Goal: Information Seeking & Learning: Learn about a topic

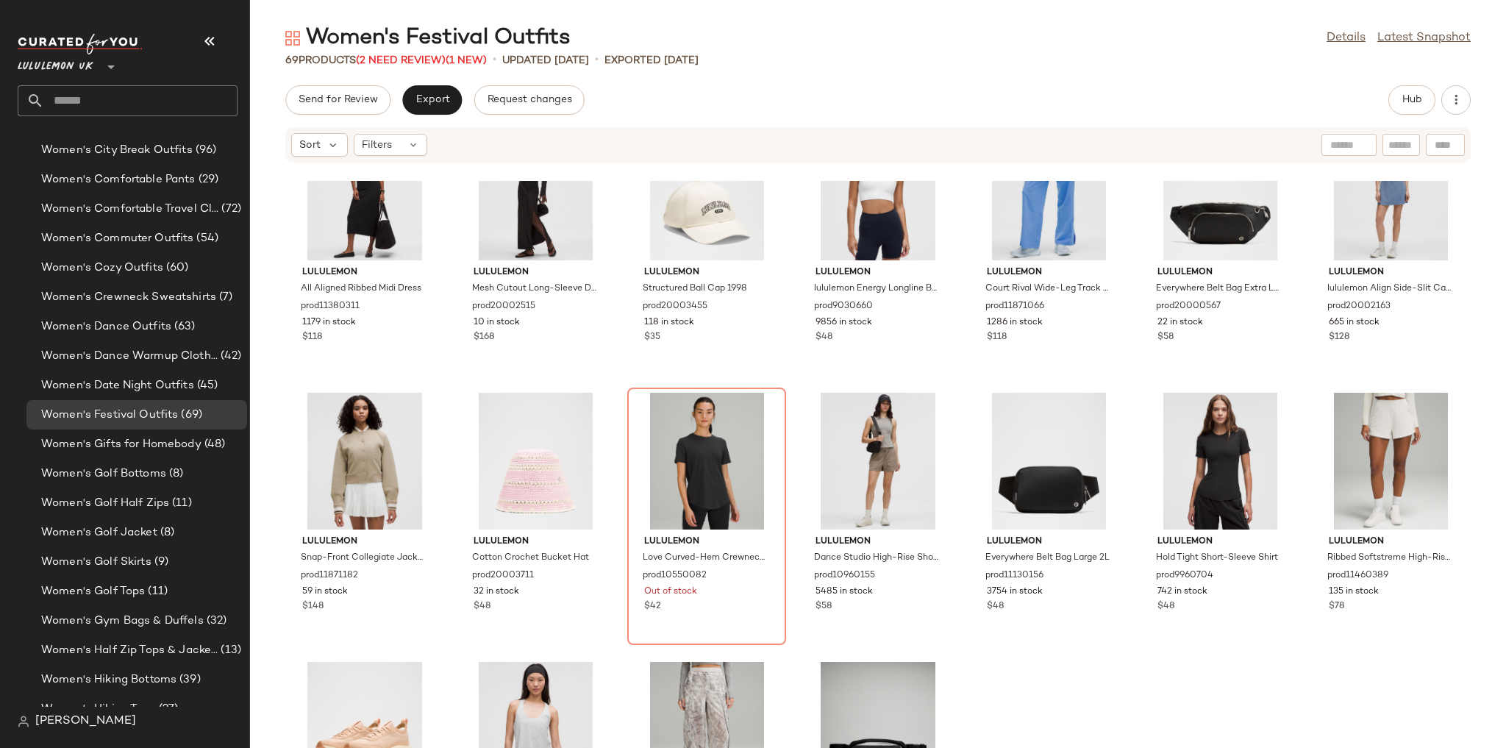
scroll to position [894, 0]
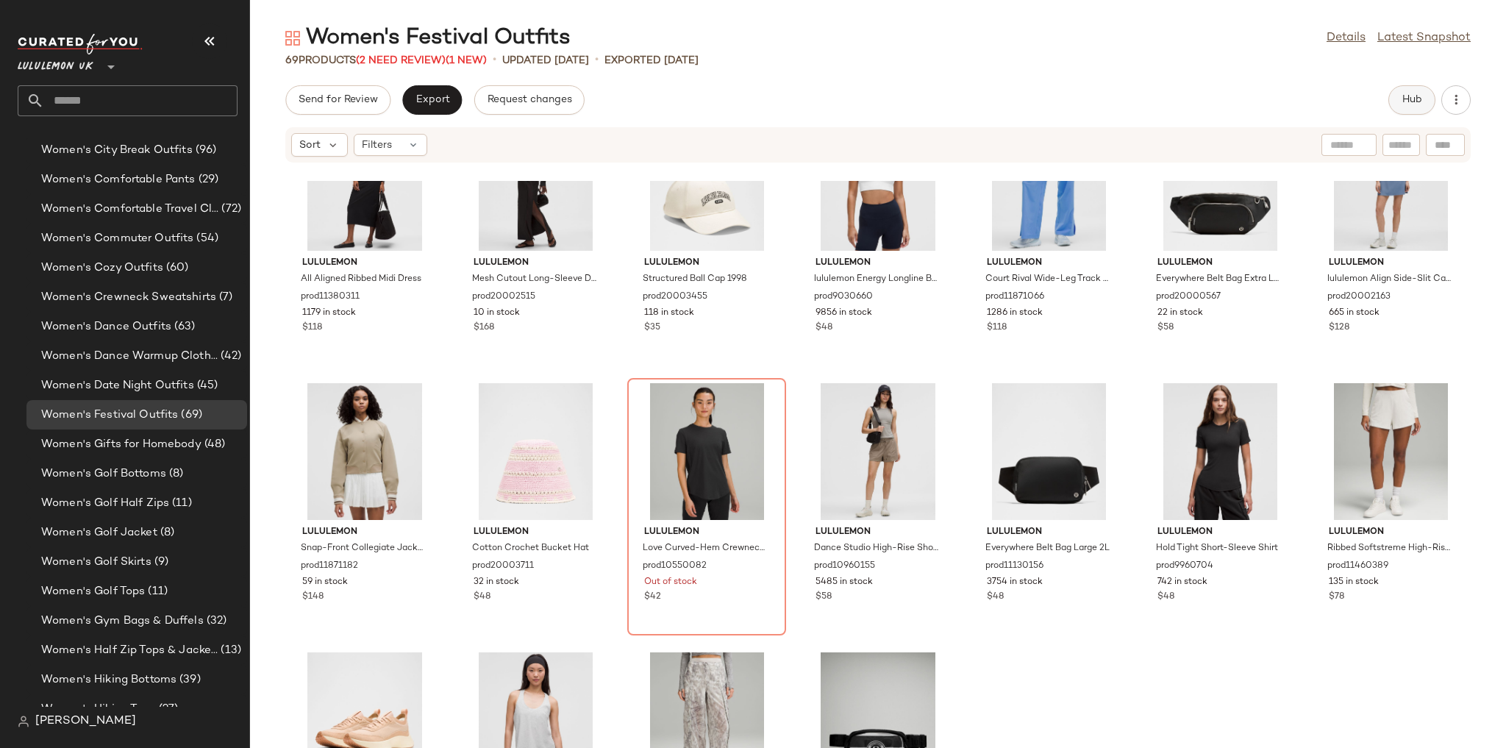
click at [1400, 97] on button "Hub" at bounding box center [1411, 99] width 47 height 29
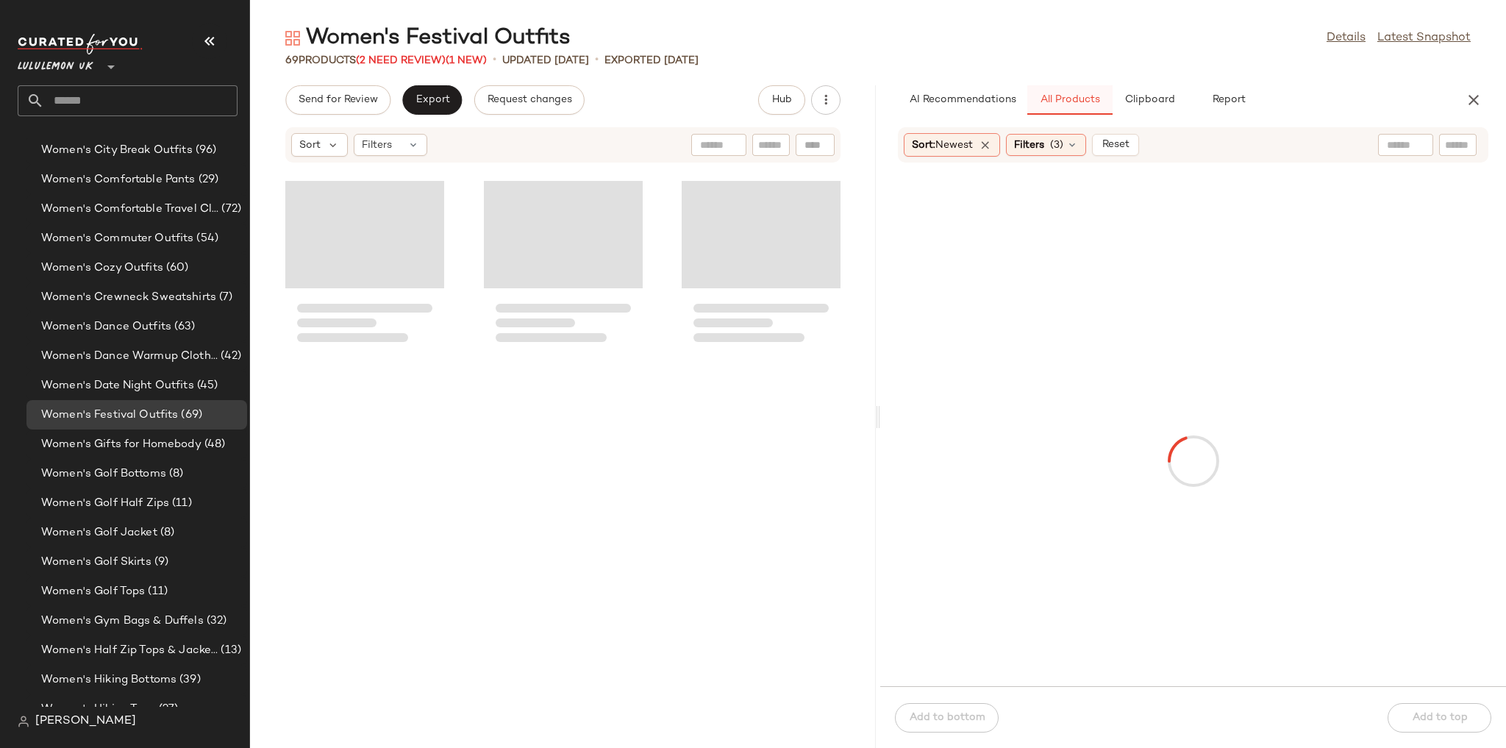
scroll to position [1345, 0]
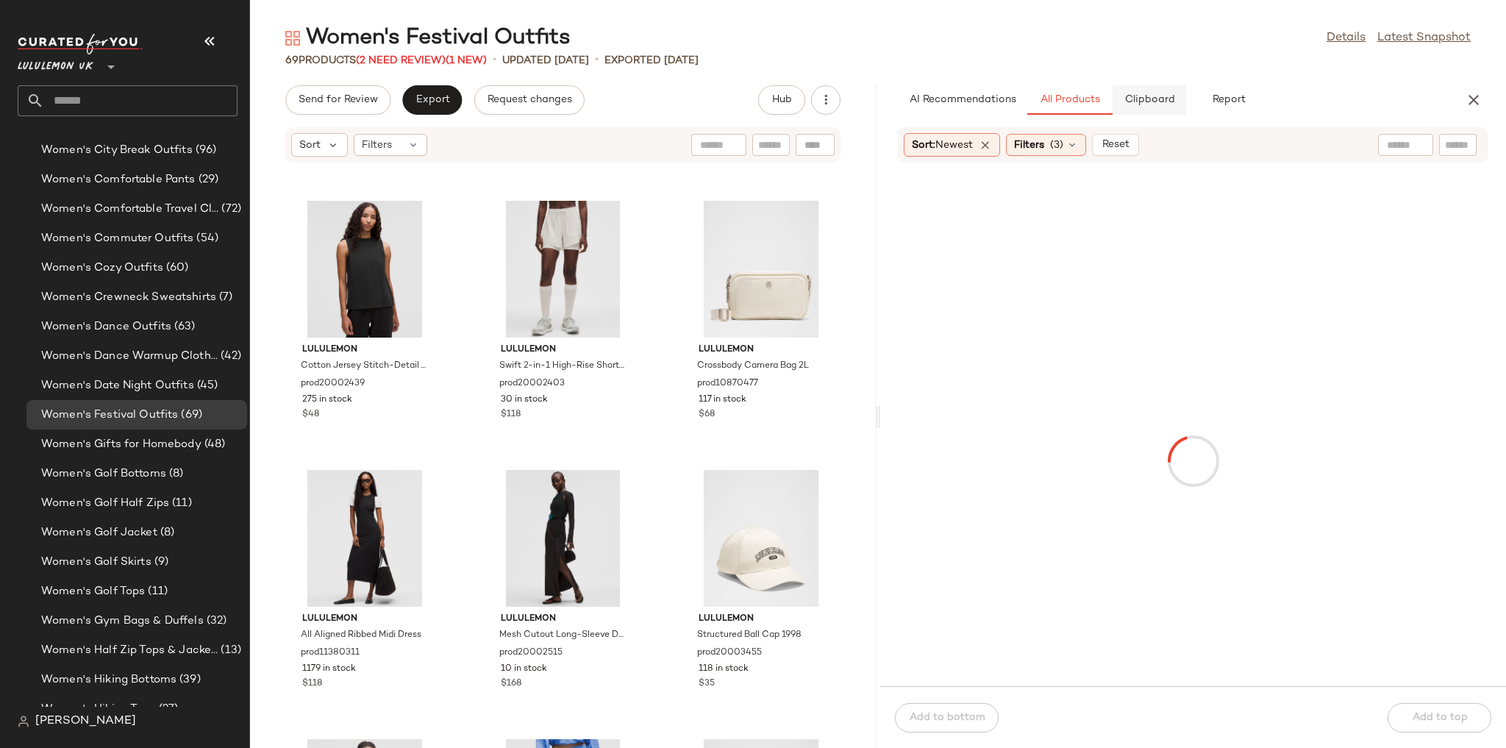
click at [1128, 106] on span "Clipboard" at bounding box center [1148, 100] width 51 height 12
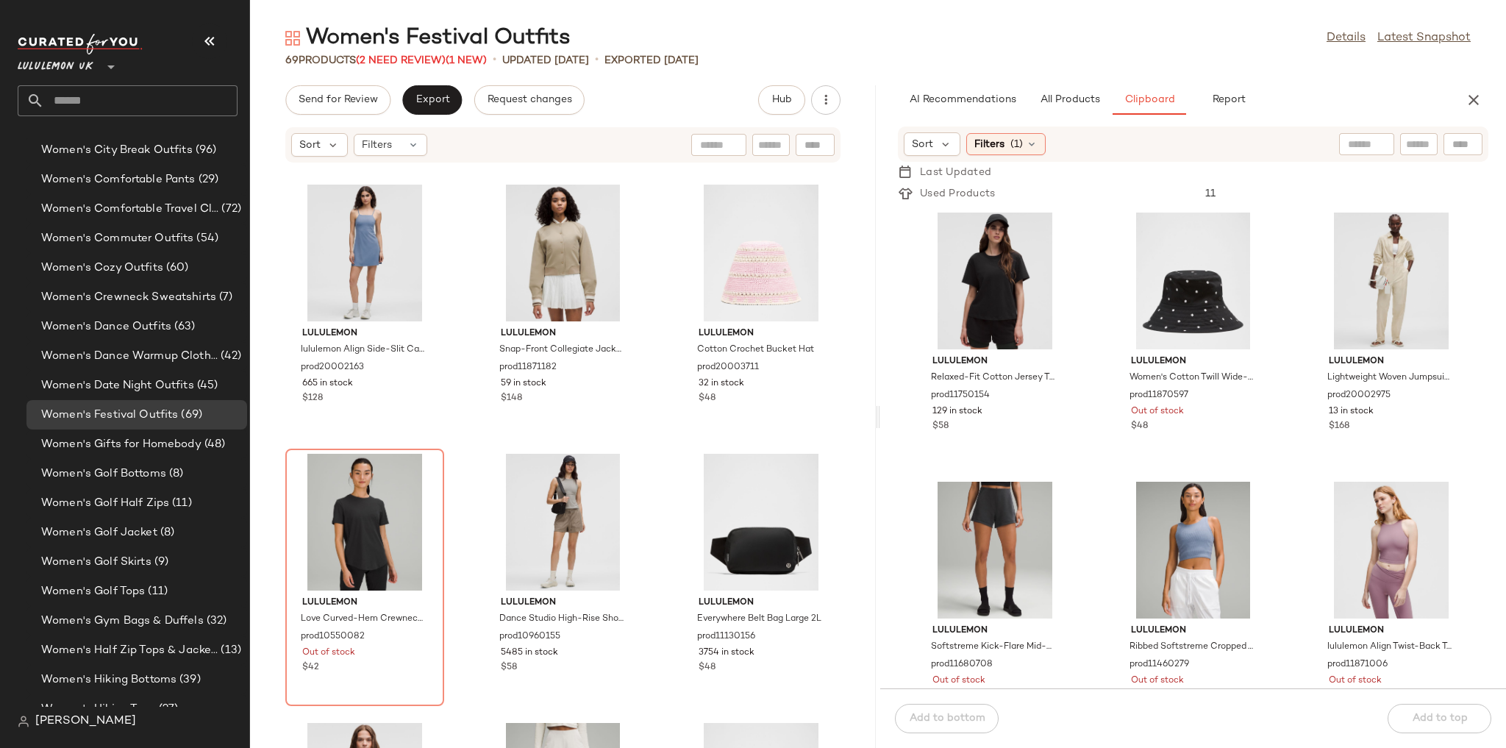
scroll to position [2228, 0]
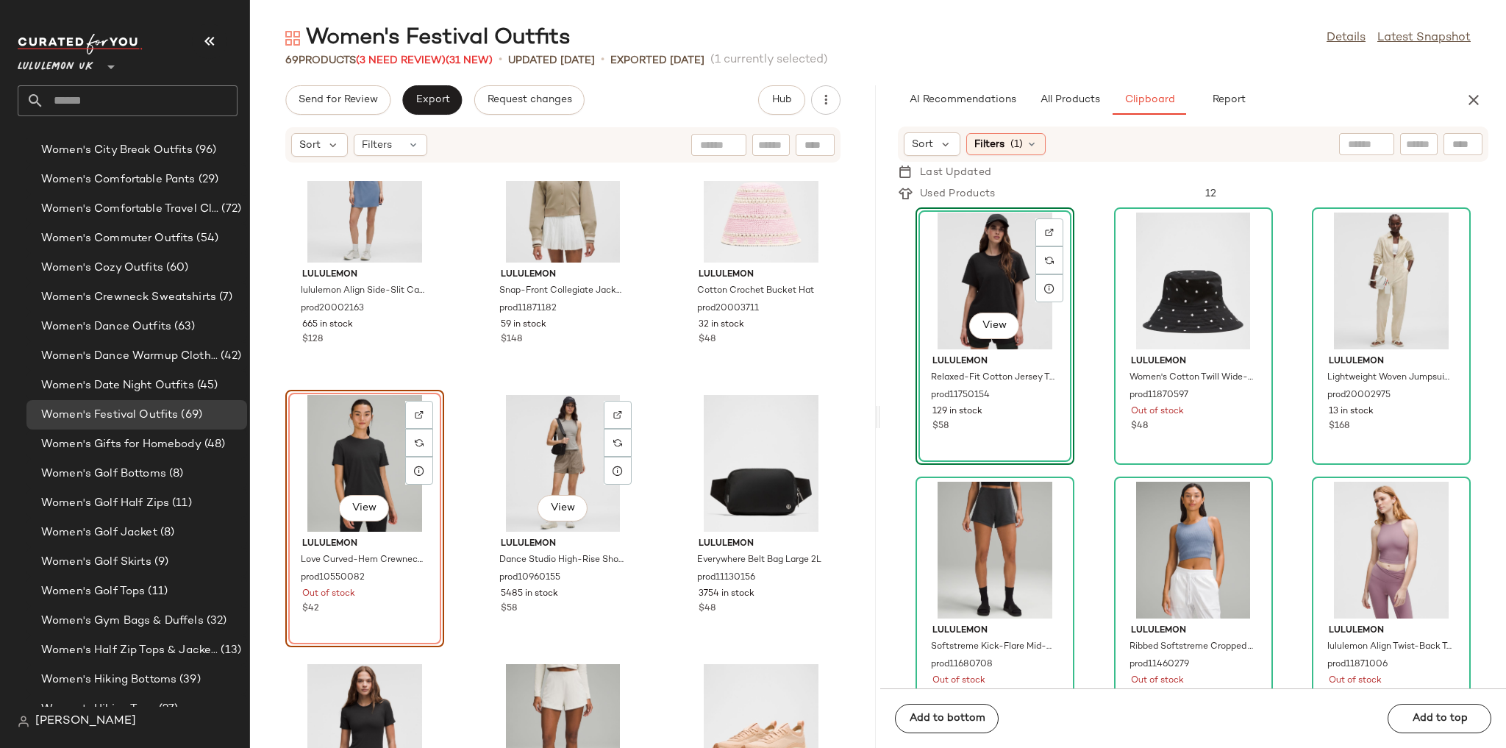
click at [472, 393] on div "lululemon lululemon Align Side-Slit Cami Strap Dress prod20002163 665 in stock …" at bounding box center [563, 464] width 626 height 567
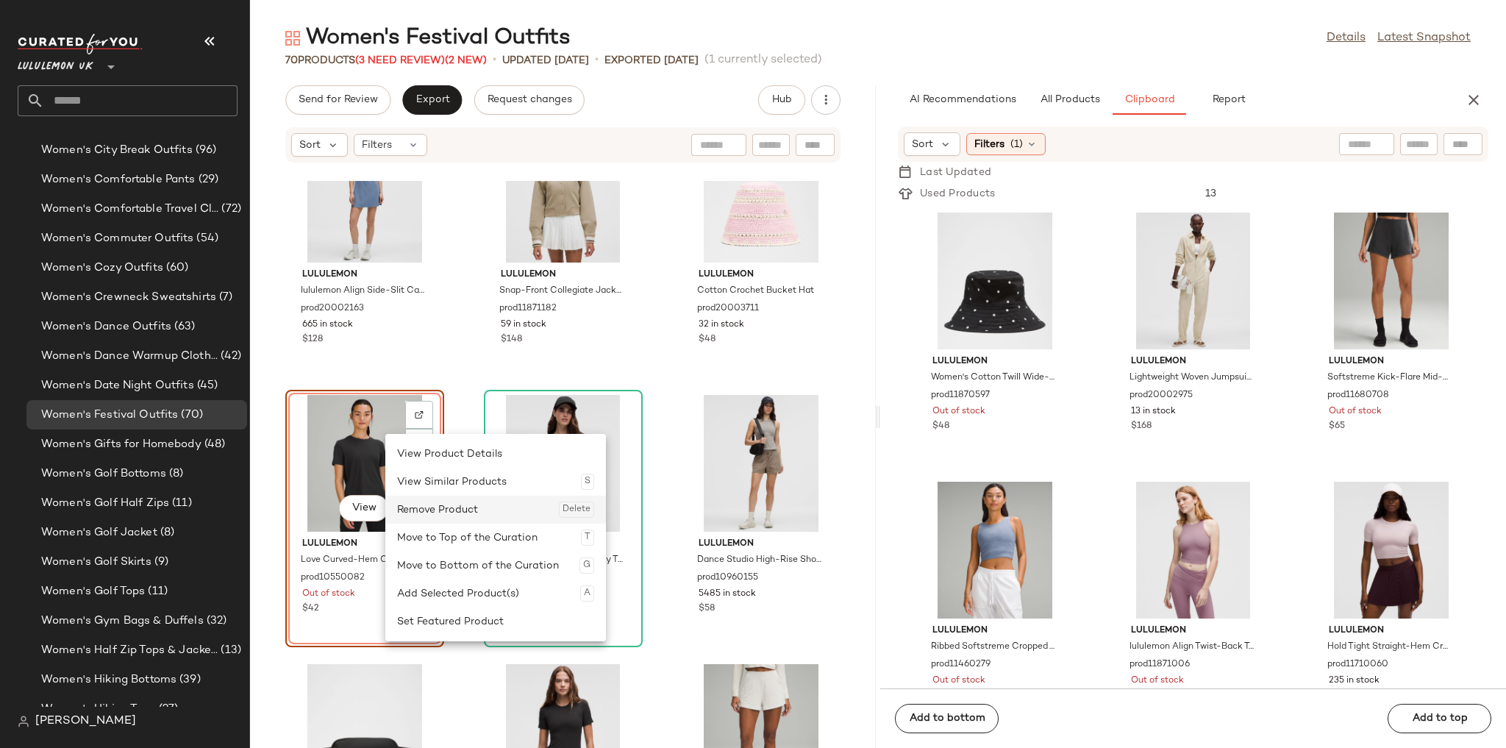
click at [429, 505] on div "Remove Product Delete" at bounding box center [495, 510] width 197 height 28
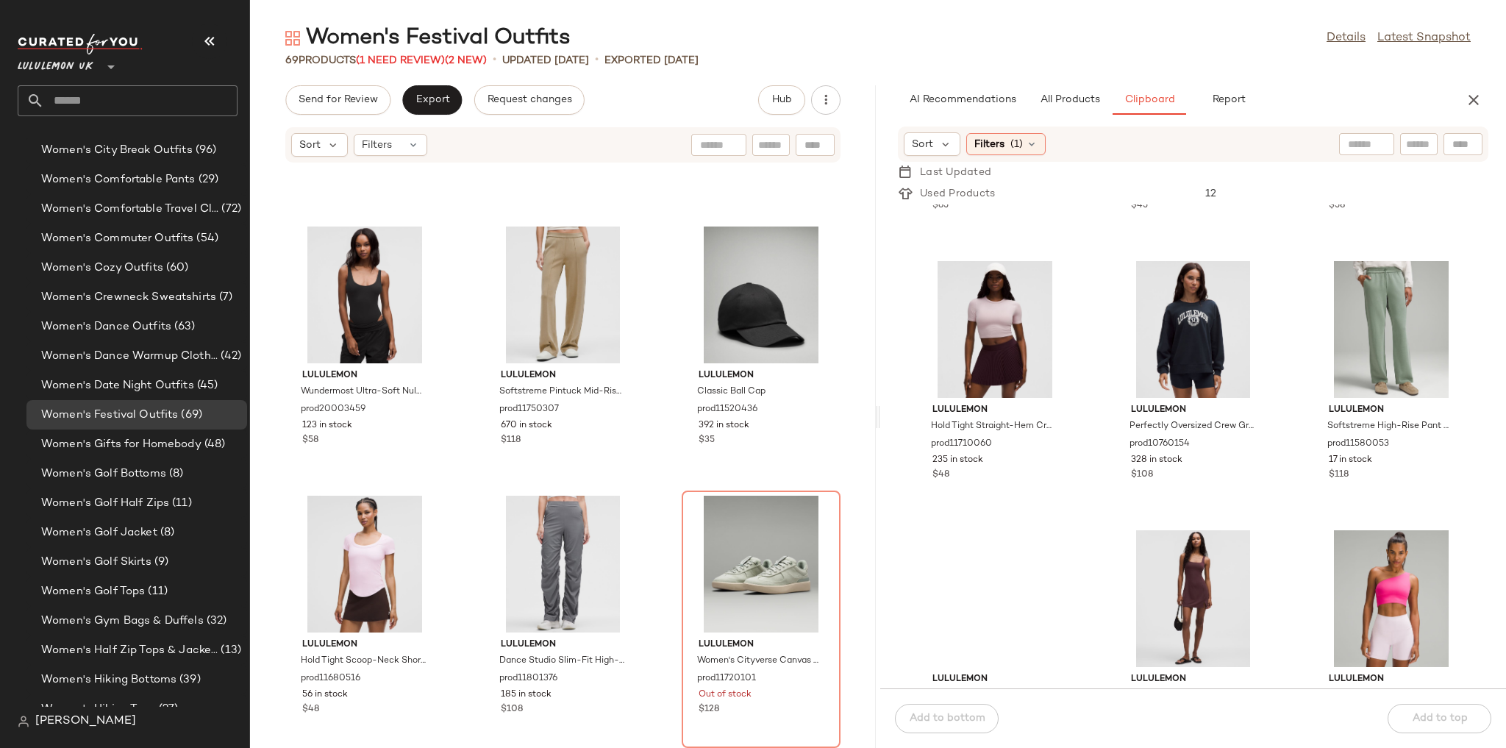
scroll to position [541, 0]
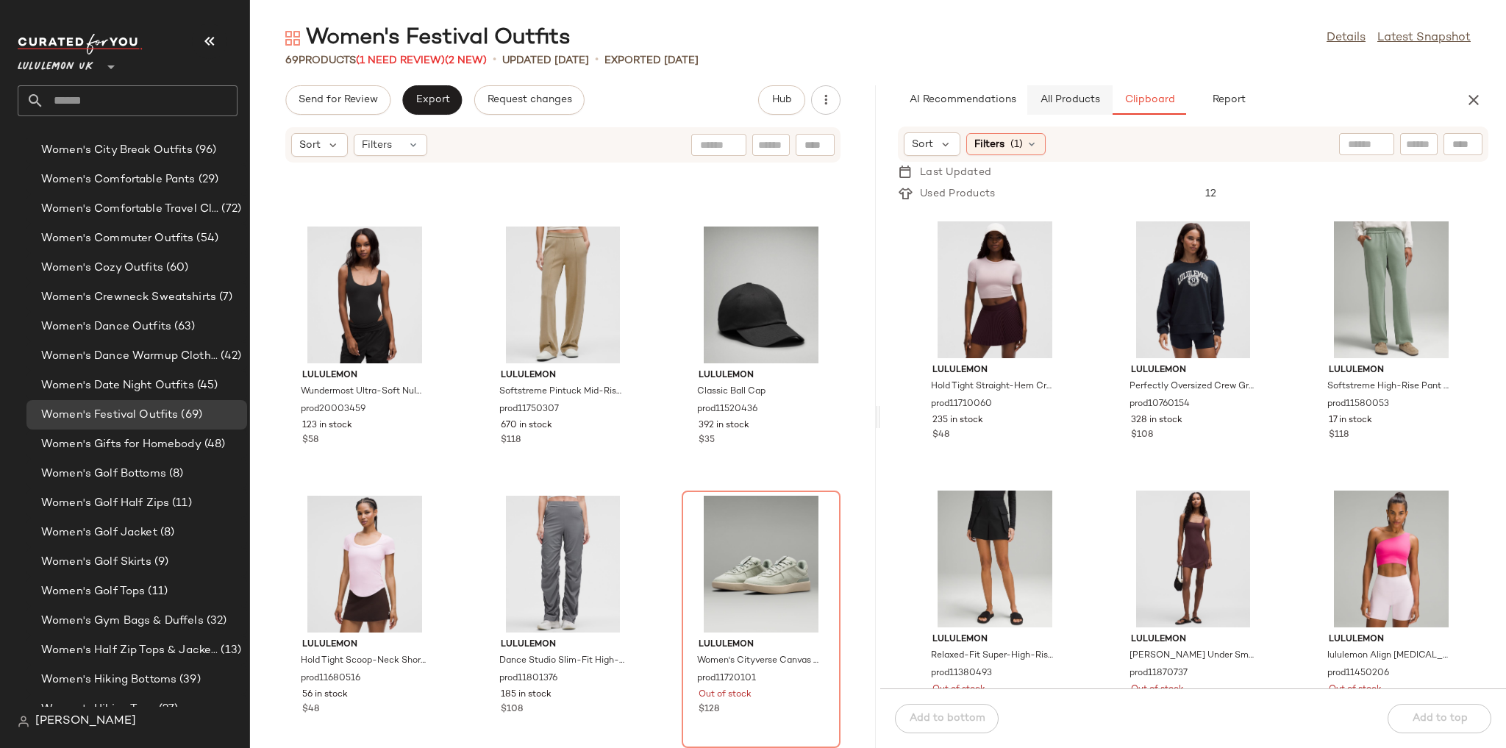
click at [1050, 109] on button "All Products" at bounding box center [1069, 99] width 85 height 29
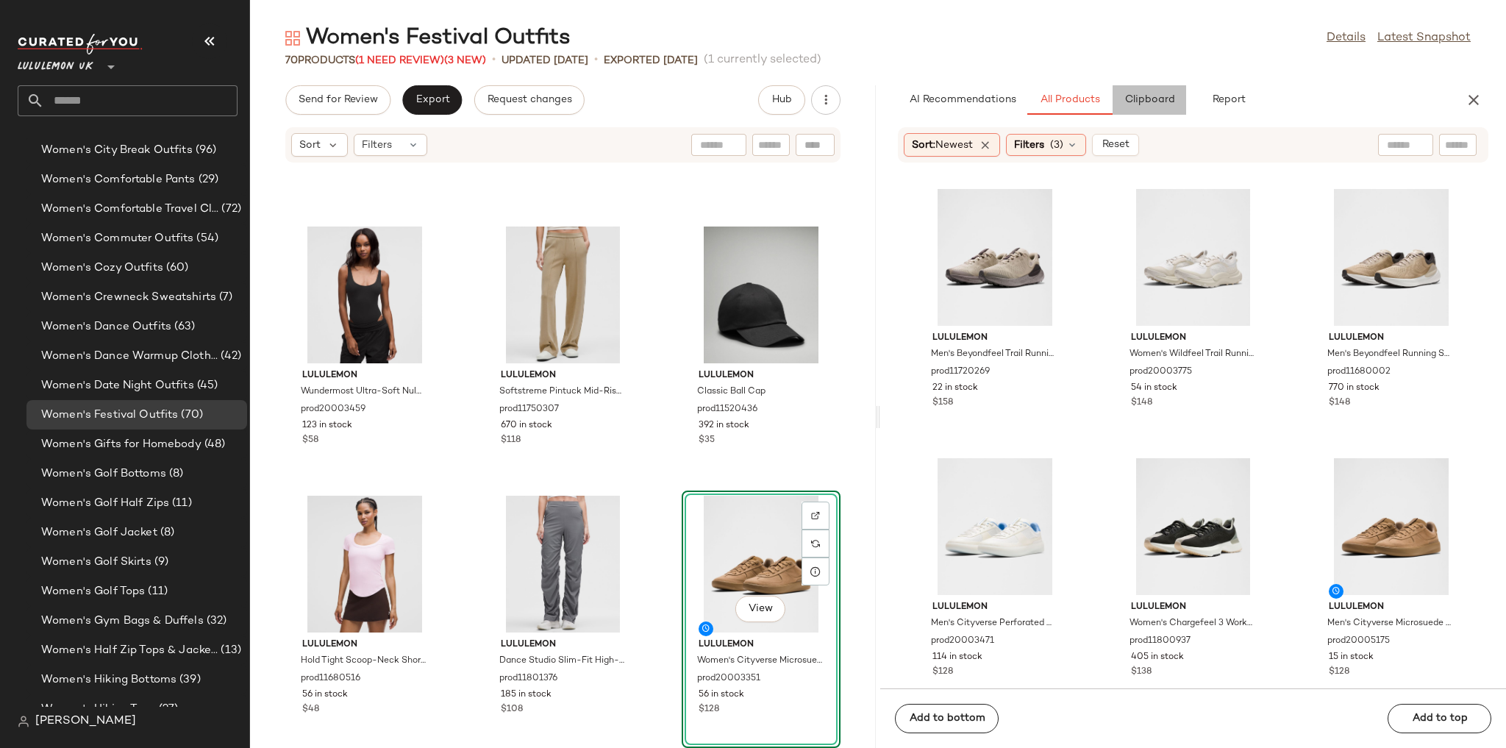
click at [1153, 90] on button "Clipboard" at bounding box center [1149, 99] width 74 height 29
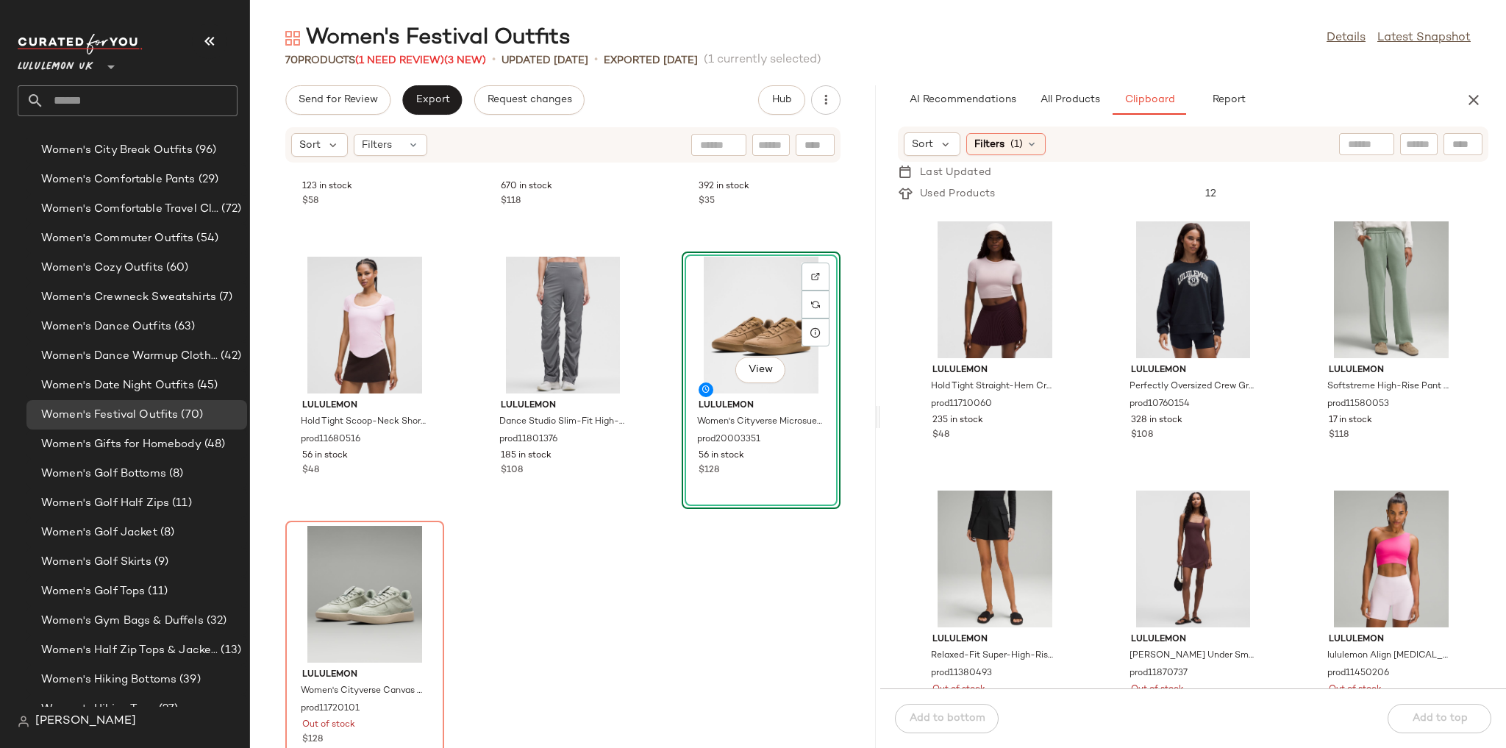
scroll to position [5893, 0]
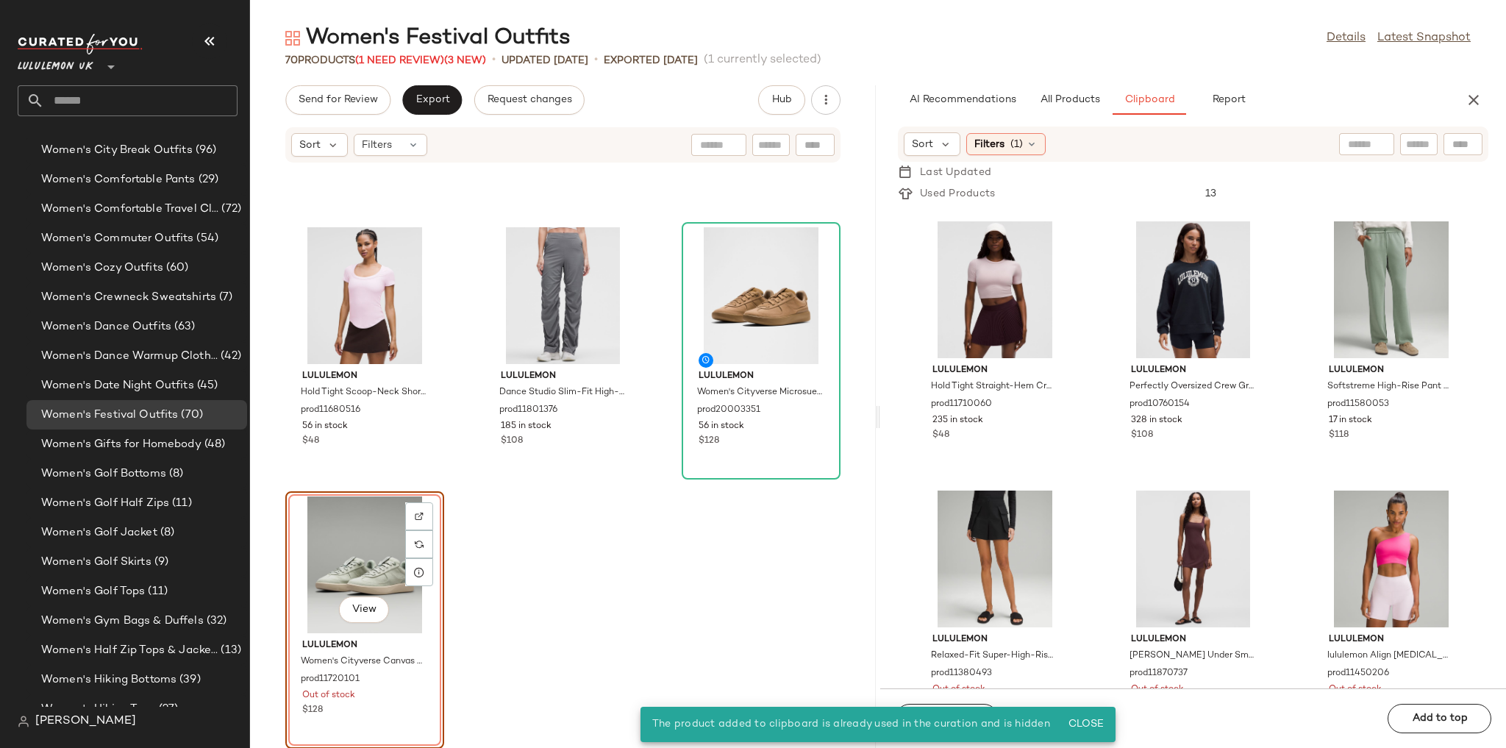
drag, startPoint x: 724, startPoint y: 591, endPoint x: 447, endPoint y: 590, distance: 277.2
click at [723, 591] on div "lululemon Wundermost Ultra-Soft Nulu Mesh Scoop-Back Sleeveless Thong Bodysuit …" at bounding box center [563, 464] width 626 height 567
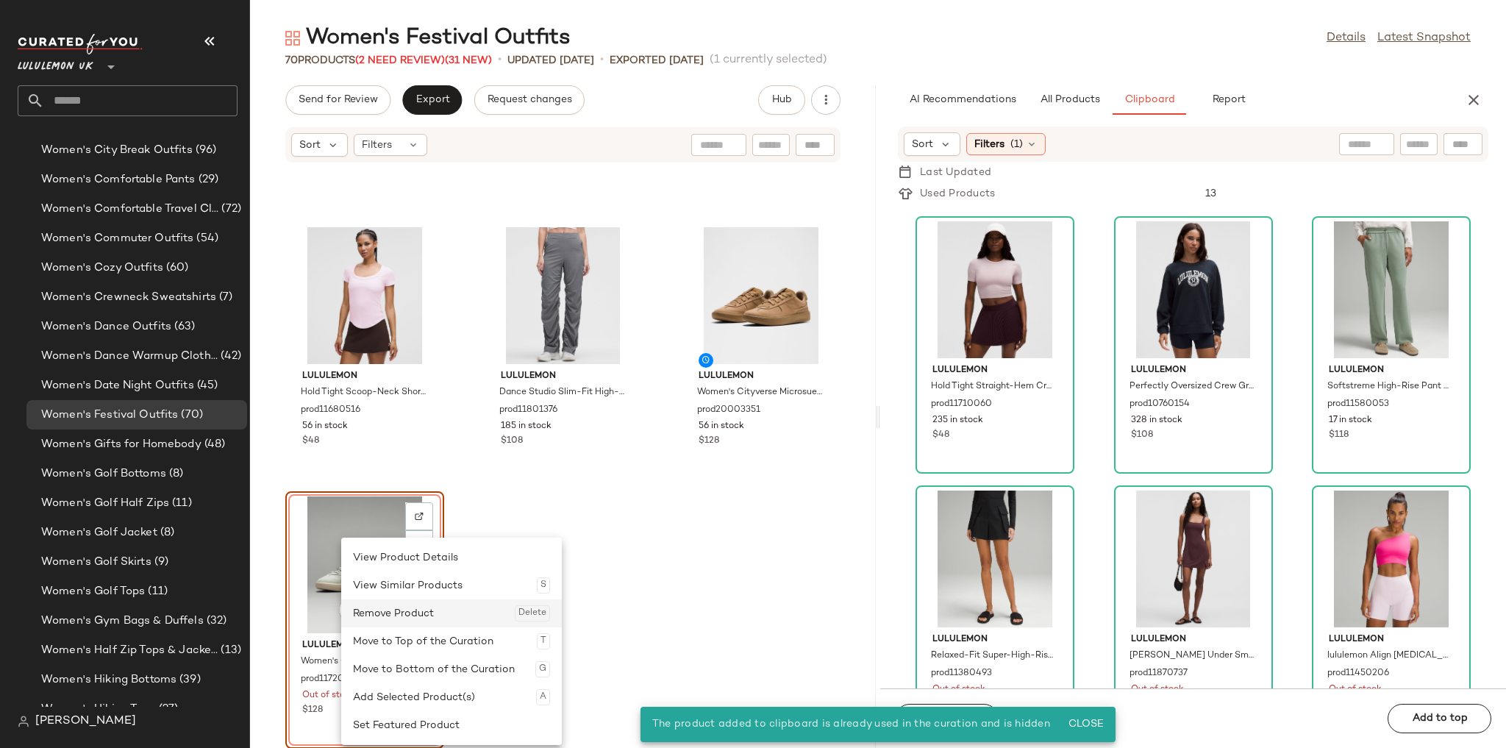
click at [415, 614] on div "Remove Product Delete" at bounding box center [451, 613] width 197 height 28
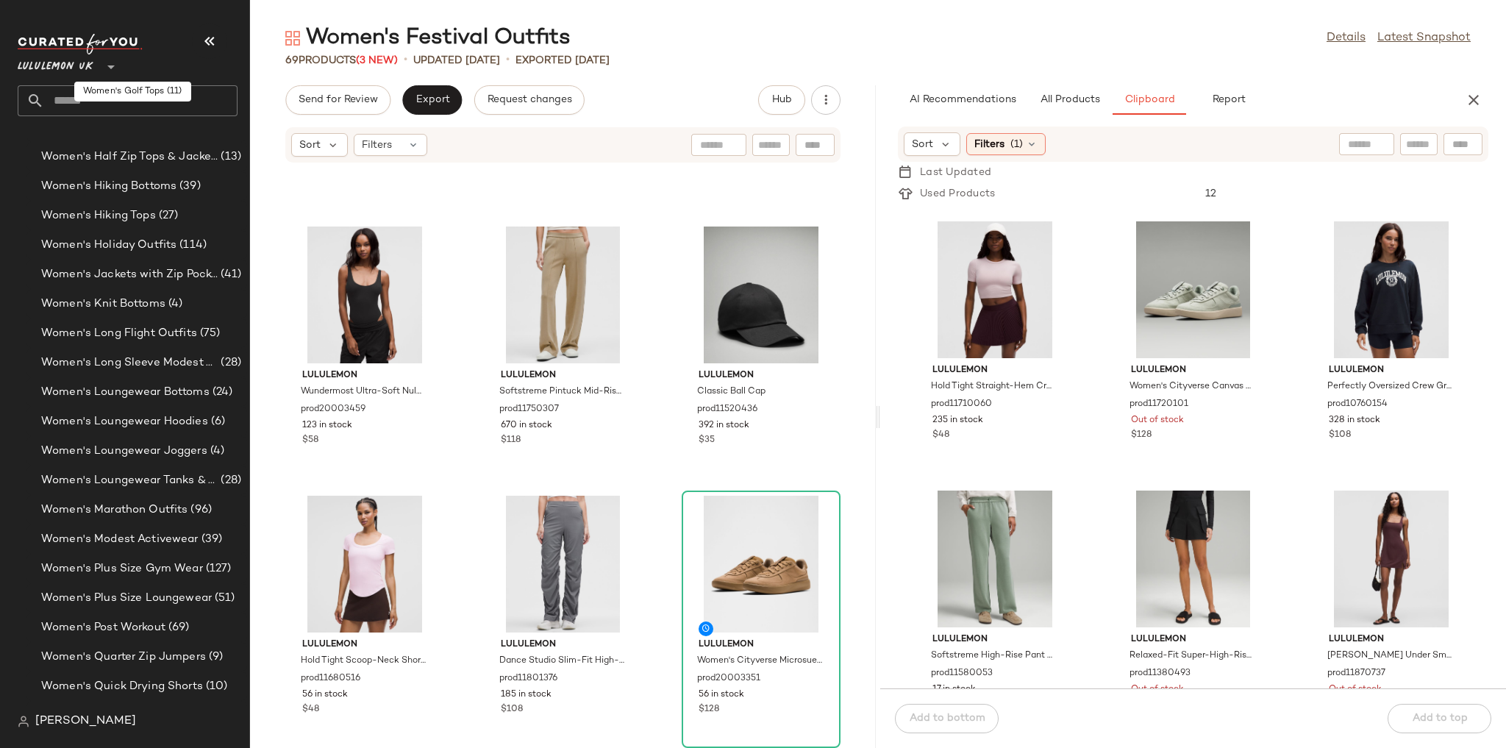
scroll to position [4208, 0]
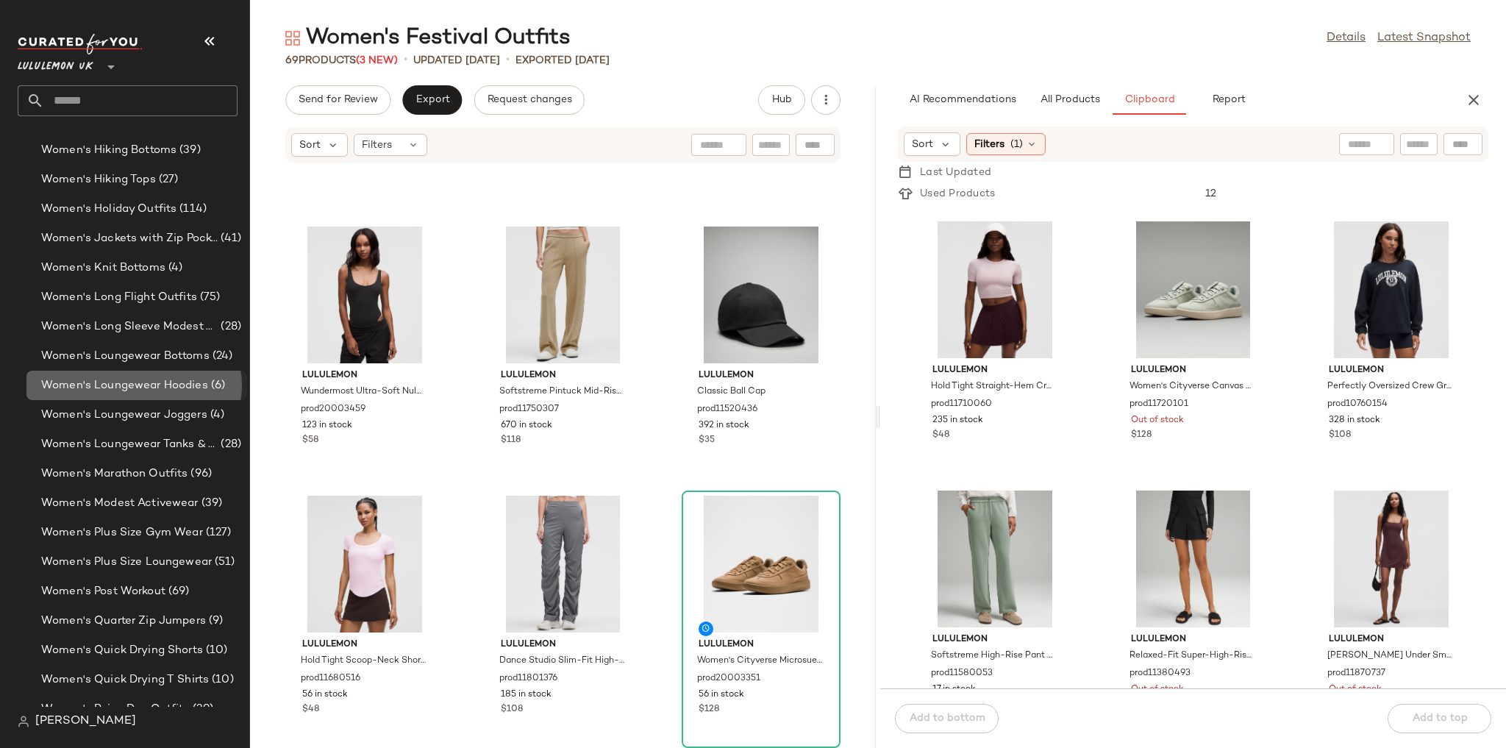
click at [150, 392] on span "Women's Loungewear Hoodies" at bounding box center [124, 385] width 167 height 17
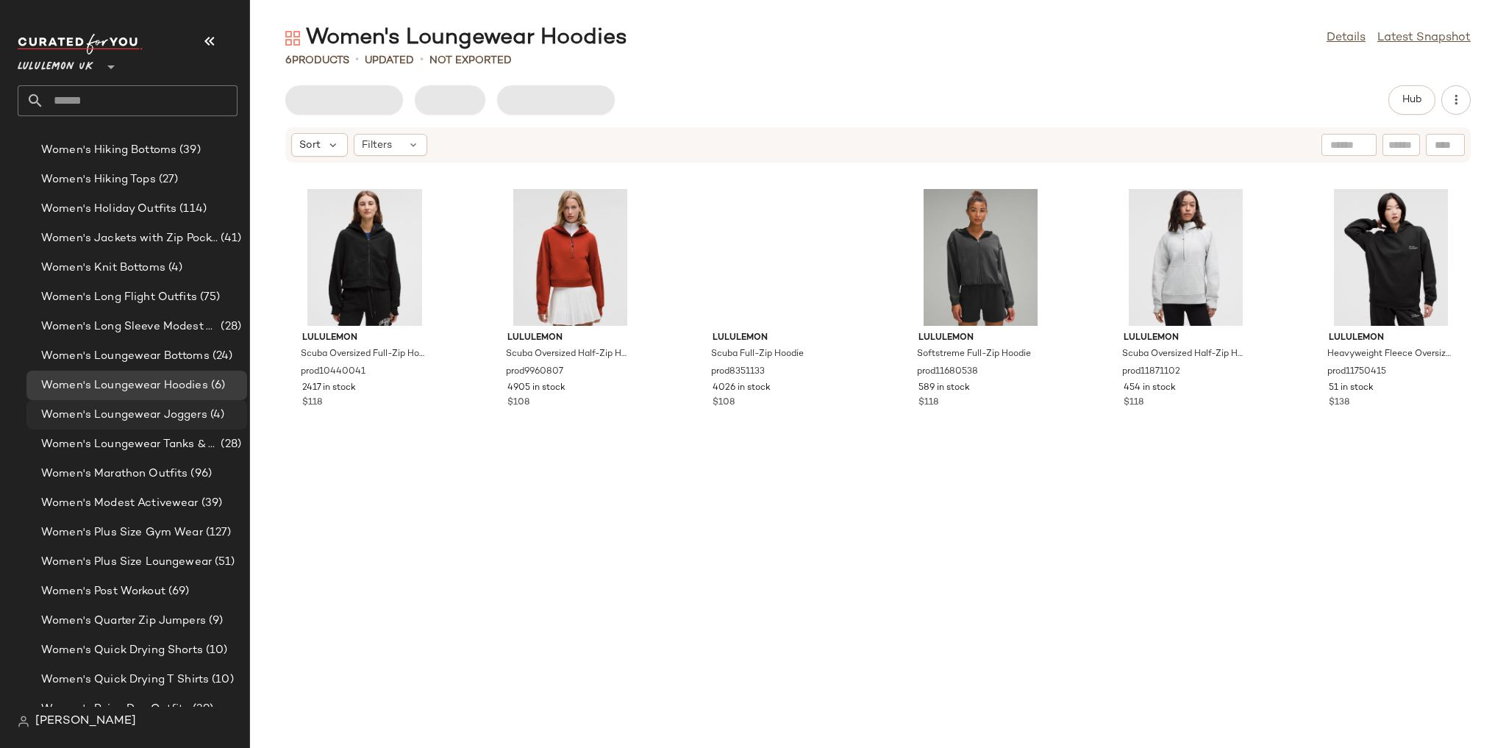
click at [156, 421] on span "Women's Loungewear Joggers" at bounding box center [124, 415] width 166 height 17
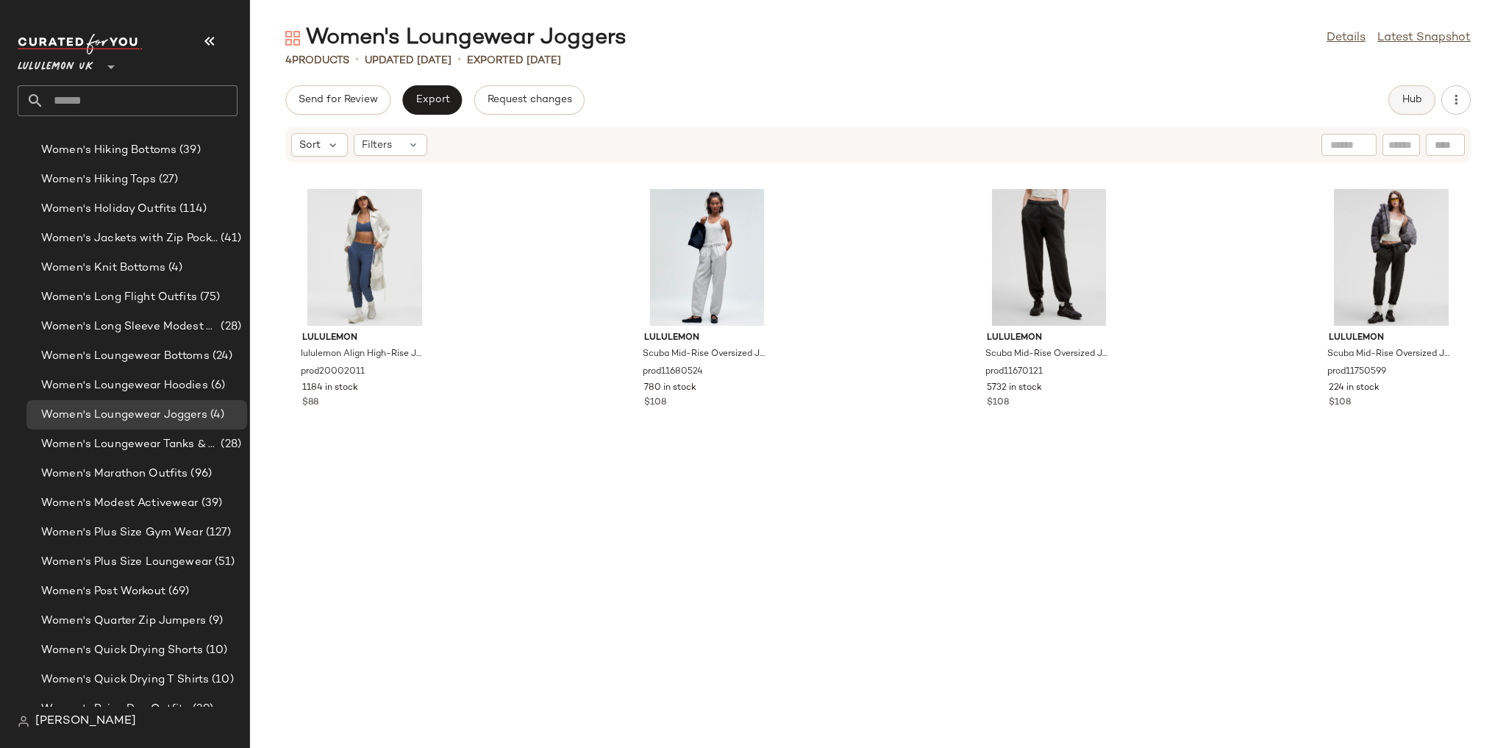
click at [1400, 93] on button "Hub" at bounding box center [1411, 99] width 47 height 29
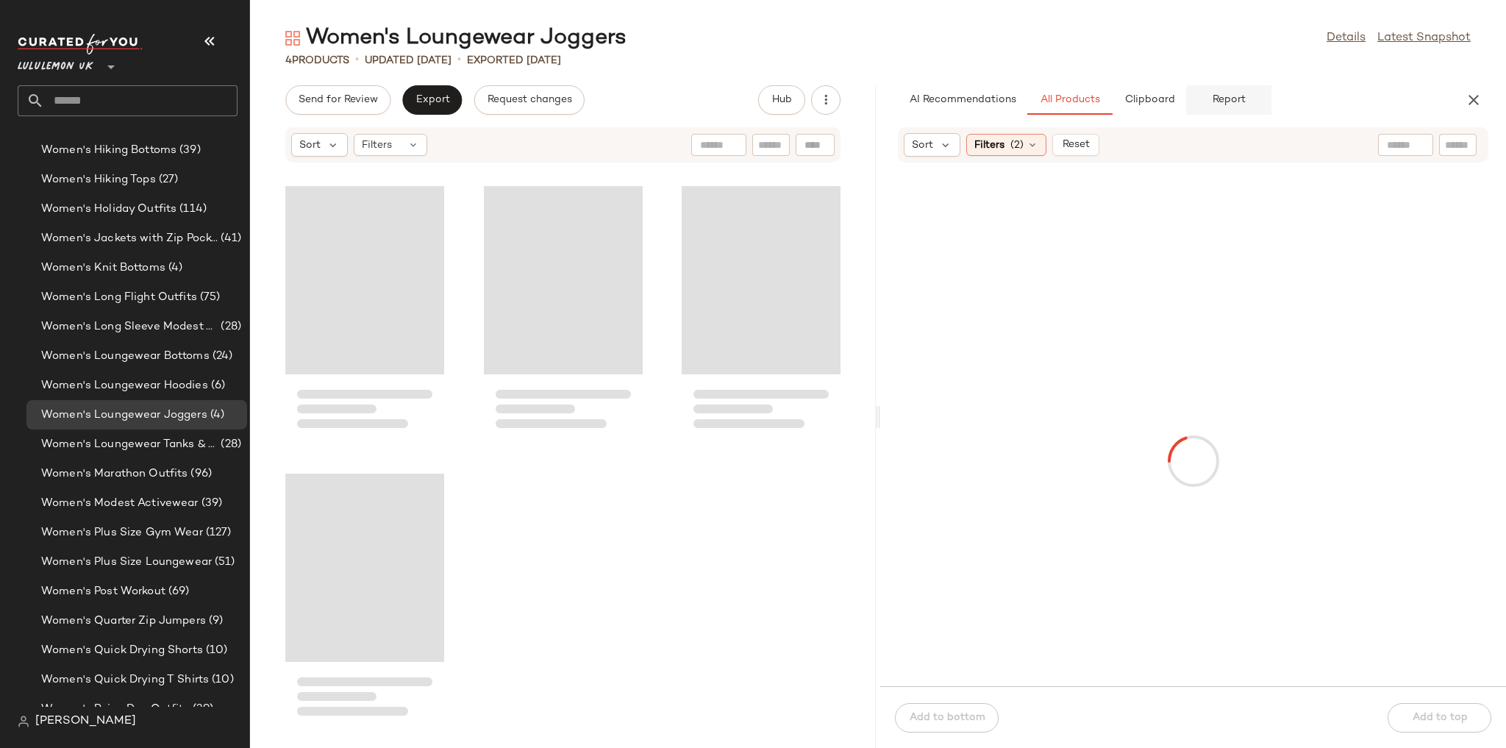
click at [1187, 98] on button "Report" at bounding box center [1228, 99] width 85 height 29
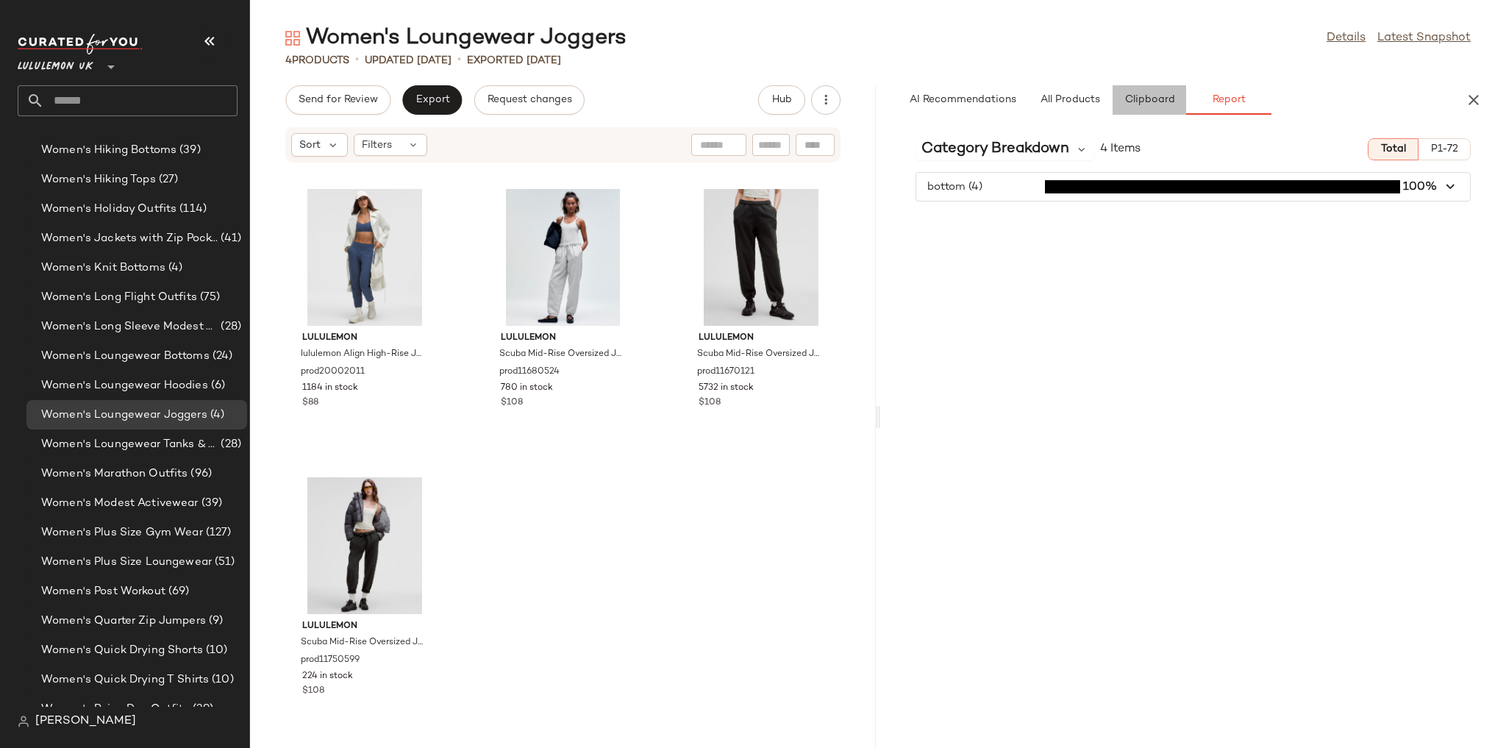
click at [1167, 98] on span "Clipboard" at bounding box center [1148, 100] width 51 height 12
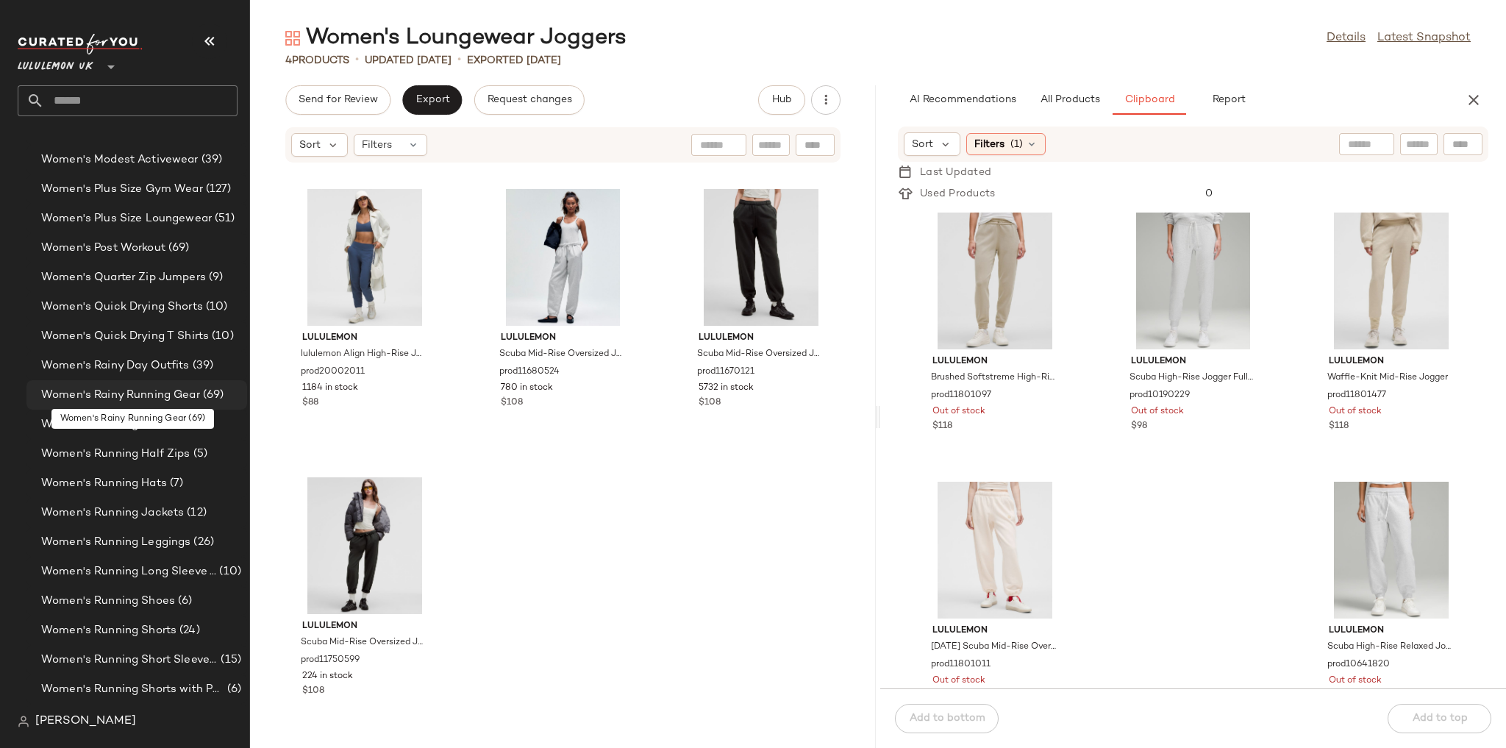
scroll to position [4620, 0]
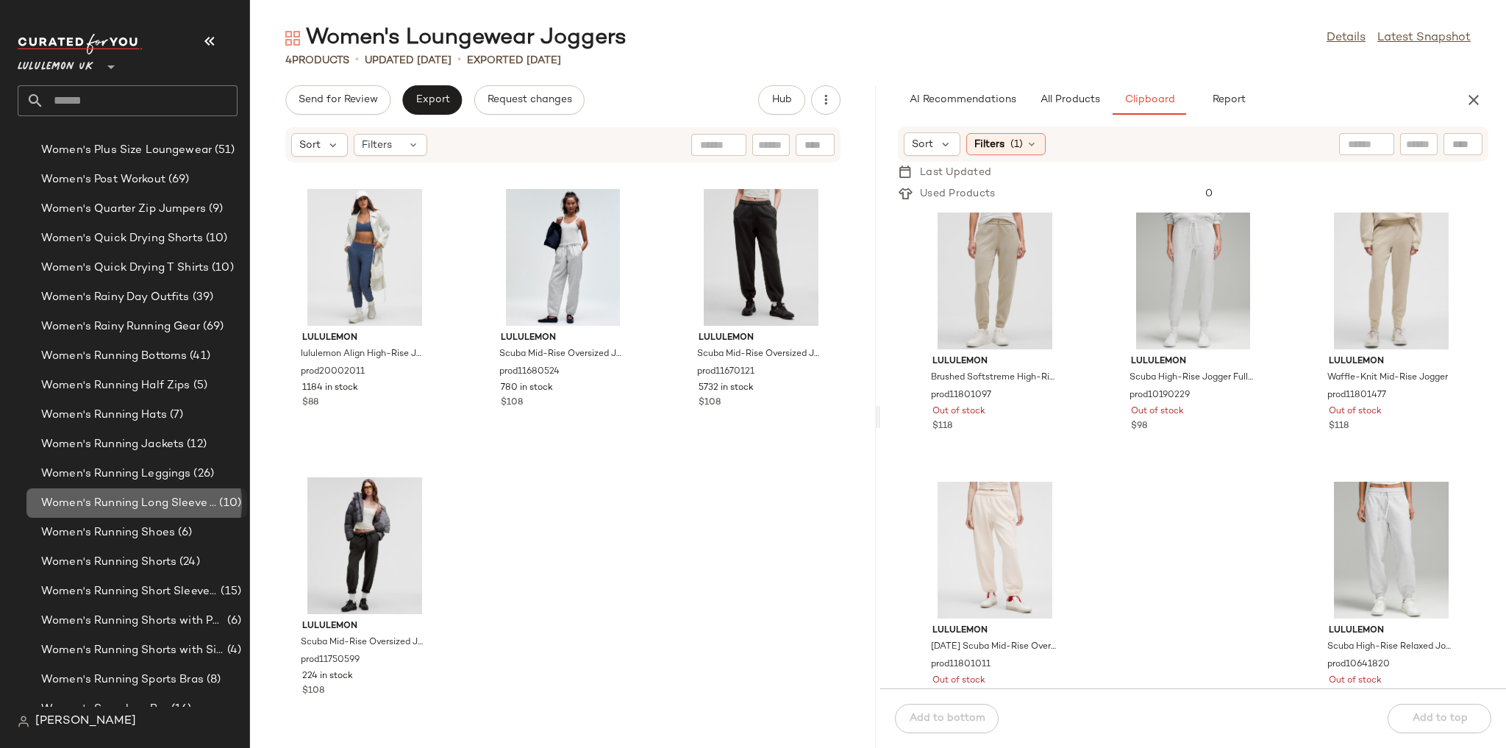
click at [159, 500] on span "Women's Running Long Sleeve Tops" at bounding box center [128, 503] width 175 height 17
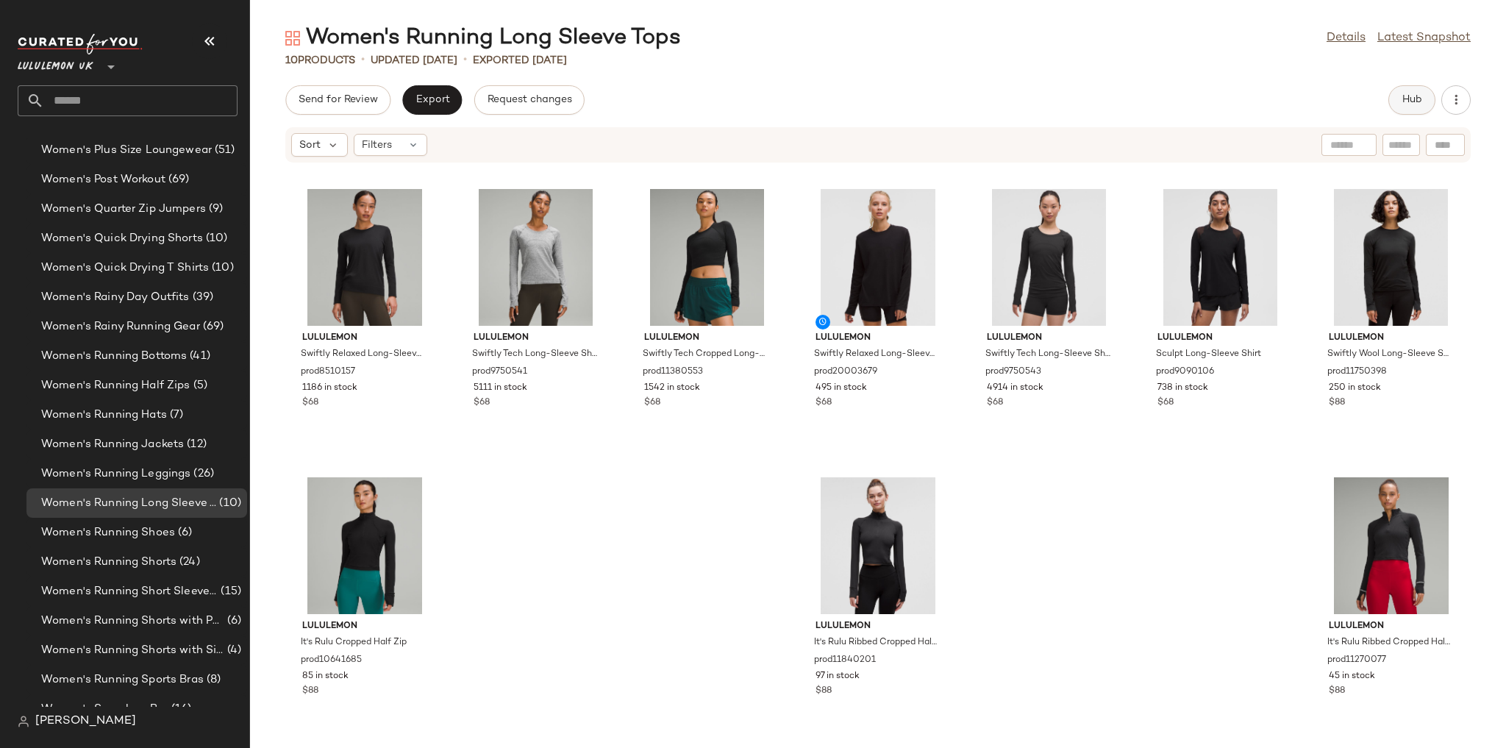
click at [1406, 94] on span "Hub" at bounding box center [1411, 100] width 21 height 12
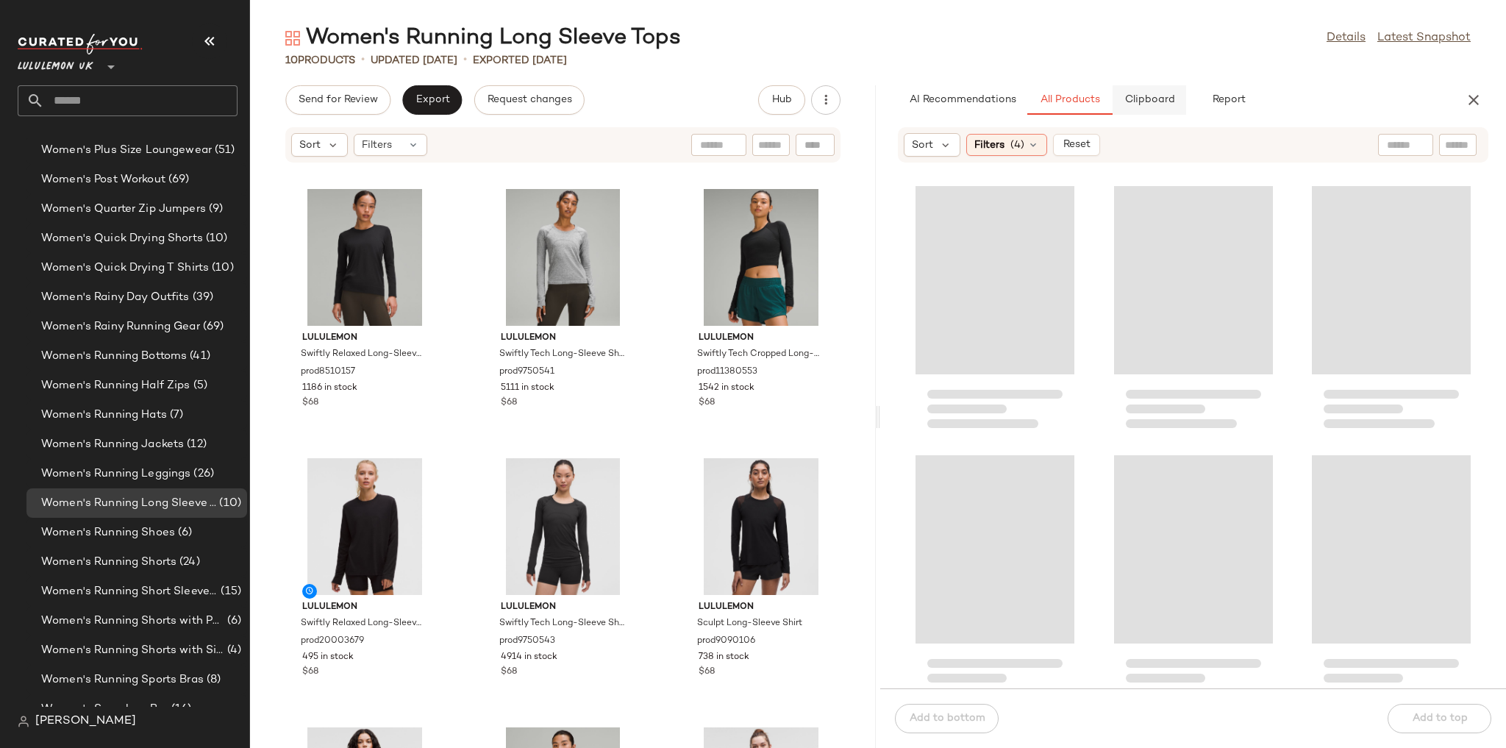
click at [1150, 100] on span "Clipboard" at bounding box center [1148, 100] width 51 height 12
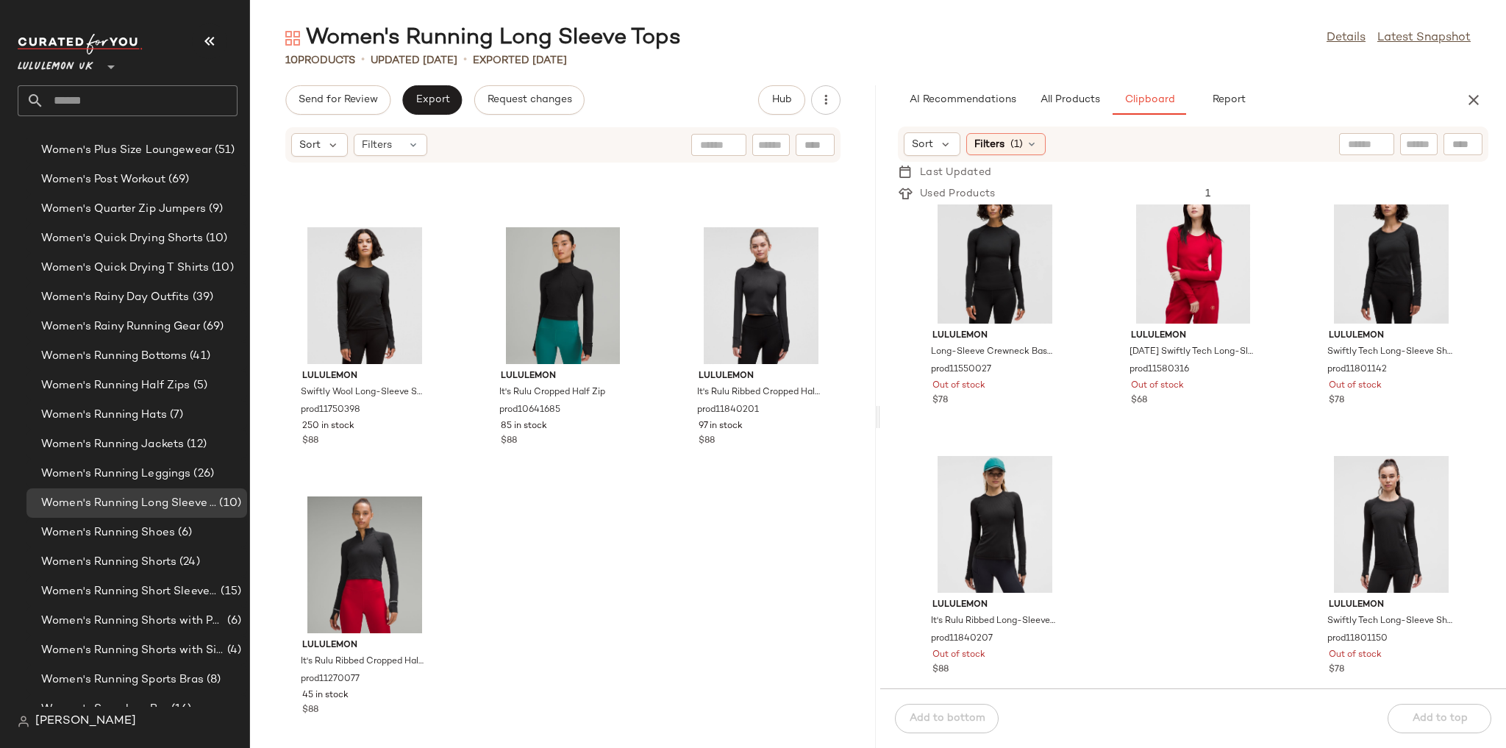
scroll to position [45, 0]
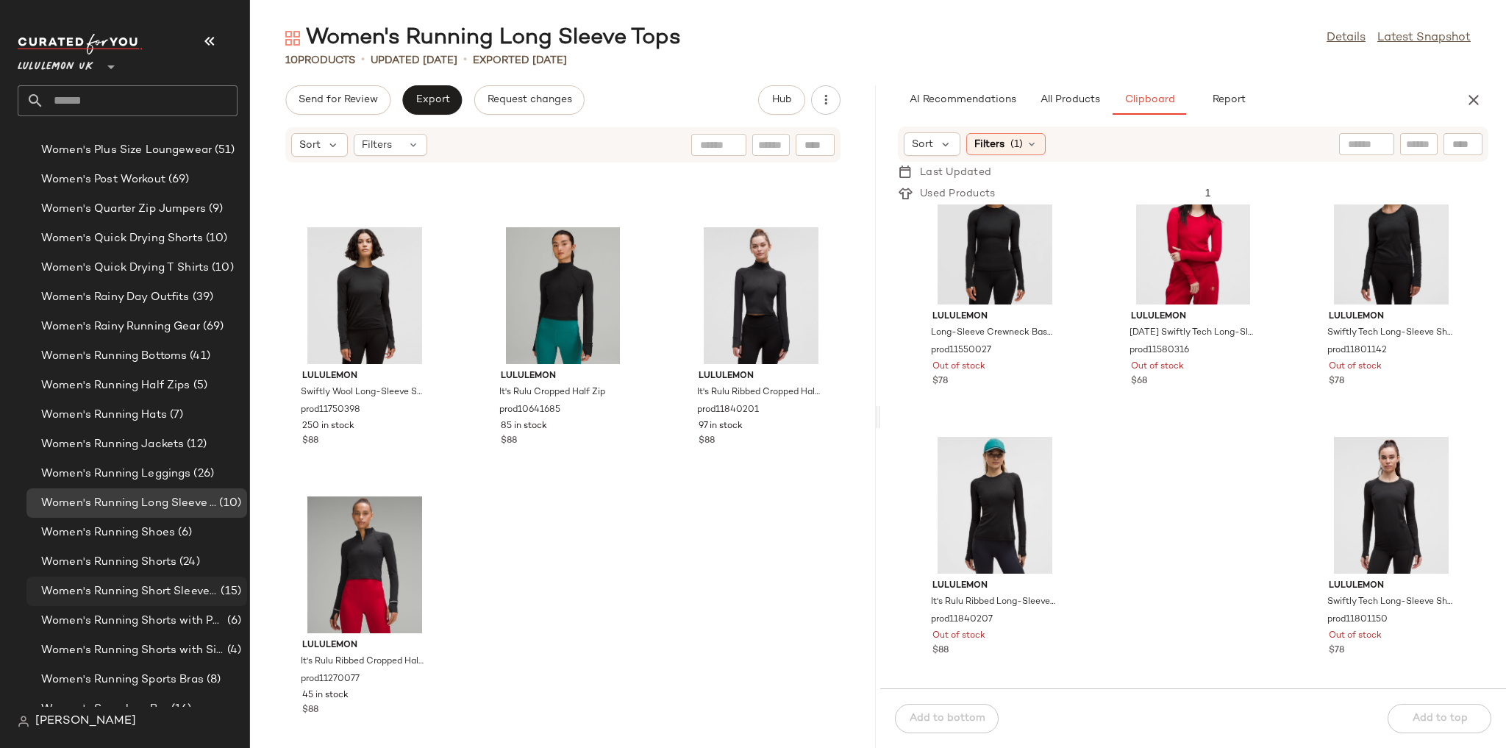
click at [131, 583] on span "Women's Running Short Sleeve Tops" at bounding box center [129, 591] width 176 height 17
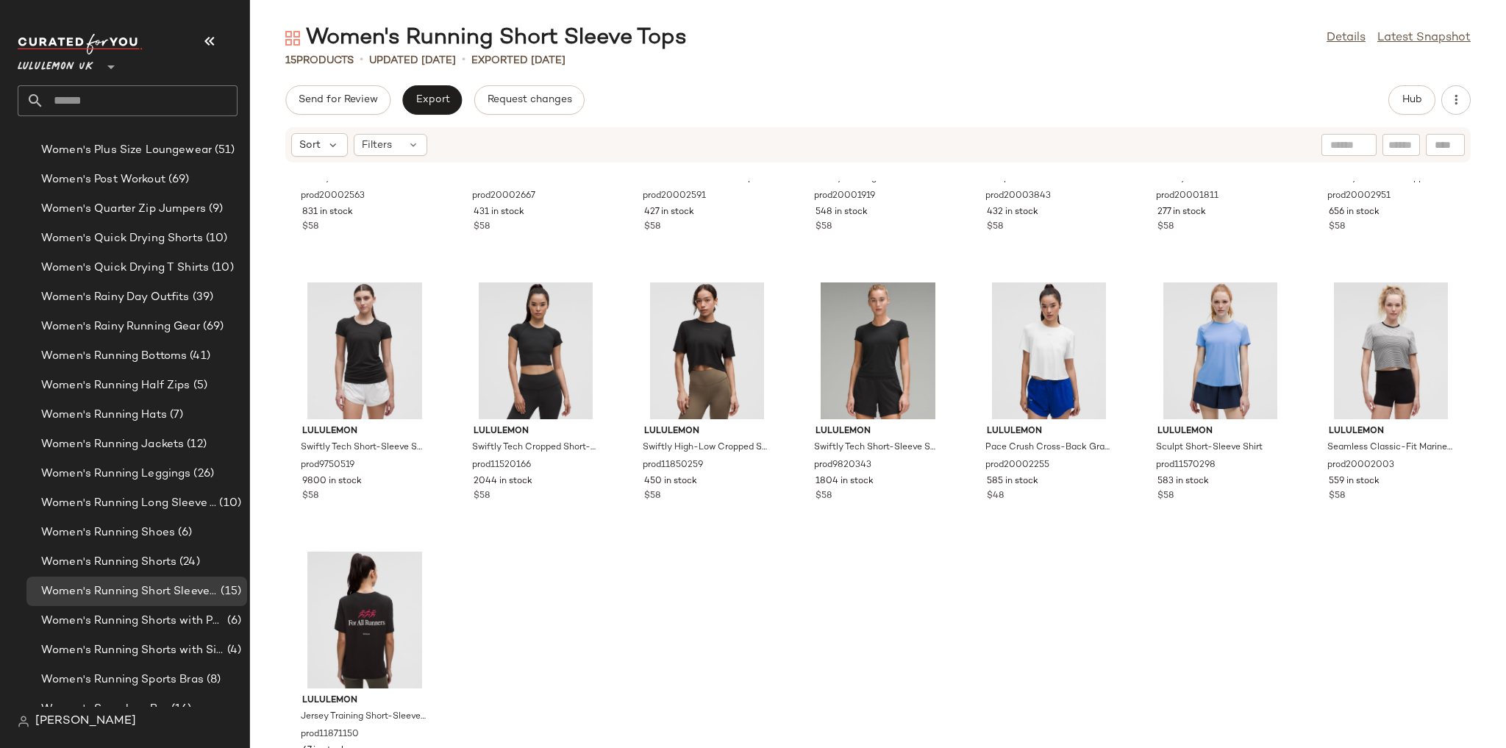
scroll to position [232, 0]
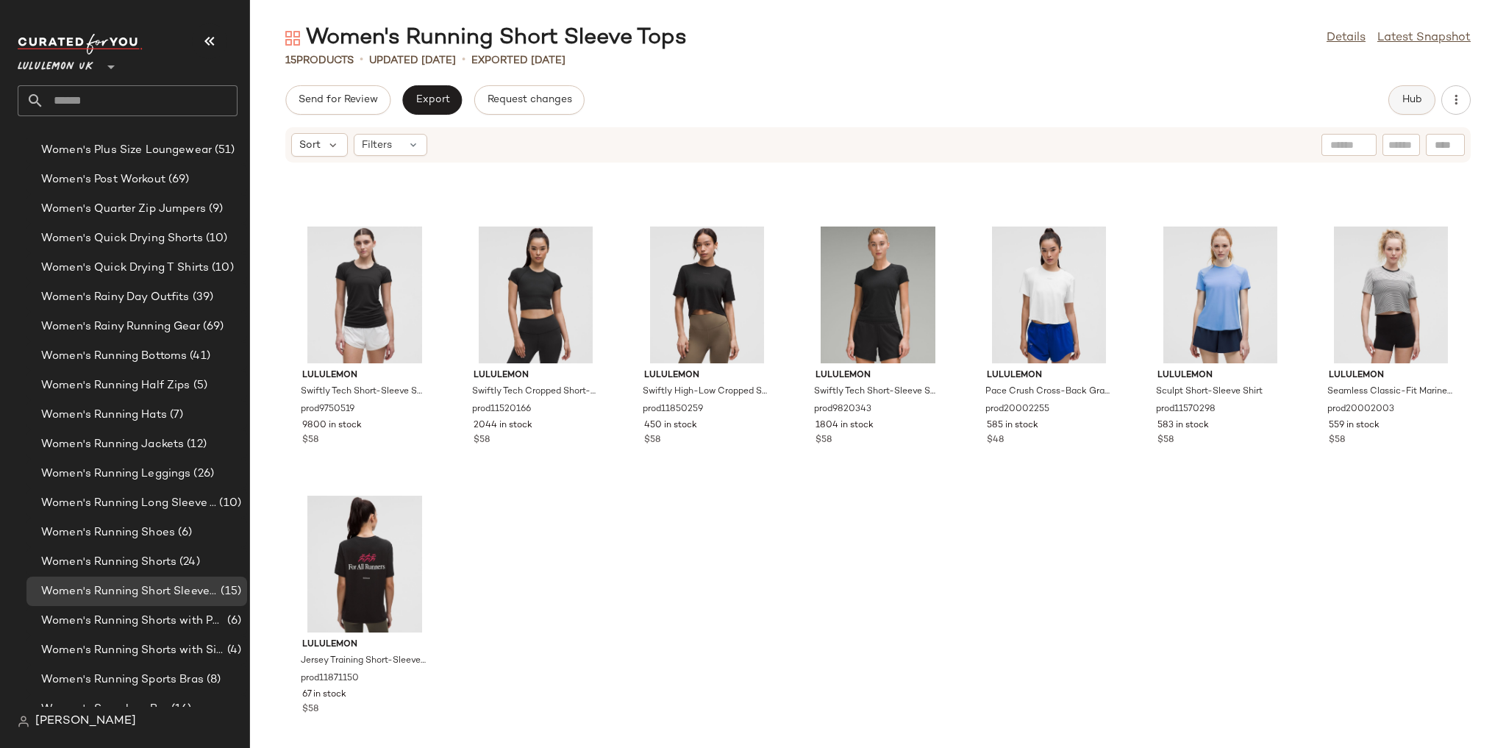
click at [1411, 107] on button "Hub" at bounding box center [1411, 99] width 47 height 29
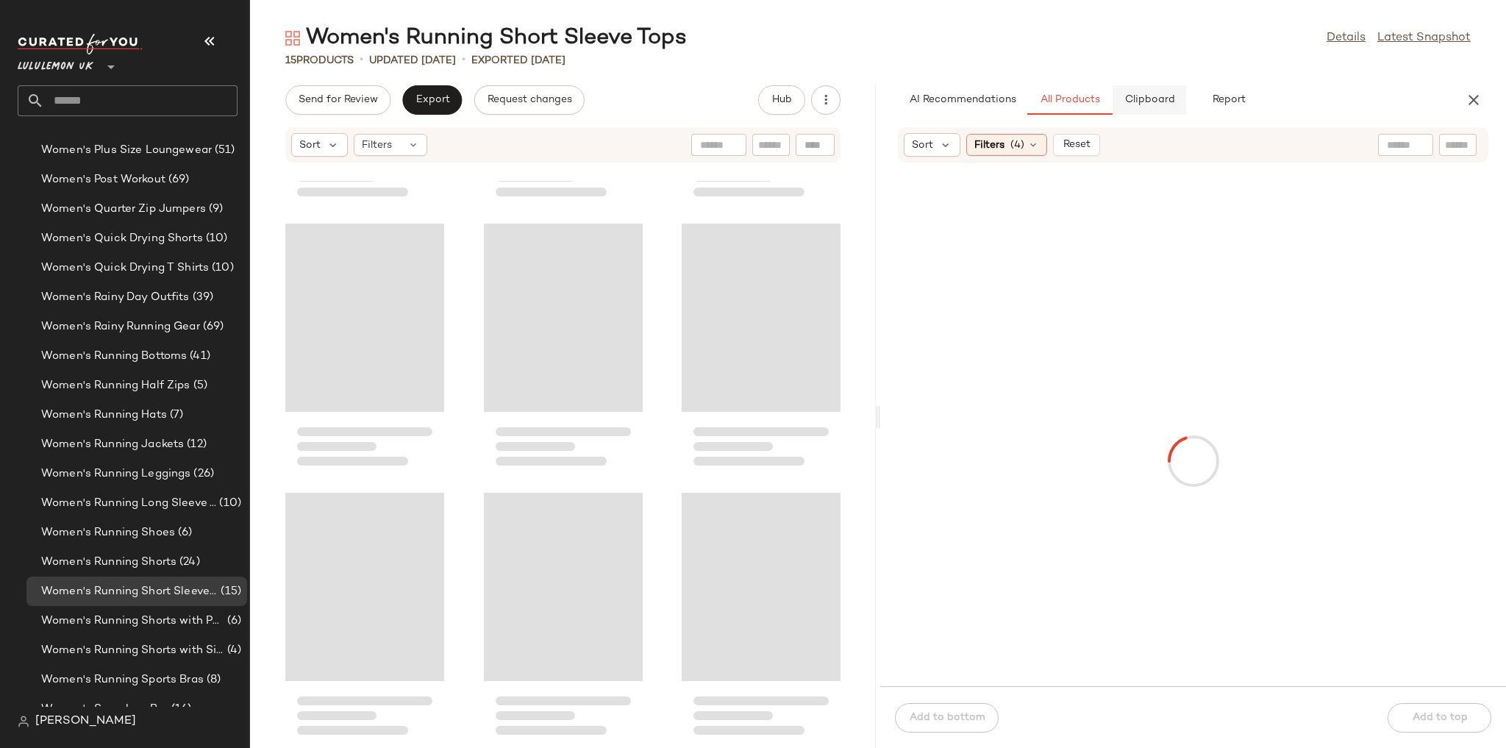
click at [1141, 105] on span "Clipboard" at bounding box center [1148, 100] width 51 height 12
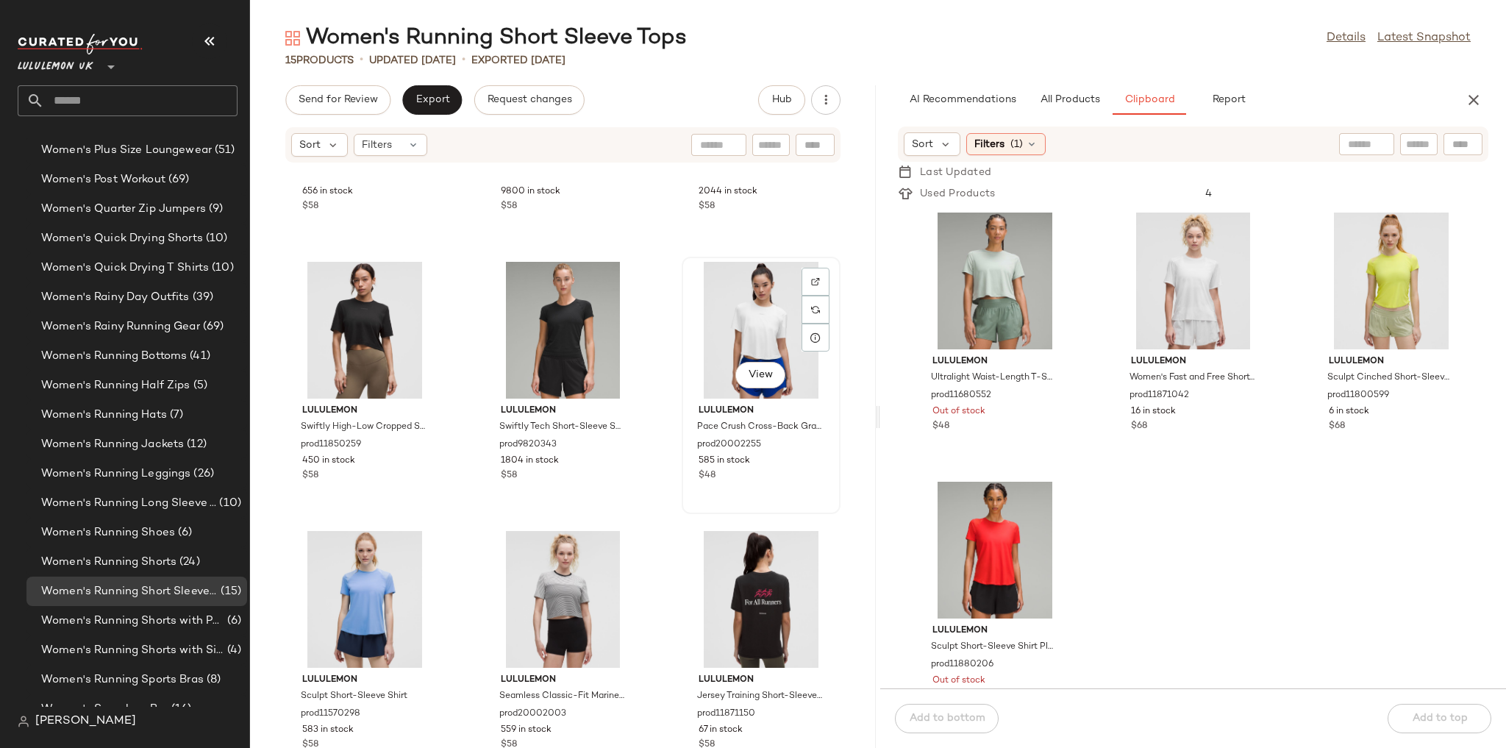
scroll to position [781, 0]
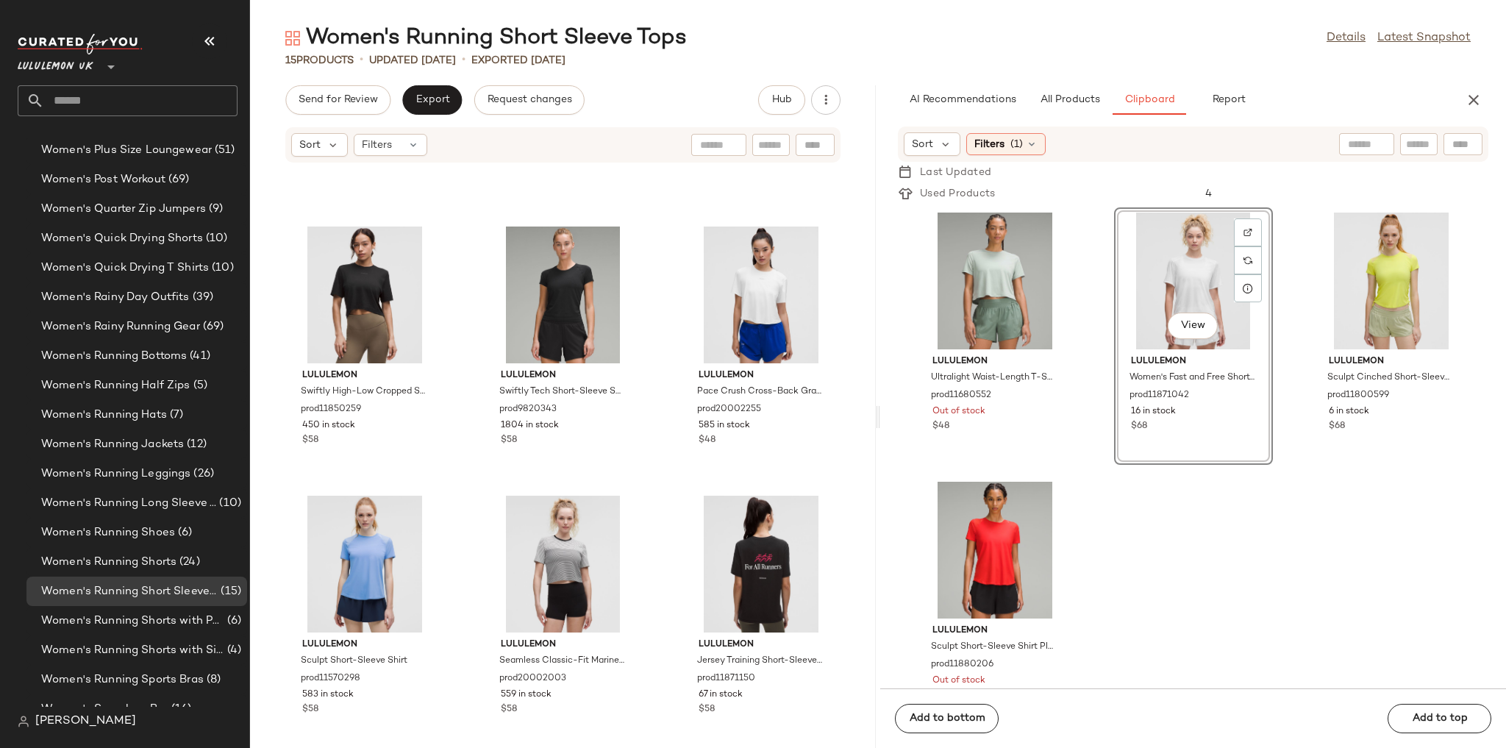
click at [856, 426] on div "lululemon Swiftly Pointelle Cropped Short-Sleeve Shirt prod20002951 656 in stoc…" at bounding box center [563, 464] width 626 height 567
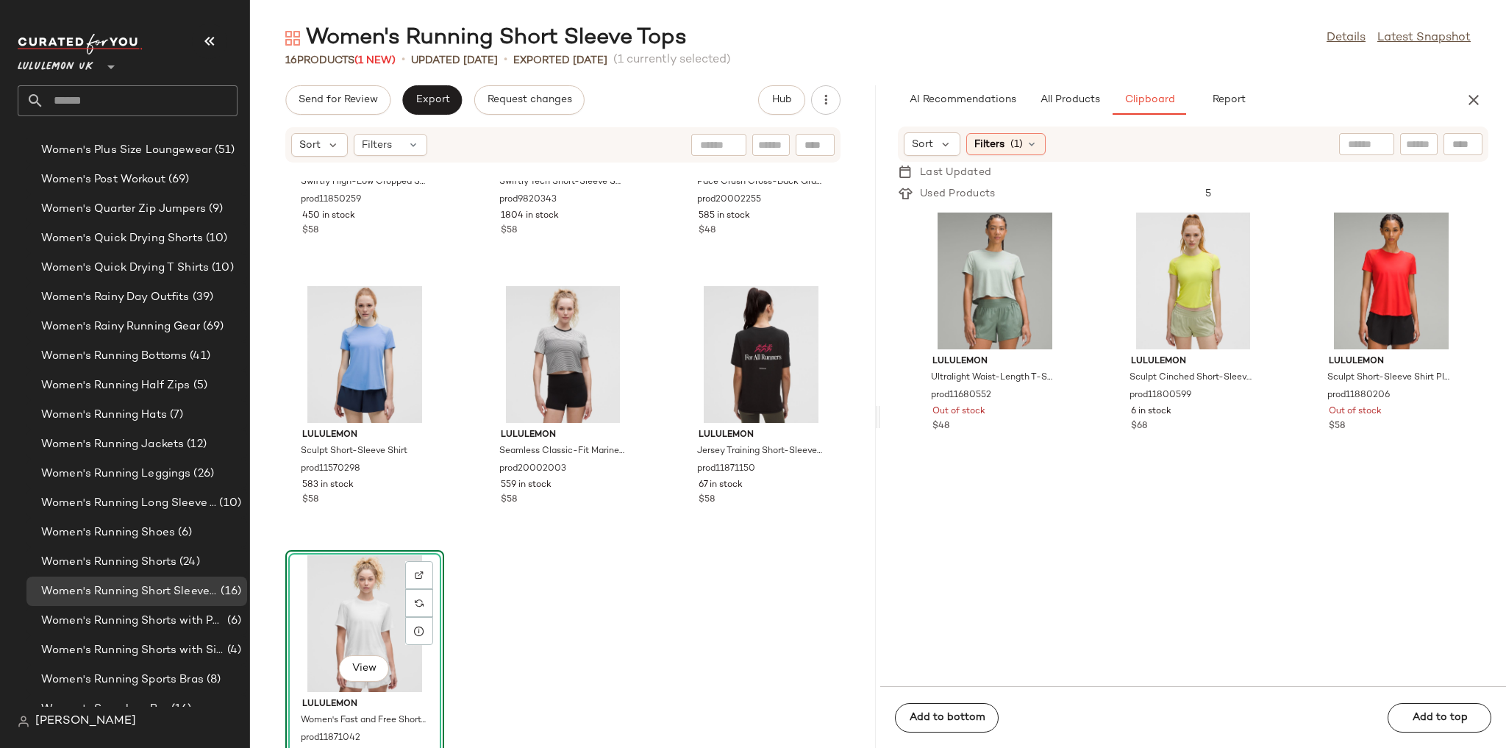
click at [853, 415] on div "lululemon Swiftly High-Low Cropped Short-Sleeve Shirt prod11850259 450 in stock…" at bounding box center [563, 464] width 626 height 567
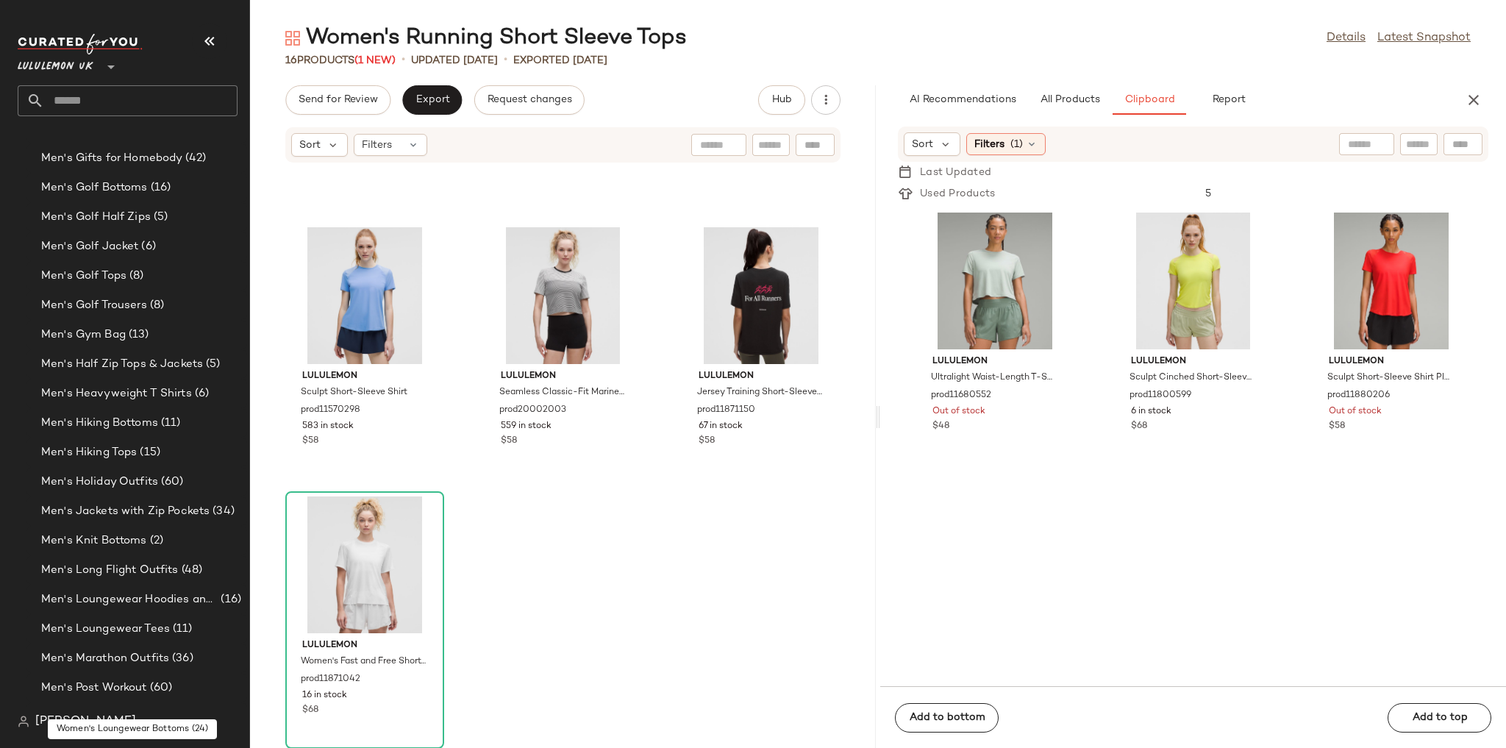
scroll to position [1091, 0]
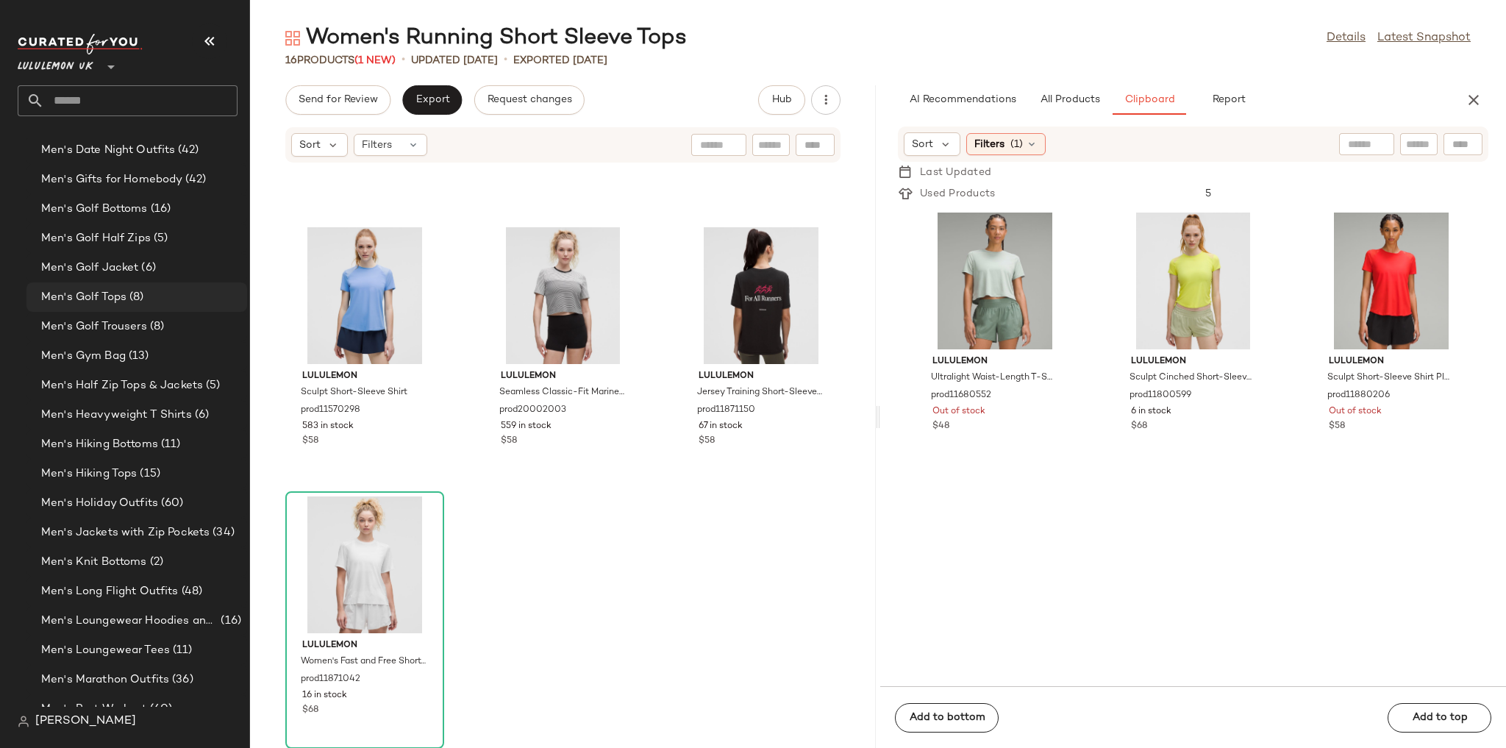
click at [144, 304] on div "Men's Golf Tops (8)" at bounding box center [139, 297] width 204 height 17
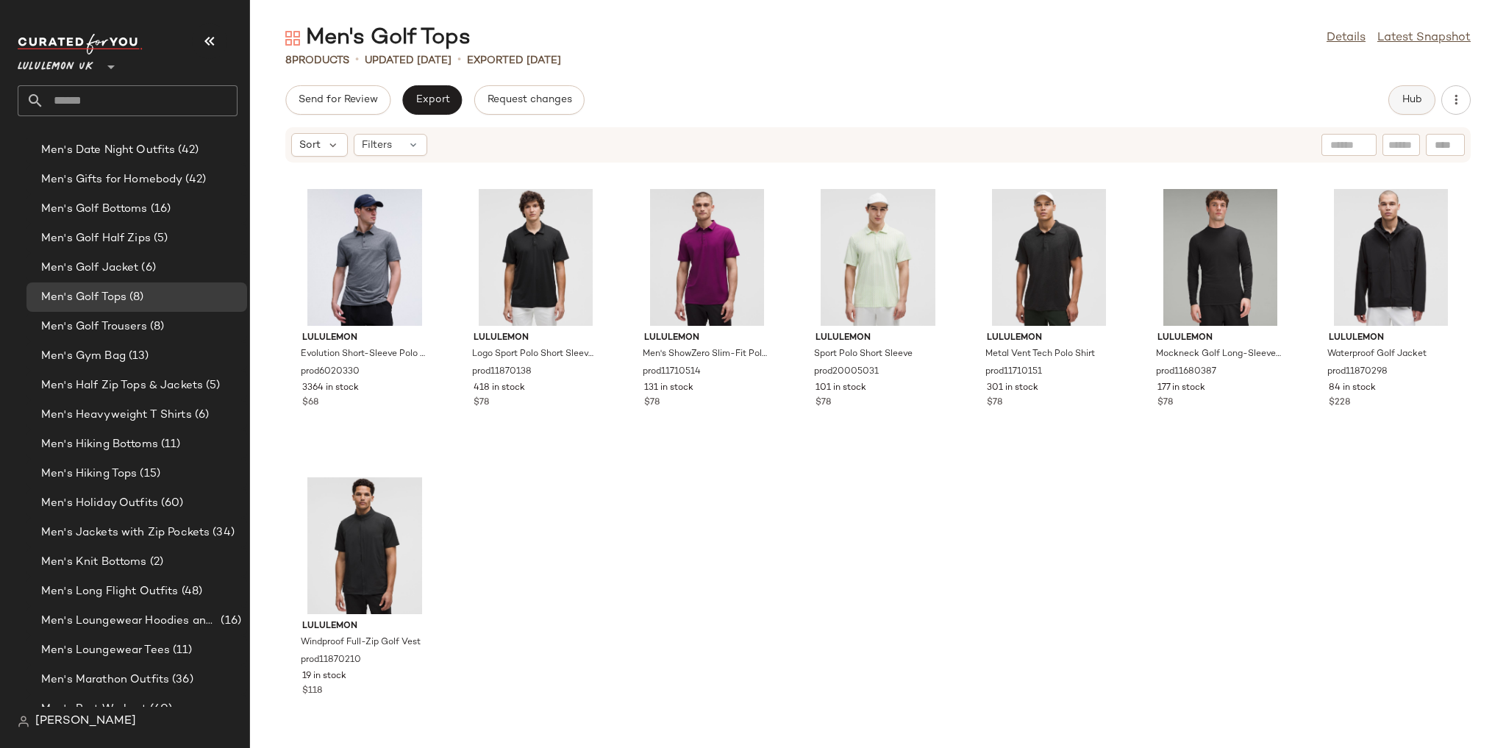
click at [1396, 96] on button "Hub" at bounding box center [1411, 99] width 47 height 29
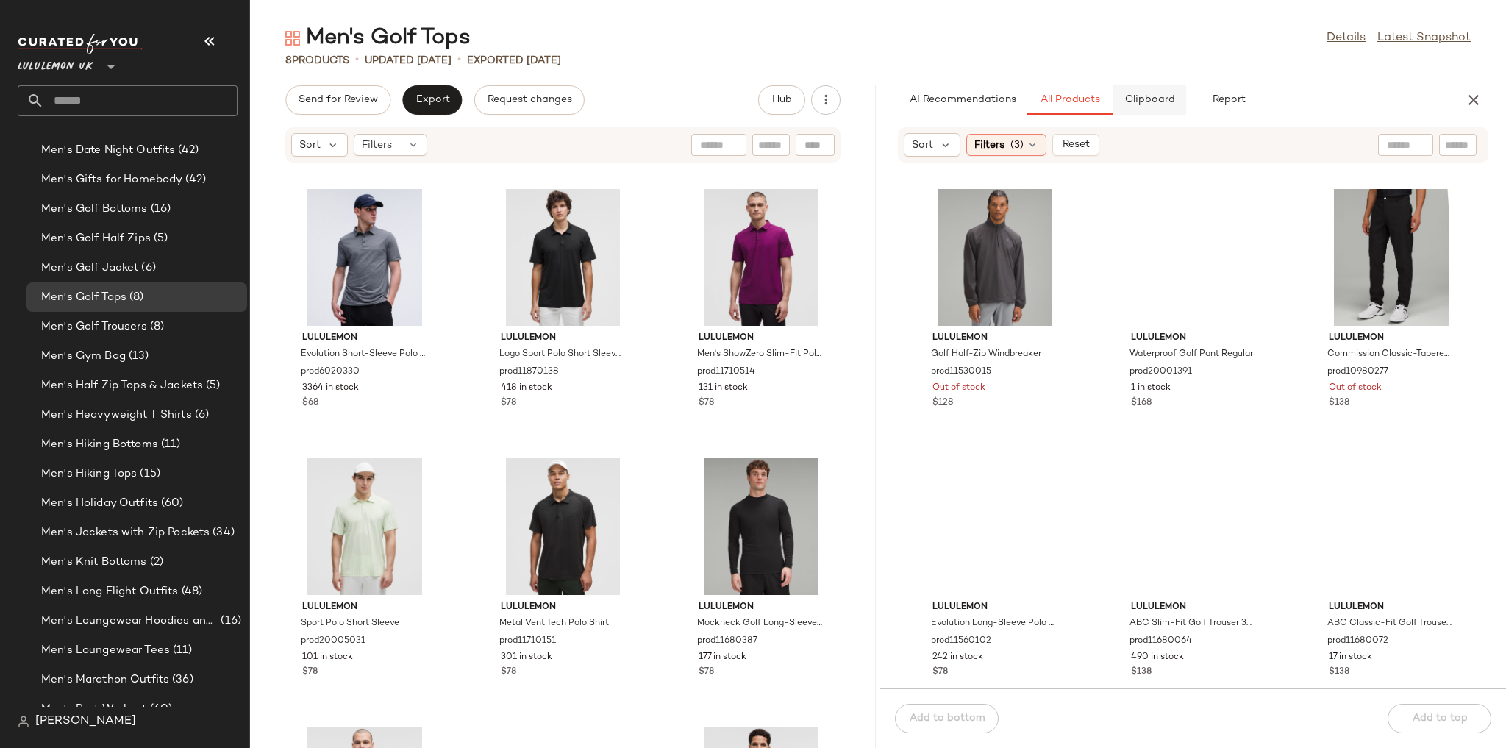
click at [1134, 93] on button "Clipboard" at bounding box center [1149, 99] width 74 height 29
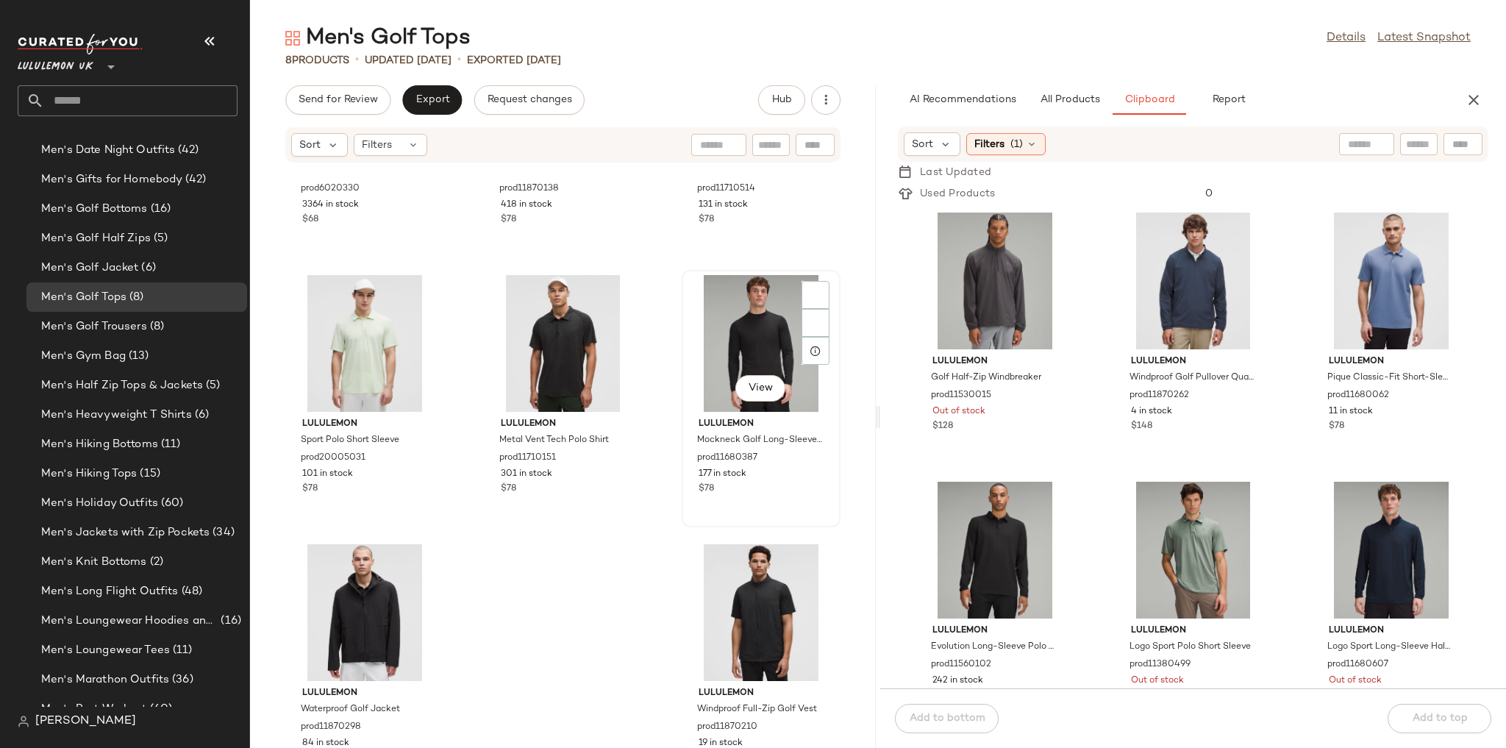
scroll to position [232, 0]
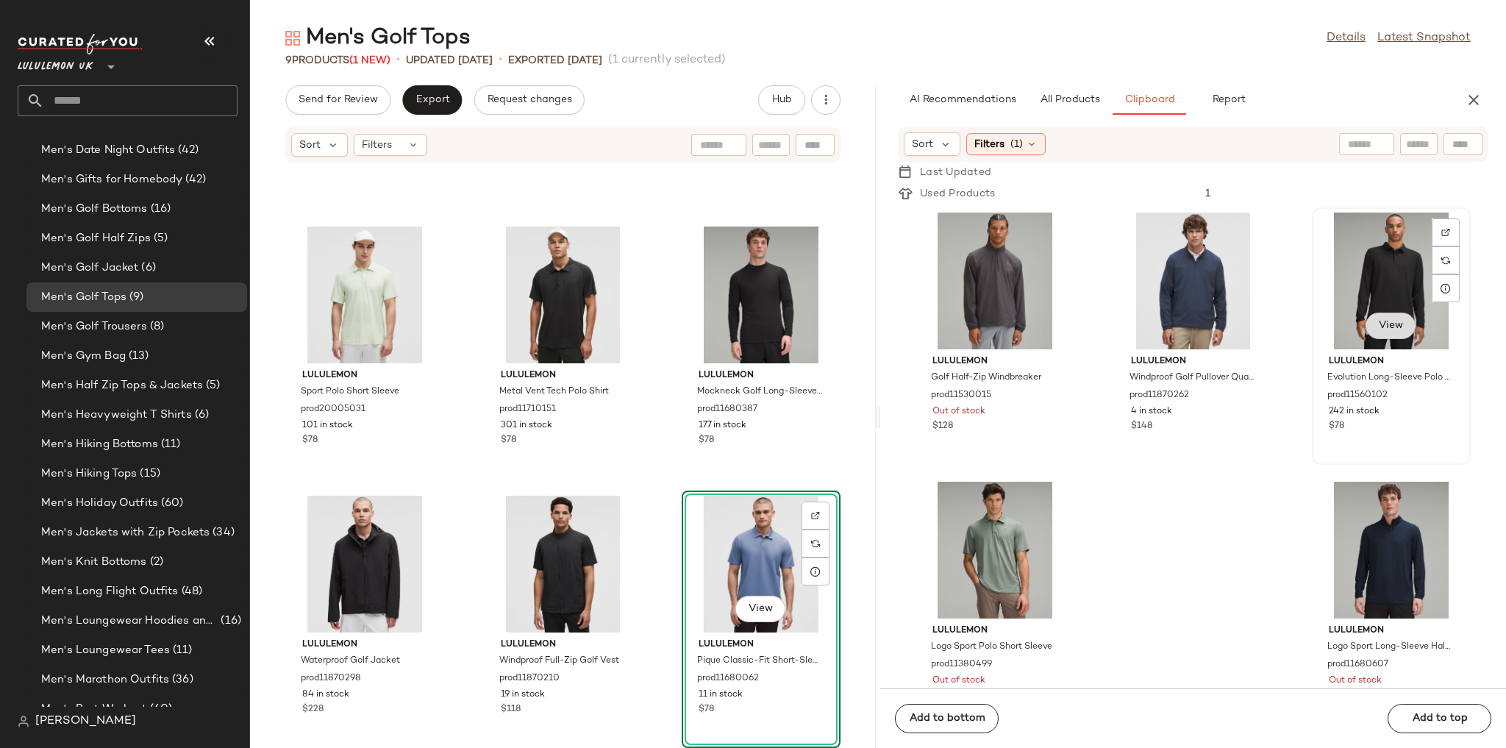
click at [1385, 325] on span "View" at bounding box center [1390, 326] width 25 height 12
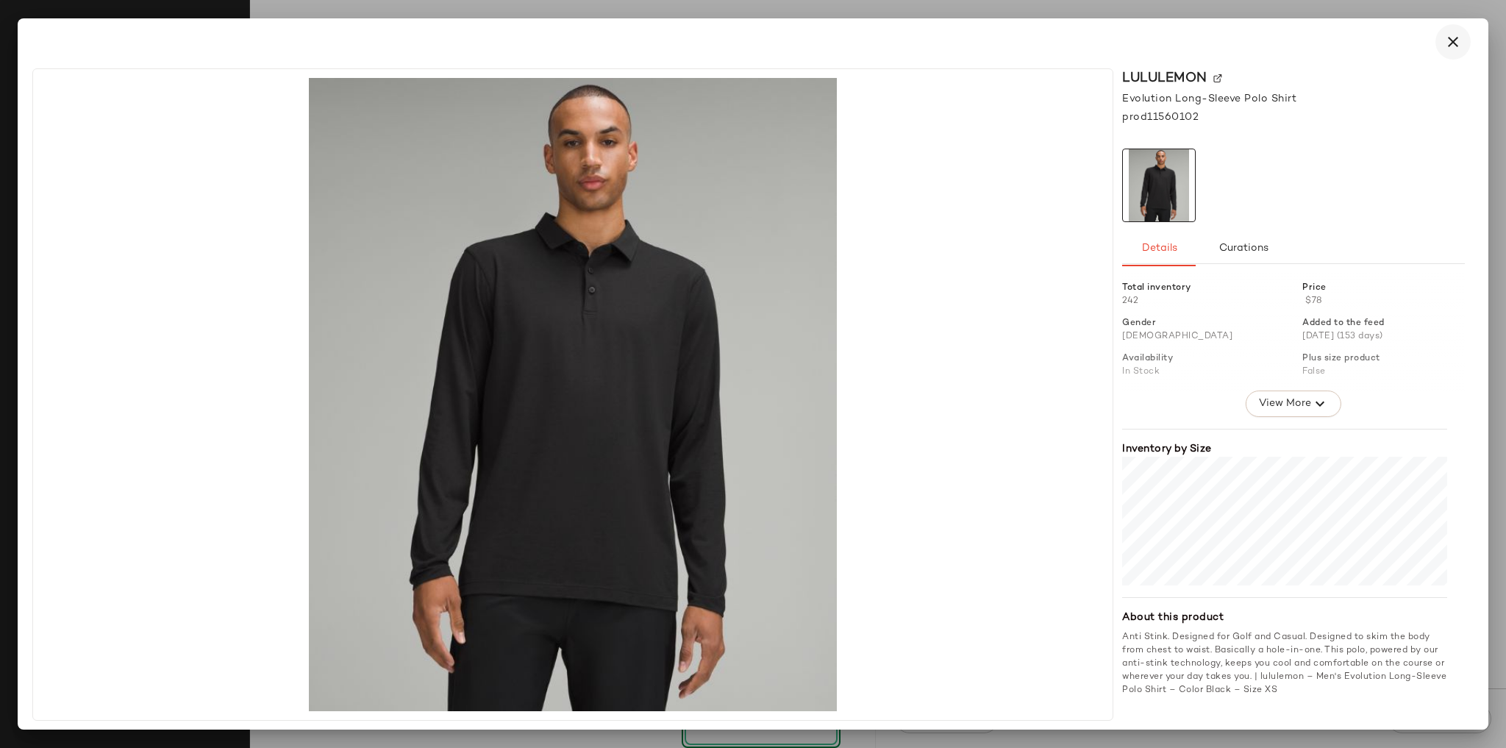
click at [1454, 38] on icon "button" at bounding box center [1453, 42] width 18 height 18
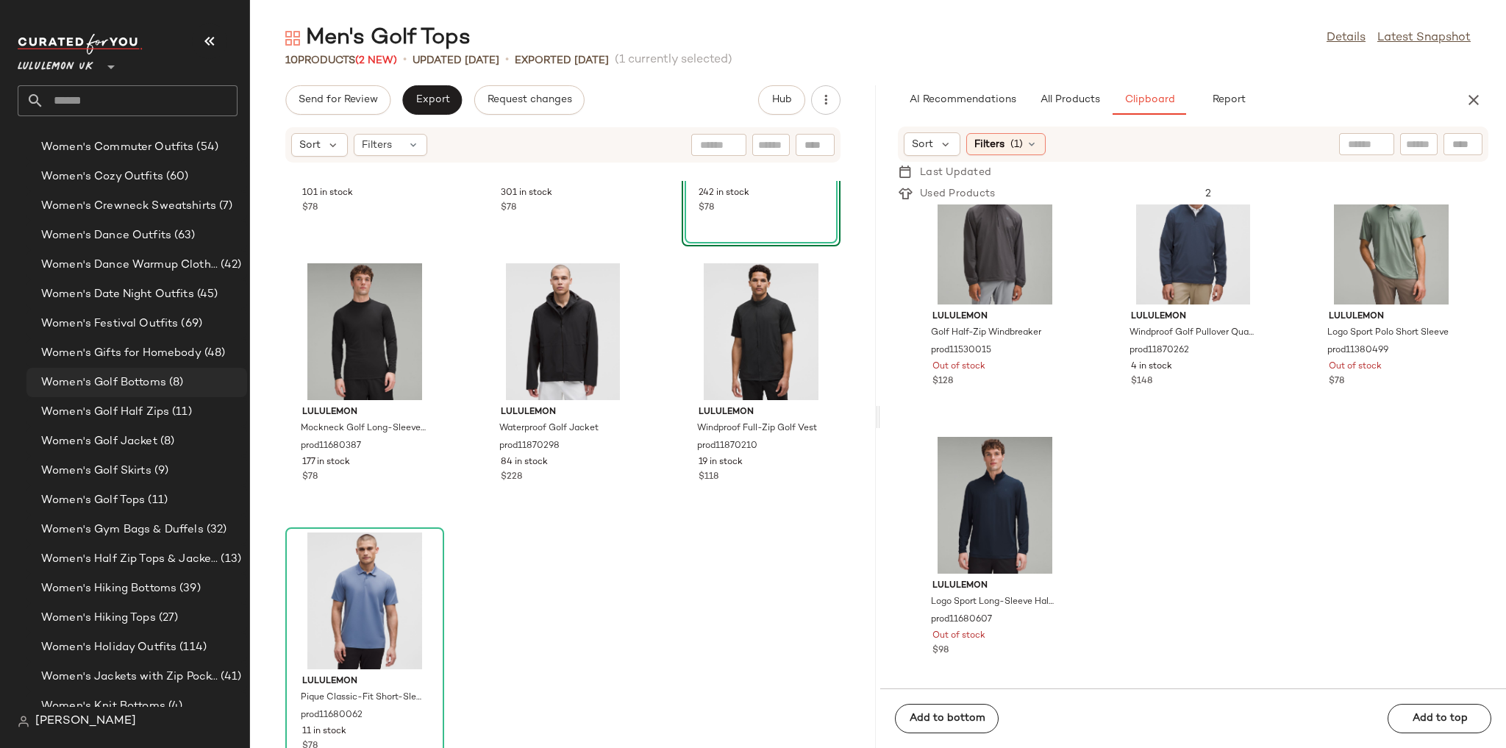
scroll to position [3796, 0]
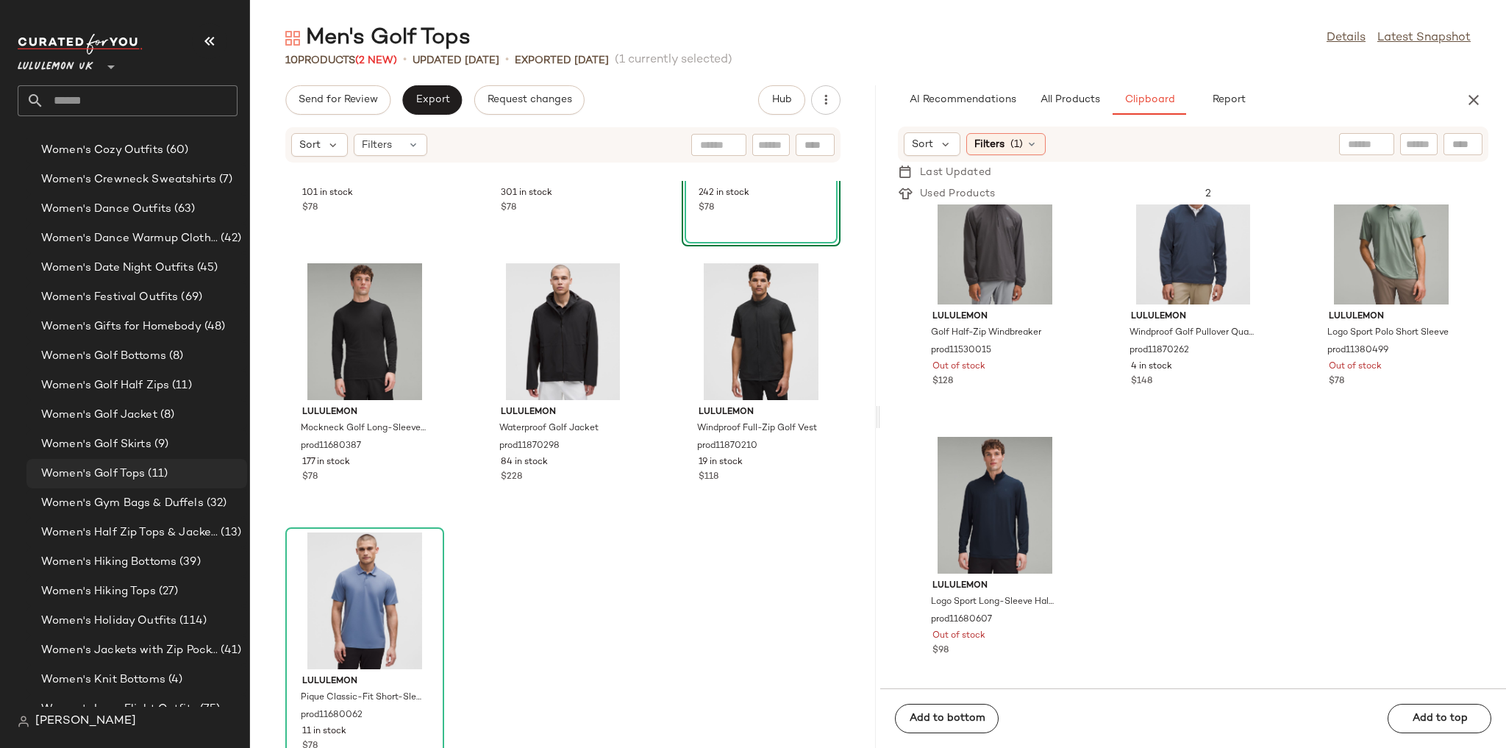
click at [157, 465] on span "(11)" at bounding box center [156, 473] width 23 height 17
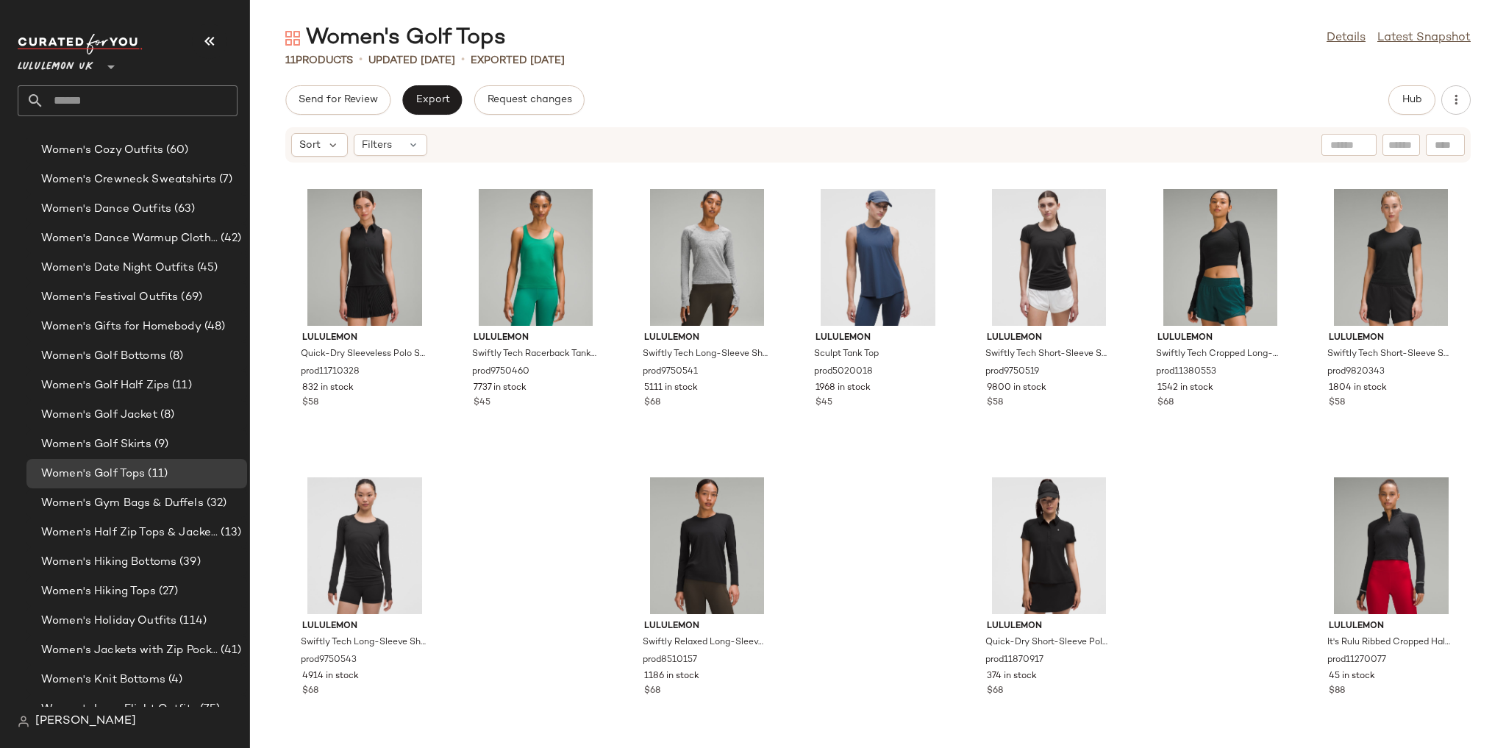
click at [1435, 108] on div "Hub" at bounding box center [1429, 99] width 82 height 29
click at [1411, 106] on span "Hub" at bounding box center [1411, 100] width 21 height 12
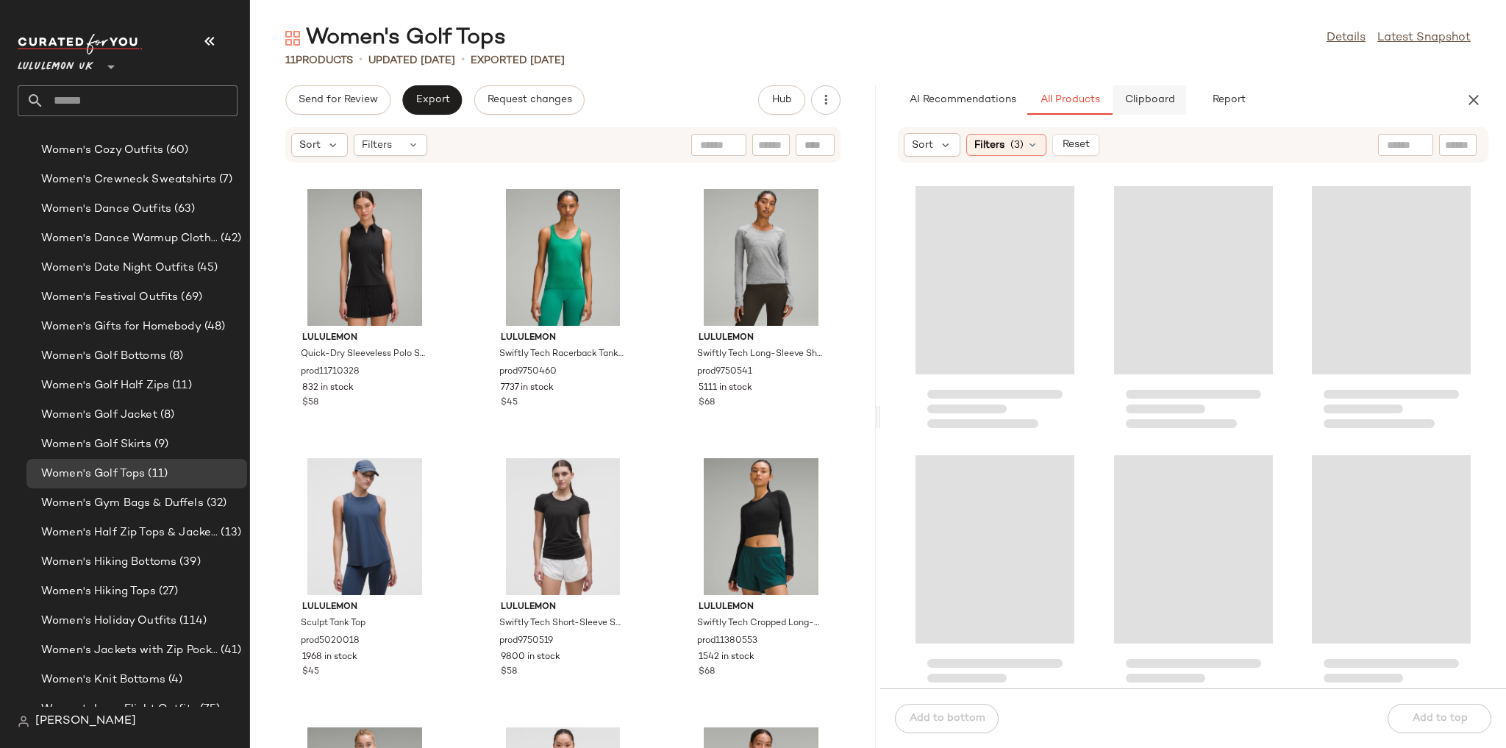
click at [1173, 100] on span "Clipboard" at bounding box center [1148, 100] width 51 height 12
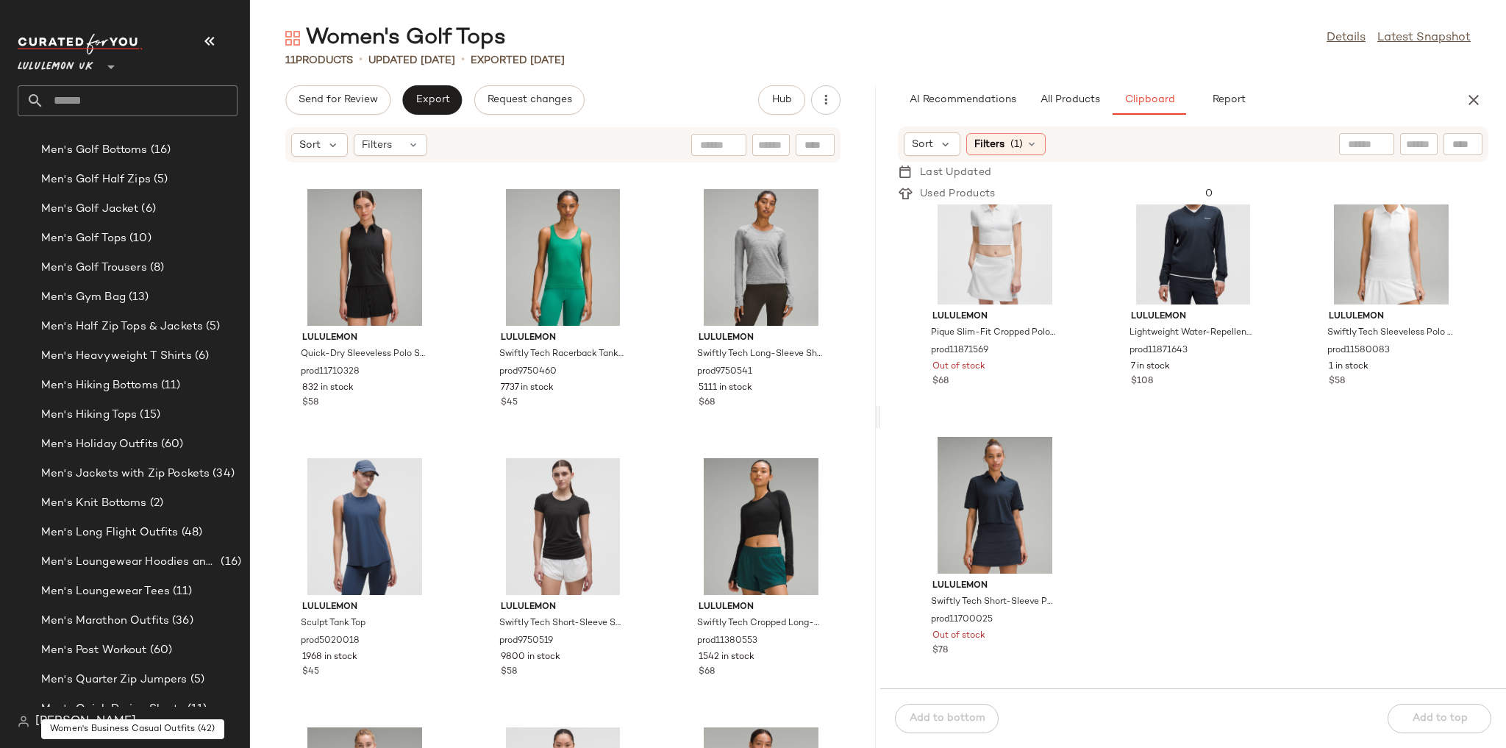
scroll to position [1032, 0]
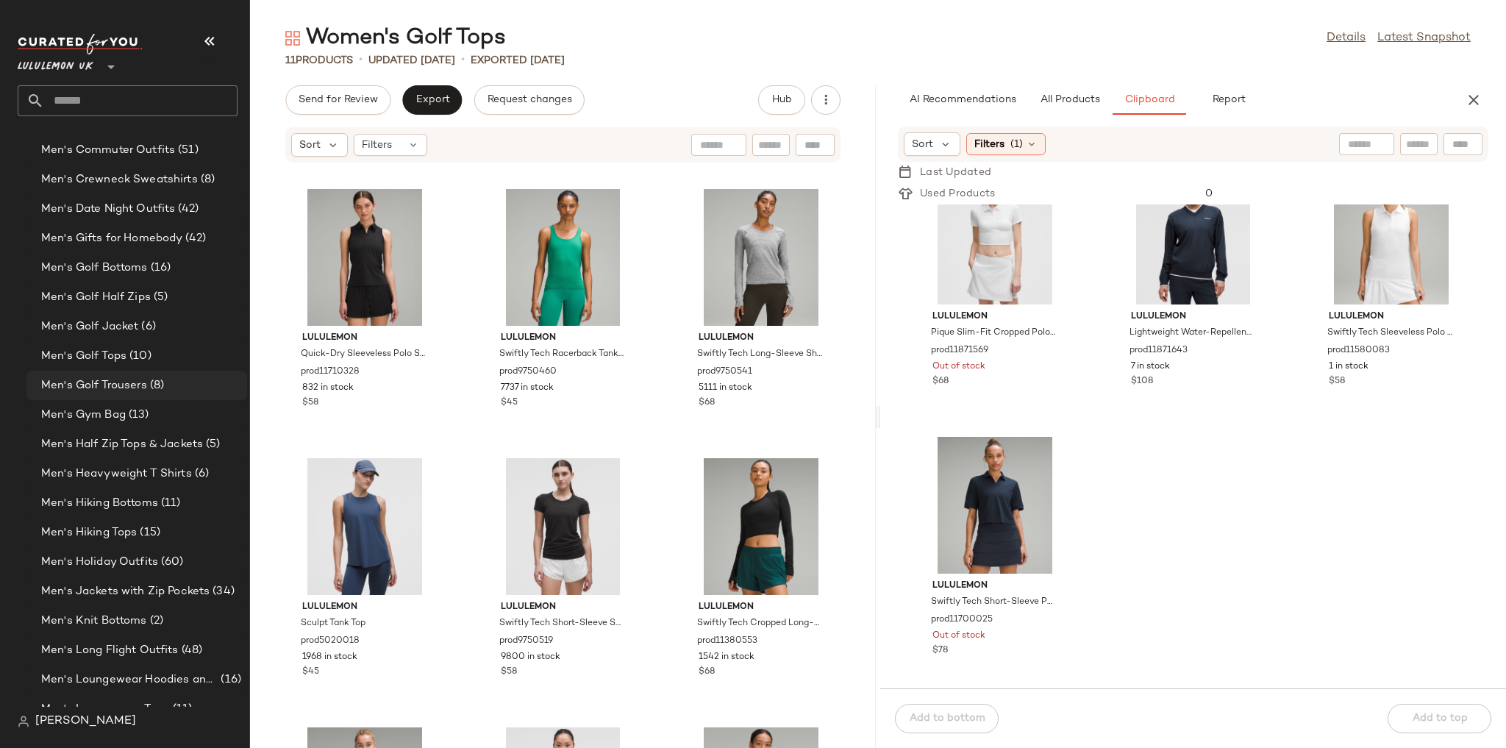
click at [159, 383] on span "(8)" at bounding box center [155, 385] width 17 height 17
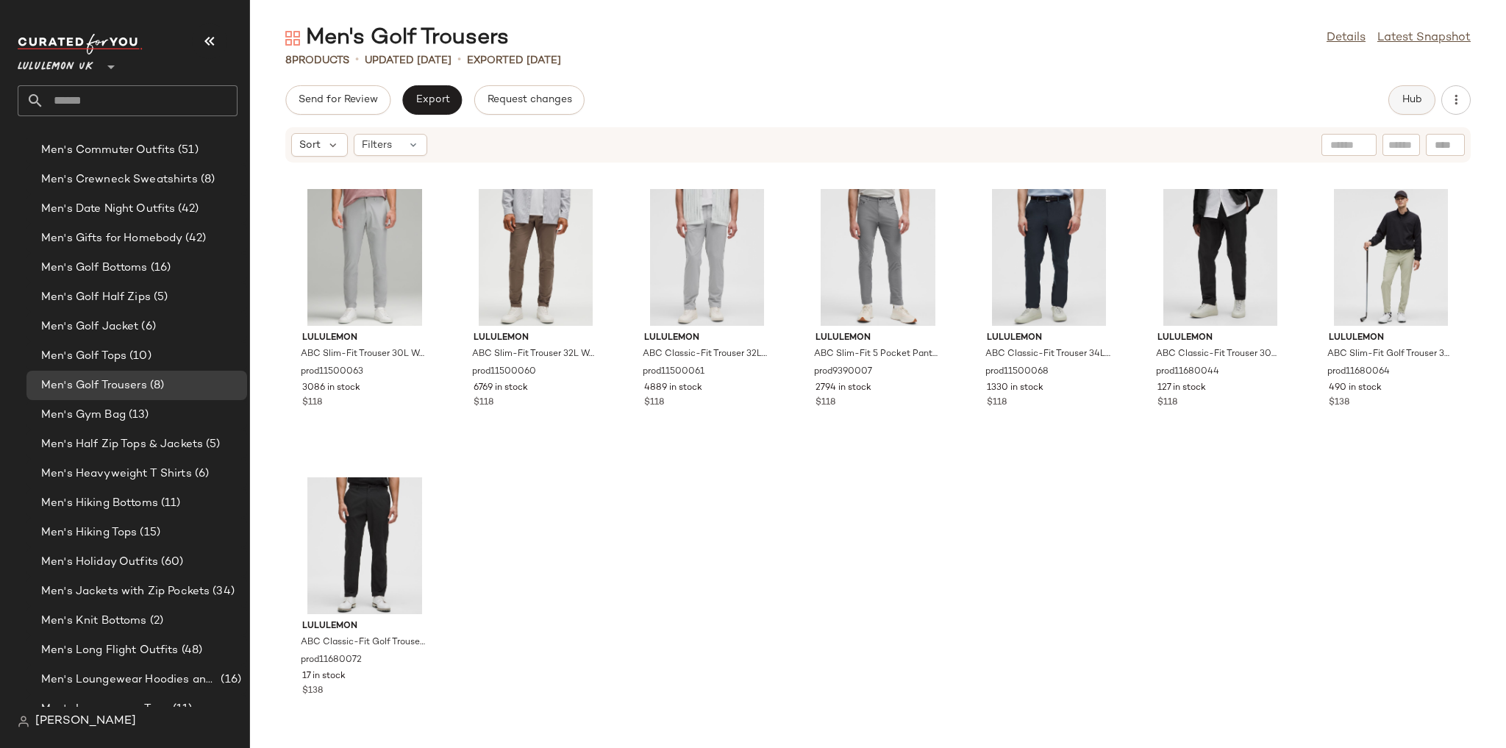
click at [1423, 112] on button "Hub" at bounding box center [1411, 99] width 47 height 29
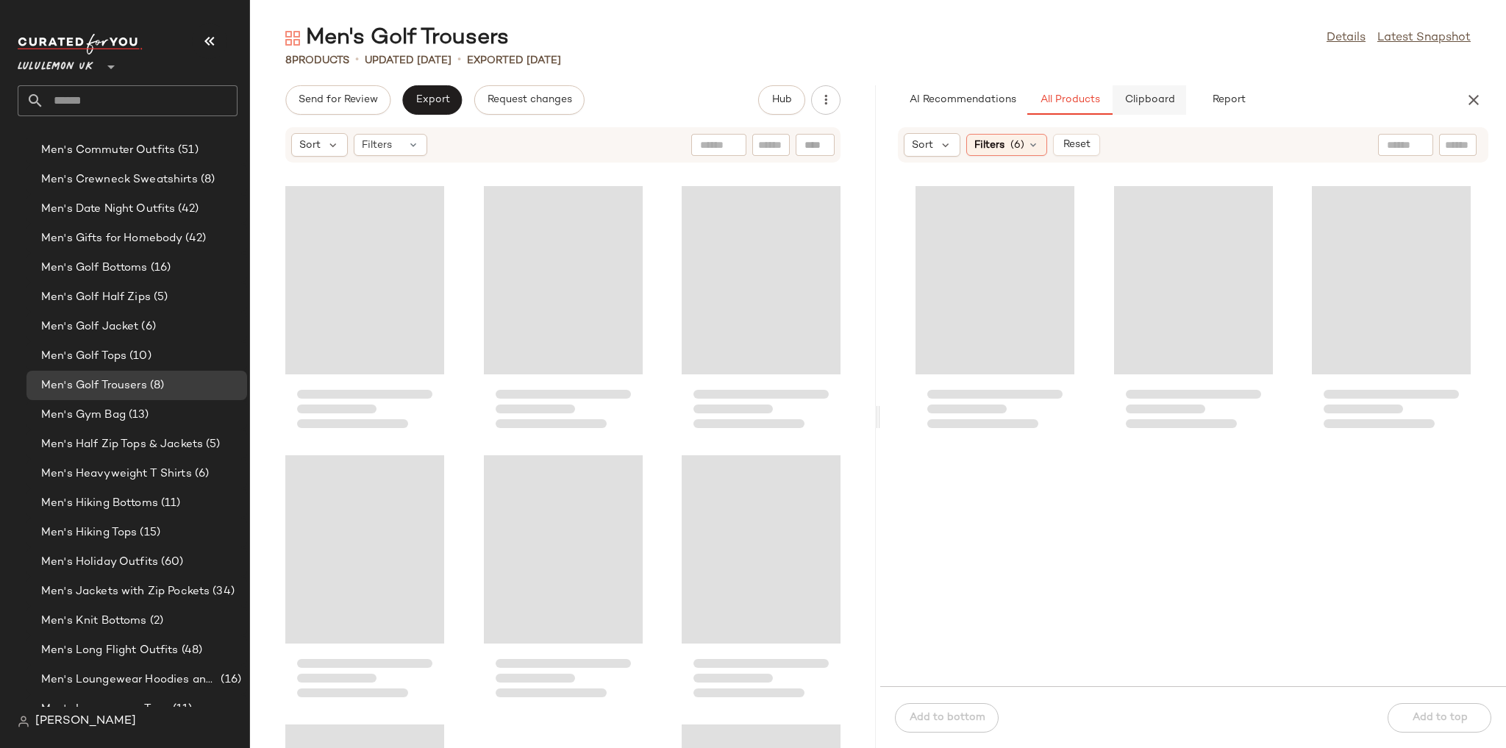
click at [1162, 103] on span "Clipboard" at bounding box center [1148, 100] width 51 height 12
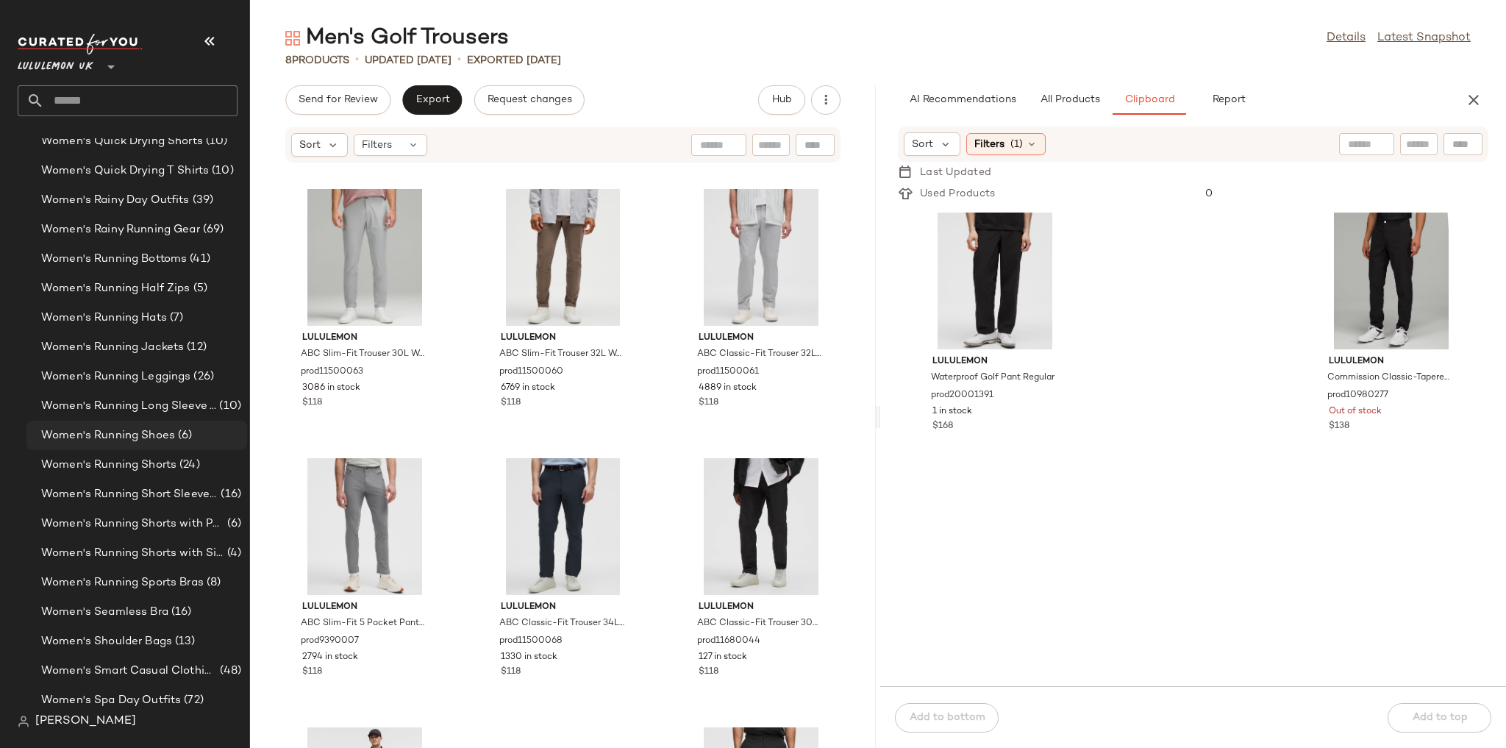
scroll to position [4737, 0]
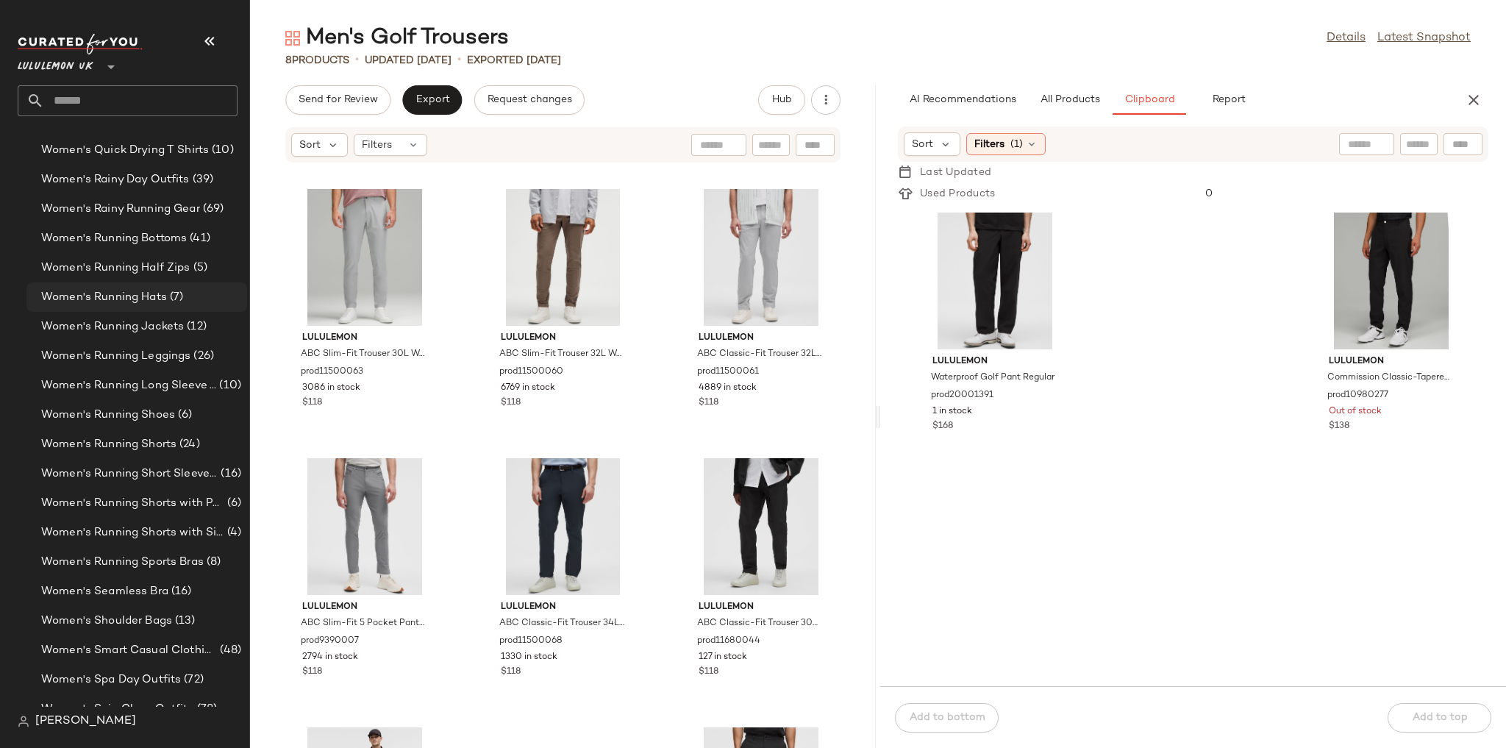
click at [176, 290] on span "(7)" at bounding box center [175, 297] width 16 height 17
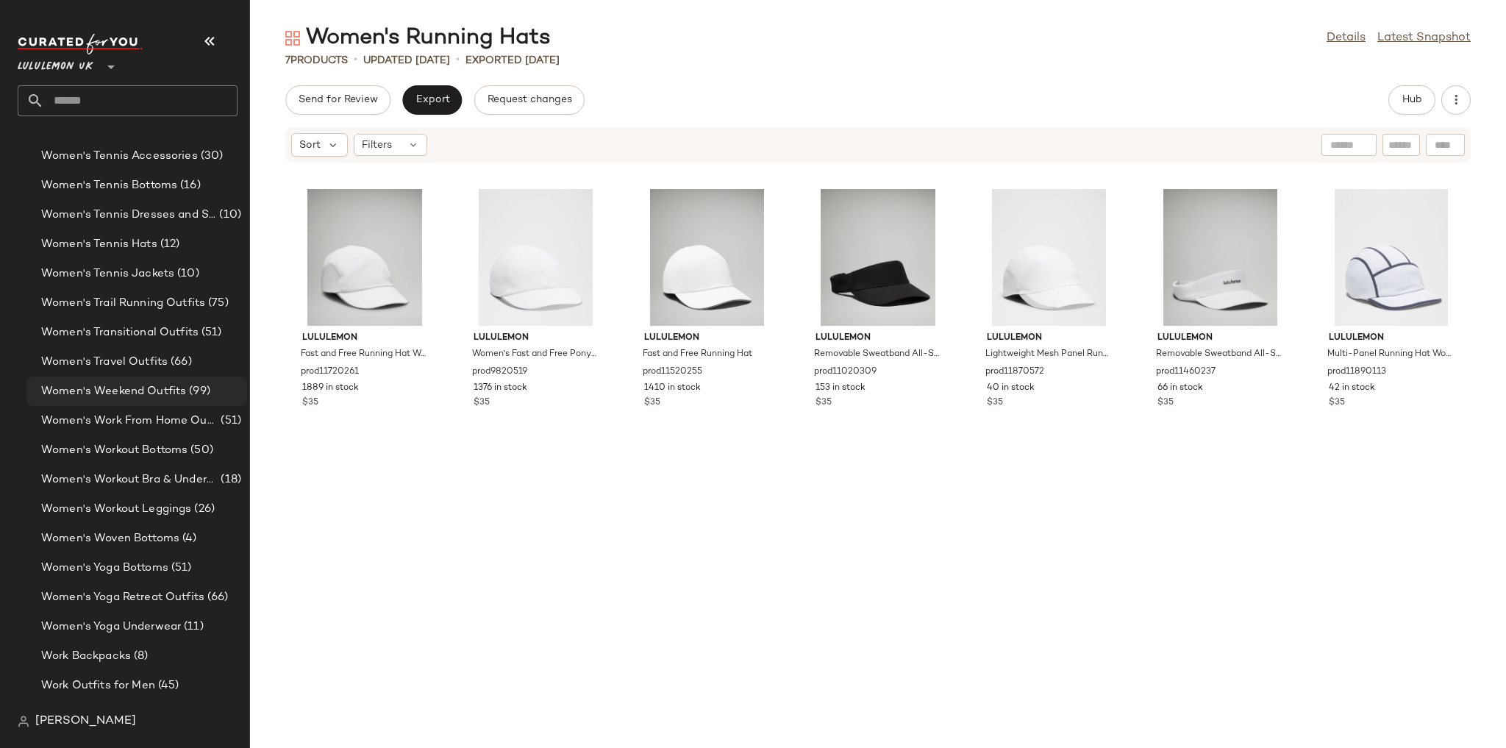
scroll to position [5372, 0]
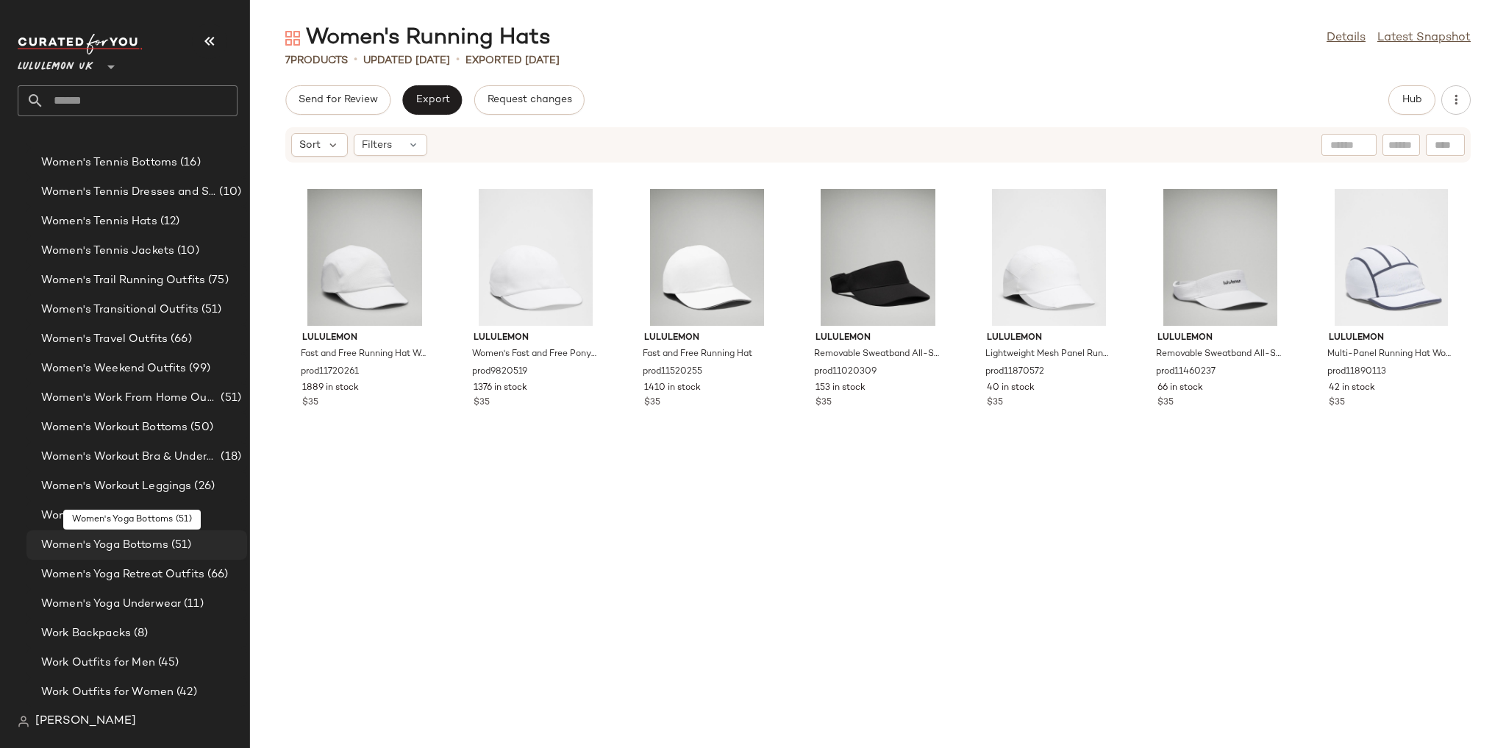
click at [176, 548] on span "(51)" at bounding box center [180, 545] width 24 height 17
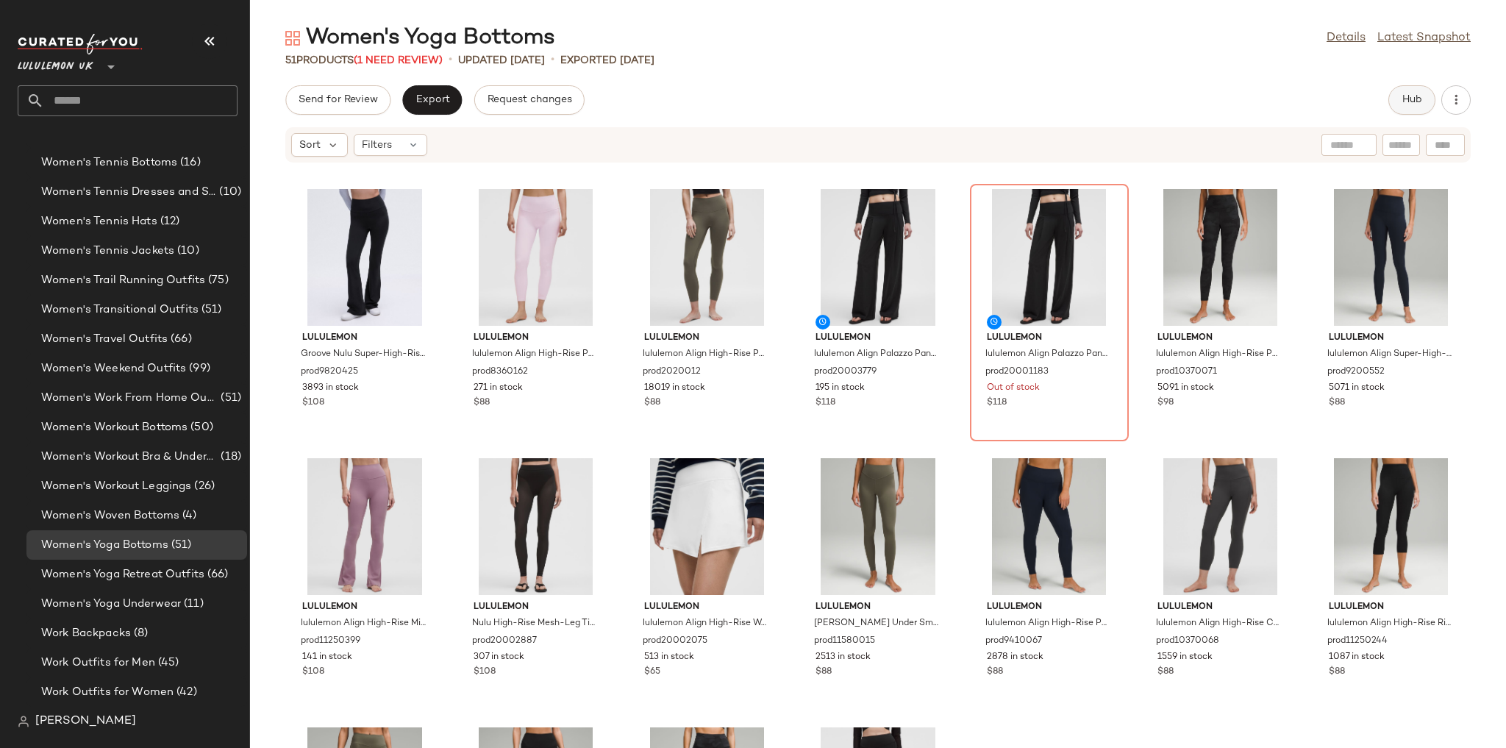
click at [1414, 99] on span "Hub" at bounding box center [1411, 100] width 21 height 12
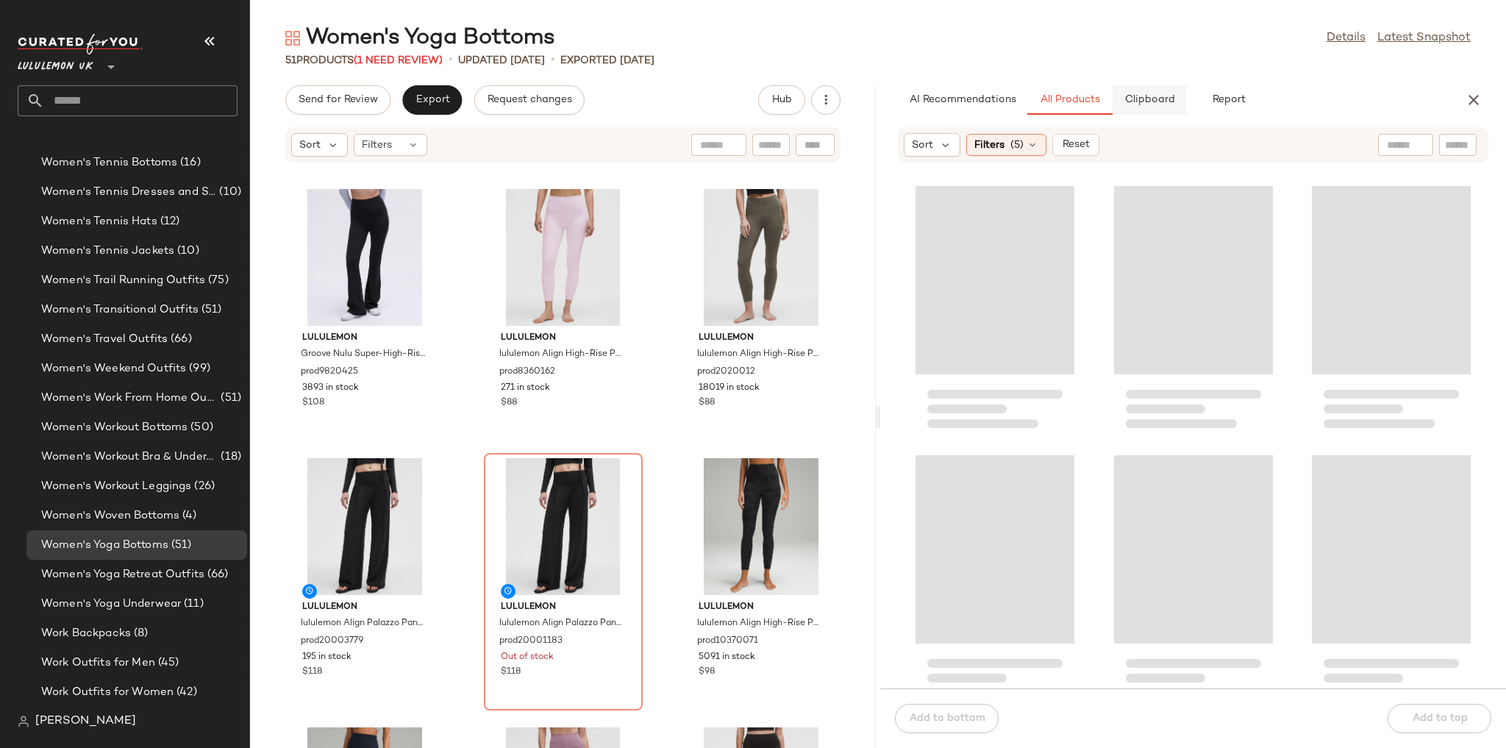
click at [1173, 102] on span "Clipboard" at bounding box center [1148, 100] width 51 height 12
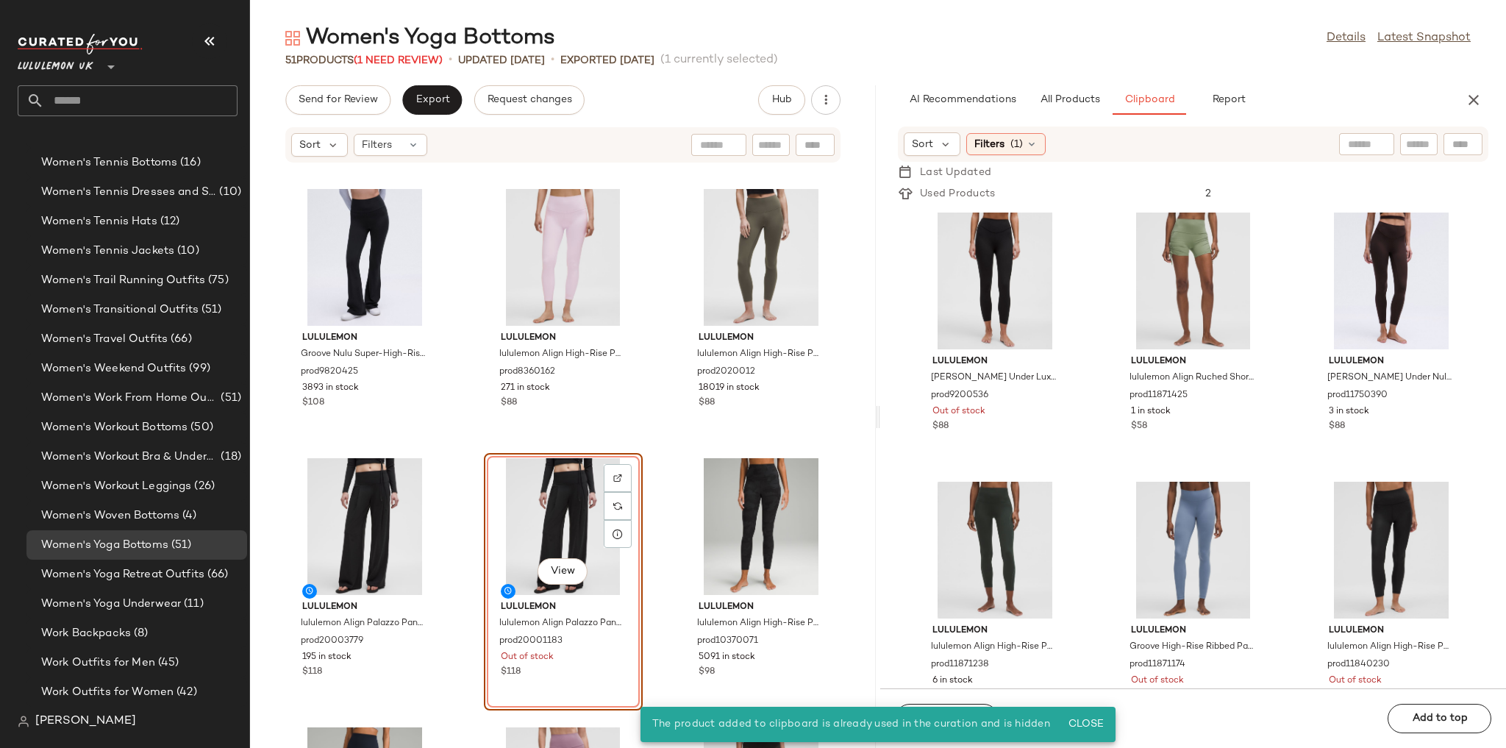
click at [651, 456] on div "lululemon Groove Nulu Super-High-Rise Flared Pant Regular prod9820425 3893 in s…" at bounding box center [563, 464] width 626 height 567
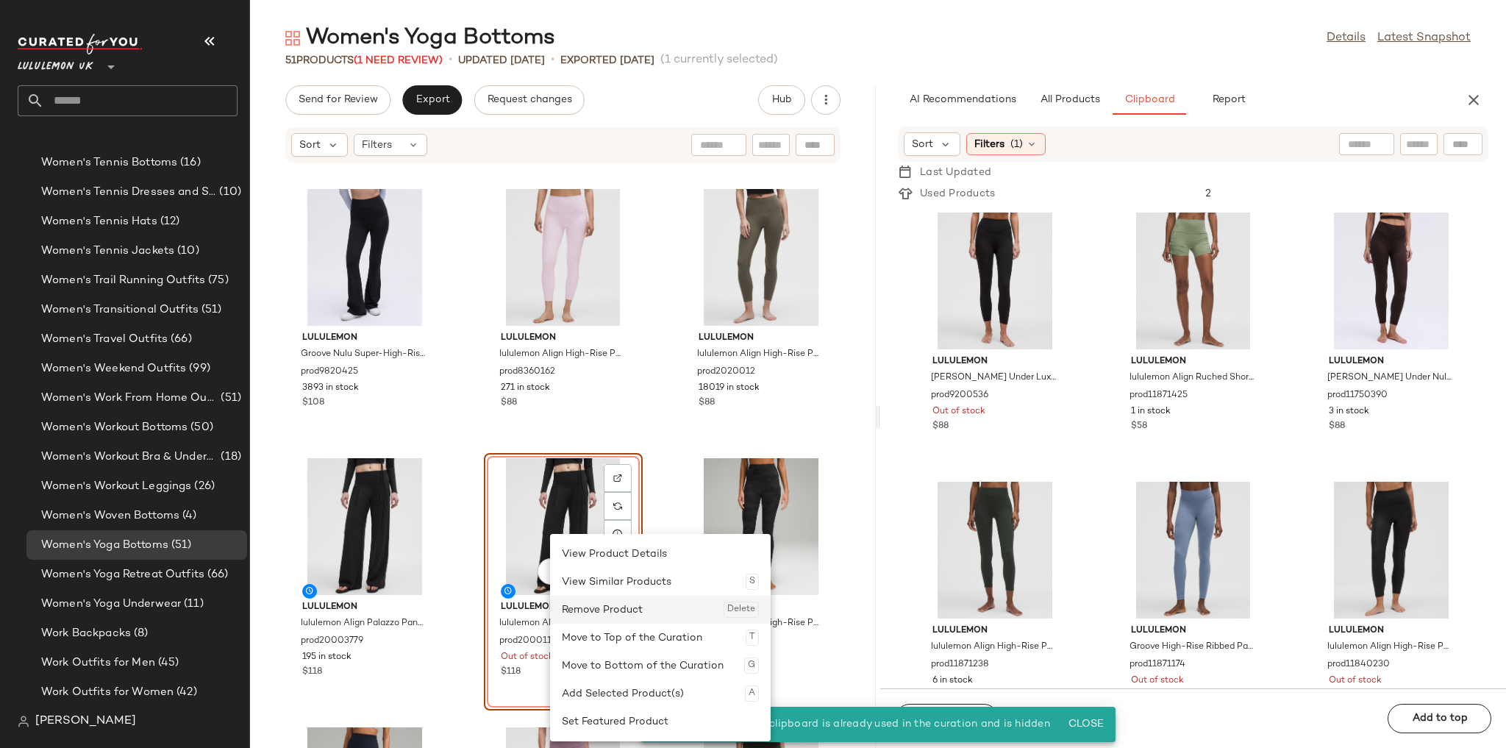
click at [599, 604] on div "Remove Product Delete" at bounding box center [660, 609] width 197 height 28
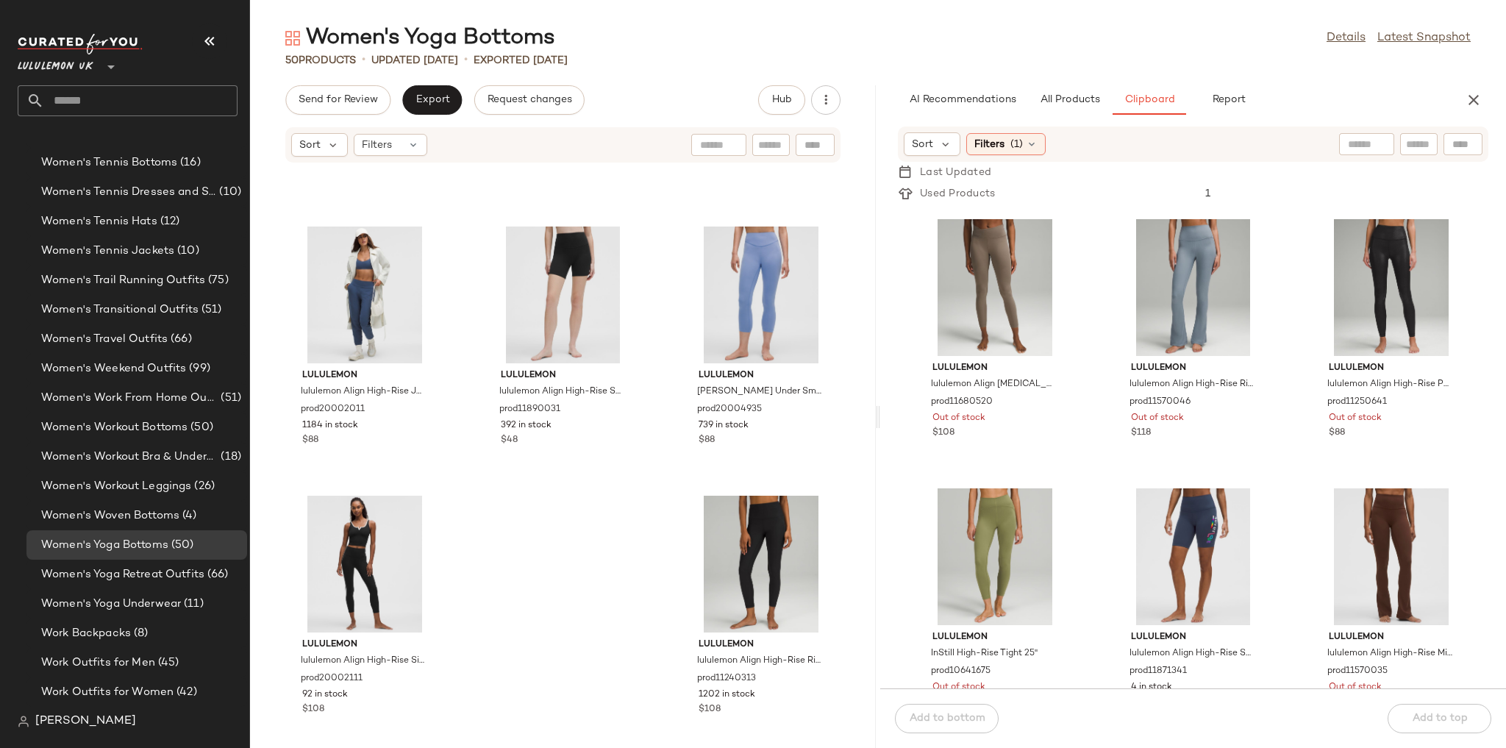
scroll to position [1941, 0]
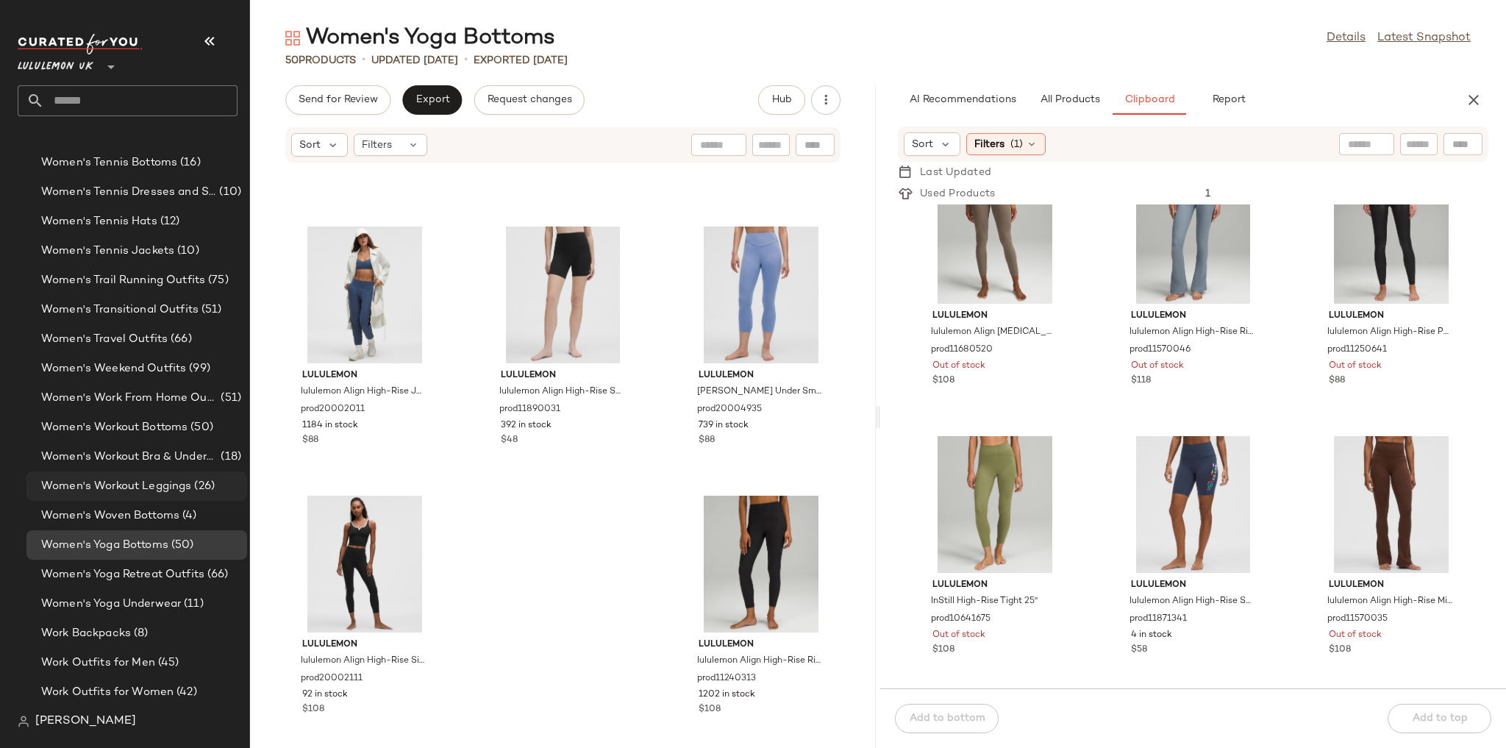
click at [173, 479] on span "Women's Workout Leggings" at bounding box center [116, 486] width 150 height 17
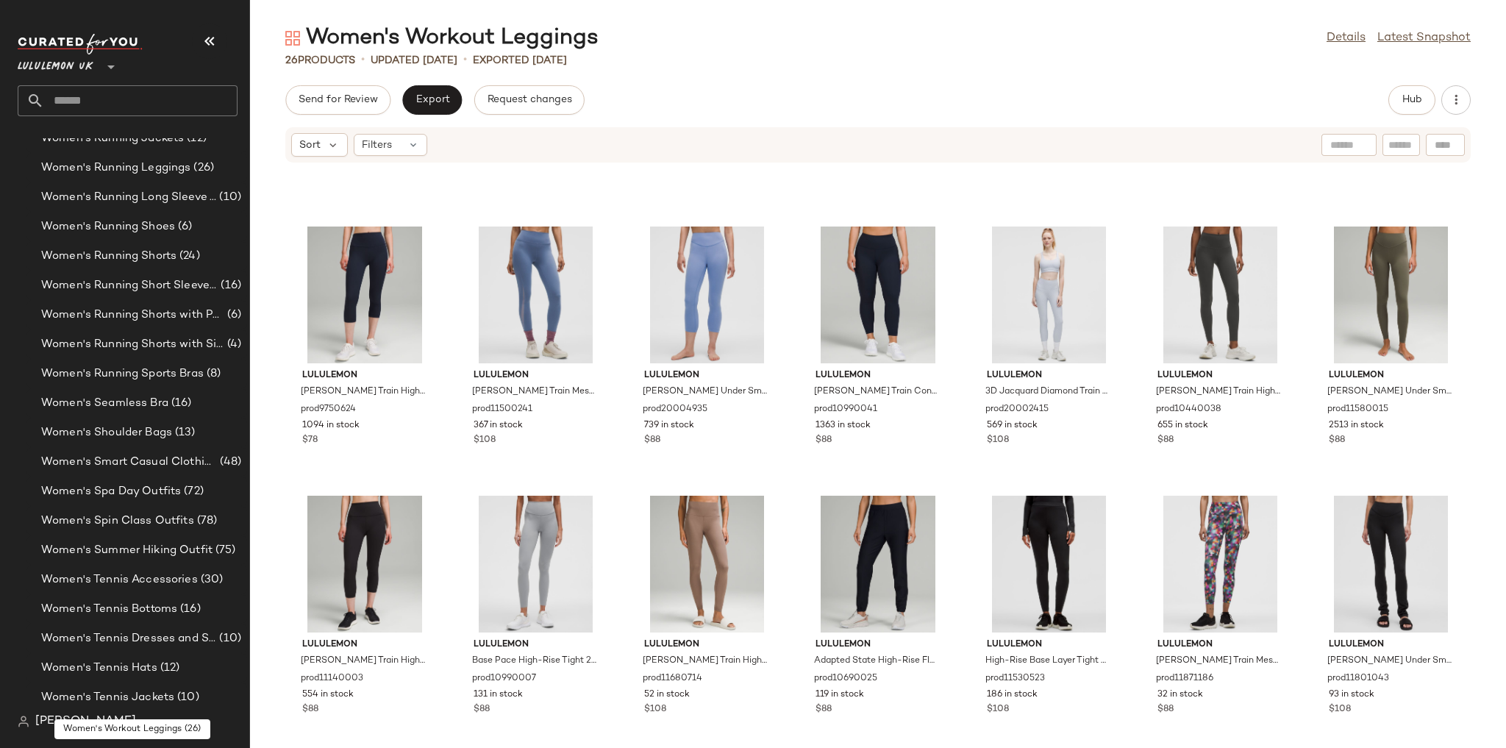
scroll to position [4901, 0]
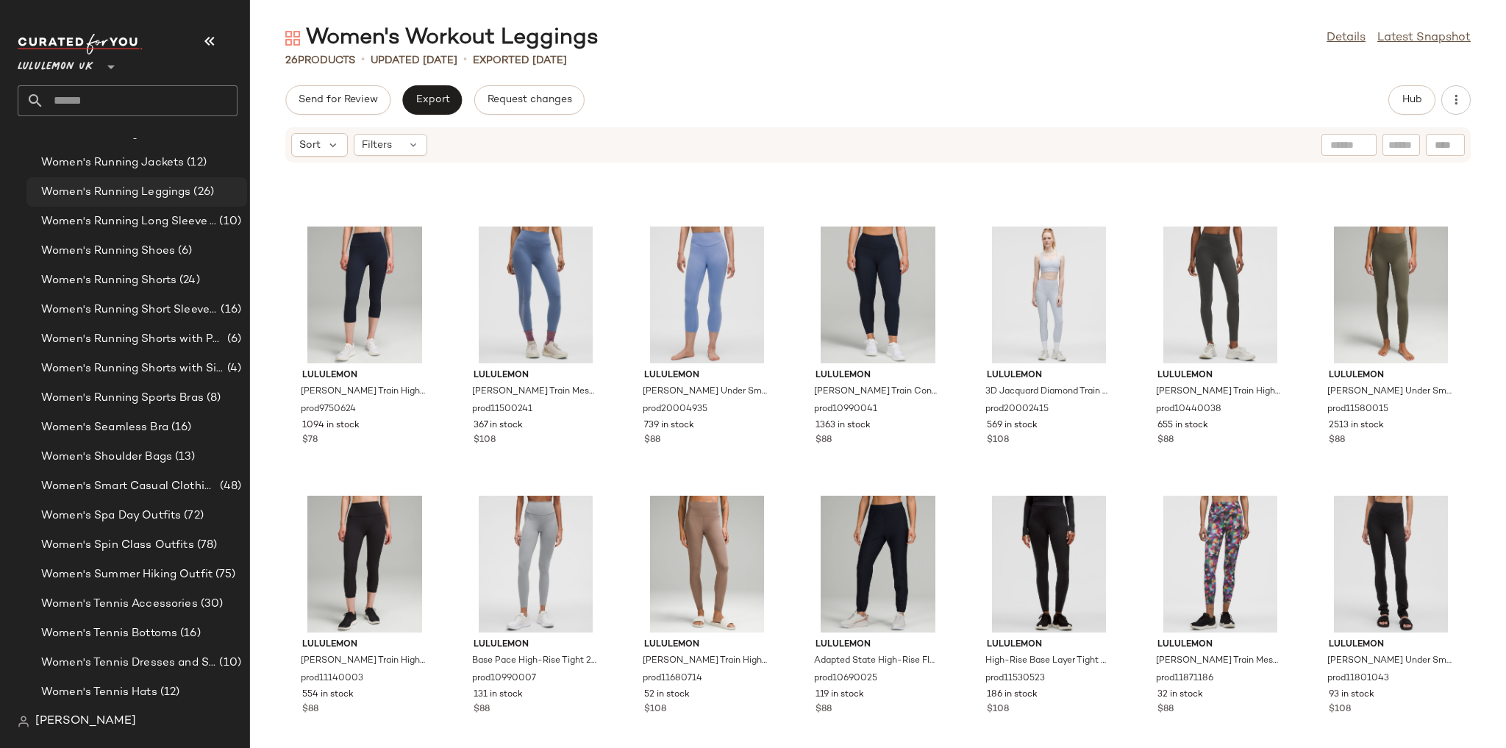
click at [185, 202] on div "Women's Running Leggings (26)" at bounding box center [136, 191] width 221 height 29
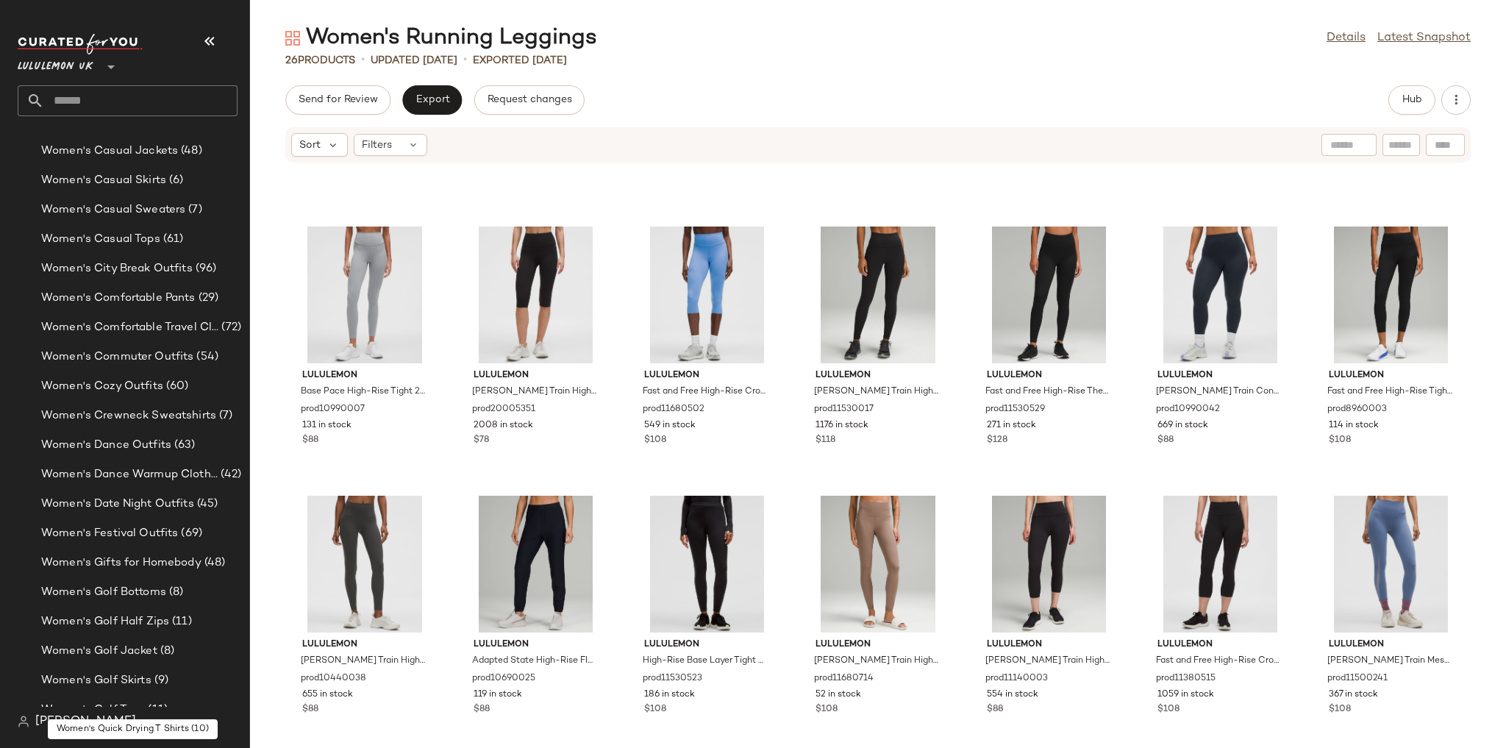
scroll to position [3549, 0]
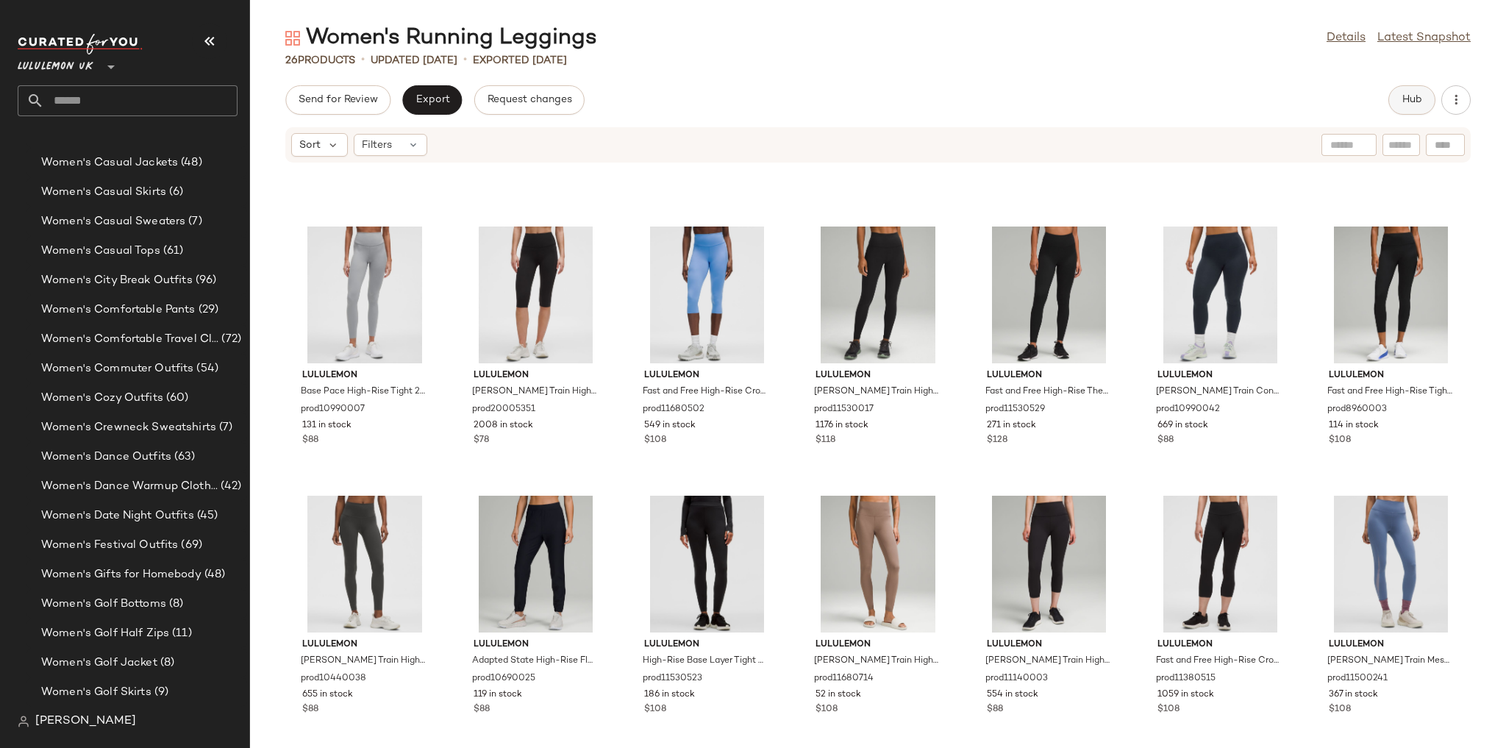
click at [1395, 106] on button "Hub" at bounding box center [1411, 99] width 47 height 29
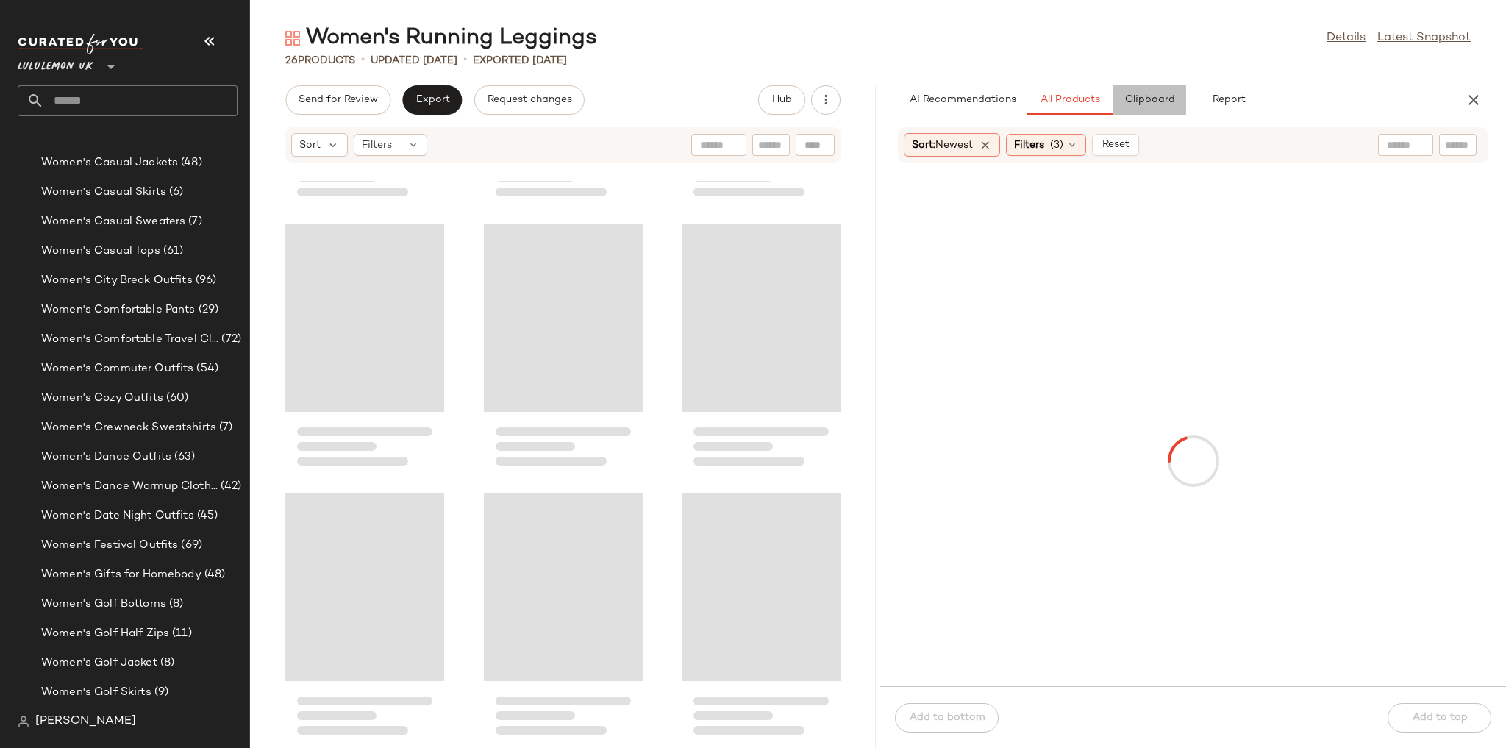
click at [1161, 91] on button "Clipboard" at bounding box center [1149, 99] width 74 height 29
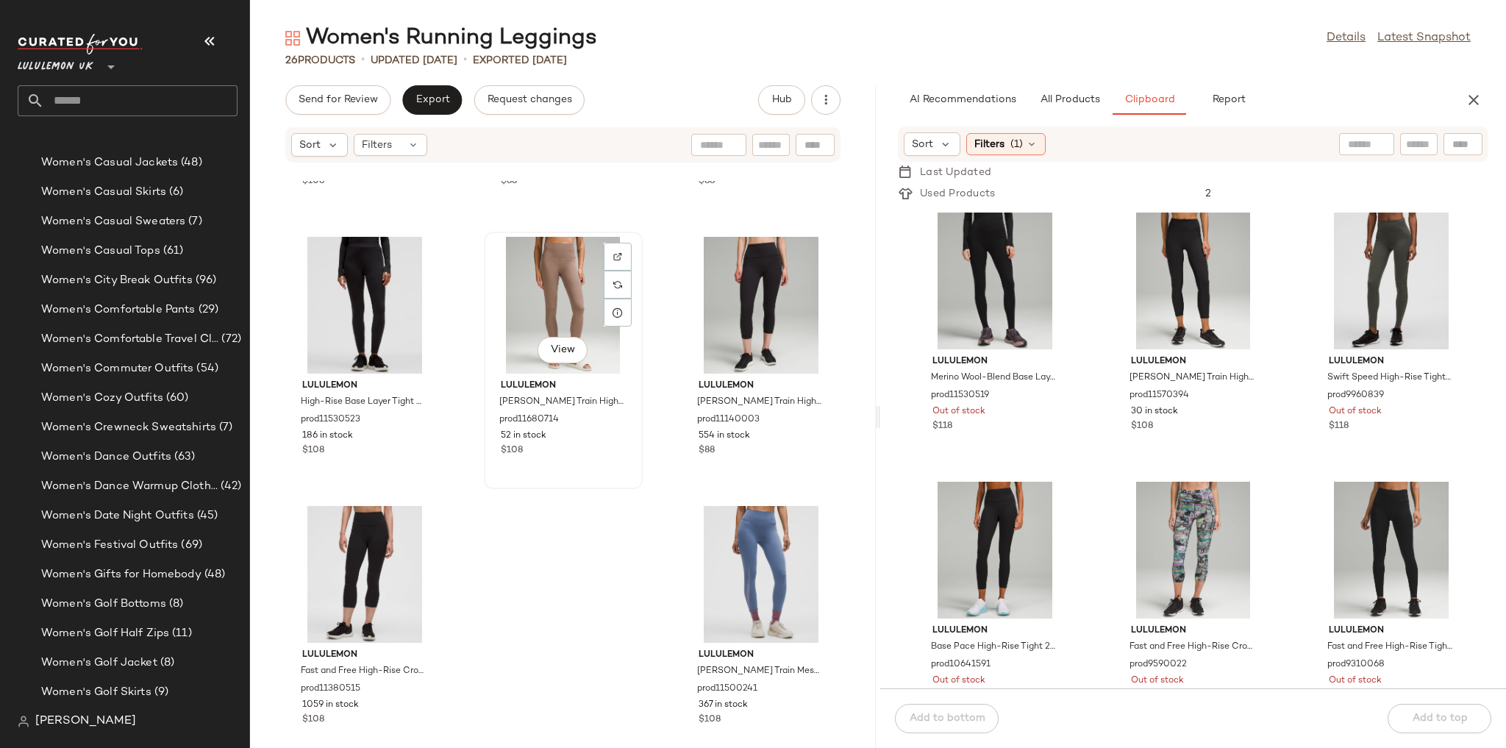
scroll to position [1858, 0]
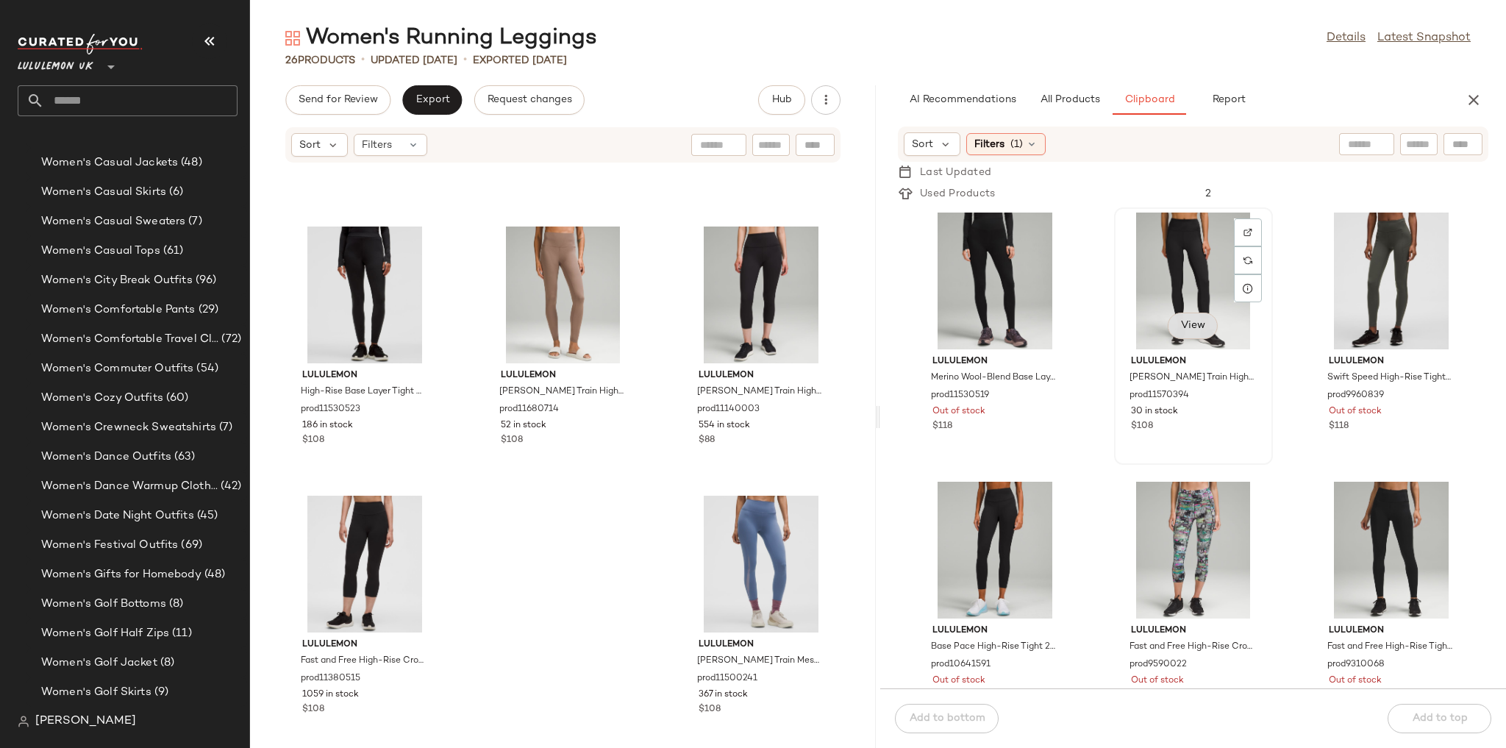
click at [1191, 332] on button "View" at bounding box center [1192, 325] width 50 height 26
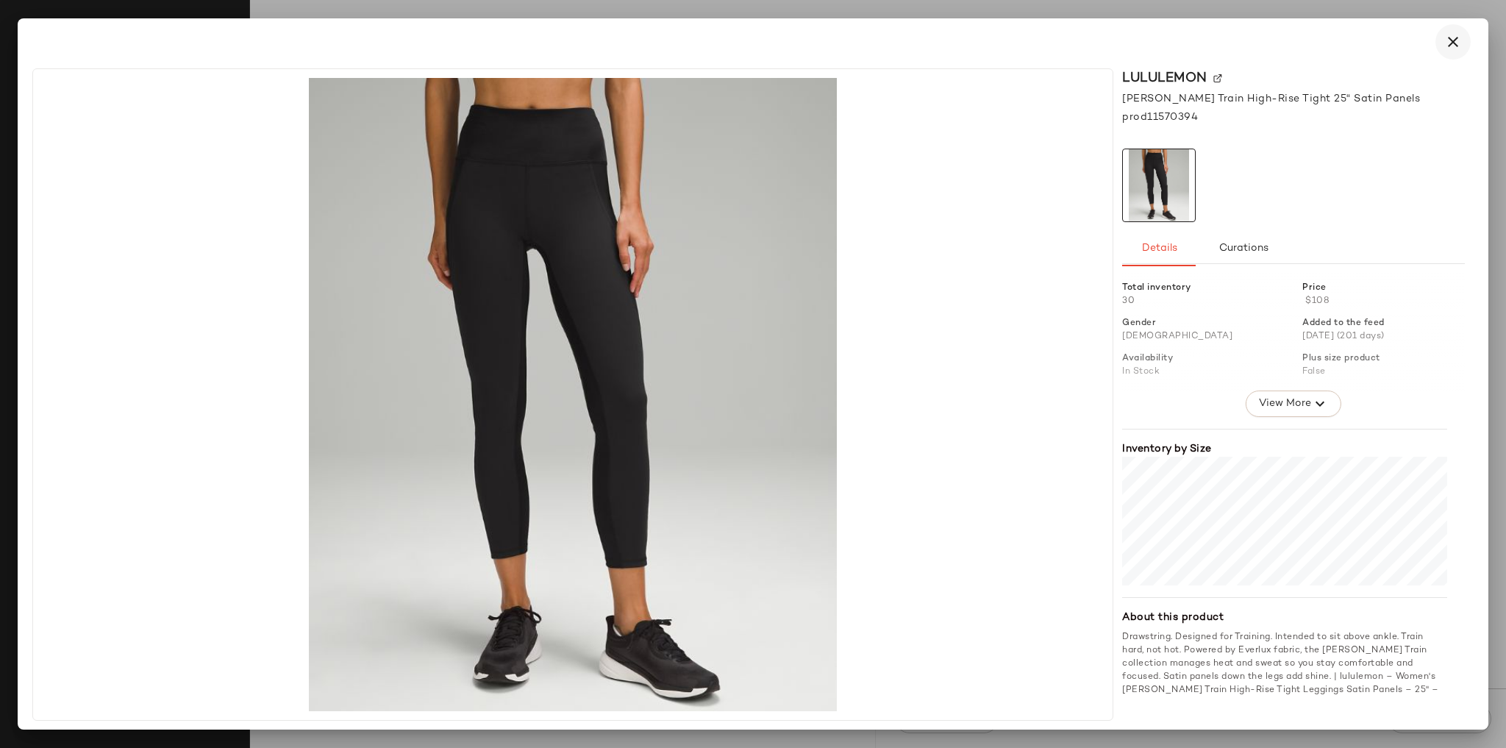
click at [1459, 39] on icon "button" at bounding box center [1453, 42] width 18 height 18
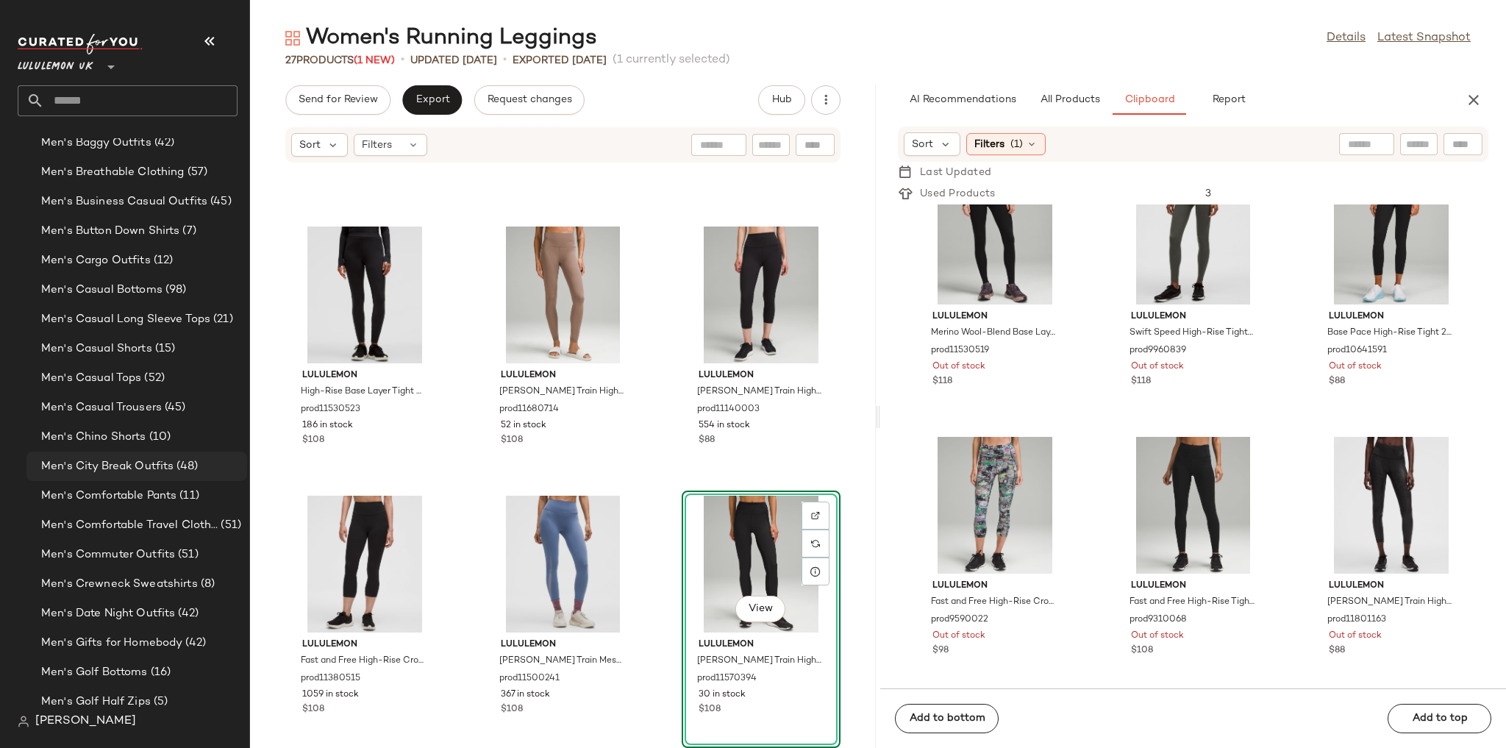
scroll to position [608, 0]
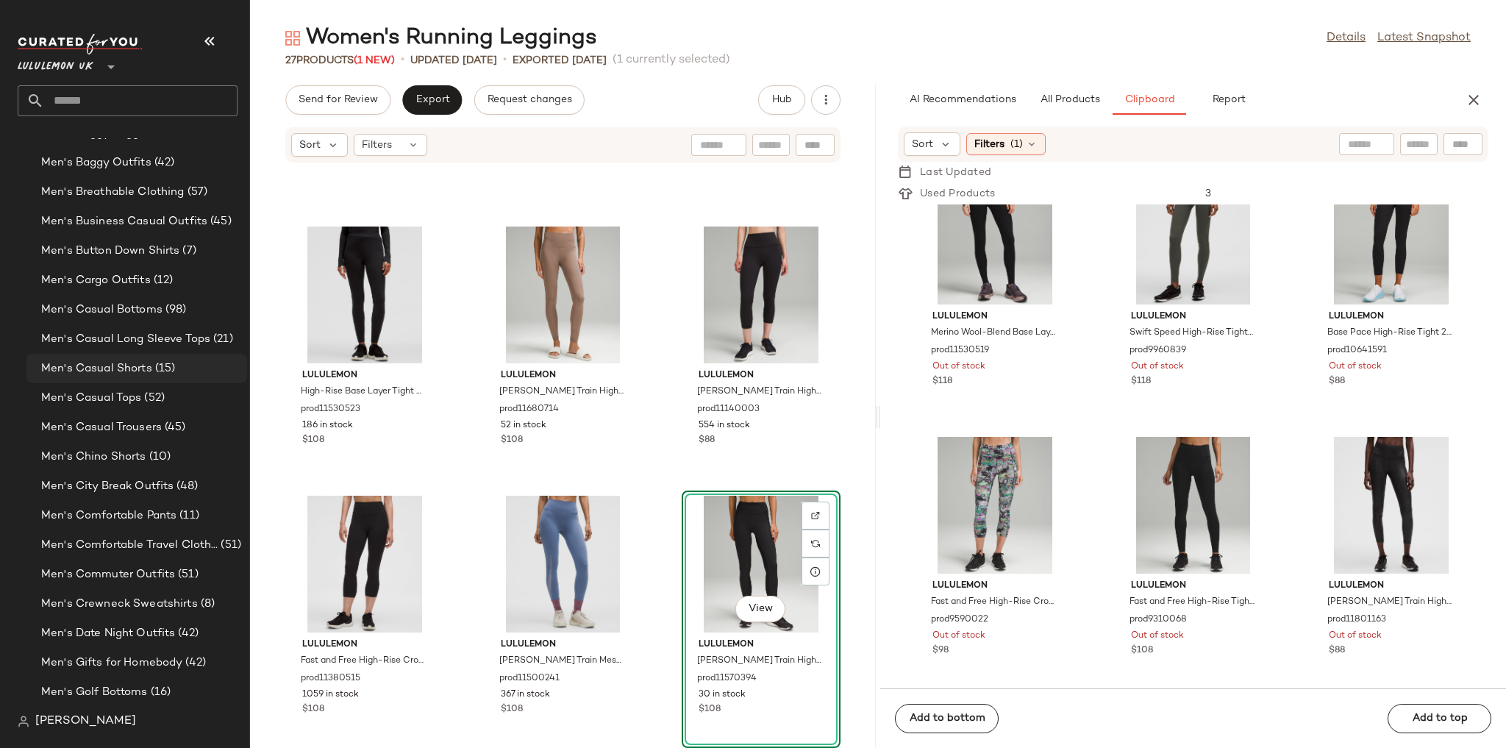
click at [149, 364] on span "Men's Casual Shorts" at bounding box center [96, 368] width 111 height 17
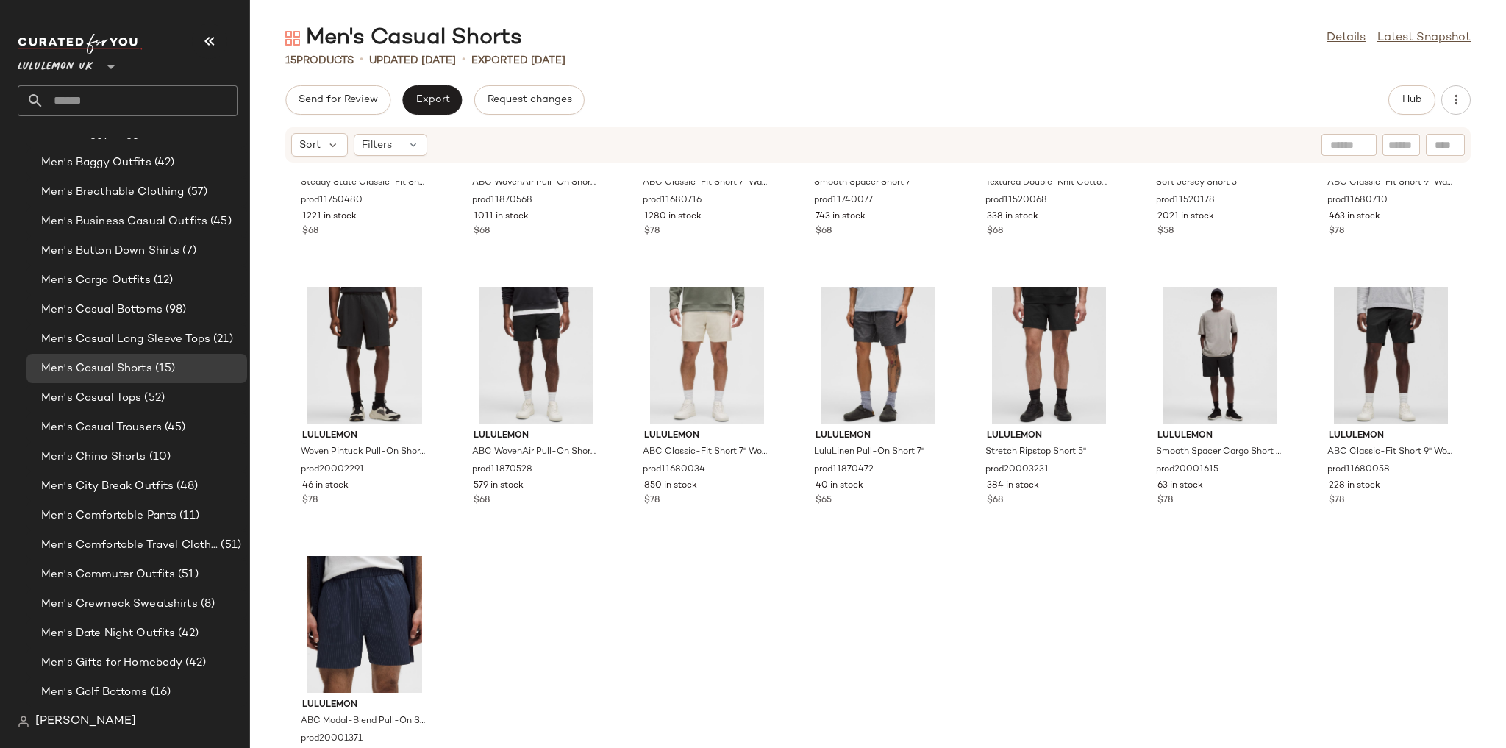
scroll to position [232, 0]
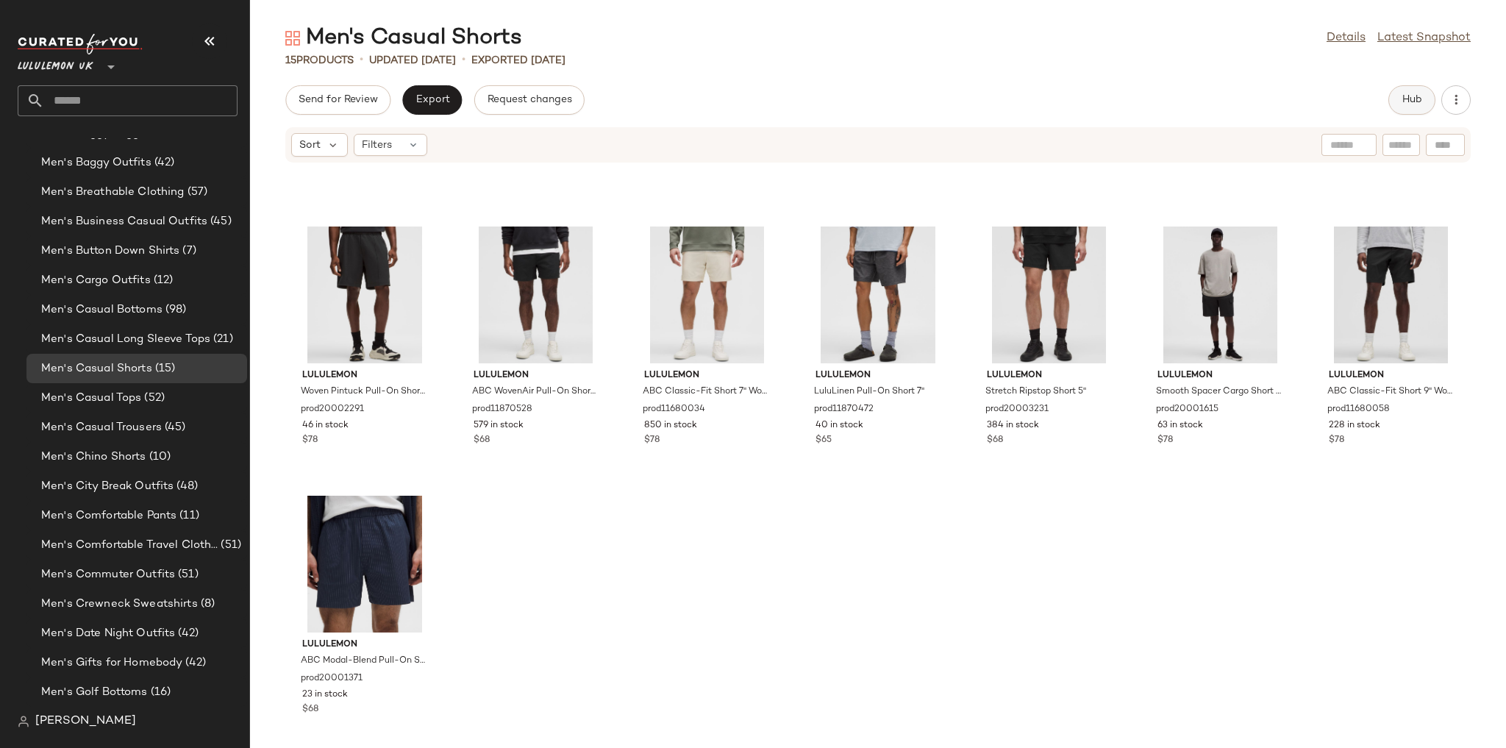
click at [1413, 87] on button "Hub" at bounding box center [1411, 99] width 47 height 29
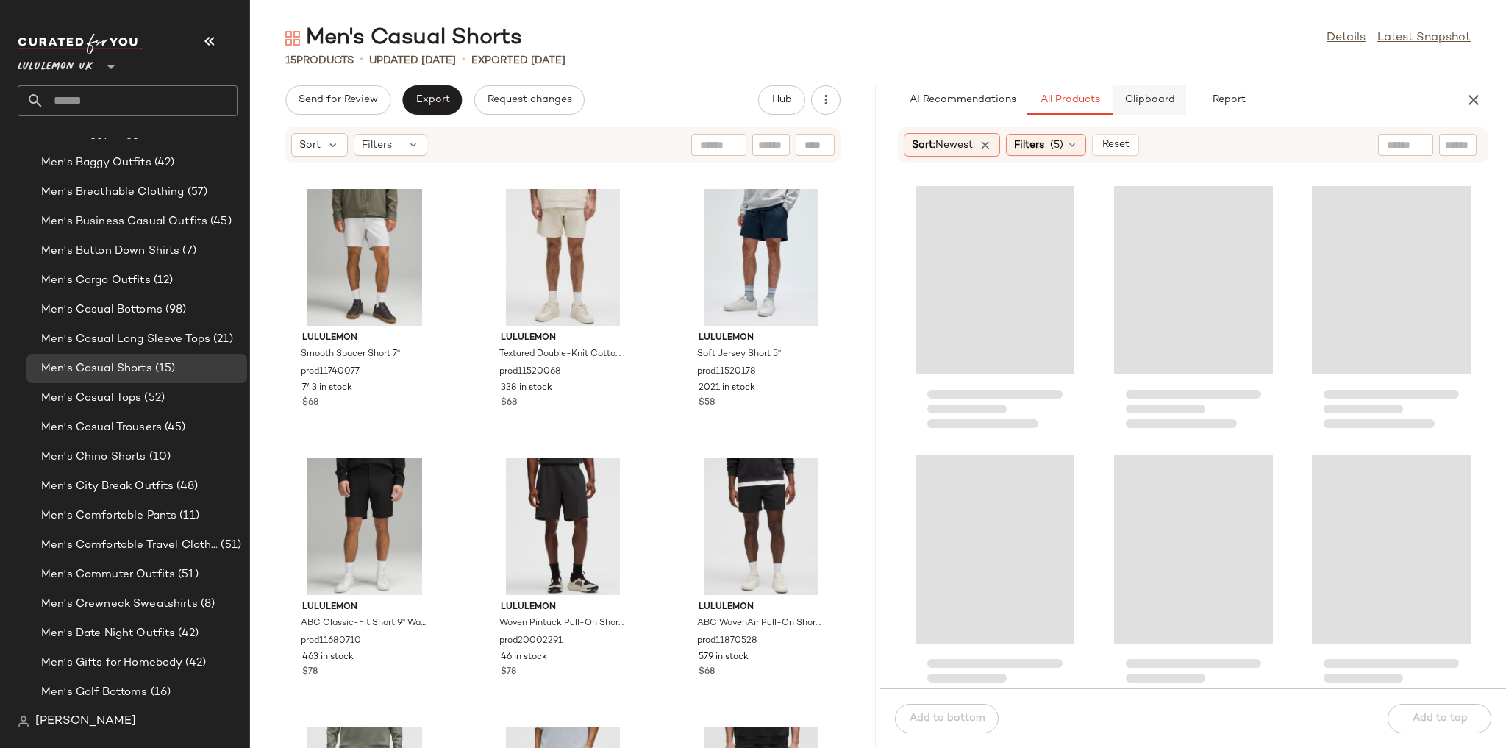
click at [1159, 105] on span "Clipboard" at bounding box center [1148, 100] width 51 height 12
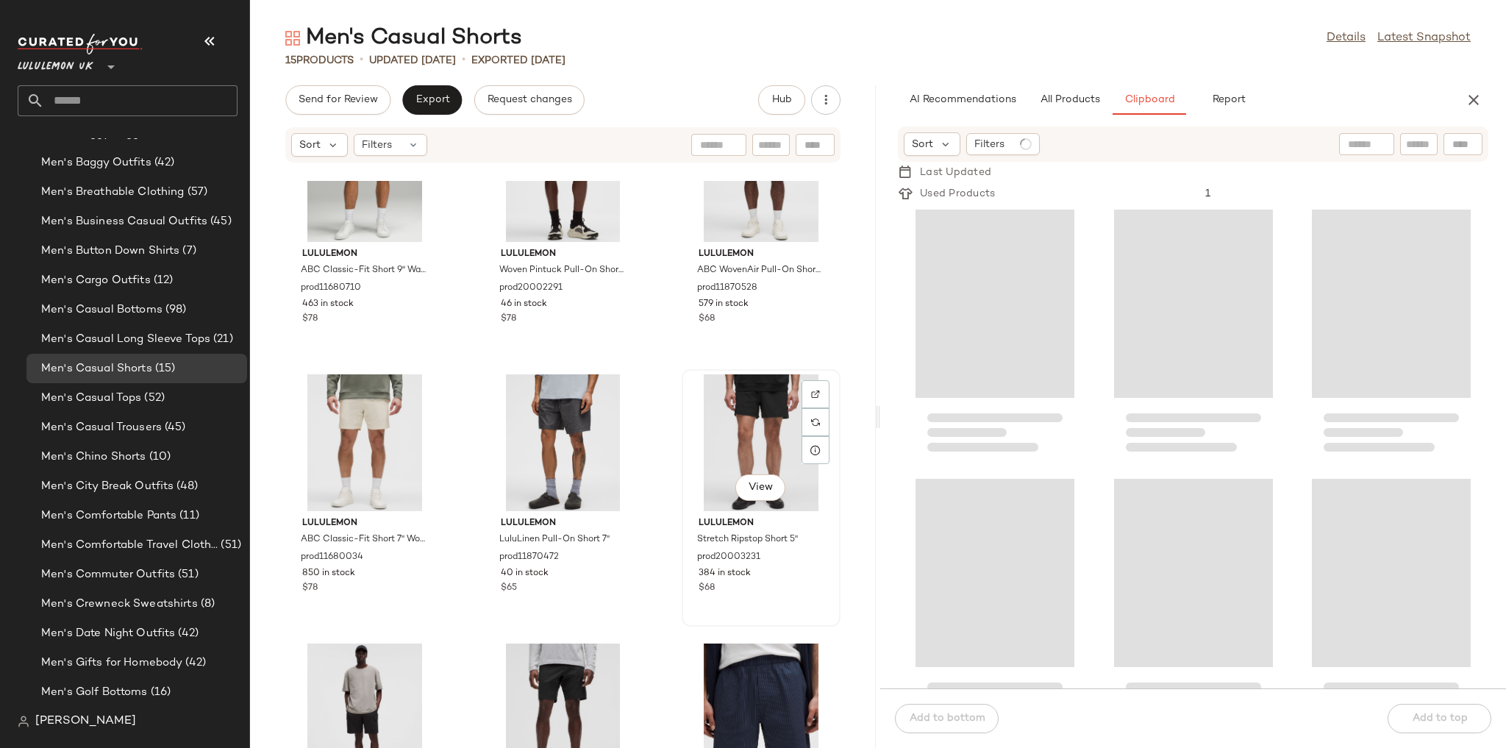
scroll to position [781, 0]
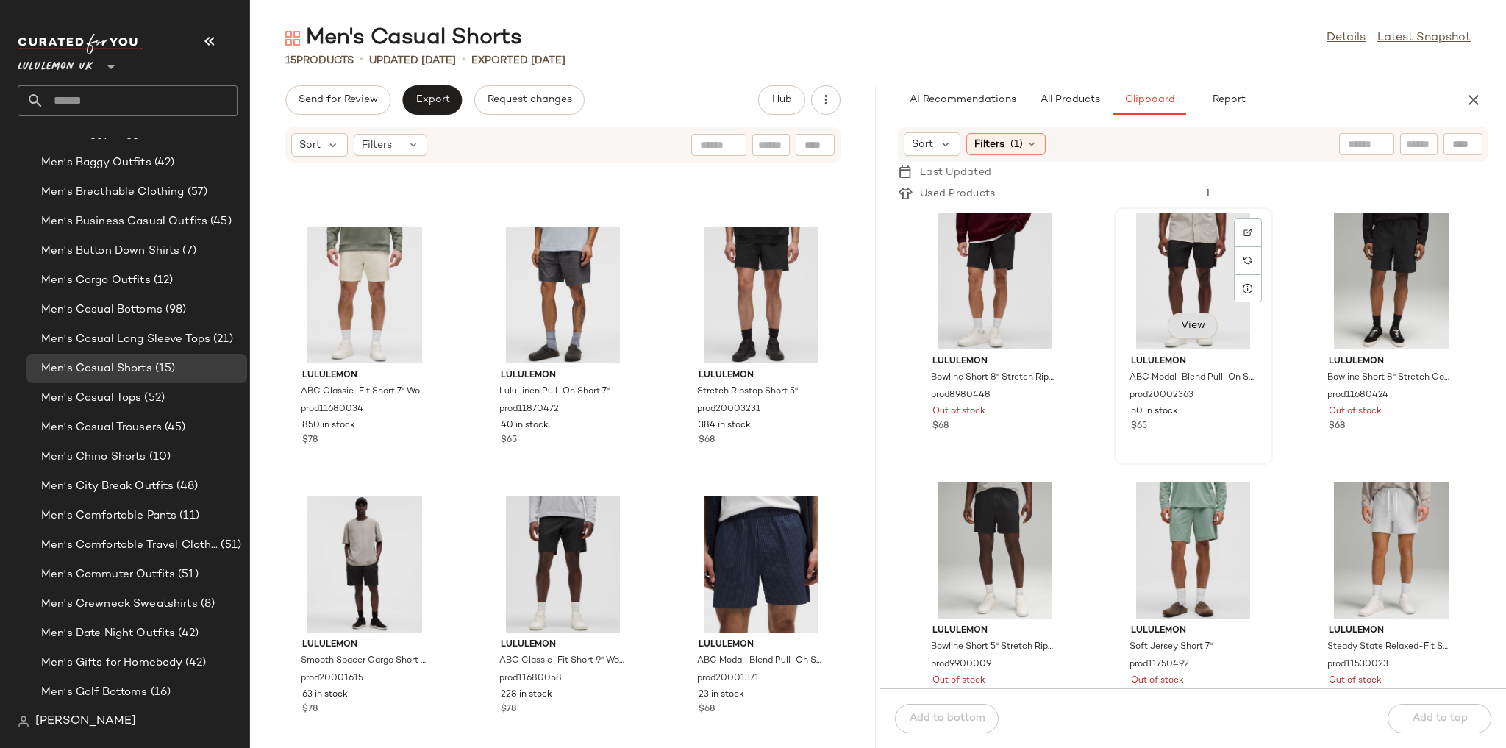
click at [1202, 318] on button "View" at bounding box center [1192, 325] width 50 height 26
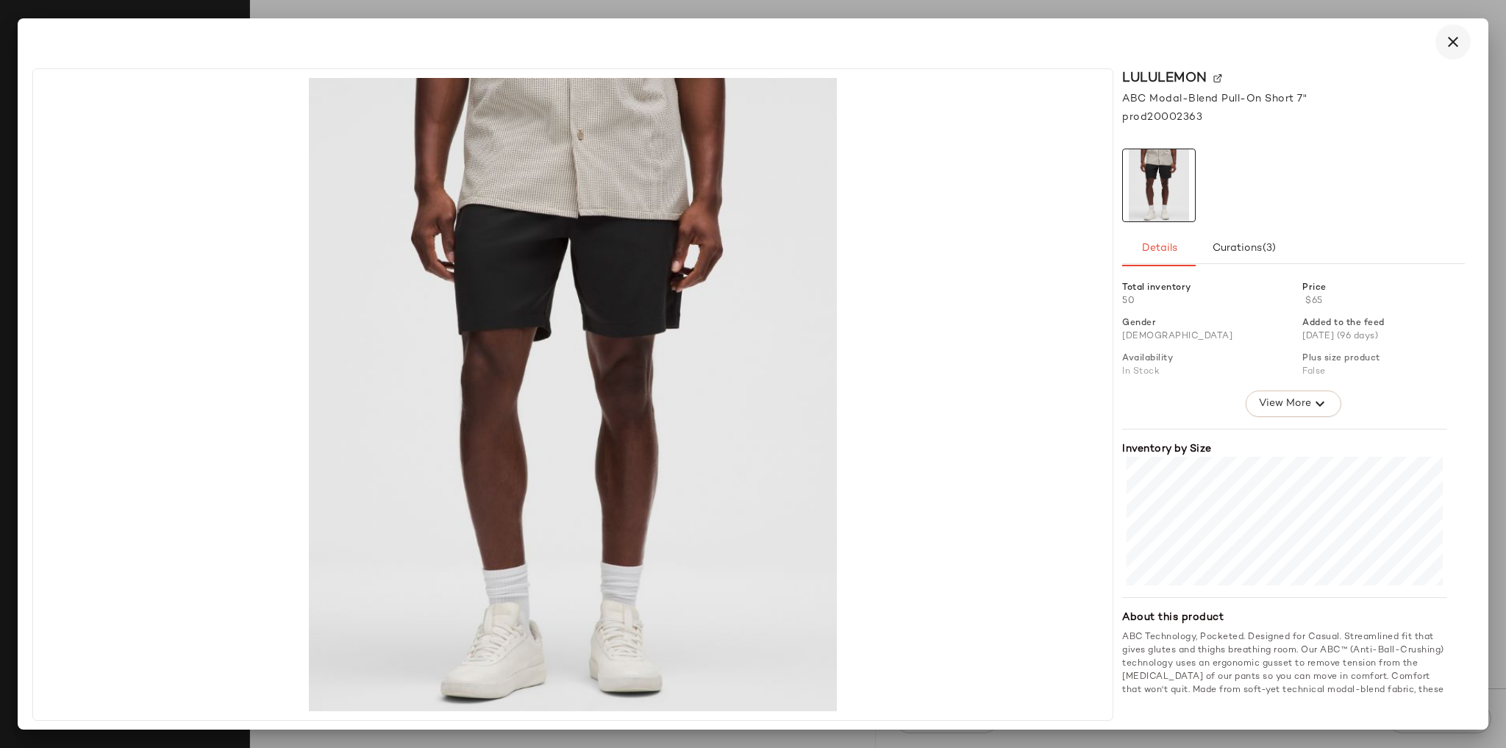
click at [1467, 32] on button "button" at bounding box center [1452, 41] width 35 height 35
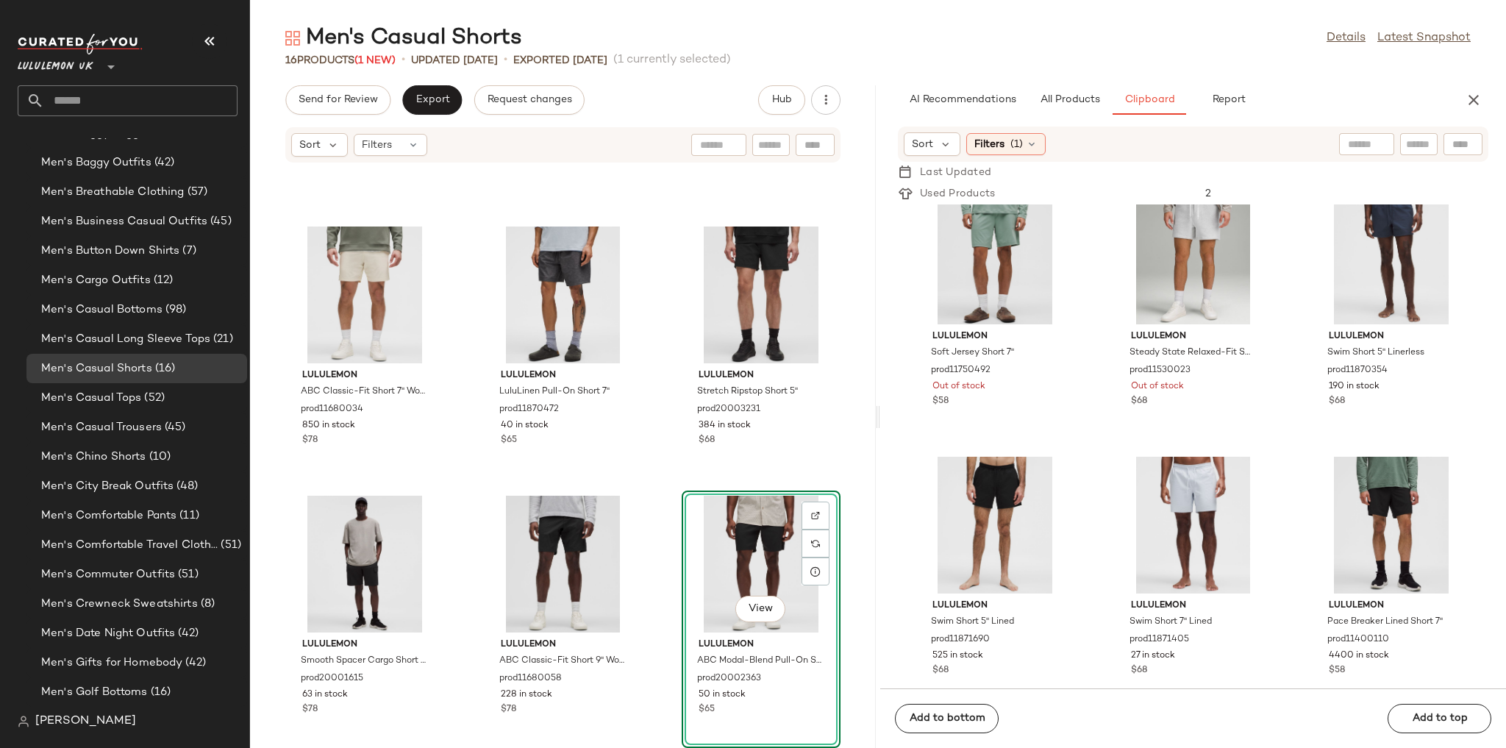
scroll to position [301, 0]
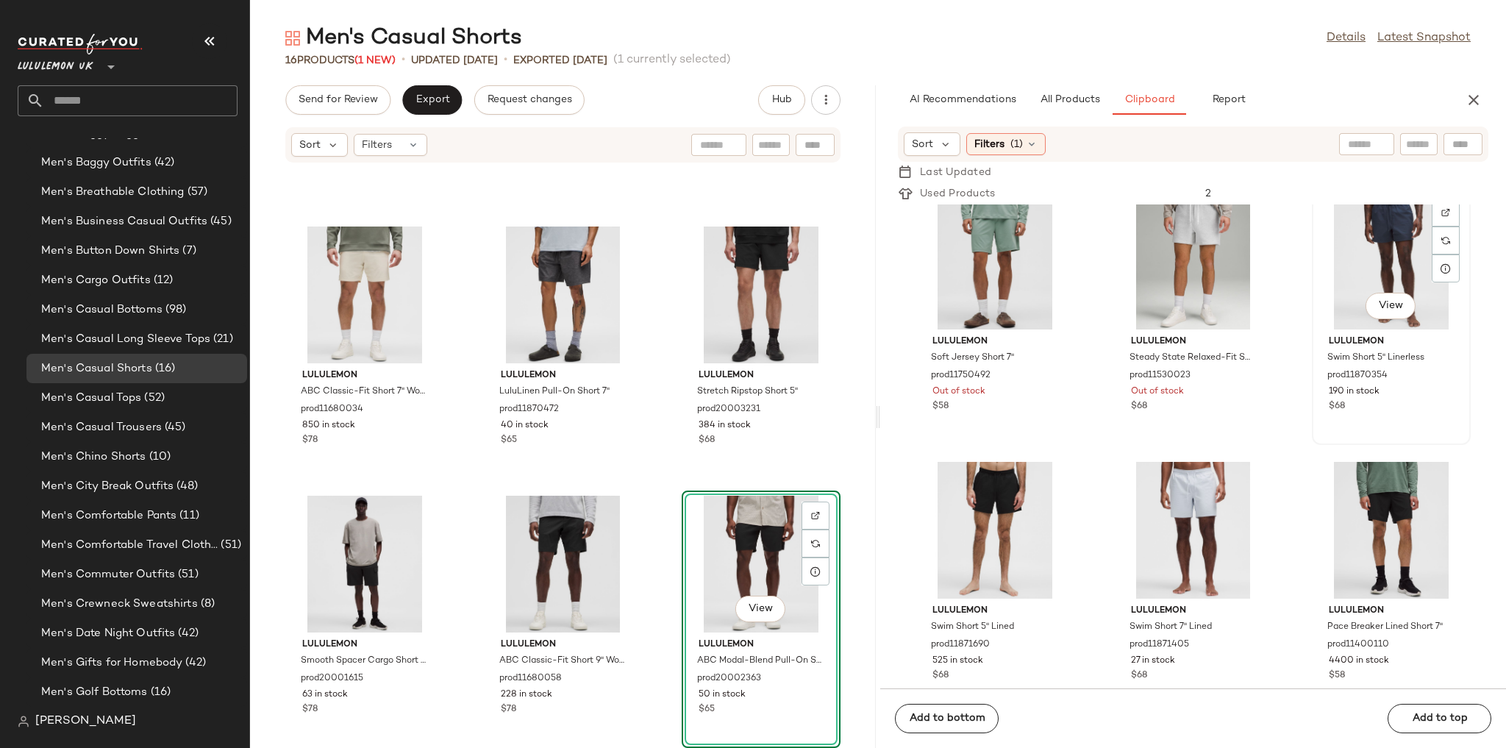
click at [1378, 254] on div "View" at bounding box center [1391, 261] width 149 height 137
click at [1195, 501] on div "View" at bounding box center [1193, 530] width 149 height 137
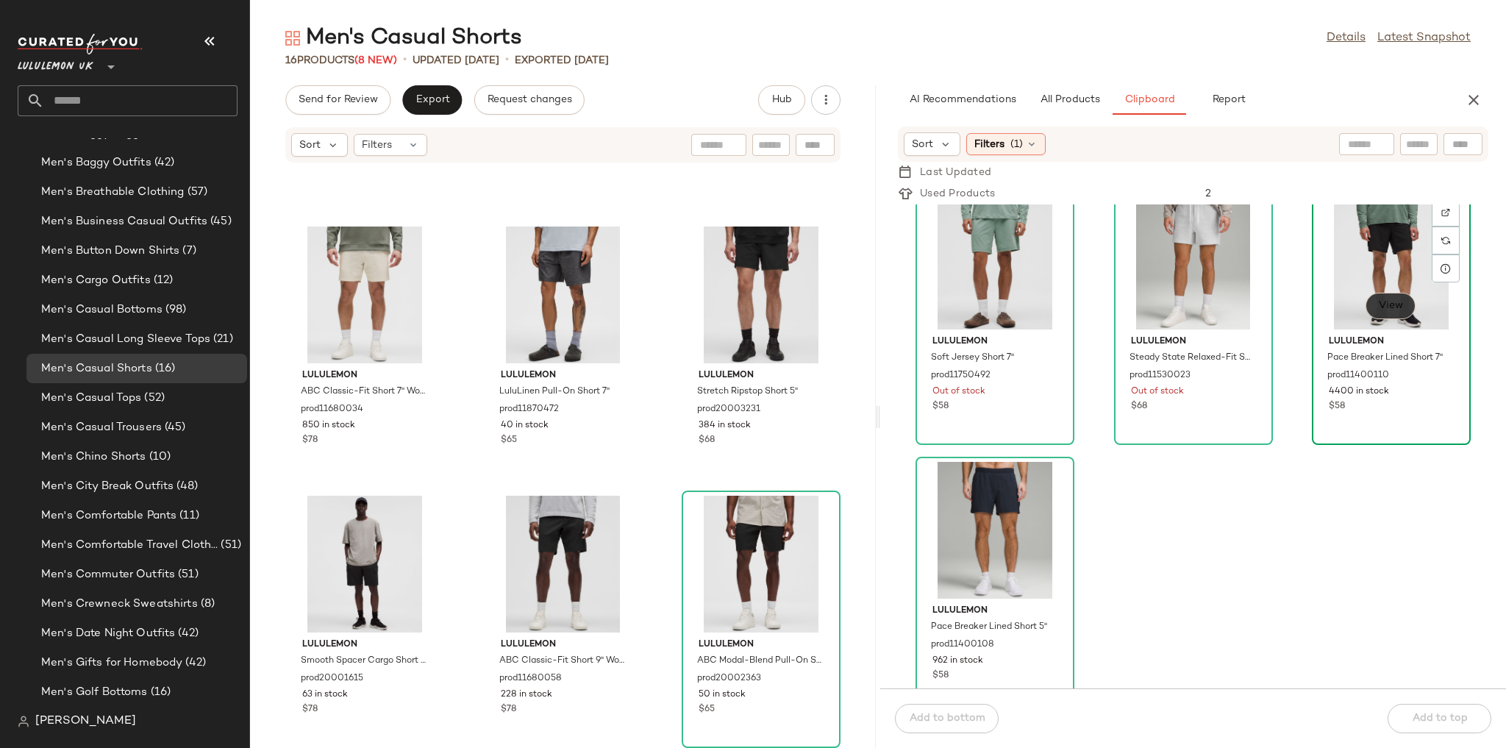
click at [1378, 304] on span "View" at bounding box center [1390, 306] width 25 height 12
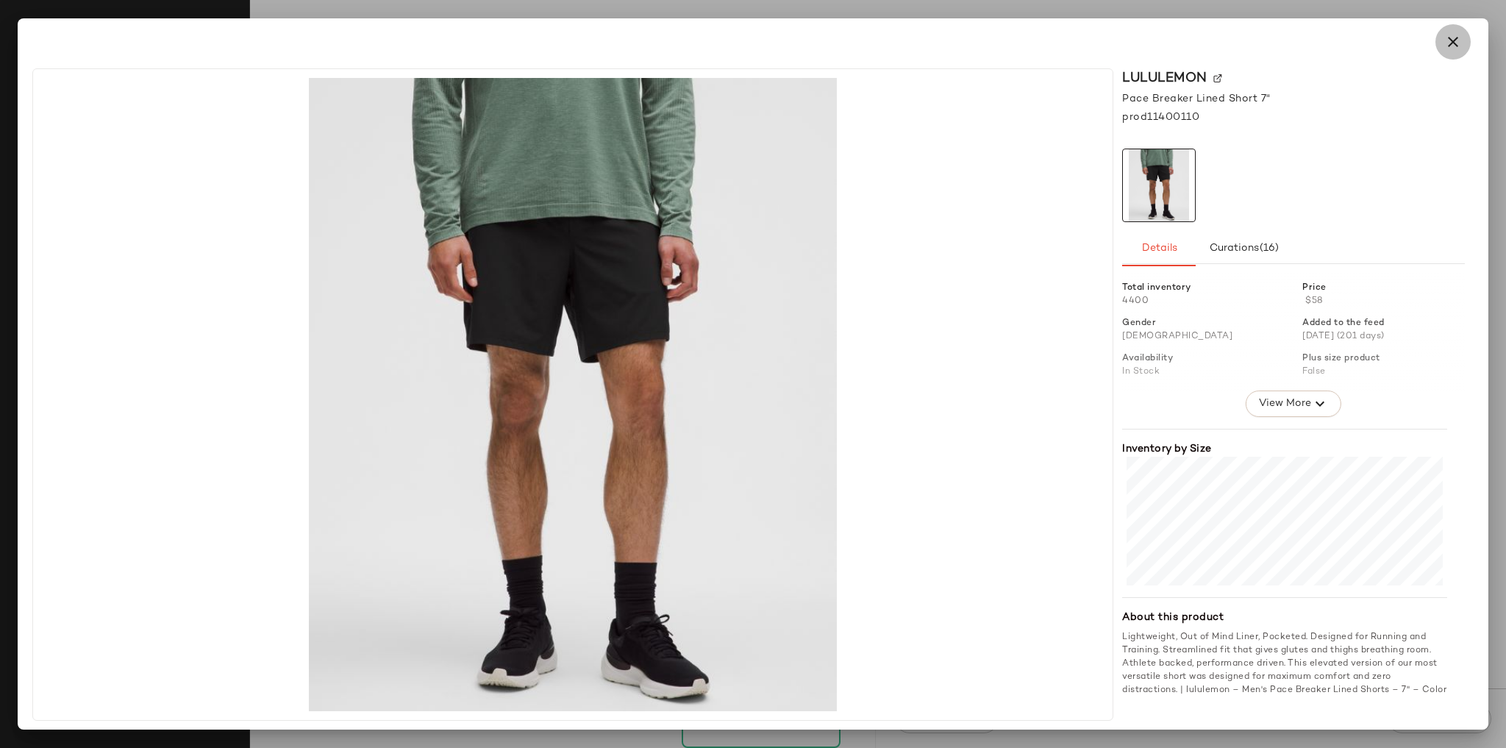
click at [1464, 46] on button "button" at bounding box center [1452, 41] width 35 height 35
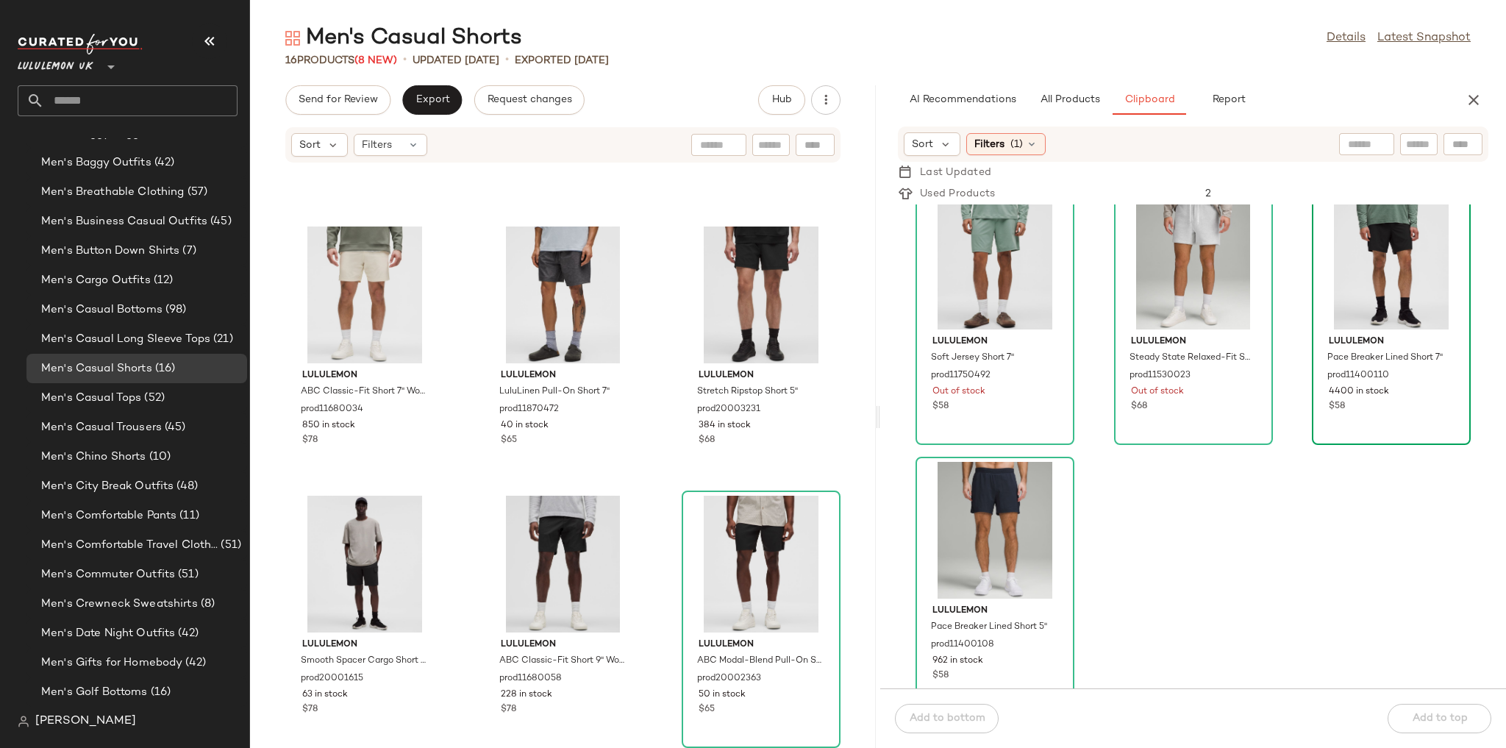
drag, startPoint x: 1367, startPoint y: 501, endPoint x: 1391, endPoint y: 329, distance: 173.0
click at [1367, 493] on div "lululemon Soft Jersey Short 7" prod11750492 Out of stock $58 lululemon Steady S…" at bounding box center [1193, 446] width 626 height 484
click at [1399, 276] on div "View" at bounding box center [1391, 261] width 149 height 137
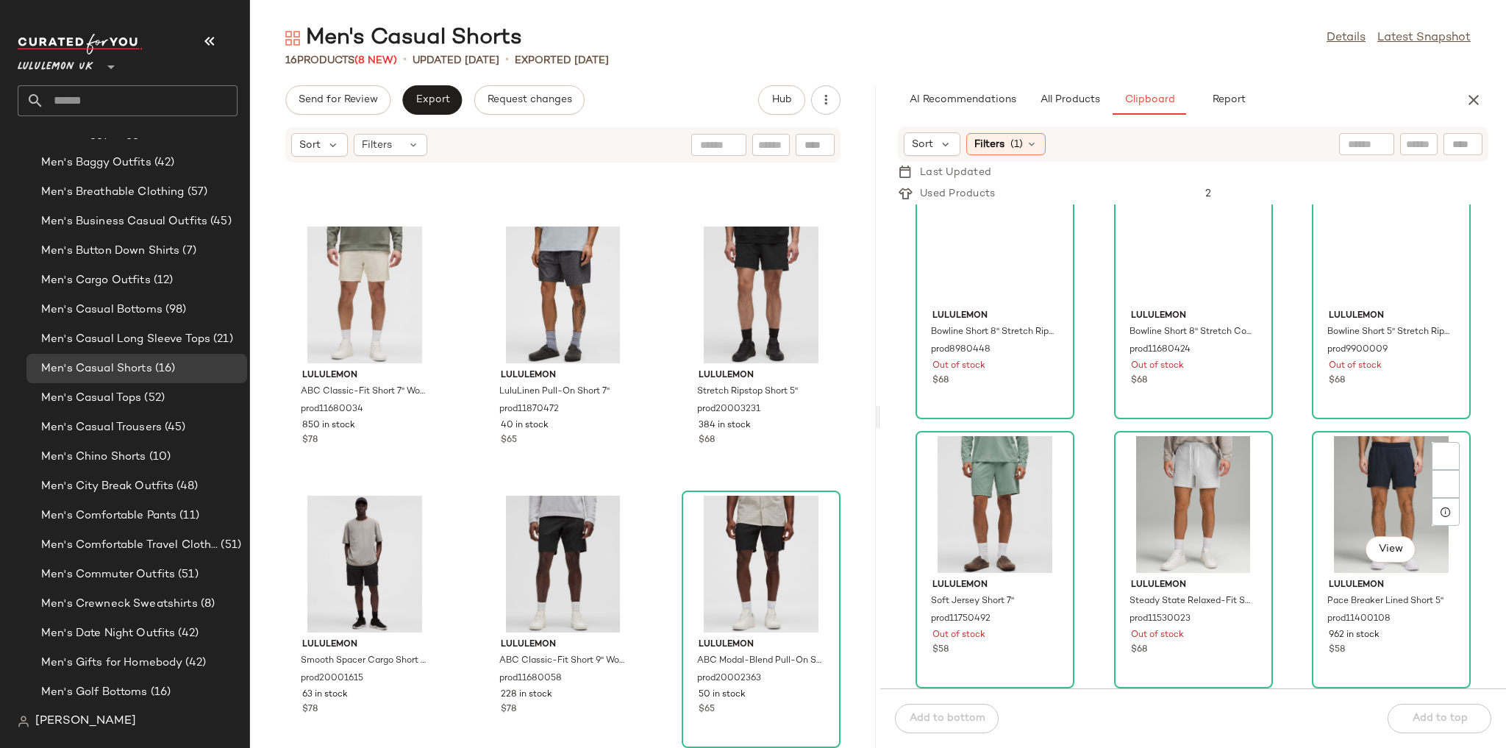
scroll to position [45, 0]
click at [1320, 532] on div "View" at bounding box center [1391, 505] width 149 height 137
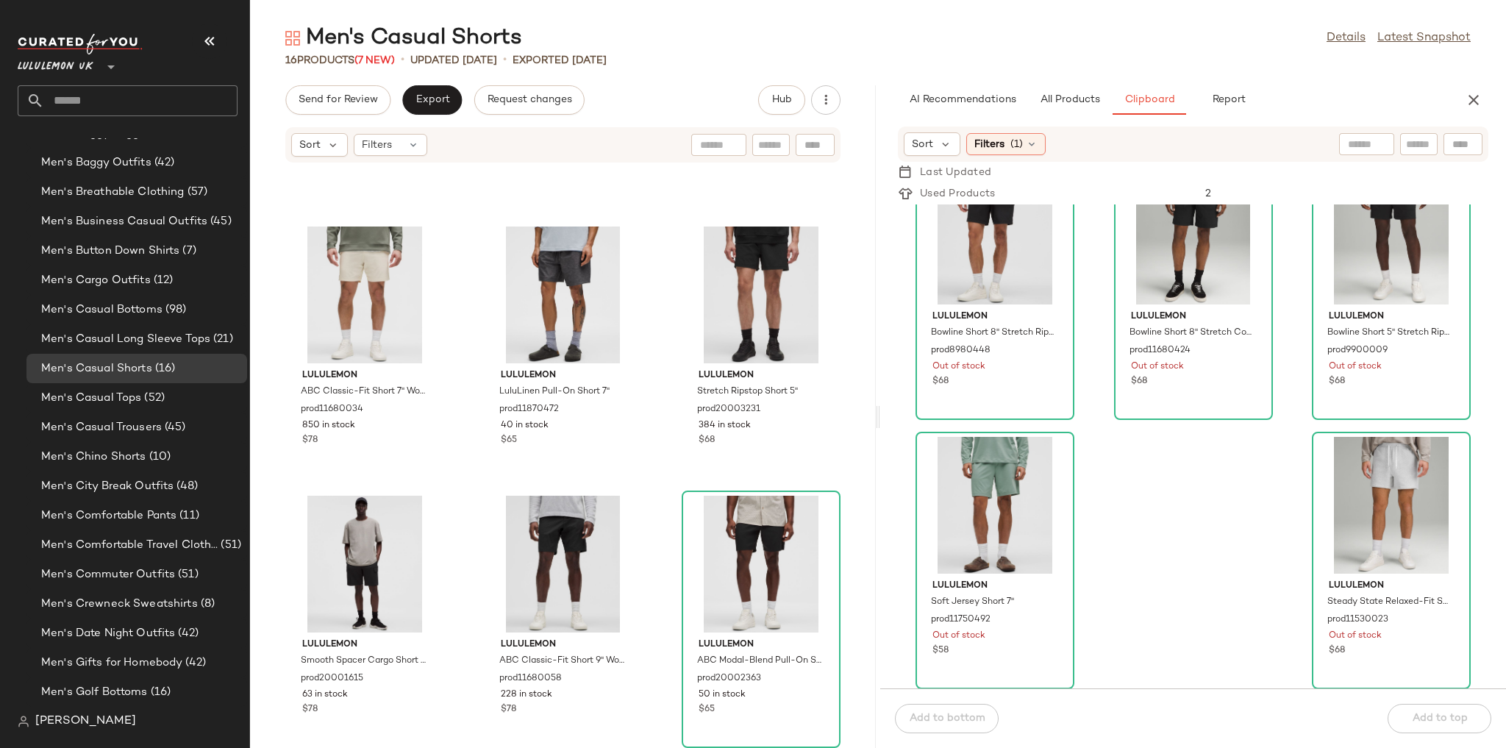
click at [1288, 423] on div "lululemon Bowline Short 8" Stretch Ripstop prod8980448 Out of stock $68 lululem…" at bounding box center [1193, 446] width 626 height 484
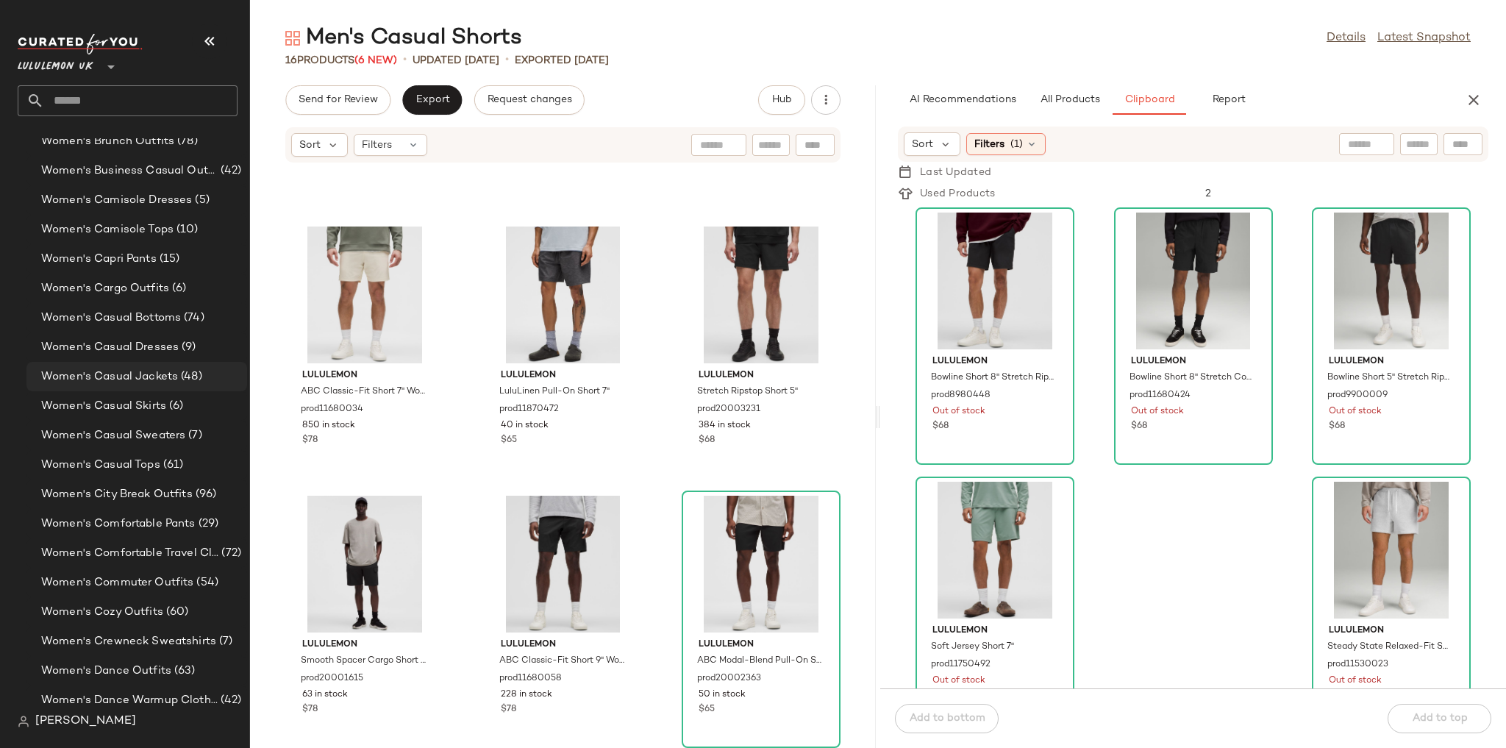
scroll to position [3313, 0]
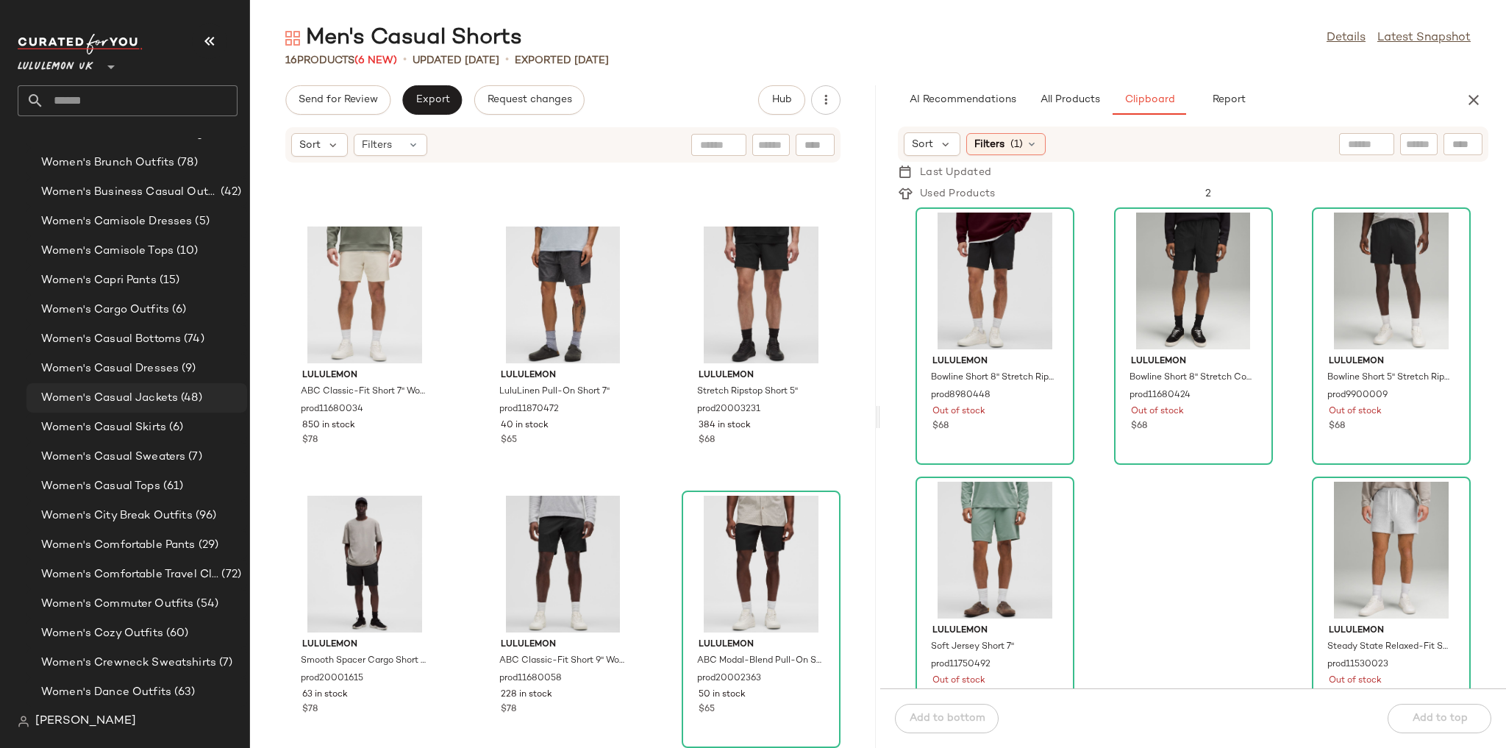
click at [160, 391] on span "Women's Casual Jackets" at bounding box center [109, 398] width 137 height 17
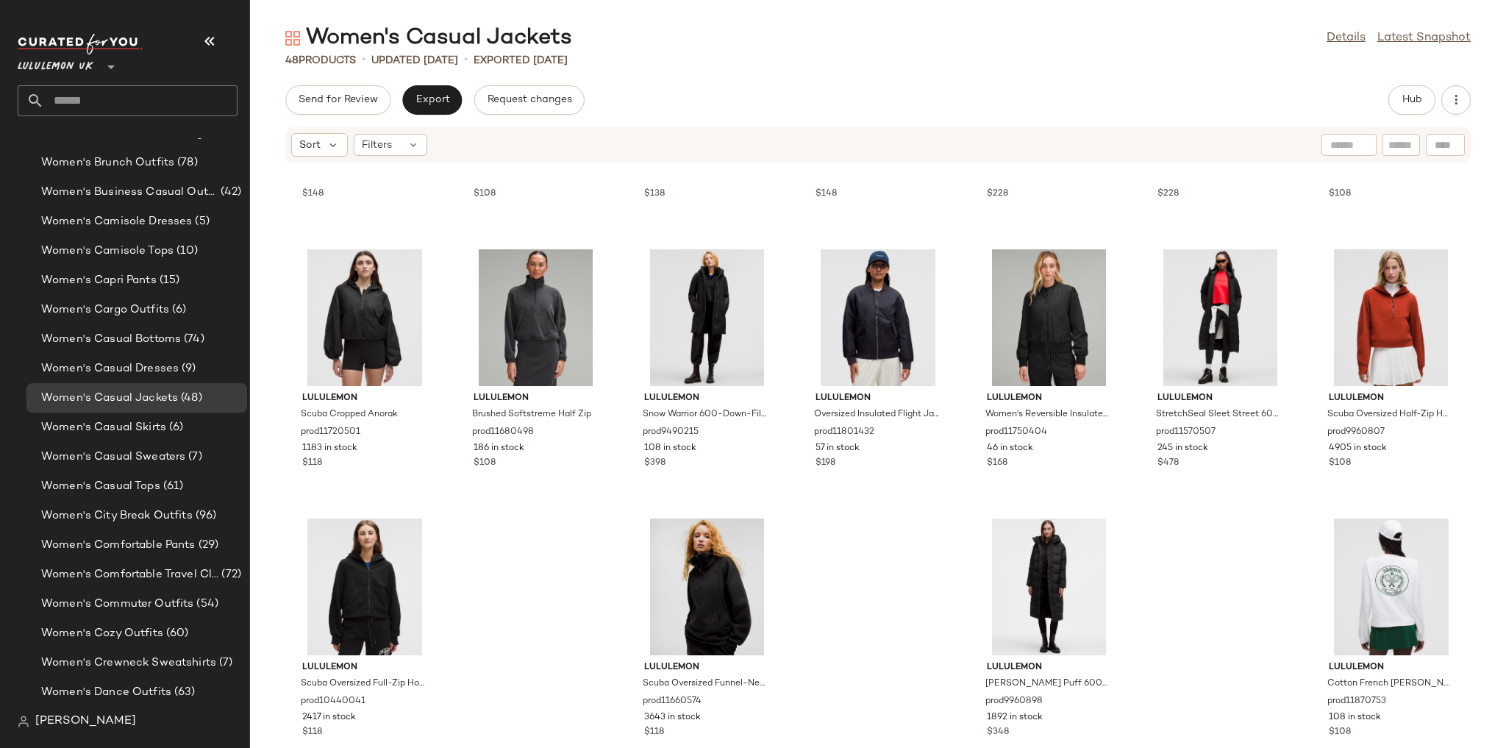
scroll to position [1588, 0]
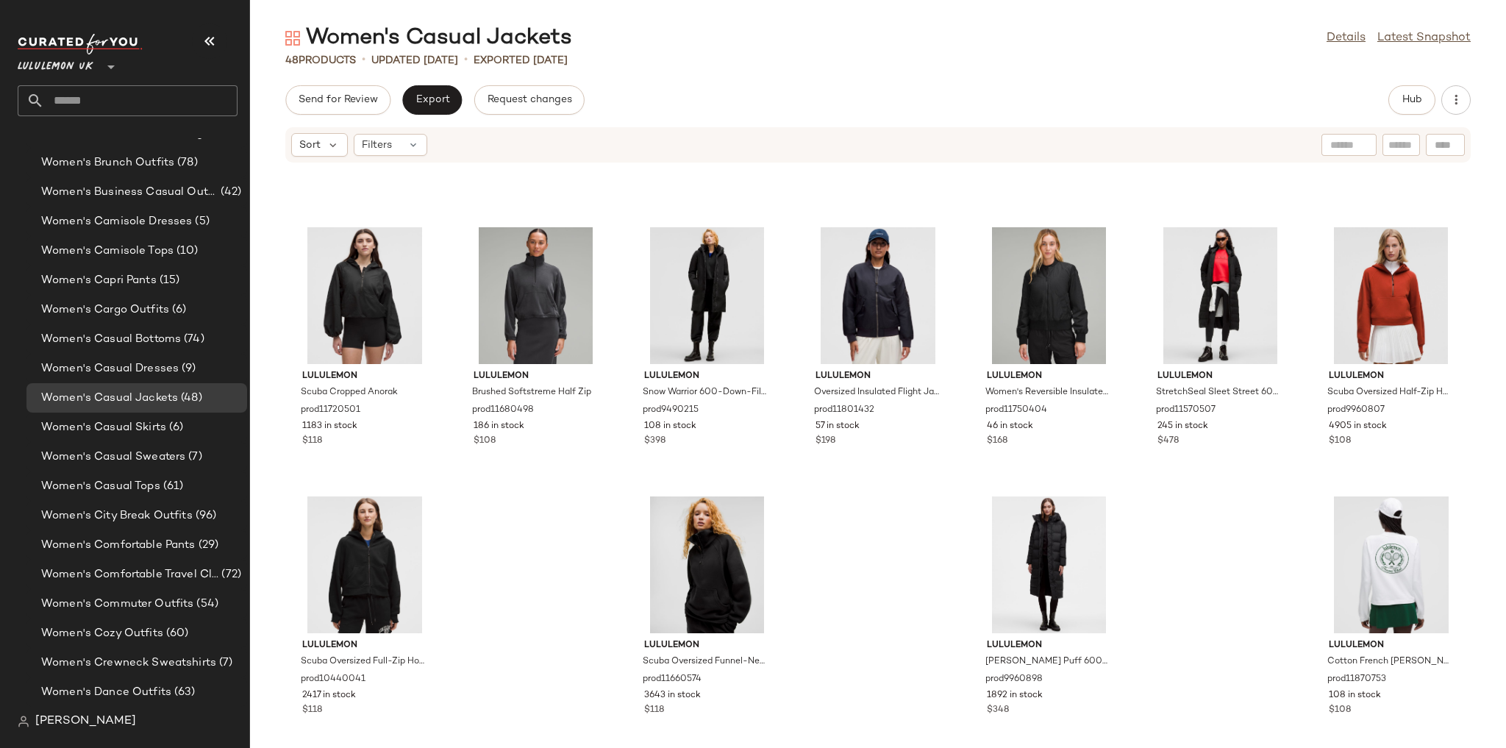
click at [1383, 91] on div "Send for Review Export Request changes Hub" at bounding box center [878, 99] width 1256 height 29
click at [1400, 103] on button "Hub" at bounding box center [1411, 99] width 47 height 29
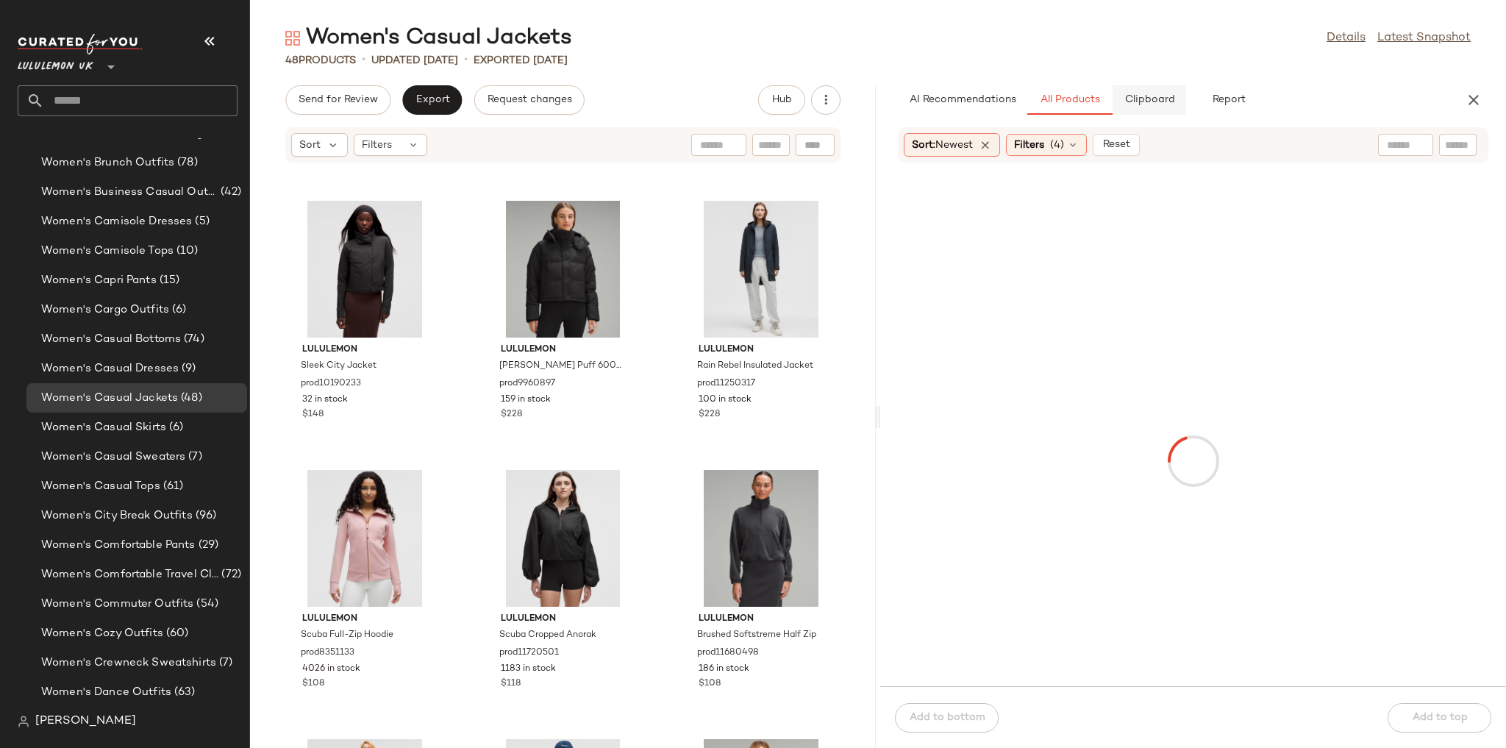
click at [1148, 99] on span "Clipboard" at bounding box center [1148, 100] width 51 height 12
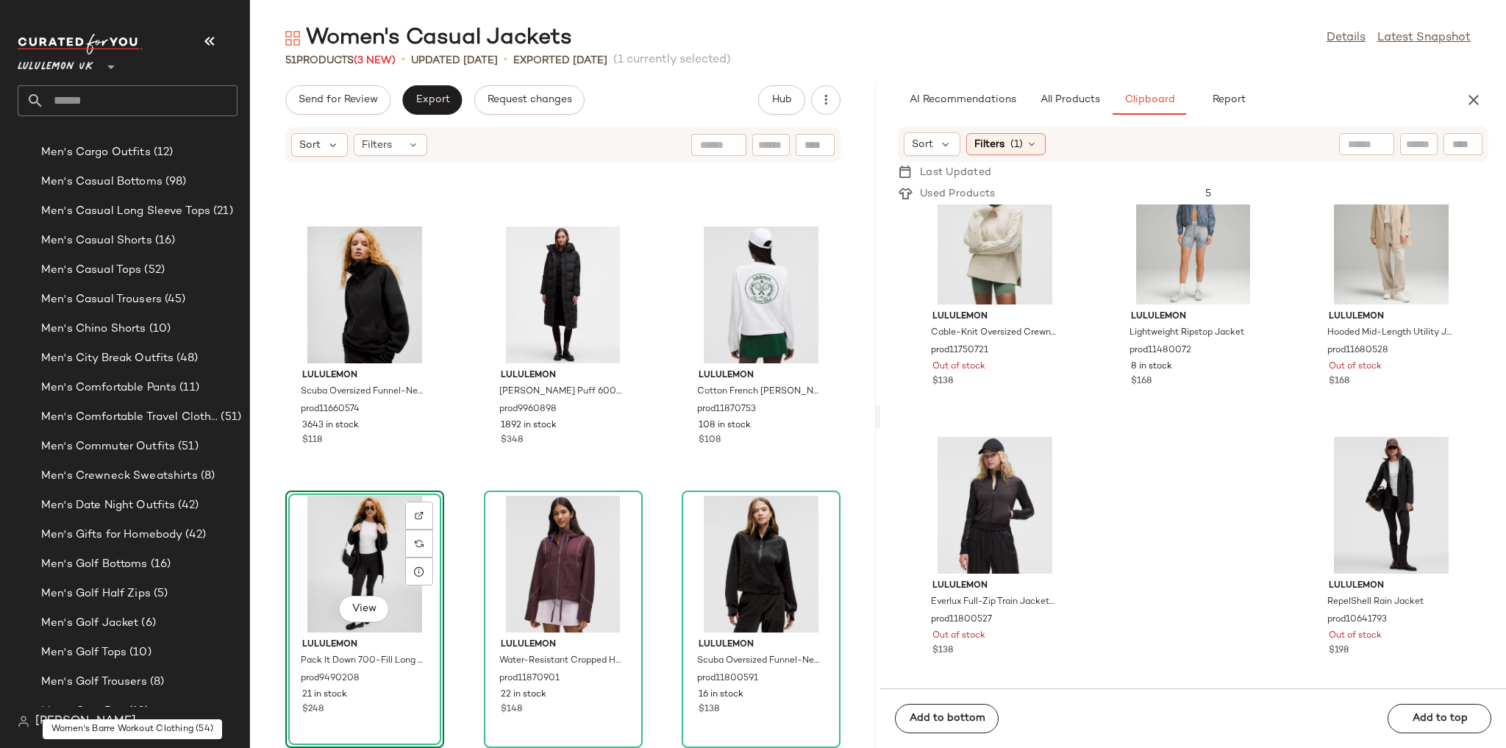
scroll to position [726, 0]
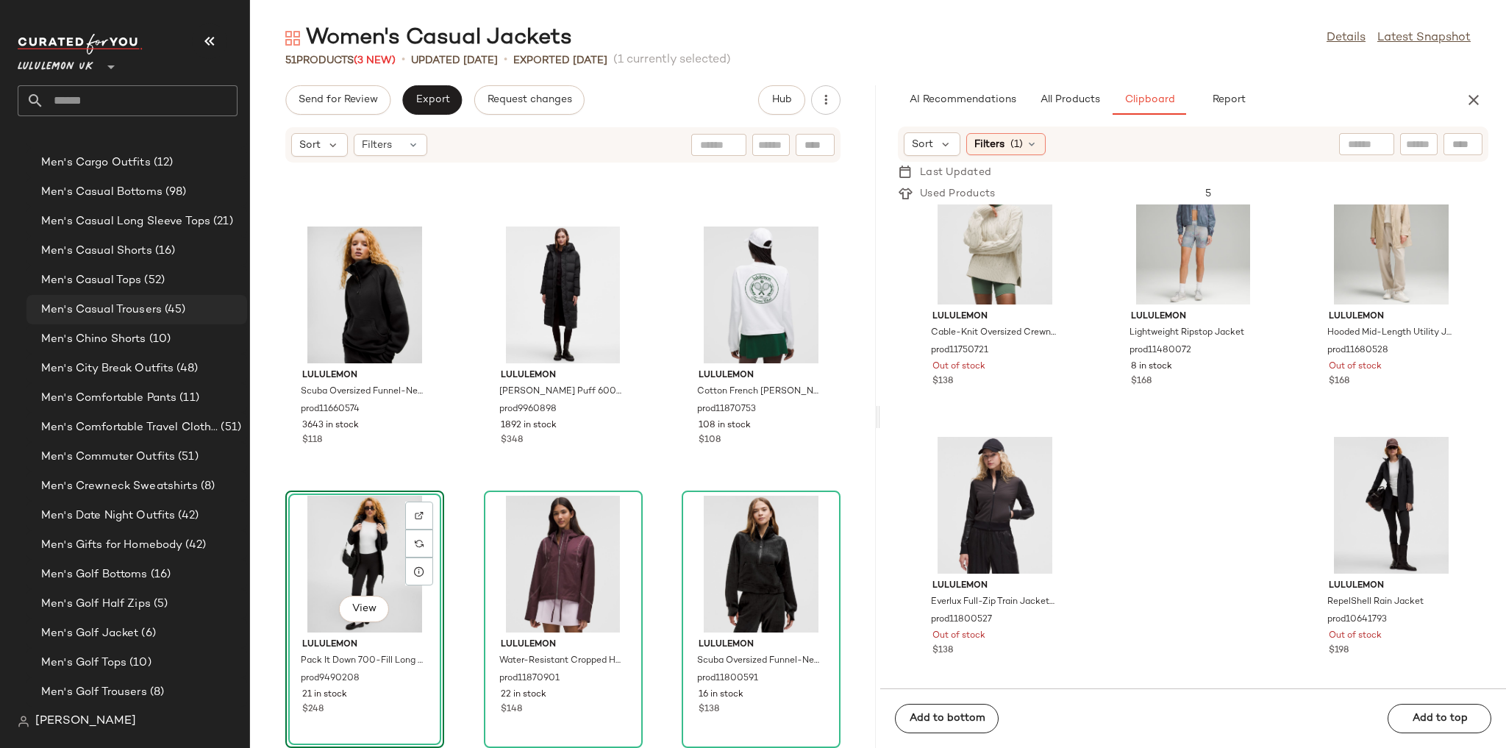
click at [129, 310] on span "Men's Casual Trousers" at bounding box center [101, 309] width 121 height 17
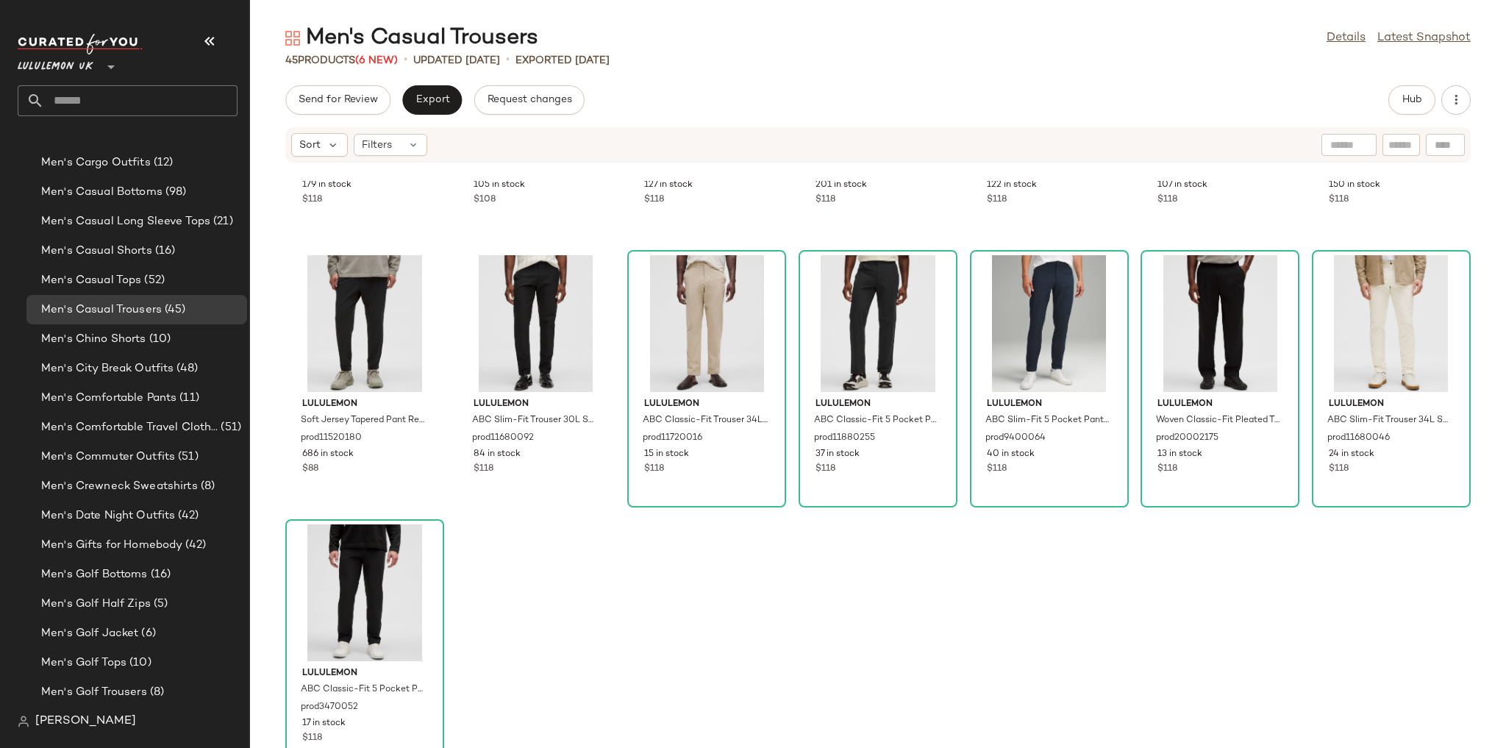
scroll to position [1588, 0]
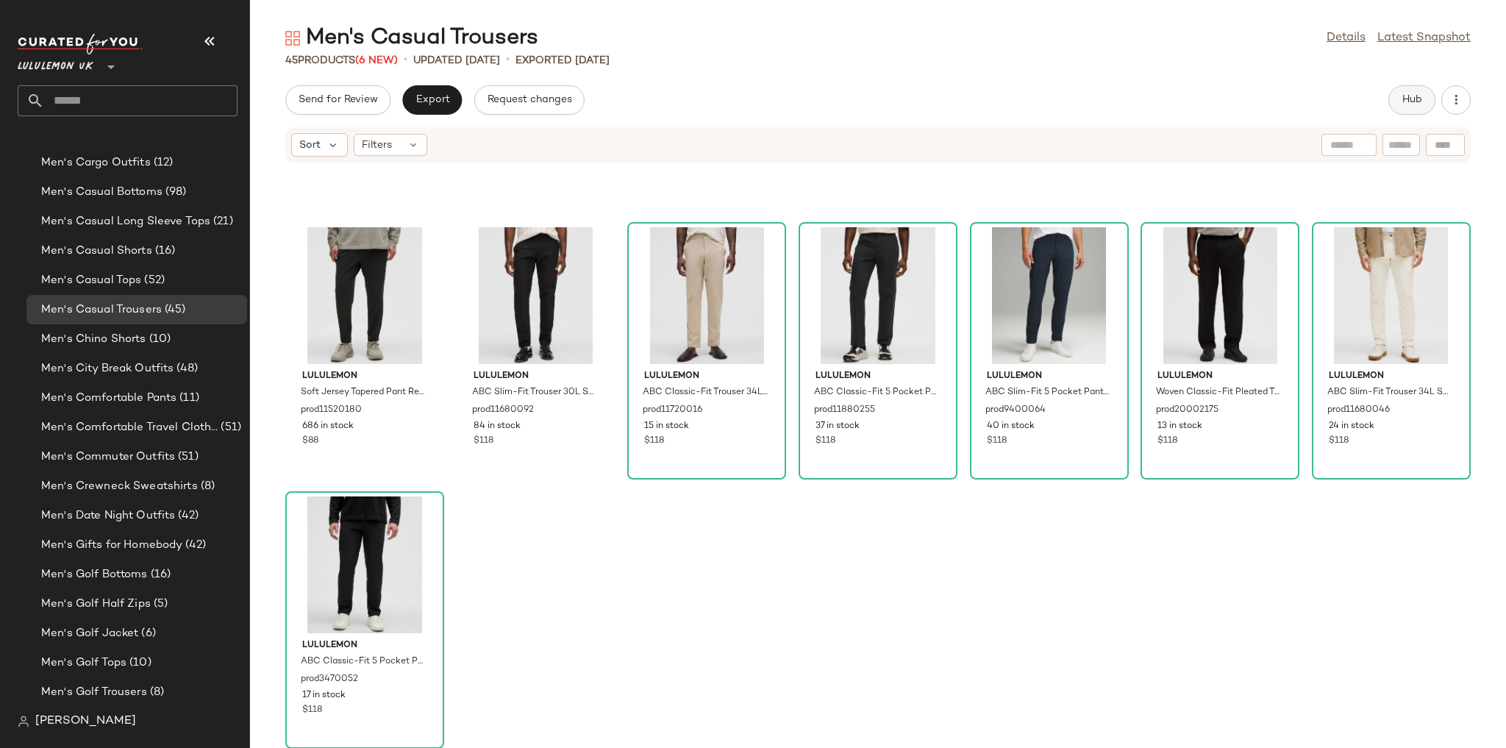
click at [1399, 103] on button "Hub" at bounding box center [1411, 99] width 47 height 29
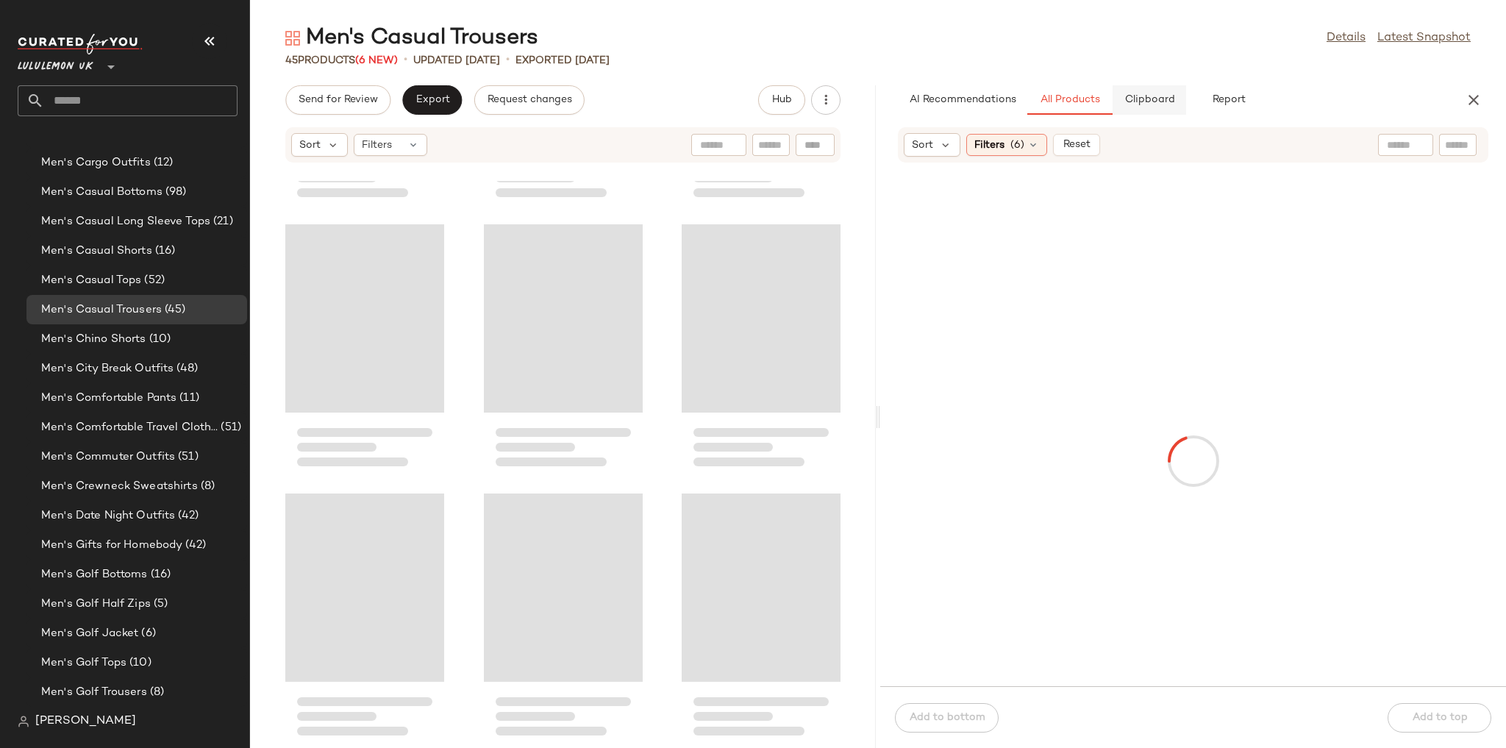
click at [1165, 104] on span "Clipboard" at bounding box center [1148, 100] width 51 height 12
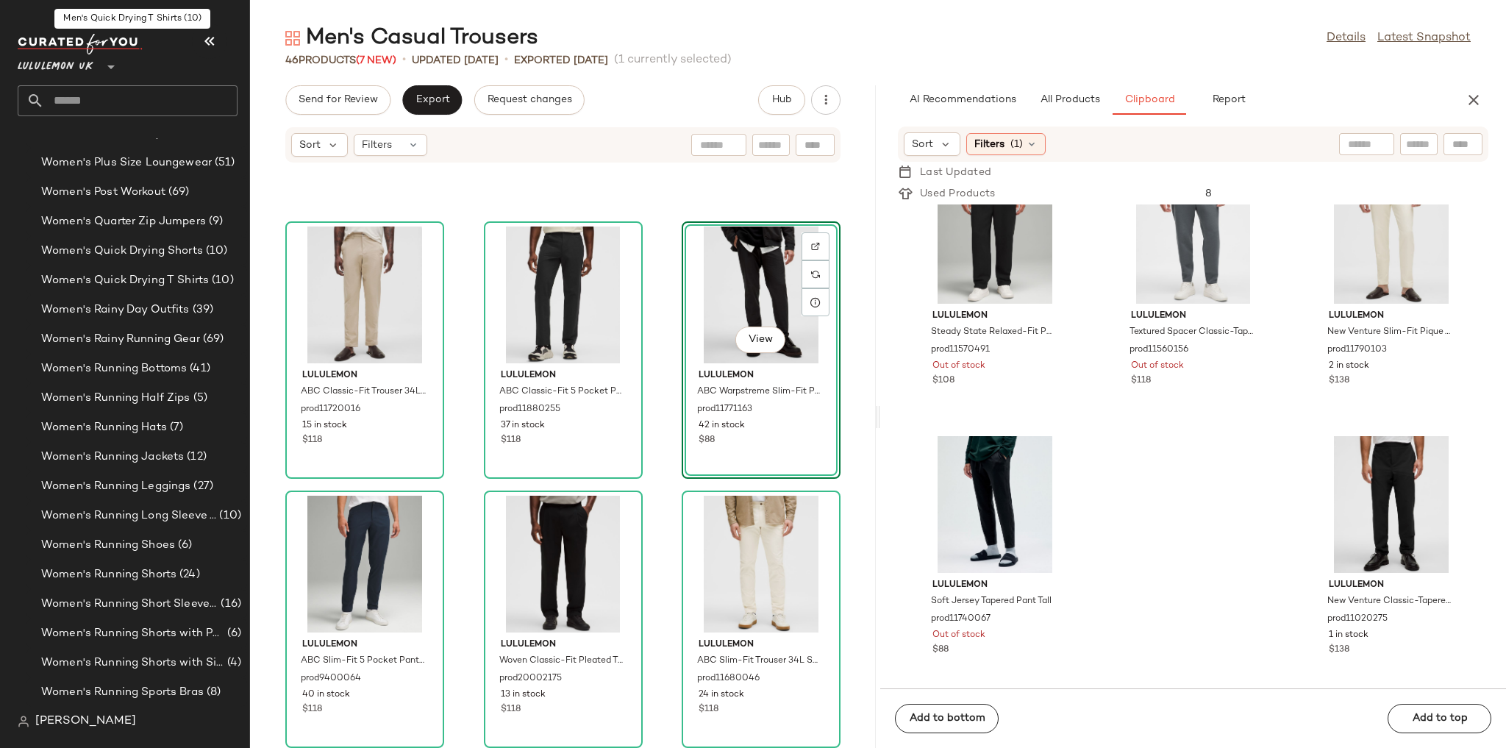
scroll to position [4666, 0]
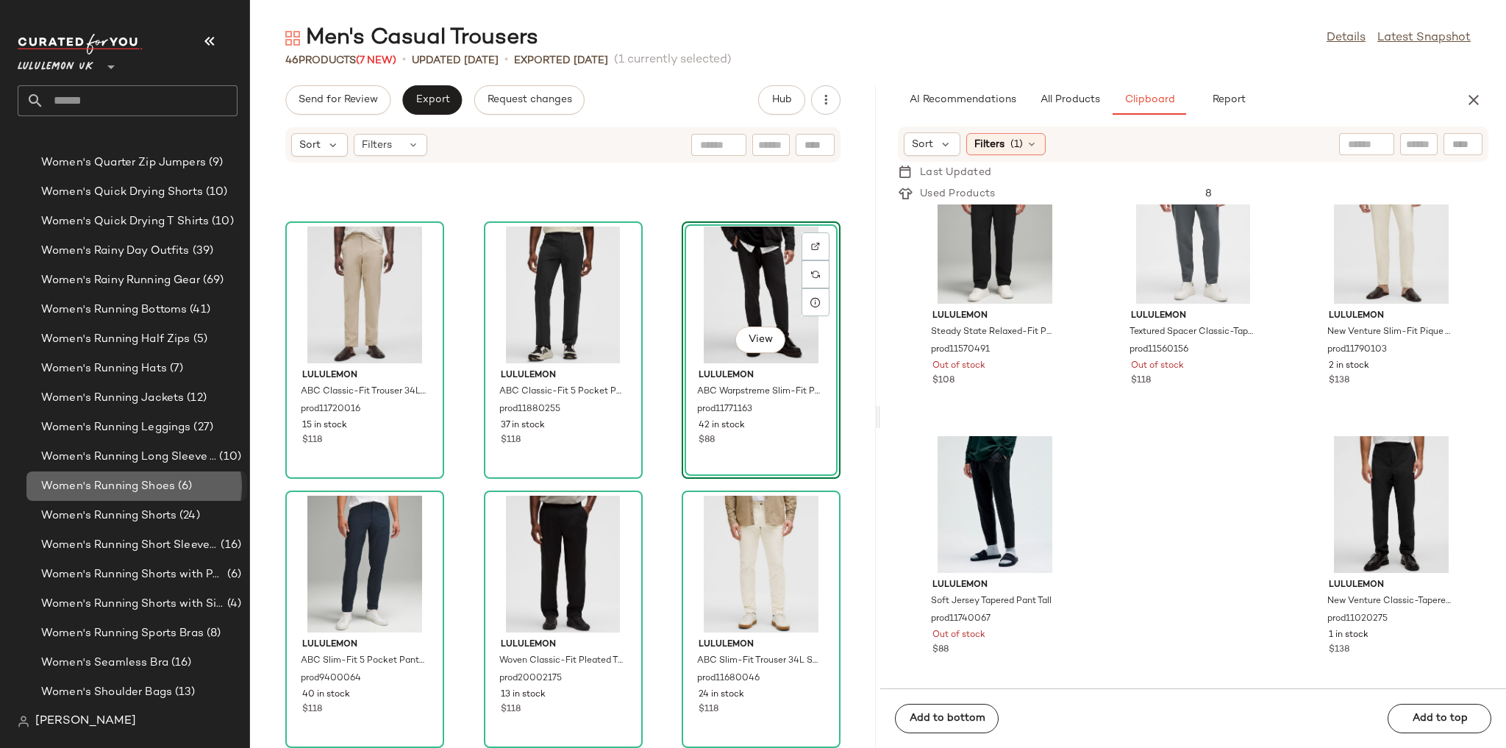
click at [168, 490] on span "Women's Running Shoes" at bounding box center [108, 486] width 134 height 17
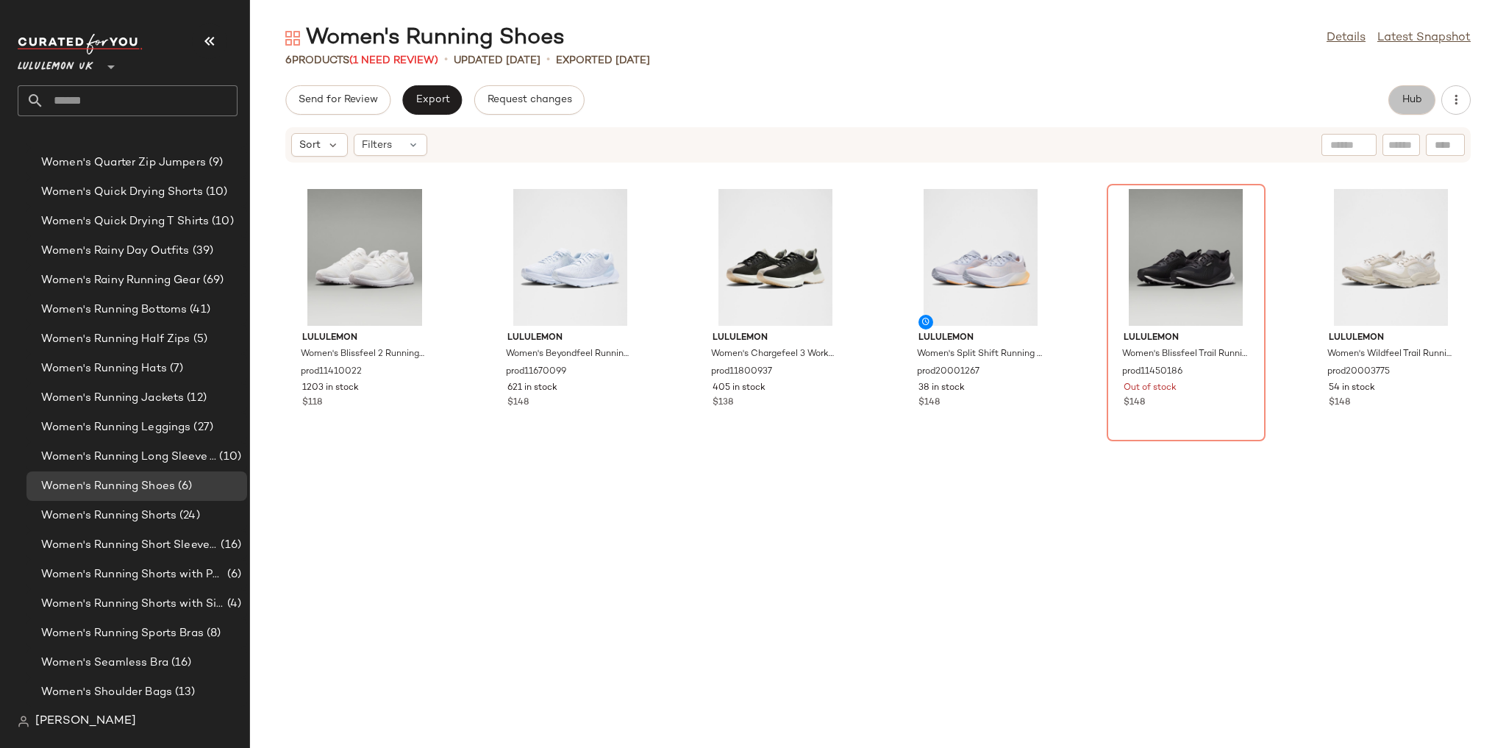
click at [1397, 105] on button "Hub" at bounding box center [1411, 99] width 47 height 29
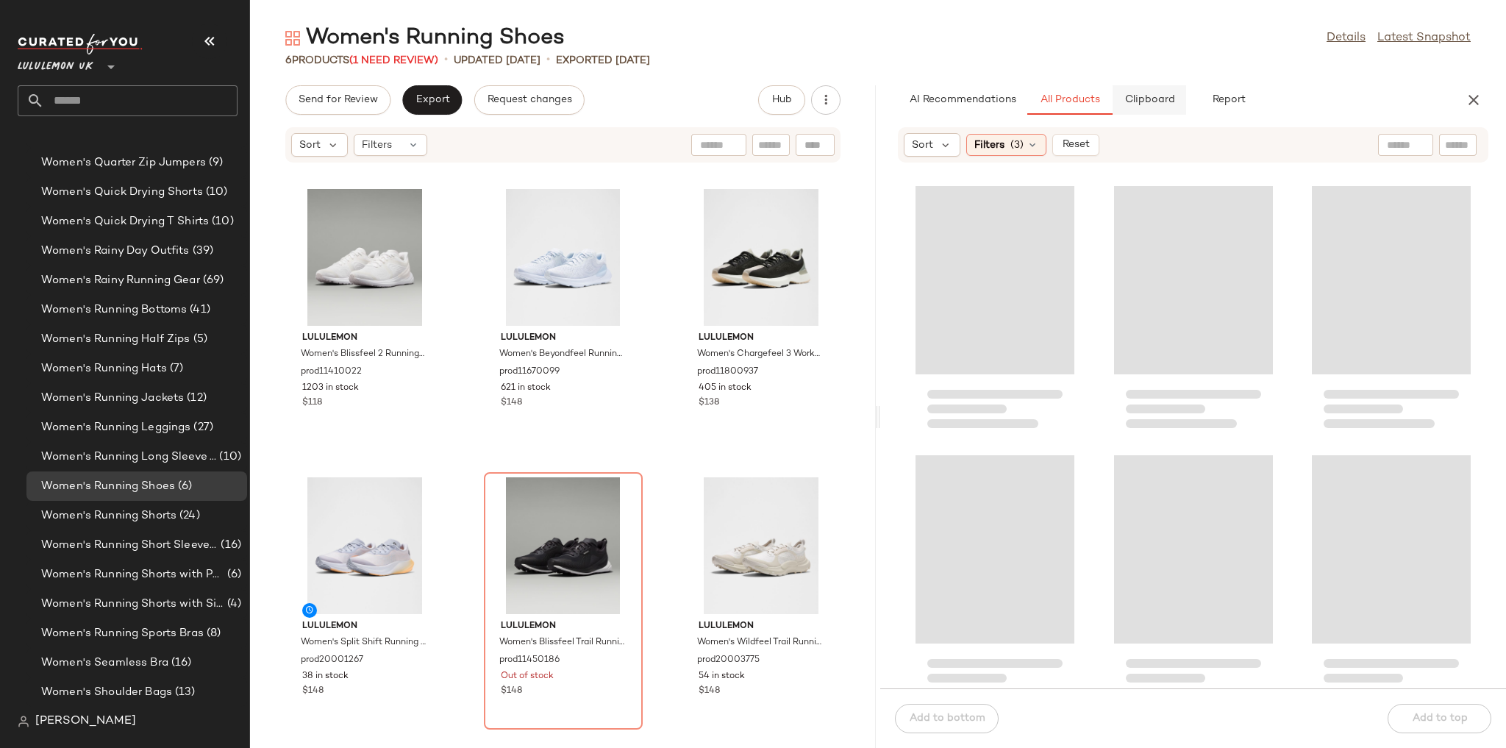
click at [1135, 93] on button "Clipboard" at bounding box center [1149, 99] width 74 height 29
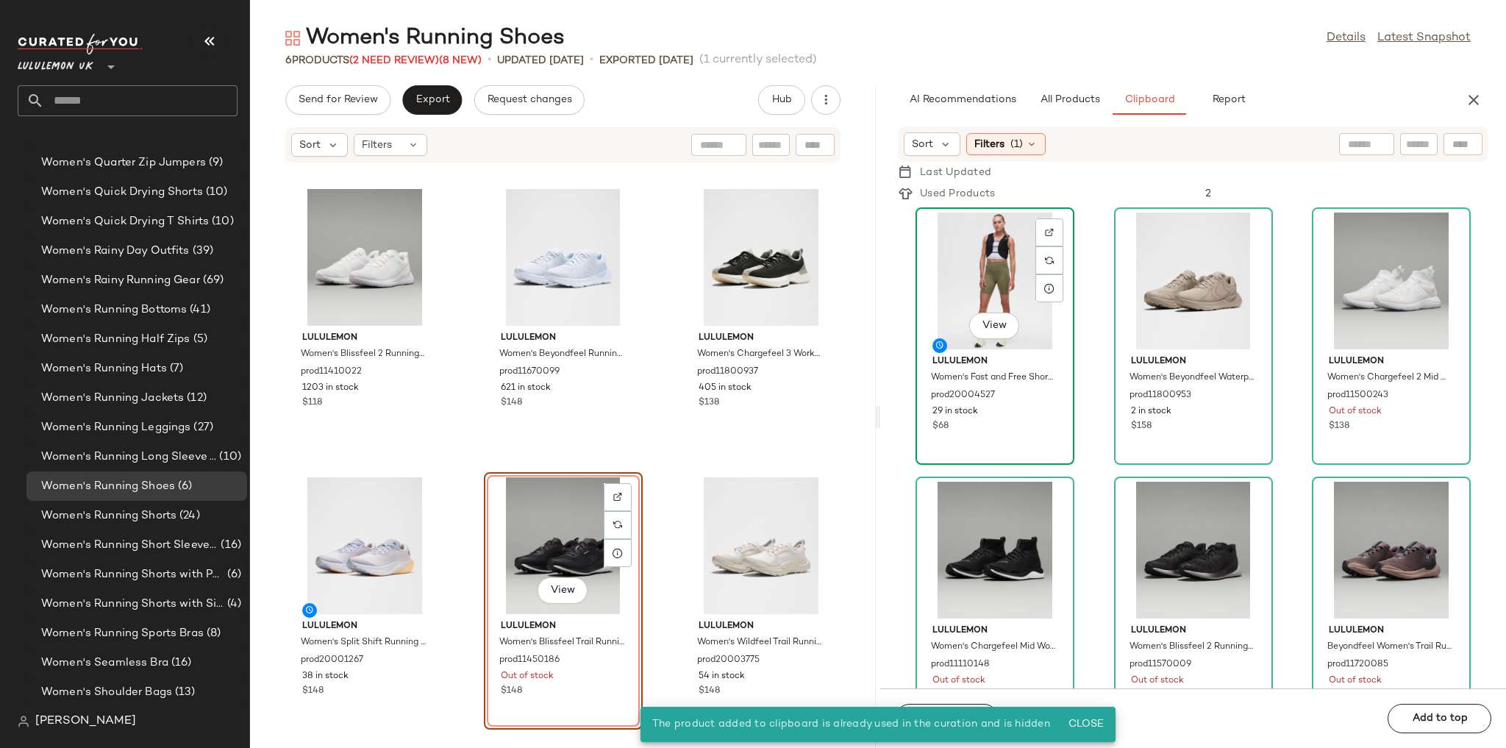
click at [996, 280] on div "View" at bounding box center [994, 280] width 149 height 137
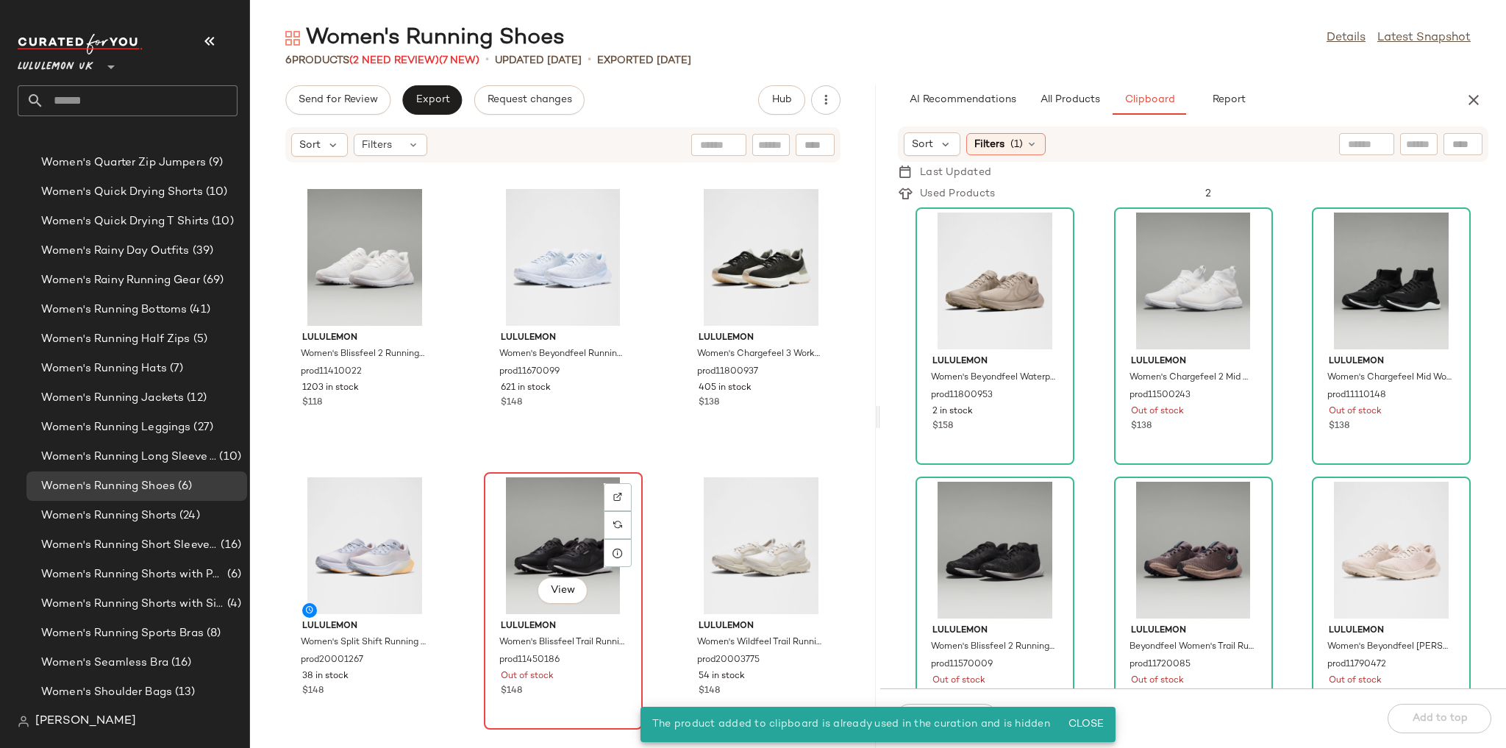
click at [551, 551] on div "View" at bounding box center [563, 545] width 149 height 137
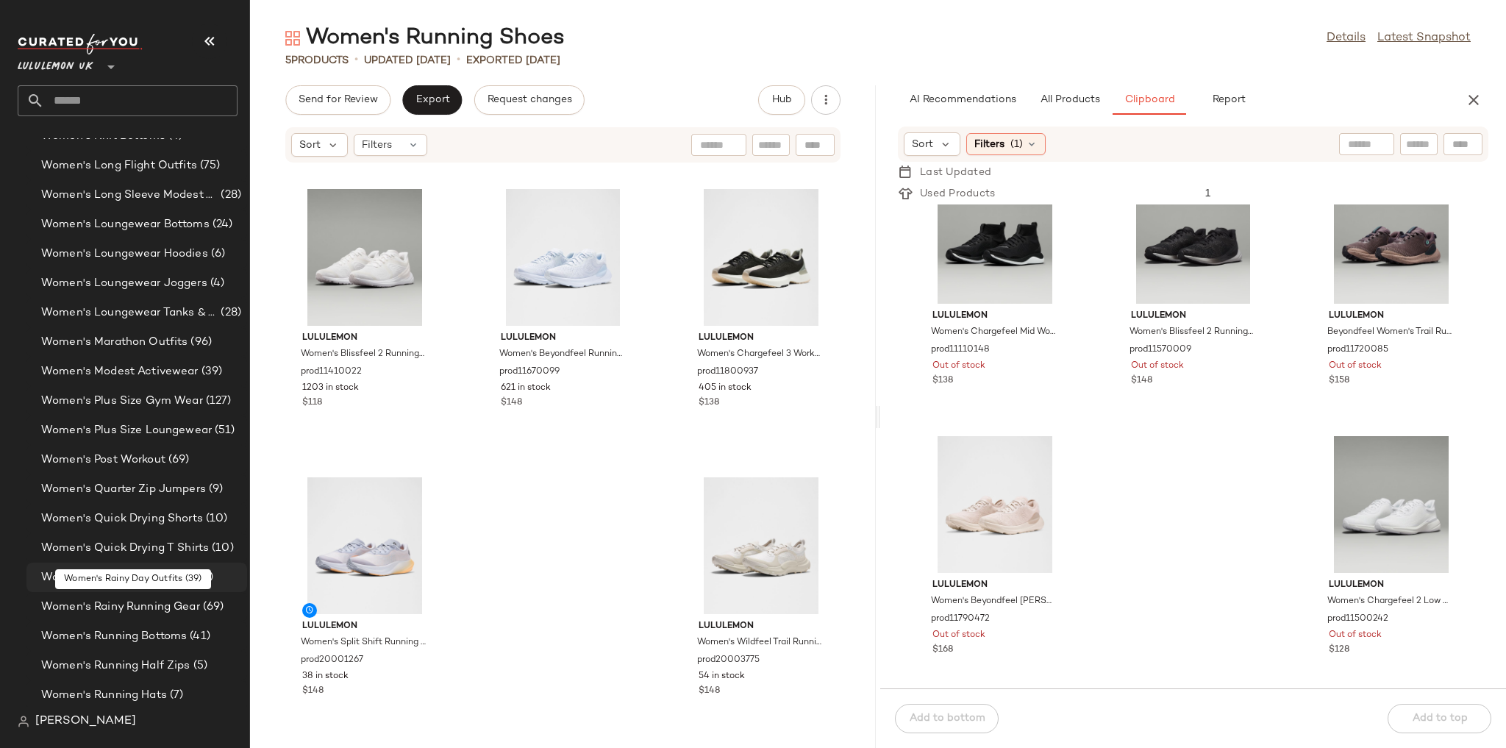
scroll to position [4313, 0]
click at [165, 404] on span "Women's Modest Activewear" at bounding box center [119, 398] width 157 height 17
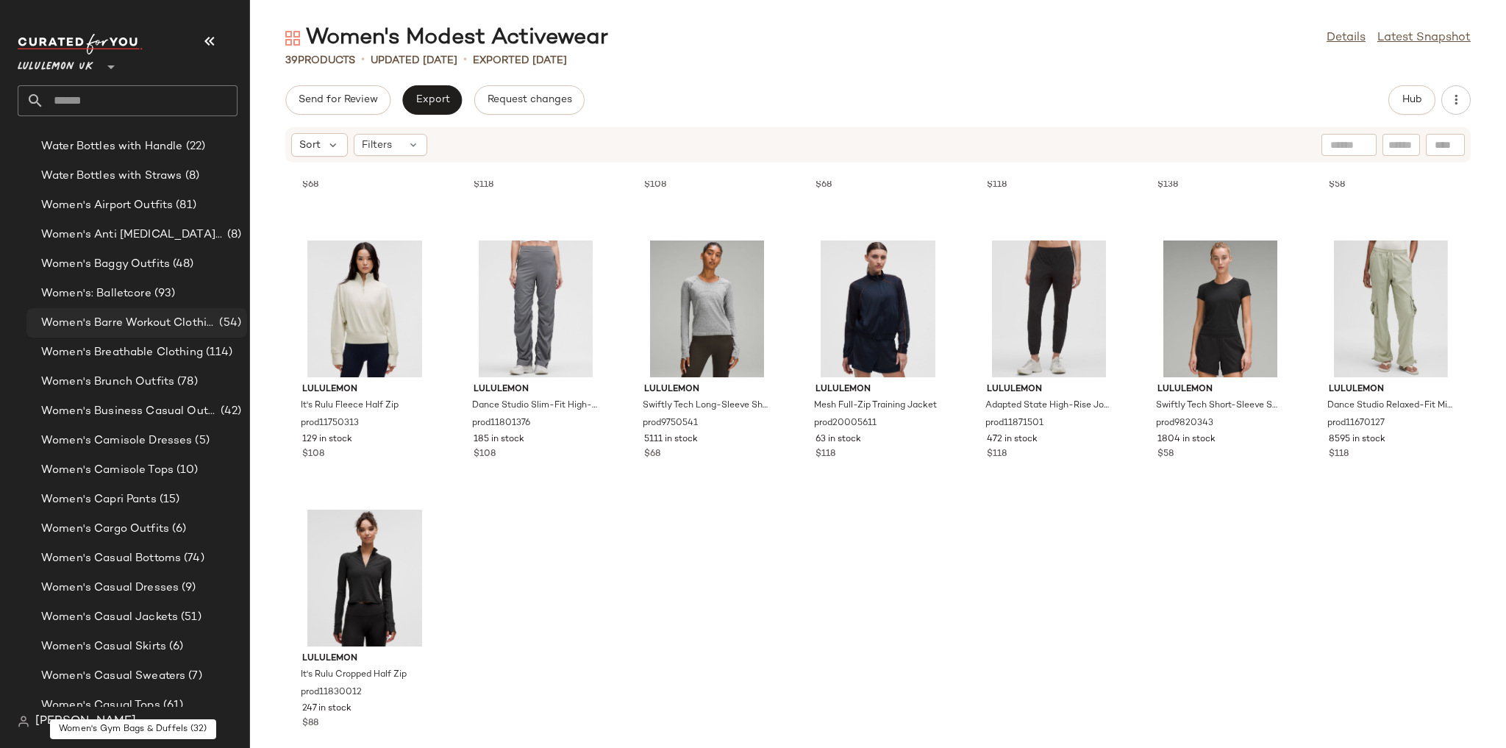
scroll to position [3078, 0]
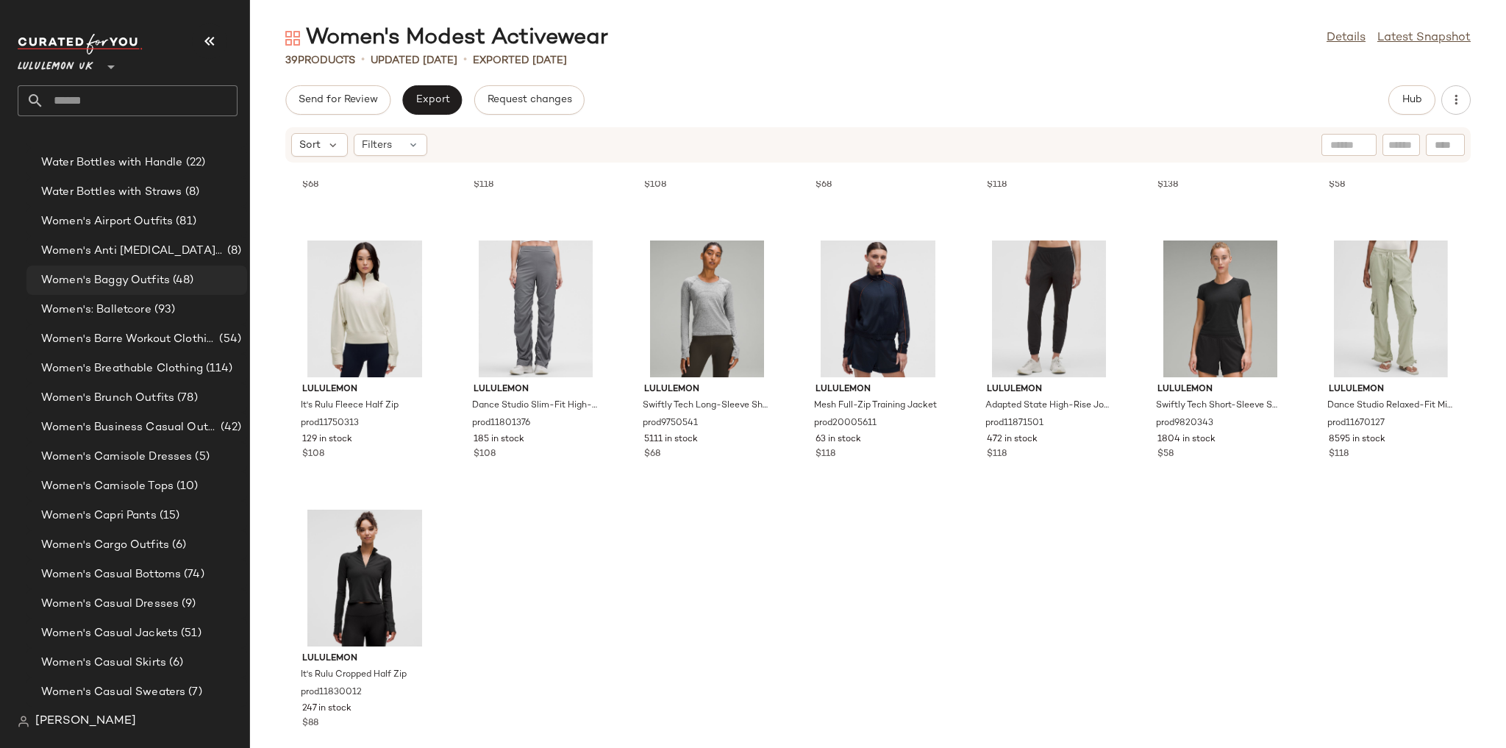
click at [136, 280] on span "Women's Baggy Outfits" at bounding box center [105, 280] width 129 height 17
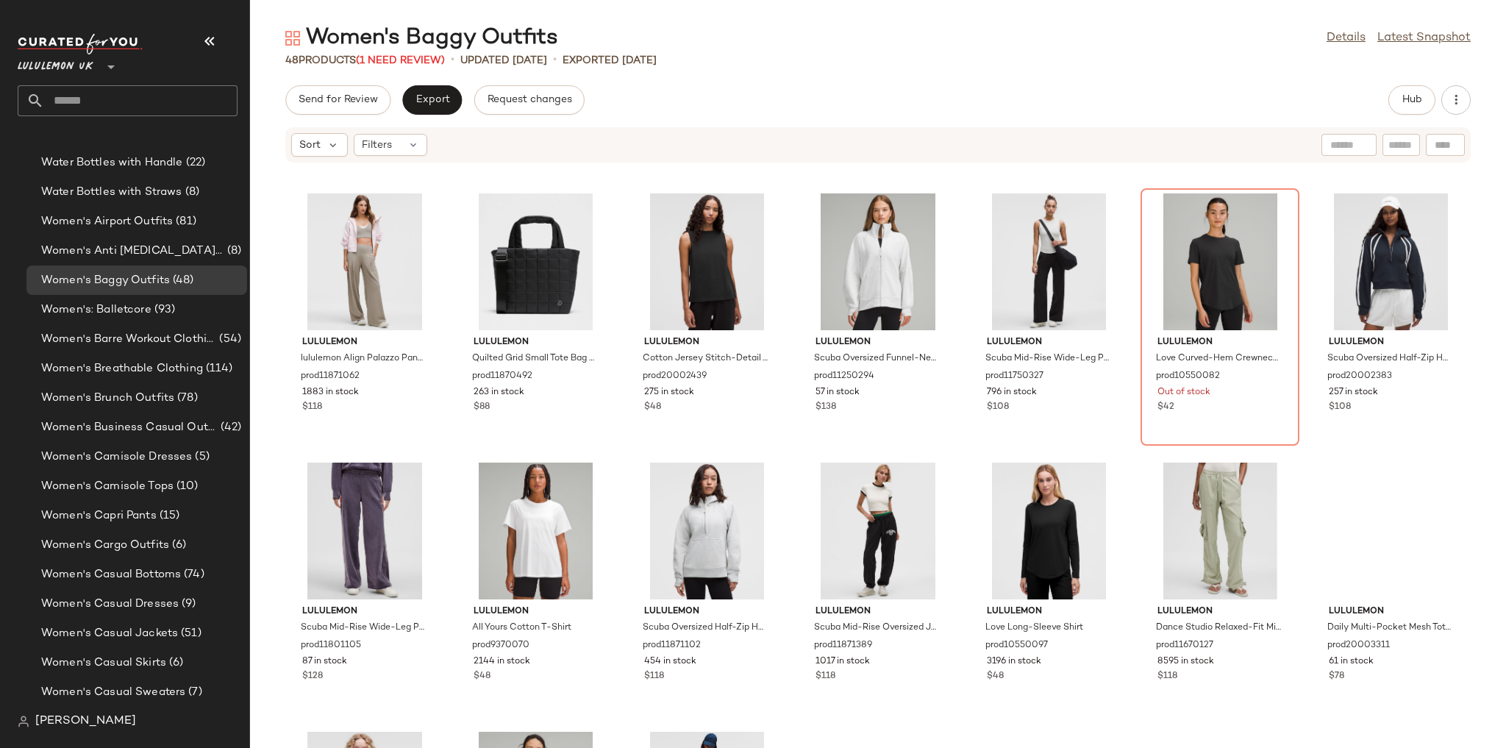
scroll to position [835, 0]
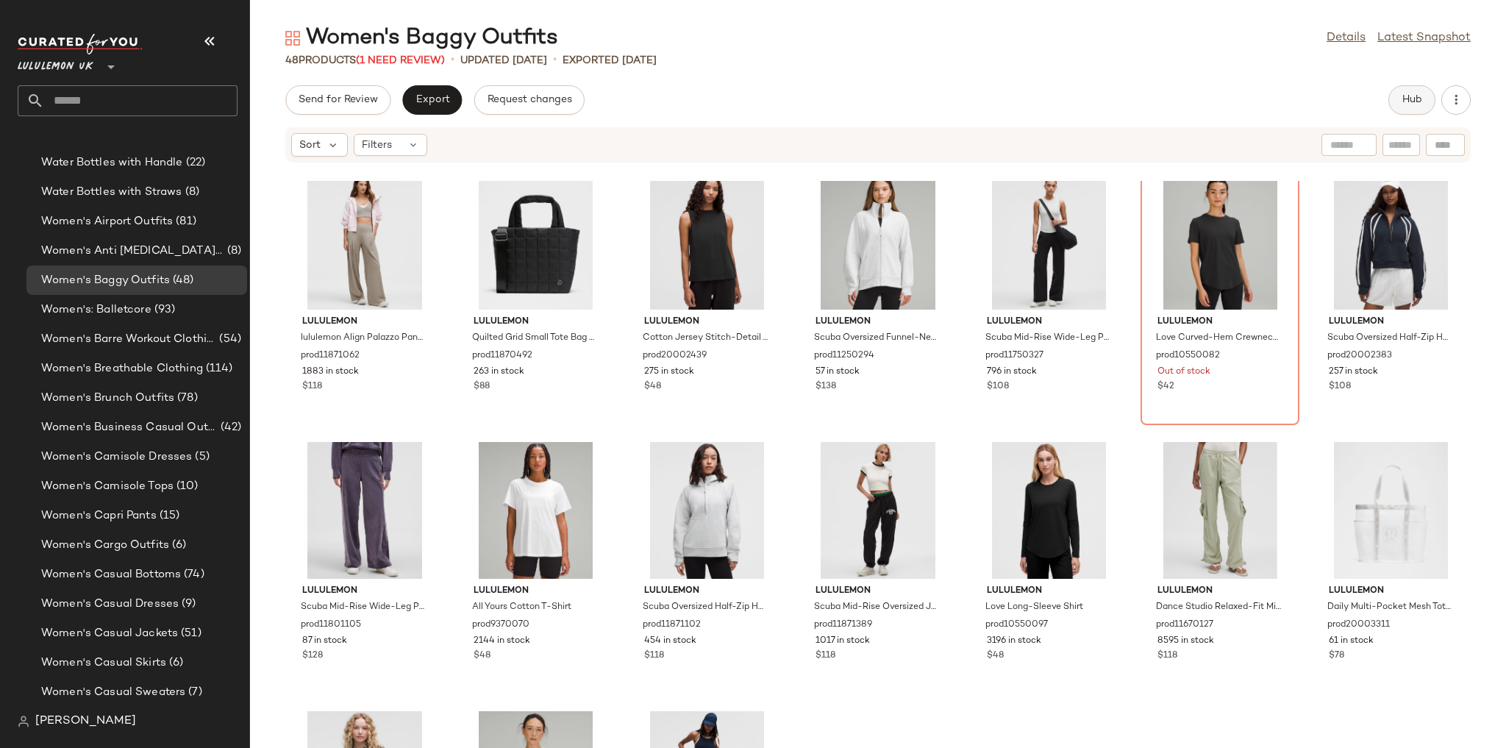
click at [1413, 102] on span "Hub" at bounding box center [1411, 100] width 21 height 12
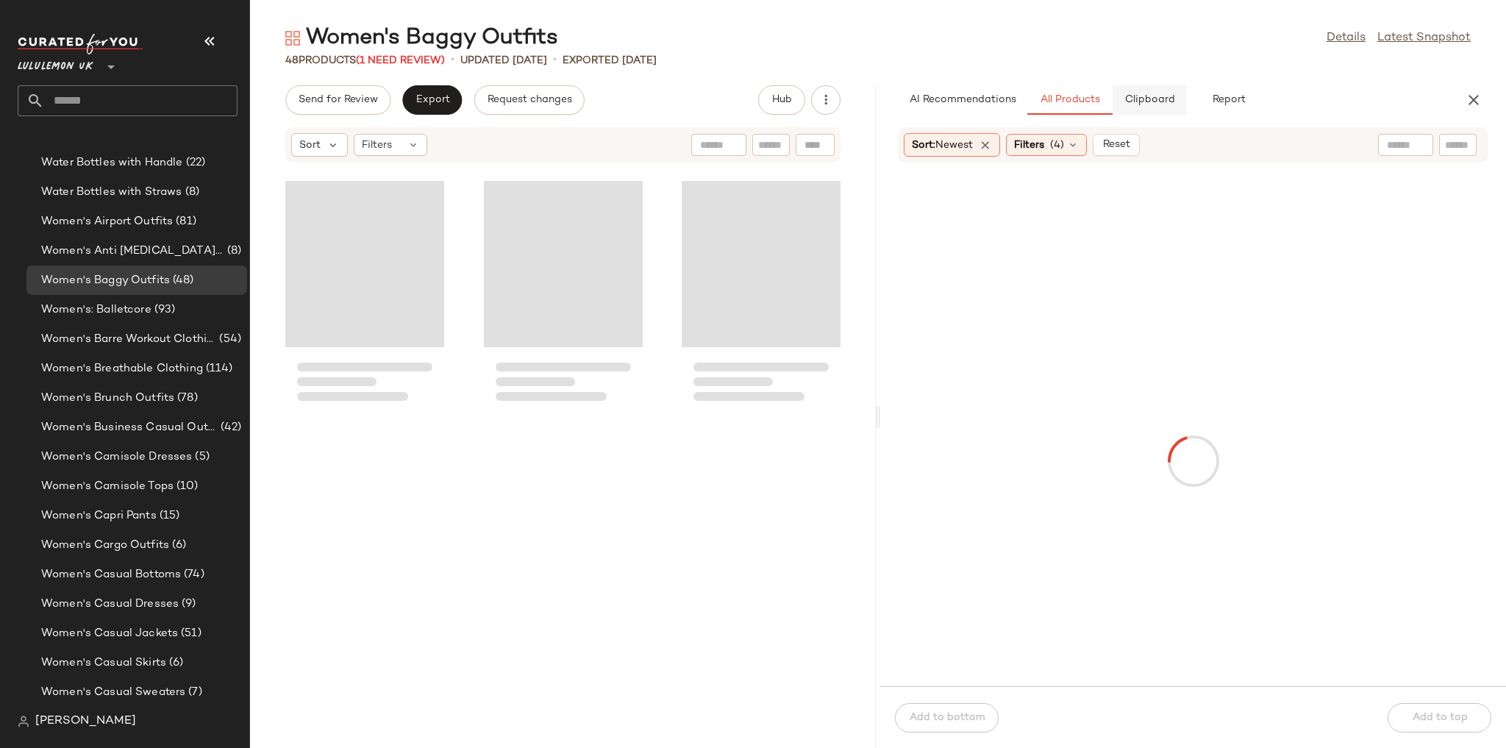
scroll to position [1345, 0]
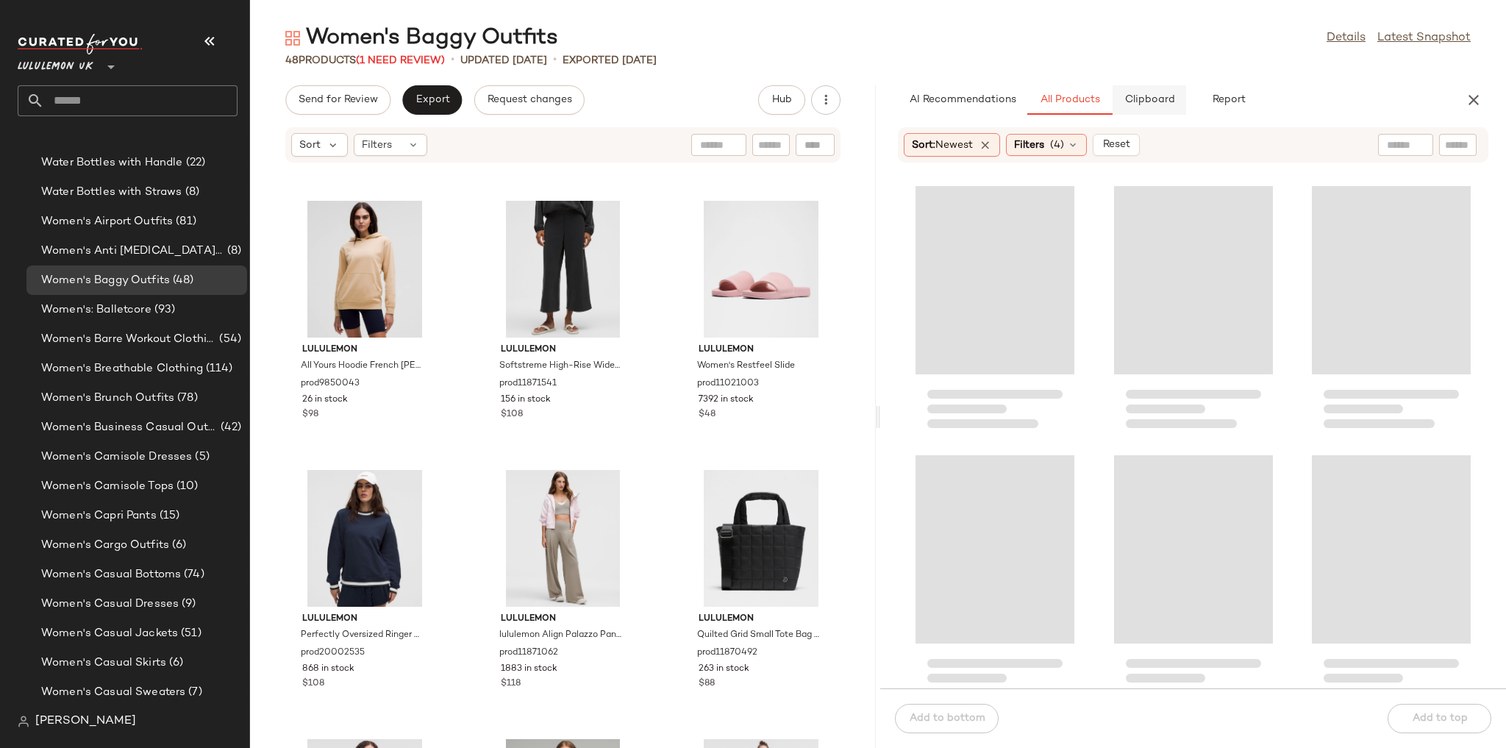
click at [1135, 103] on span "Clipboard" at bounding box center [1148, 100] width 51 height 12
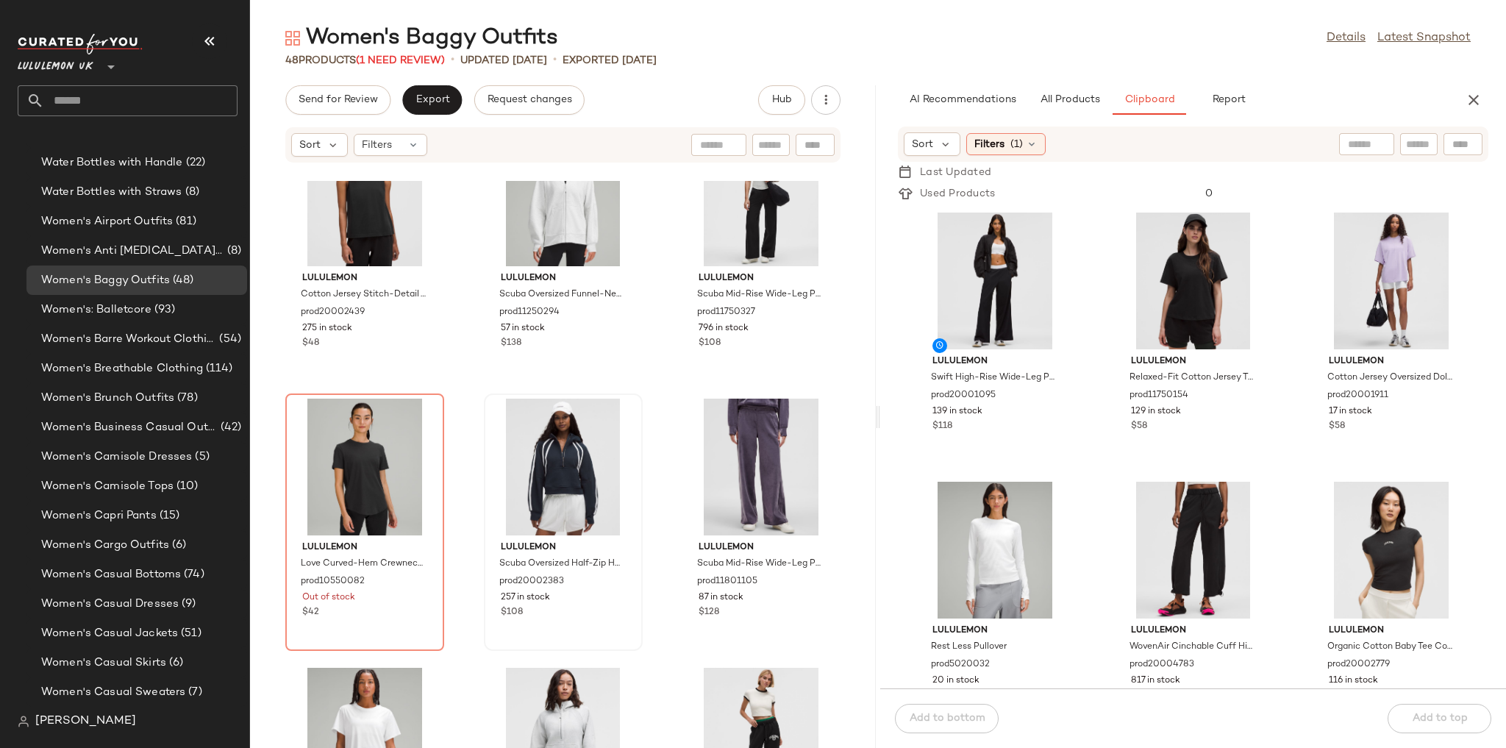
scroll to position [2051, 0]
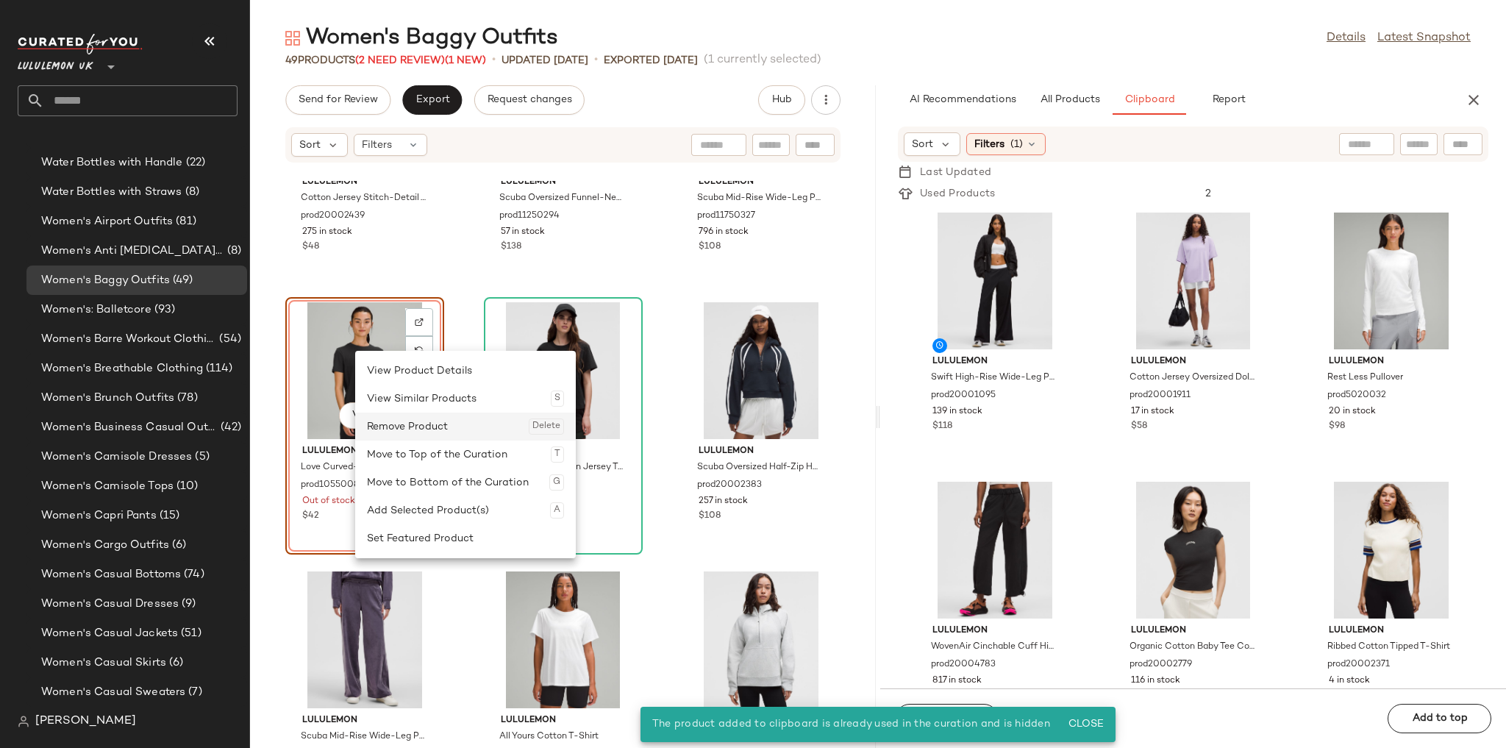
click at [410, 421] on div "Remove Product Delete" at bounding box center [465, 426] width 197 height 28
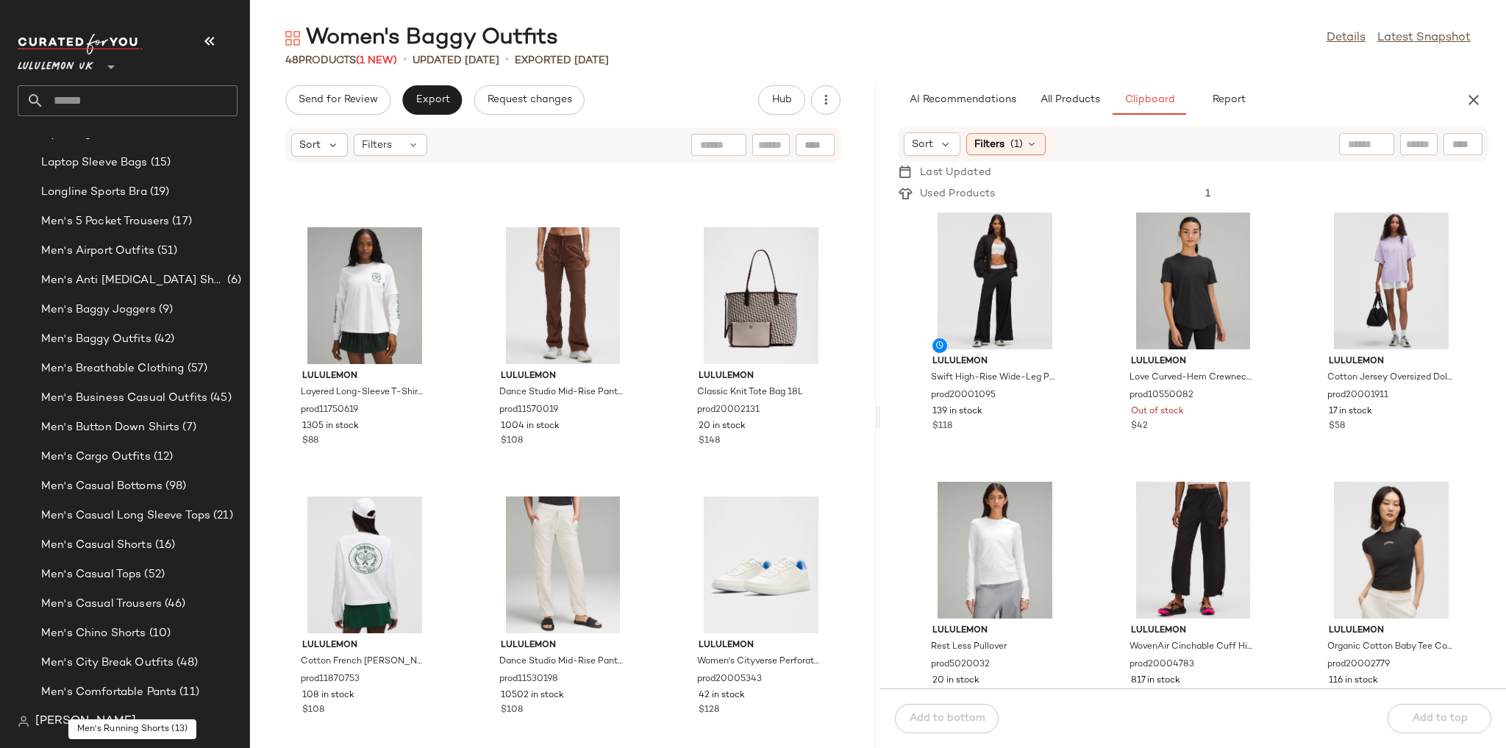
scroll to position [373, 0]
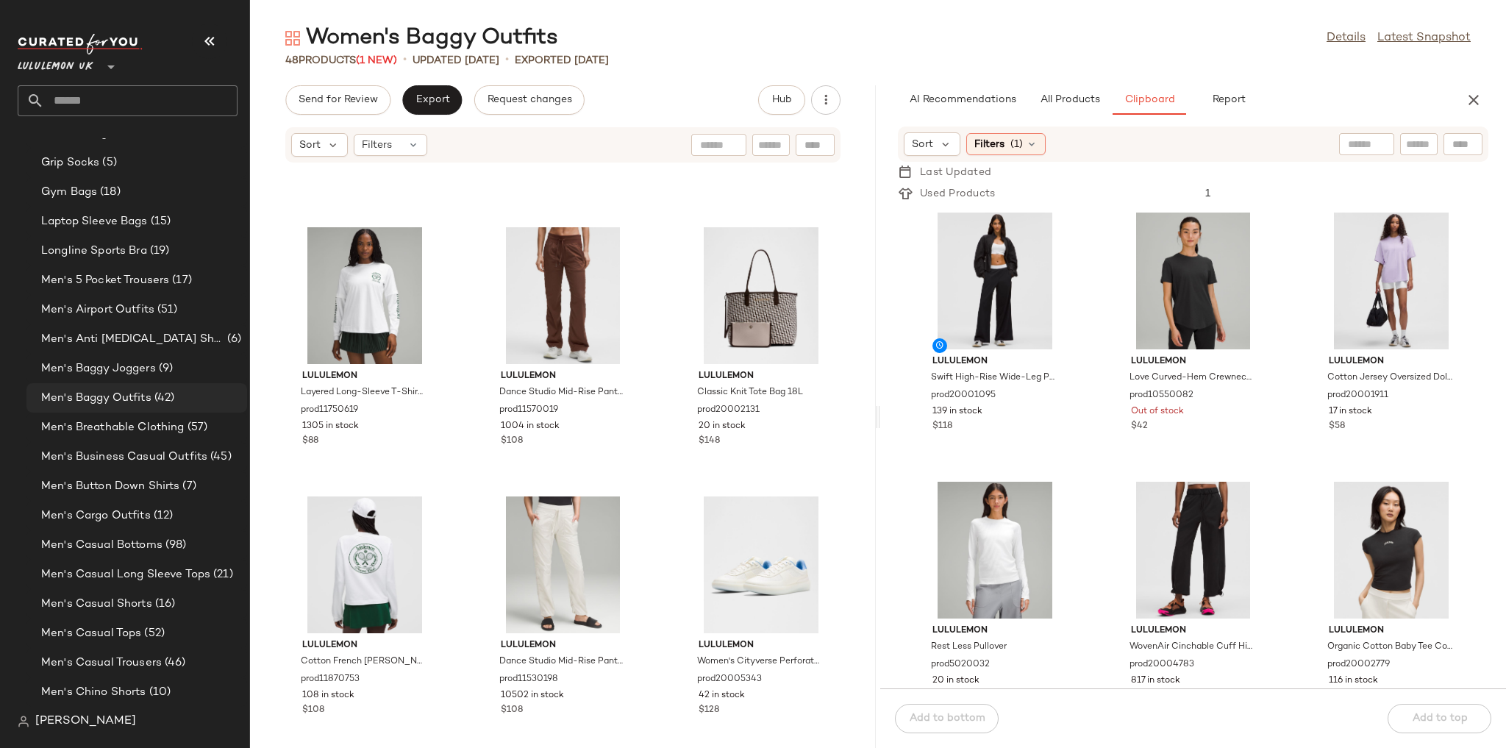
click at [158, 402] on span "(42)" at bounding box center [163, 398] width 24 height 17
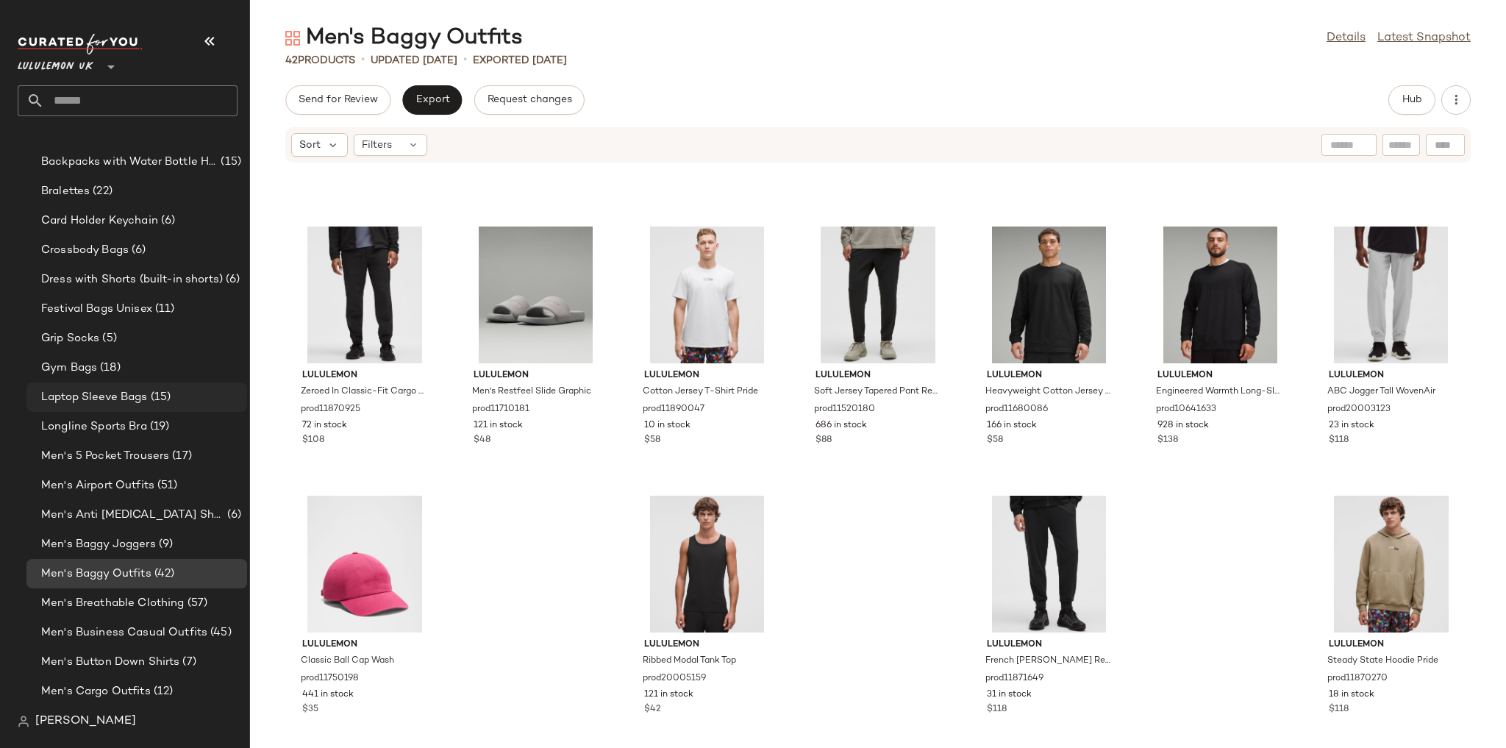
scroll to position [79, 0]
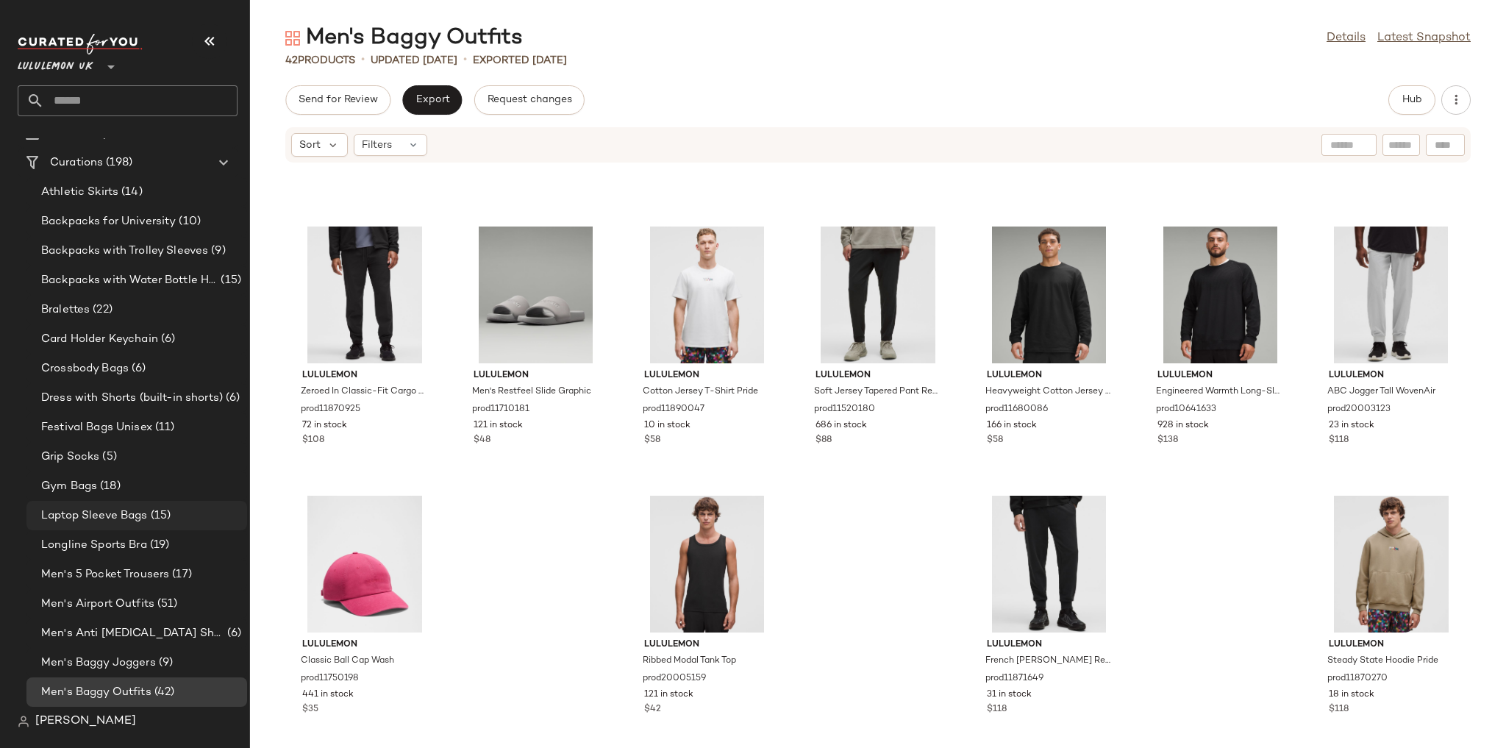
click at [161, 520] on span "(15)" at bounding box center [160, 515] width 24 height 17
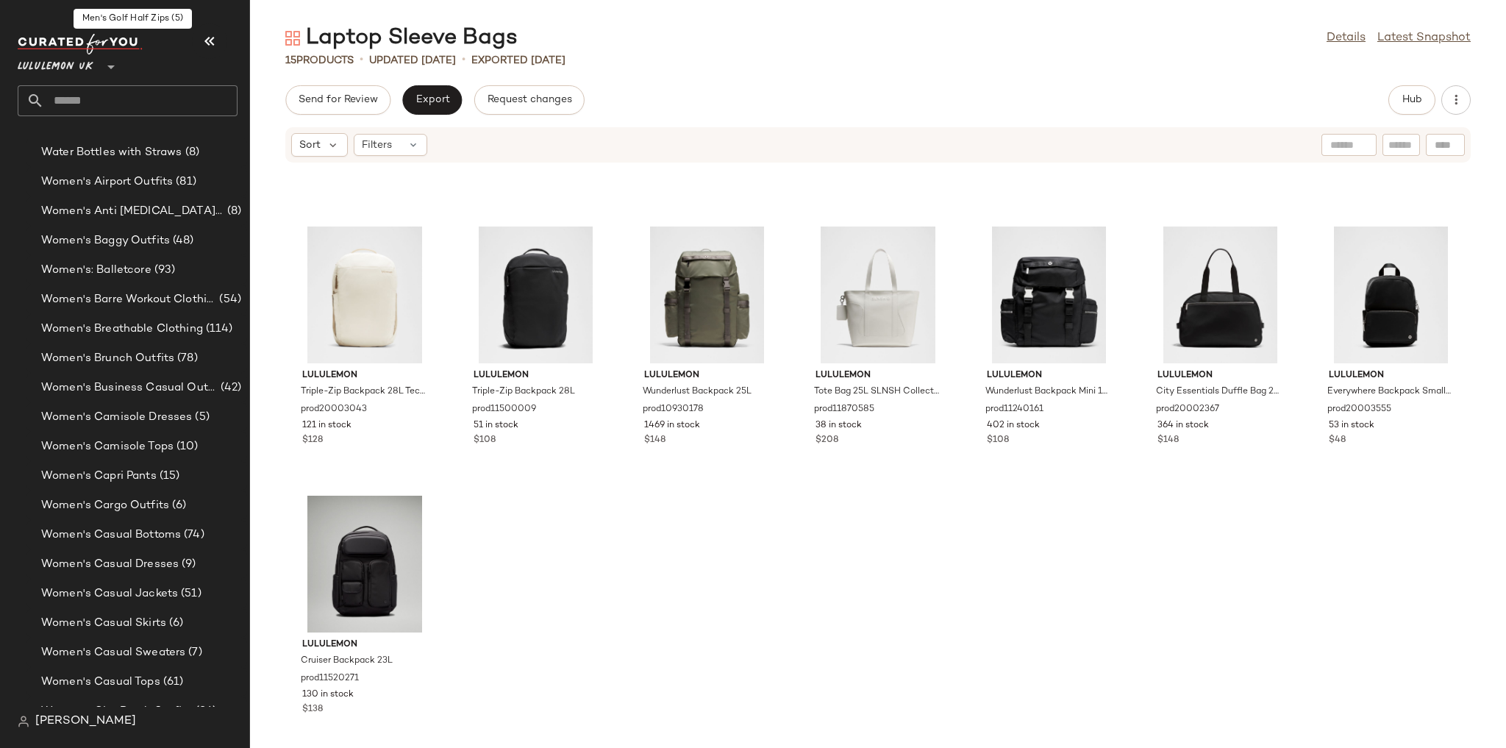
scroll to position [3255, 0]
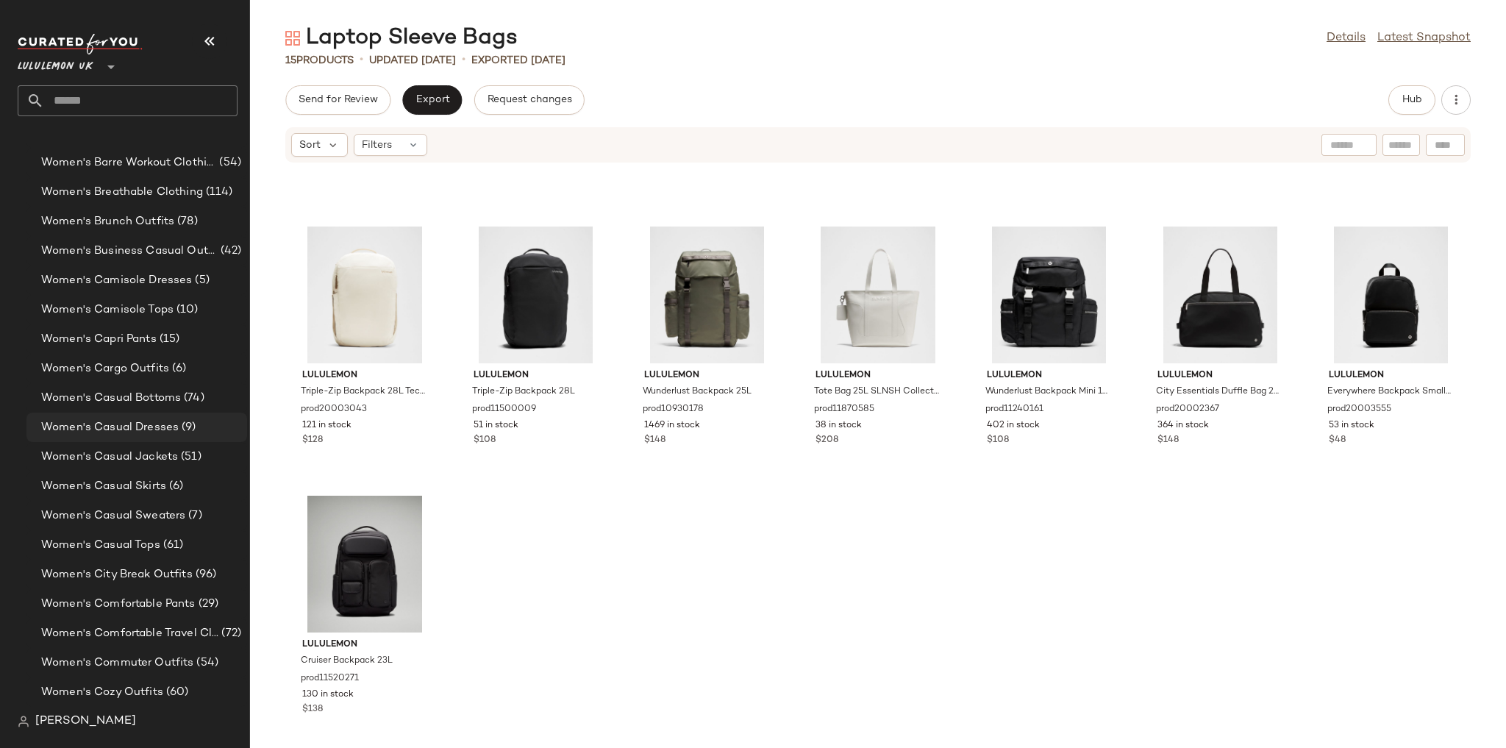
click at [157, 429] on span "Women's Casual Dresses" at bounding box center [109, 427] width 137 height 17
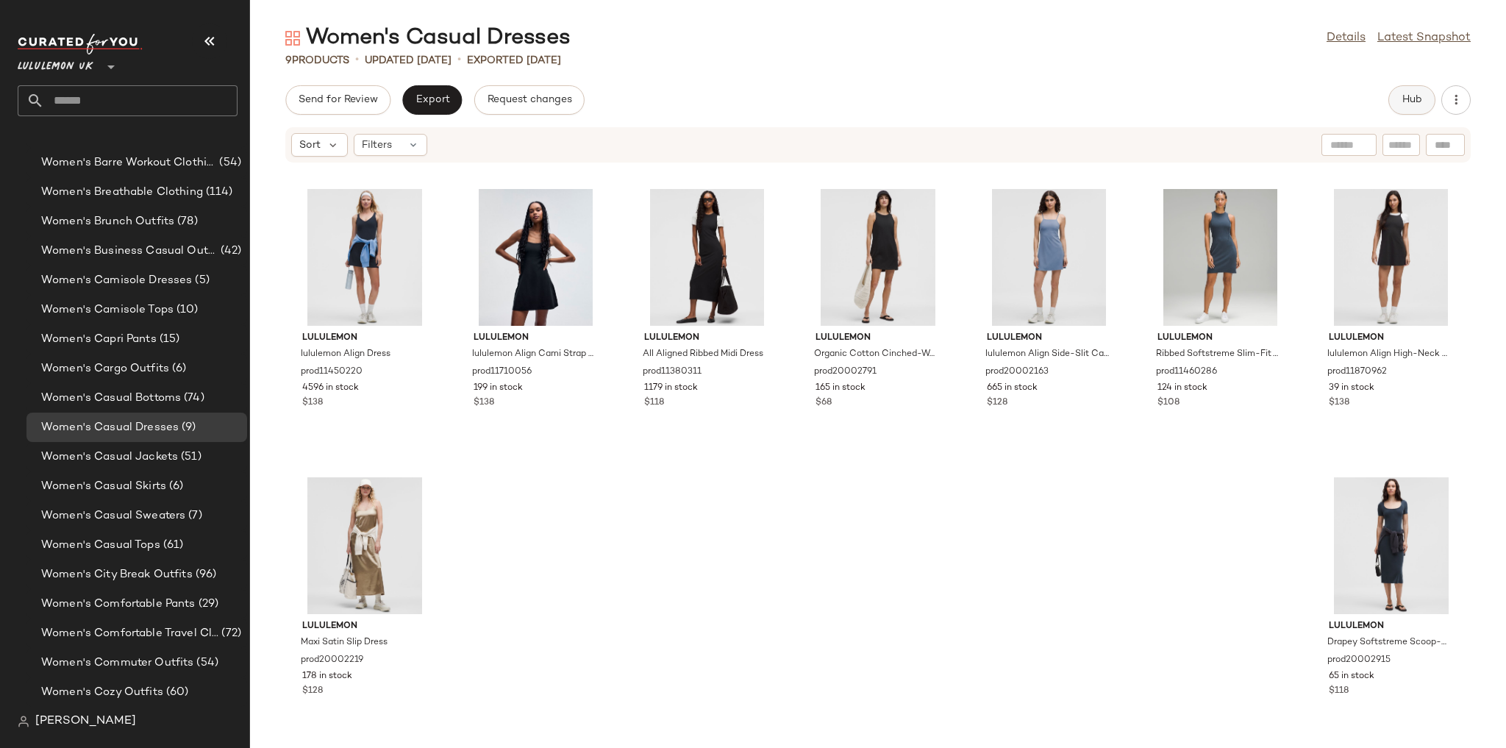
click at [1412, 102] on span "Hub" at bounding box center [1411, 100] width 21 height 12
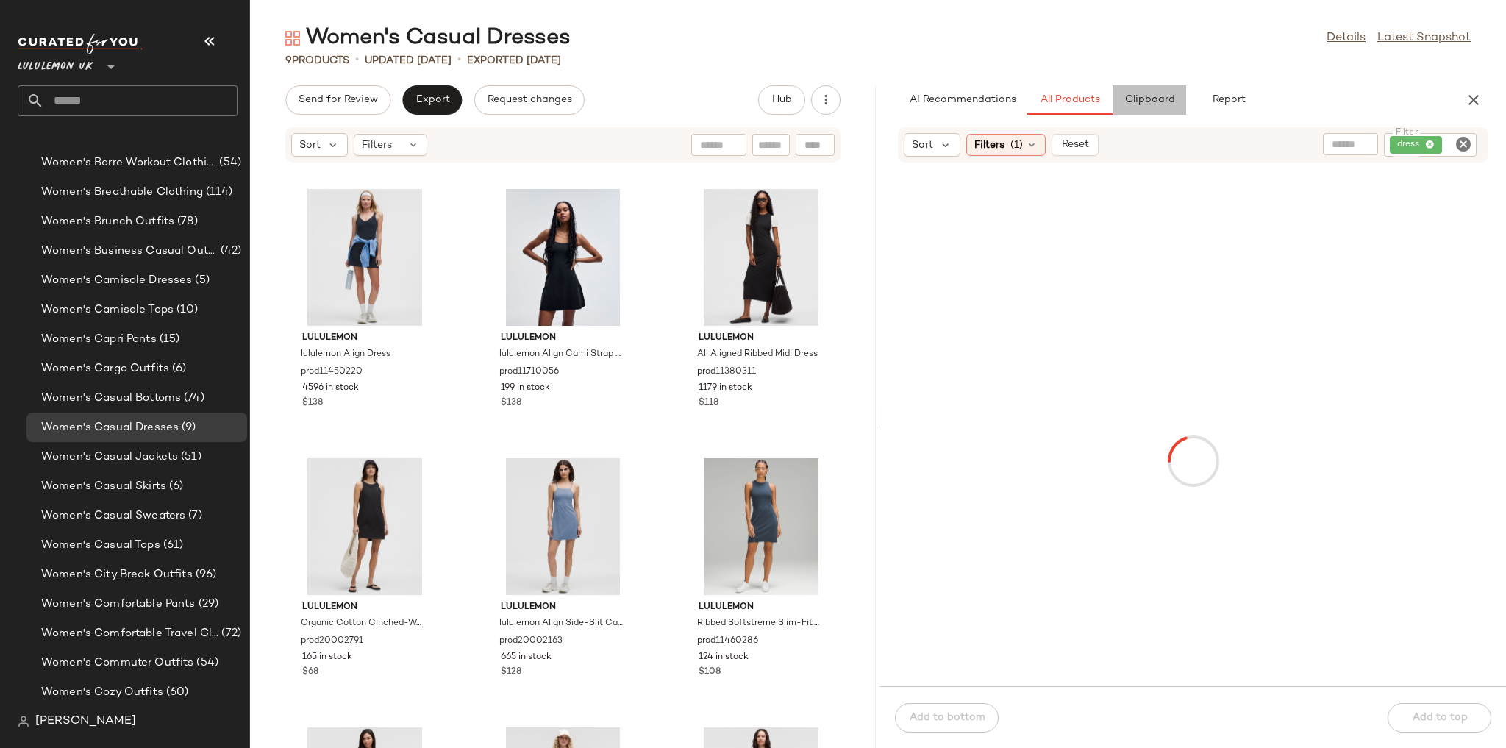
click at [1149, 95] on span "Clipboard" at bounding box center [1148, 100] width 51 height 12
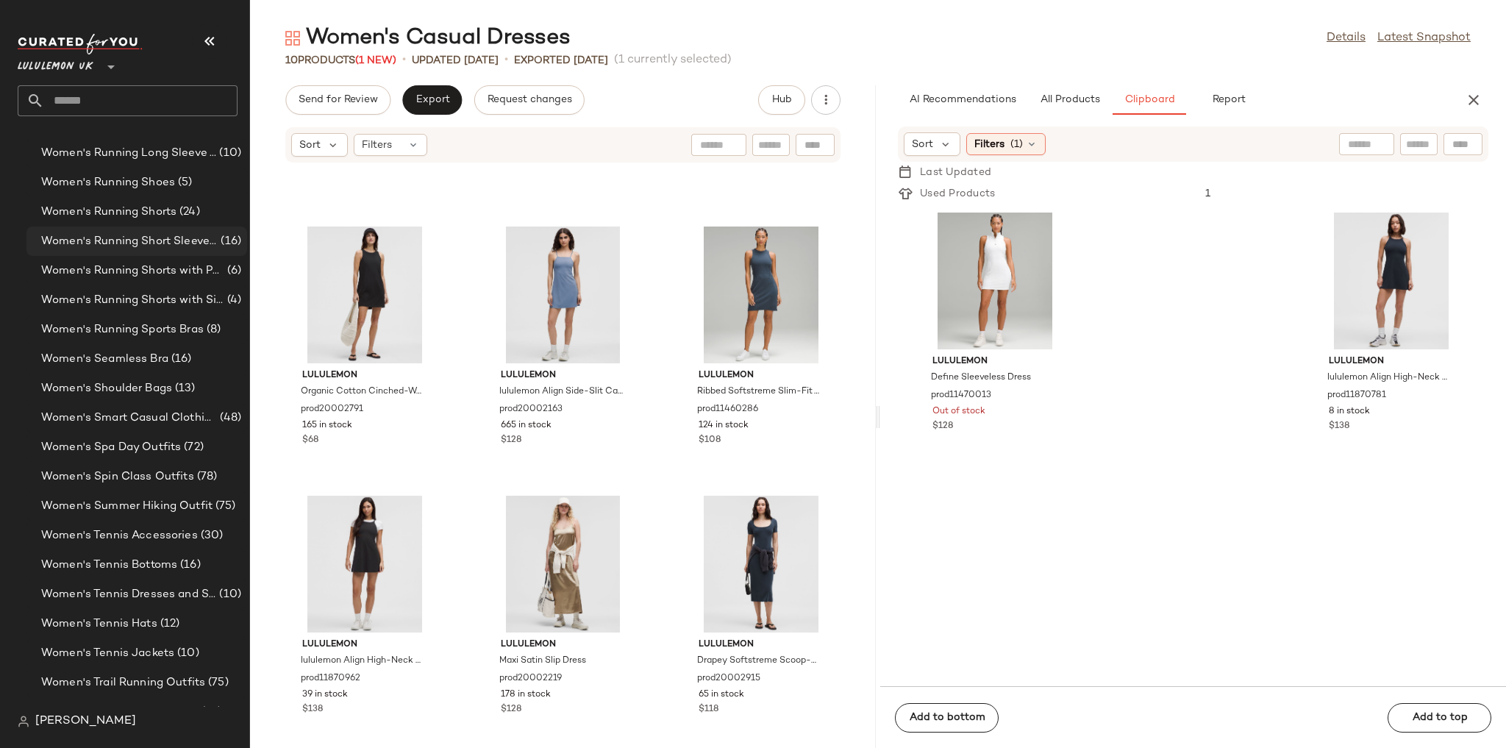
scroll to position [5019, 0]
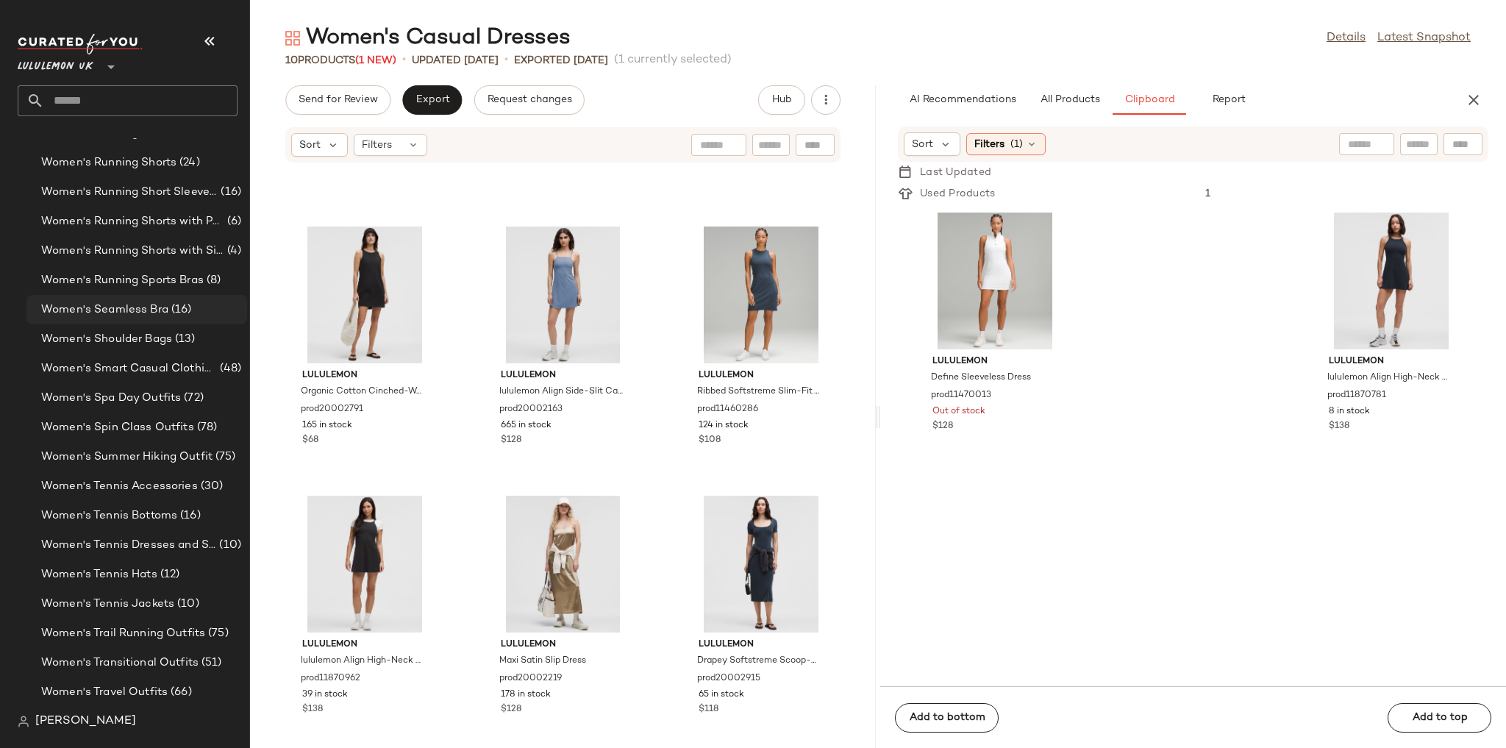
click at [133, 312] on span "Women's Seamless Bra" at bounding box center [104, 309] width 127 height 17
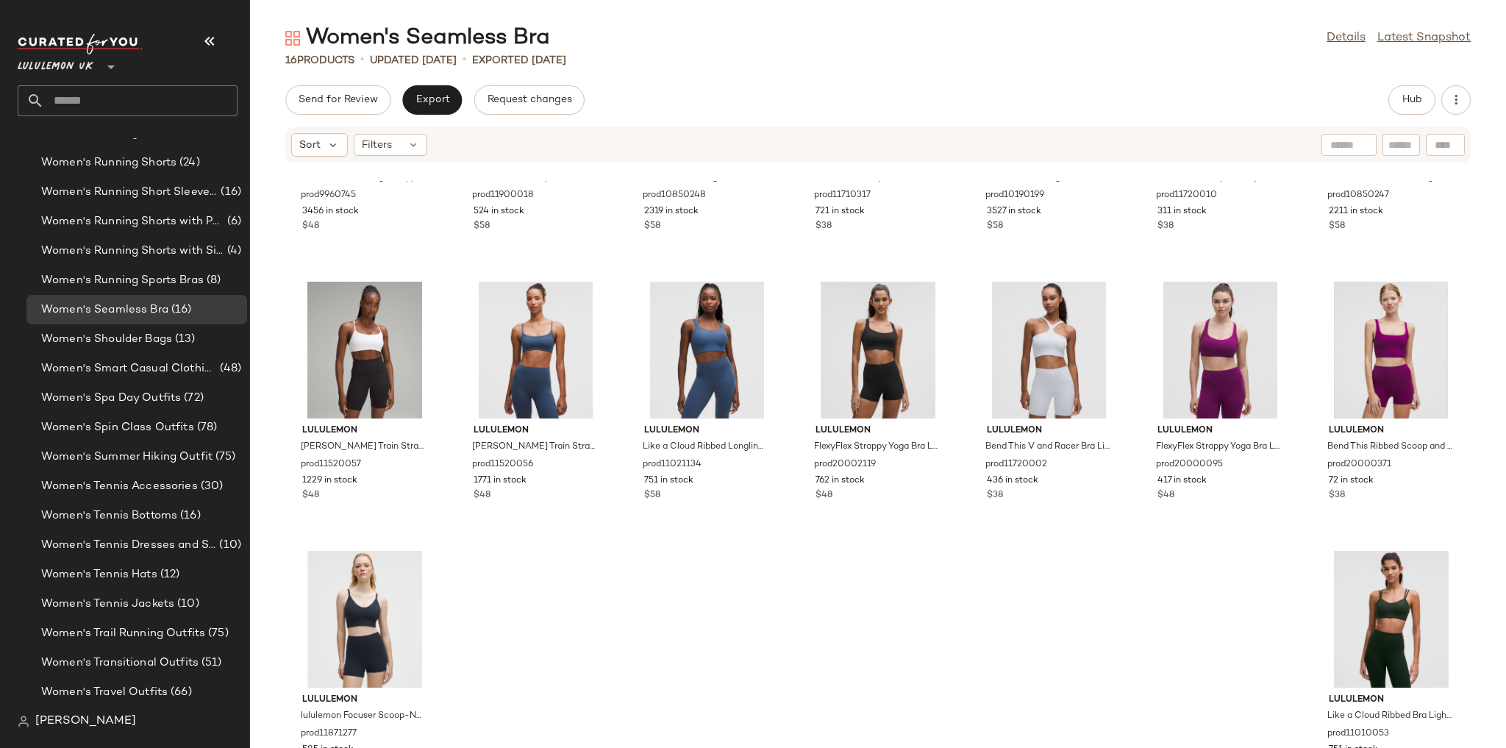
scroll to position [232, 0]
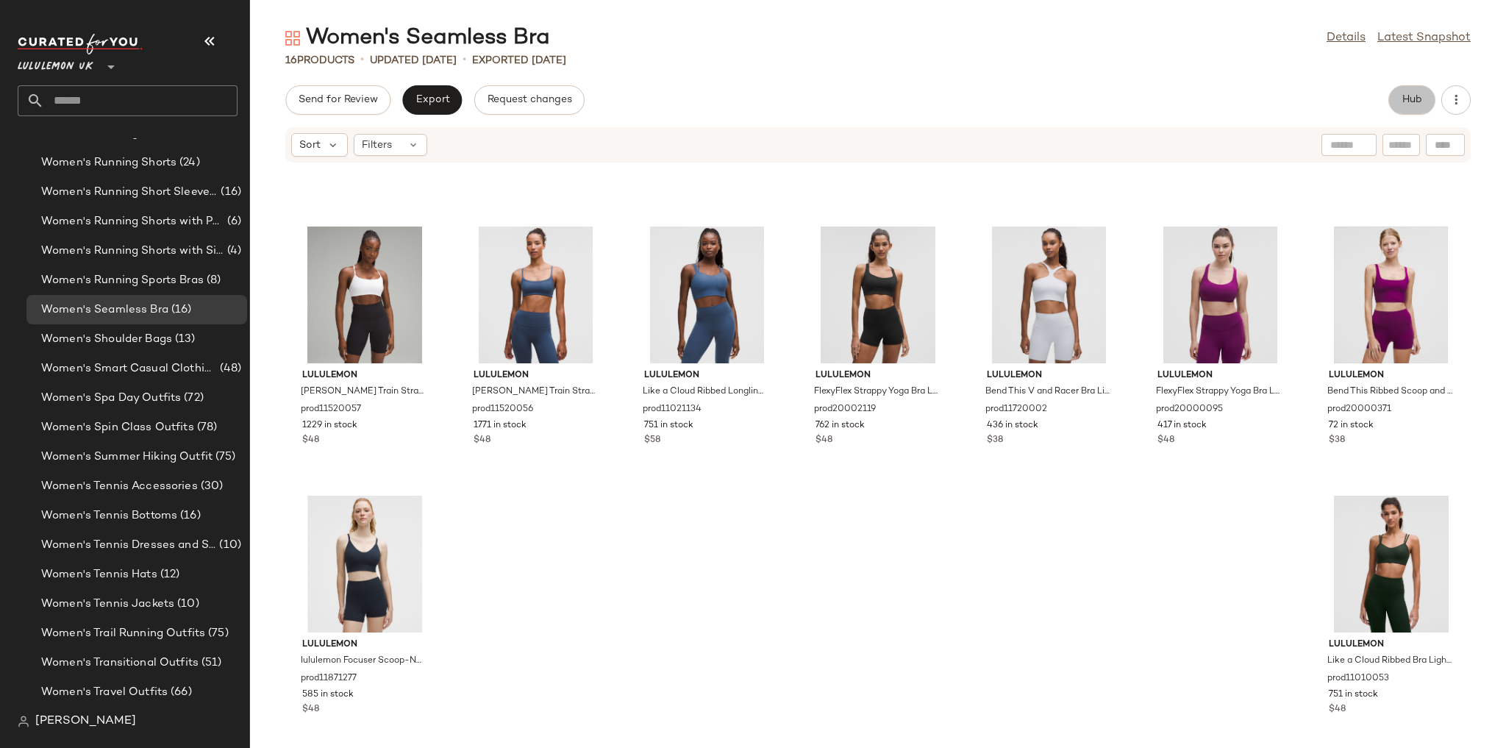
click at [1396, 106] on button "Hub" at bounding box center [1411, 99] width 47 height 29
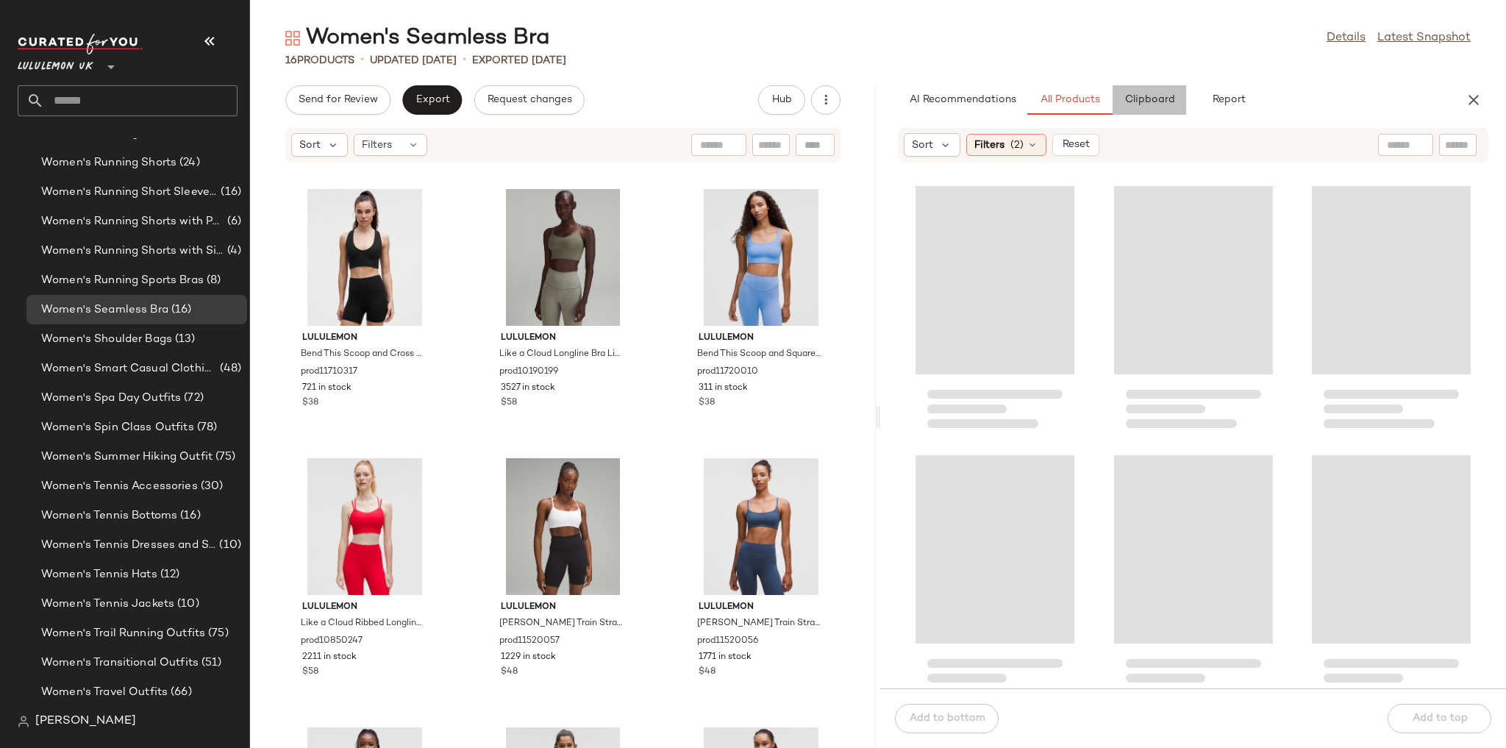
click at [1126, 109] on button "Clipboard" at bounding box center [1149, 99] width 74 height 29
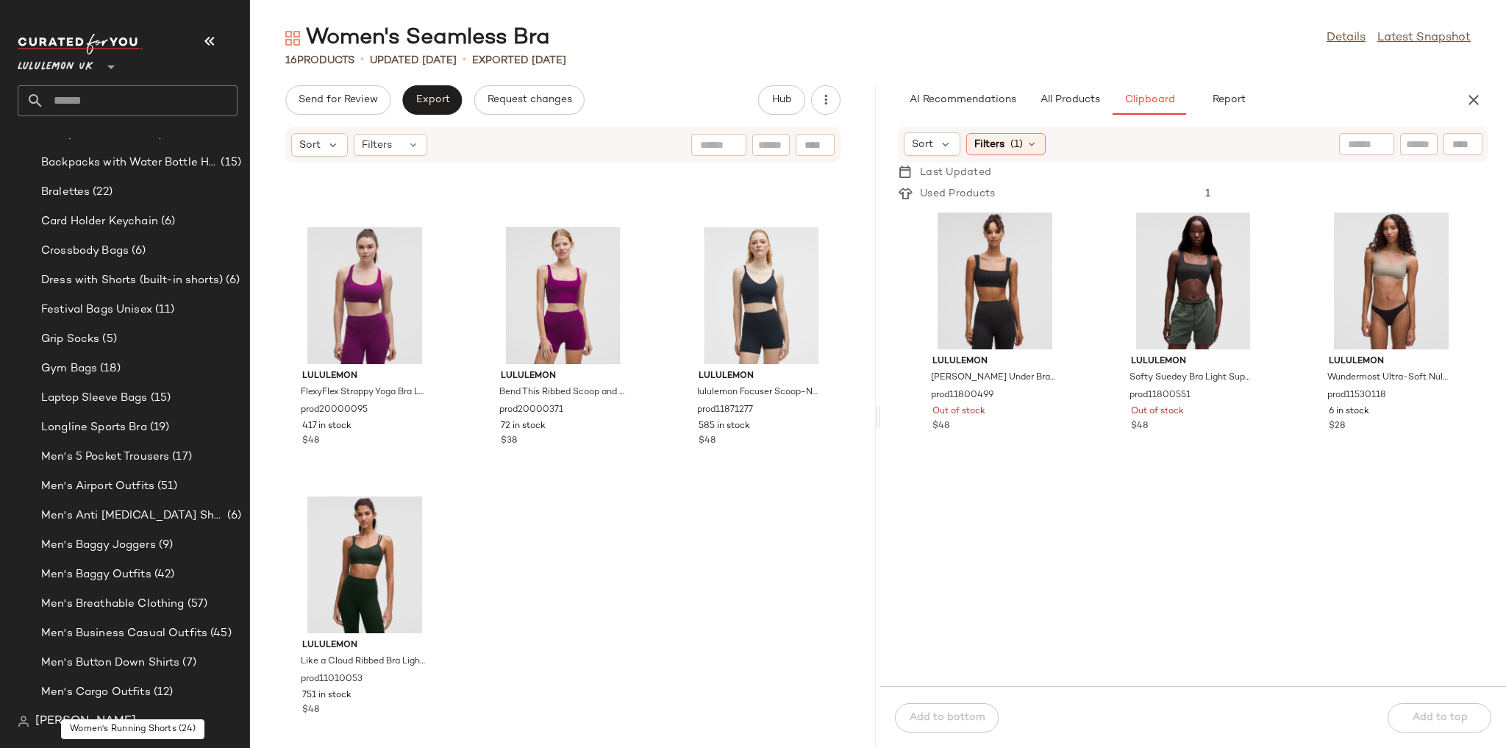
scroll to position [0, 0]
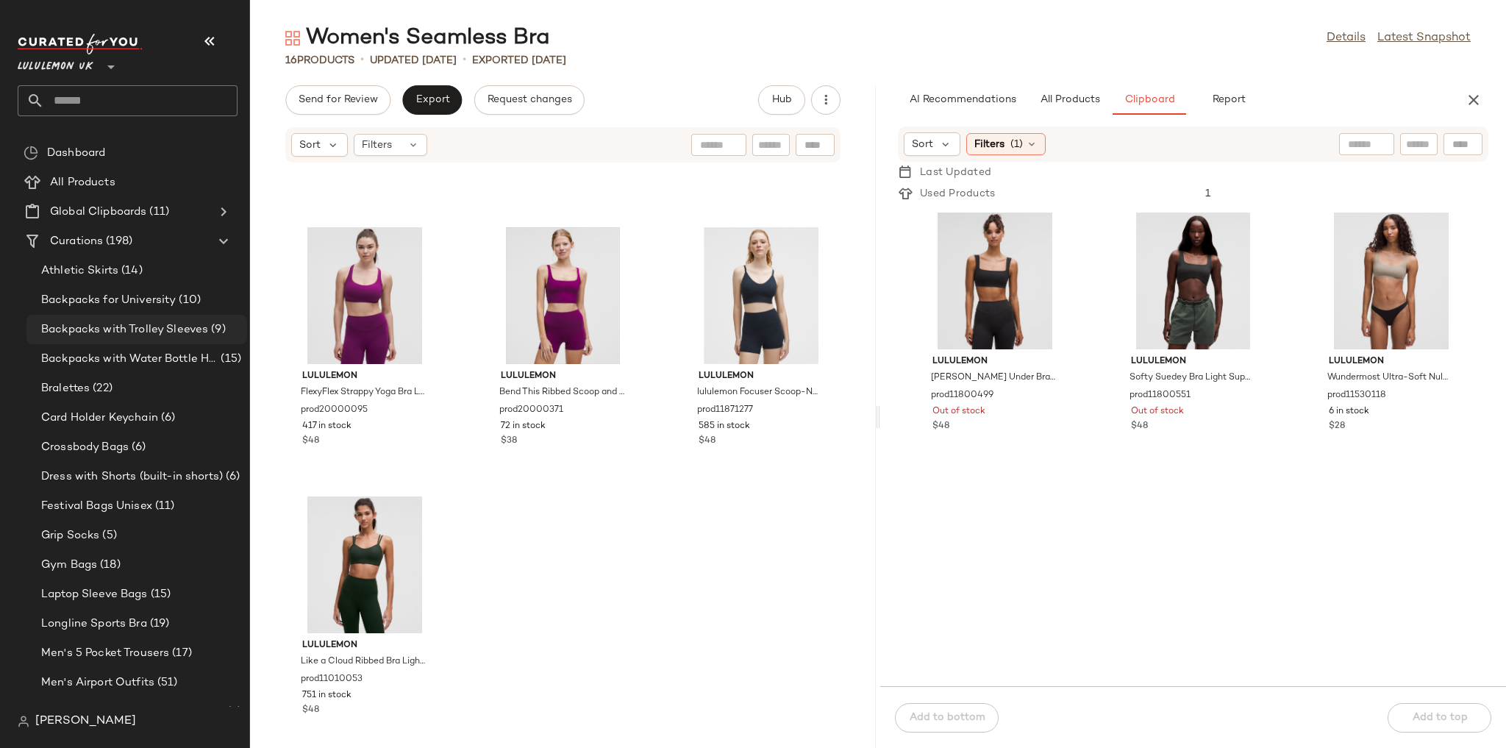
click at [146, 322] on span "Backpacks with Trolley Sleeves" at bounding box center [124, 329] width 167 height 17
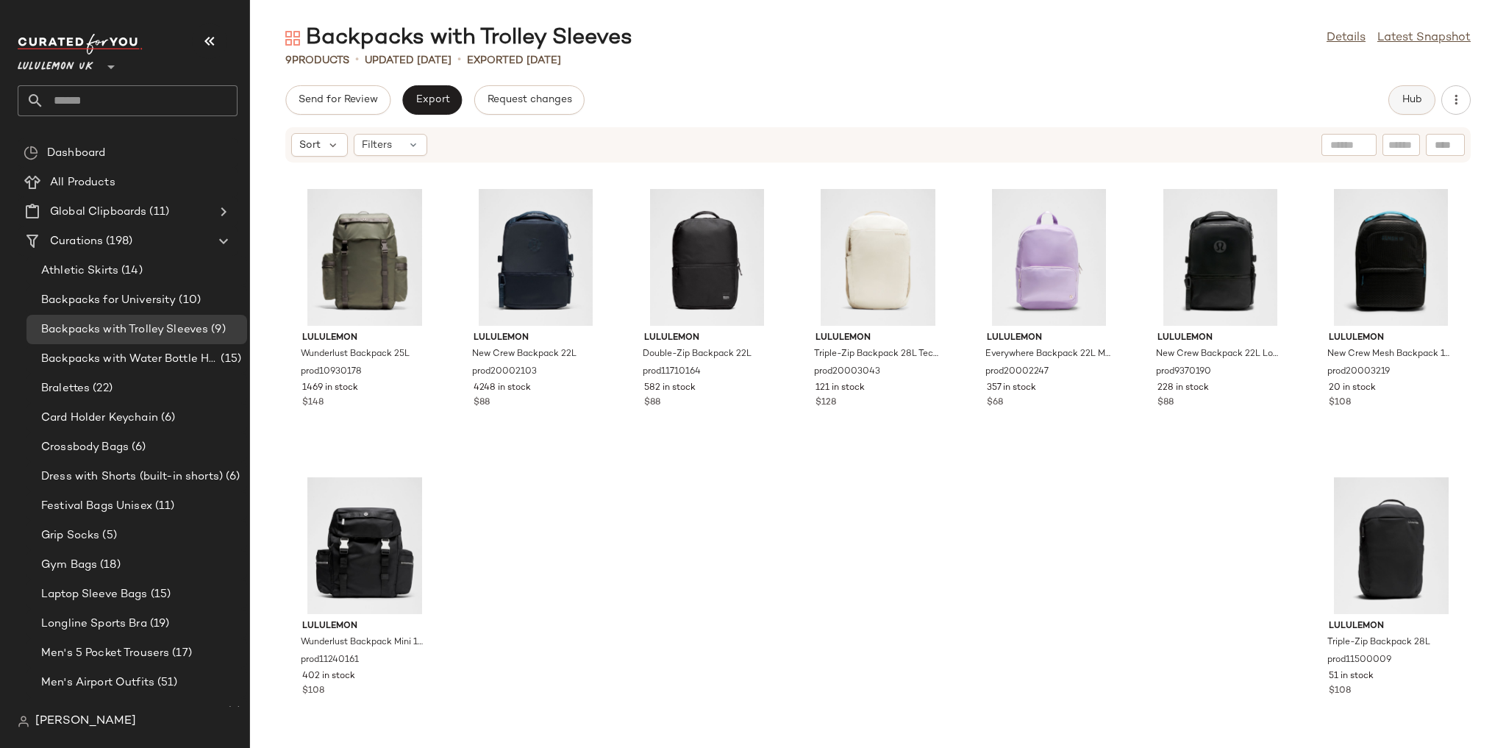
click at [1432, 93] on button "Hub" at bounding box center [1411, 99] width 47 height 29
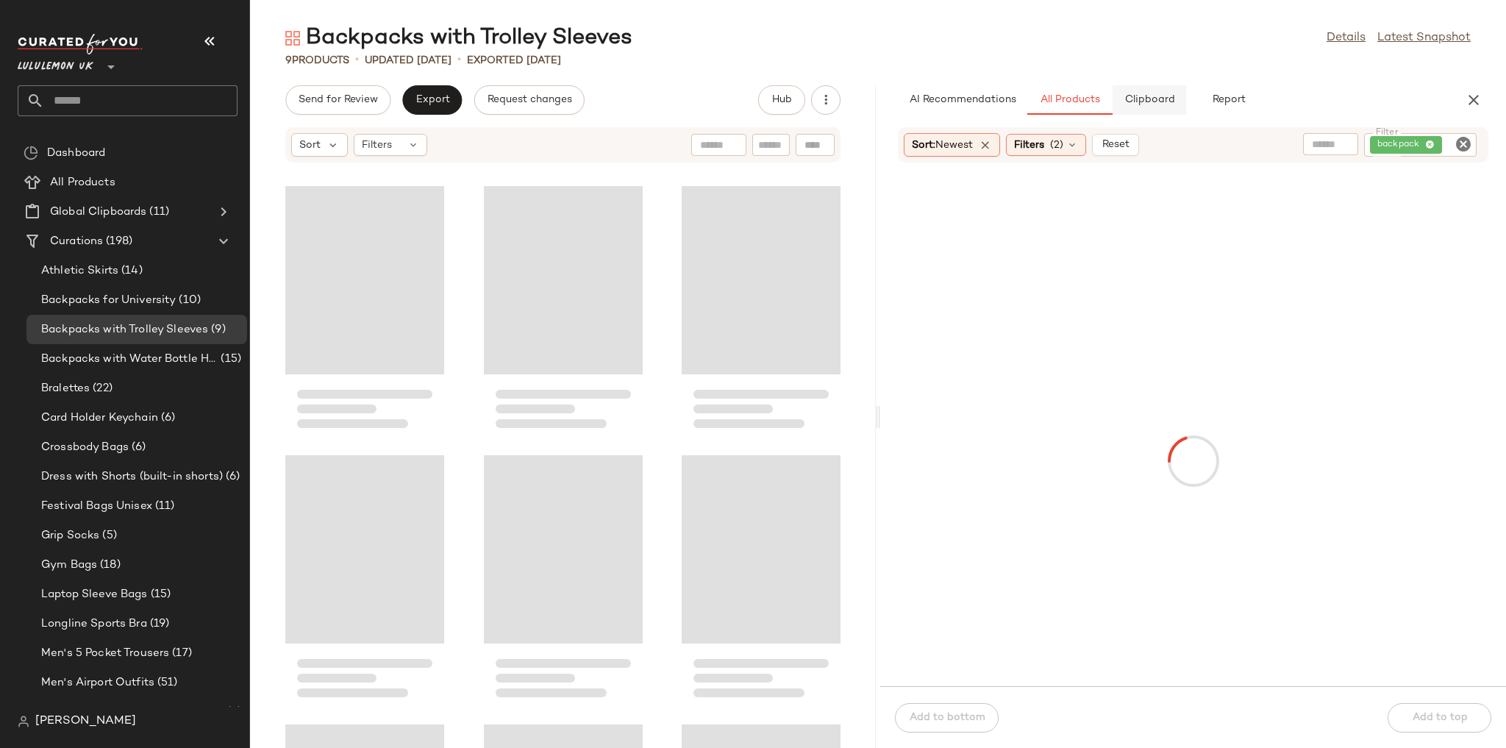
click at [1159, 108] on button "Clipboard" at bounding box center [1149, 99] width 74 height 29
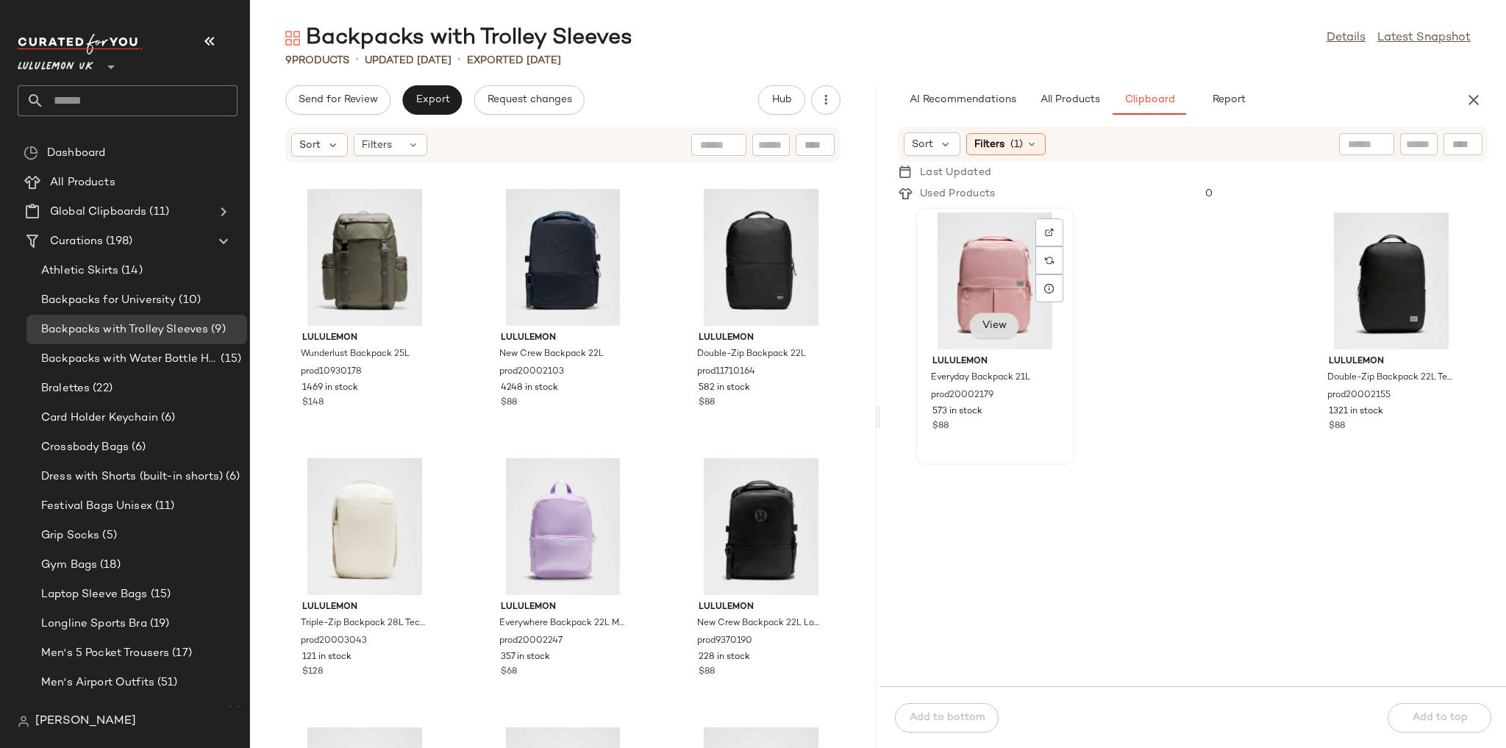
click at [993, 327] on span "View" at bounding box center [993, 326] width 25 height 12
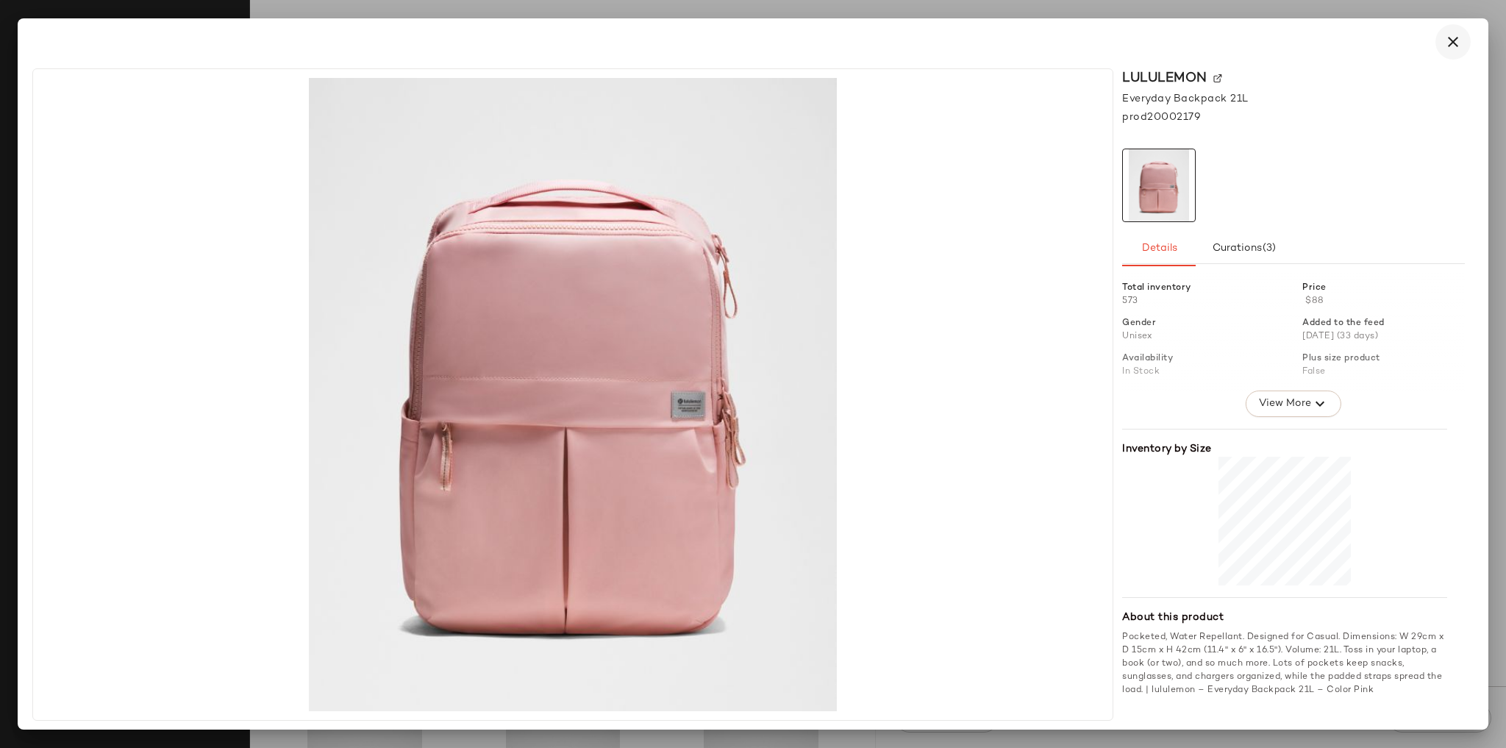
click at [1456, 49] on icon "button" at bounding box center [1453, 42] width 18 height 18
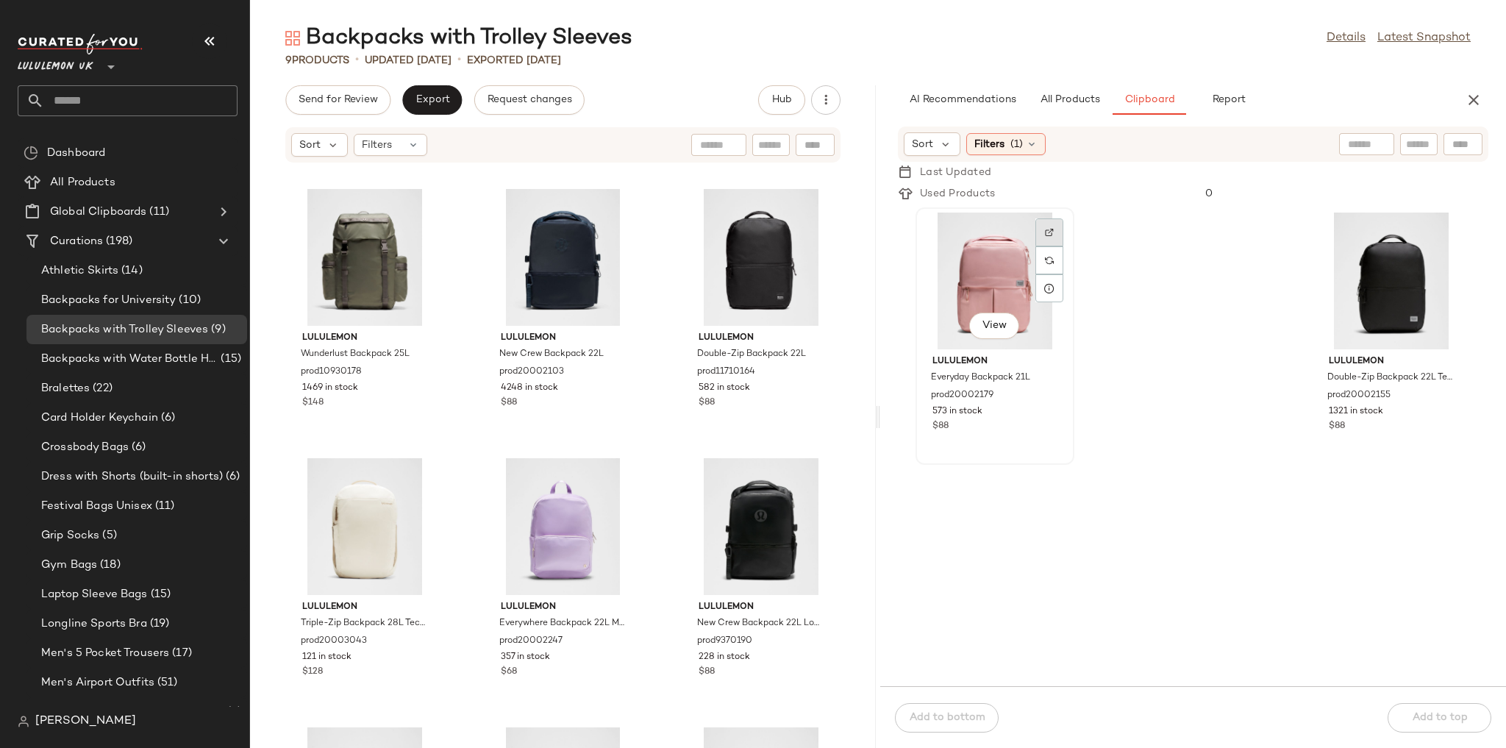
click at [1041, 246] on div at bounding box center [1049, 260] width 28 height 28
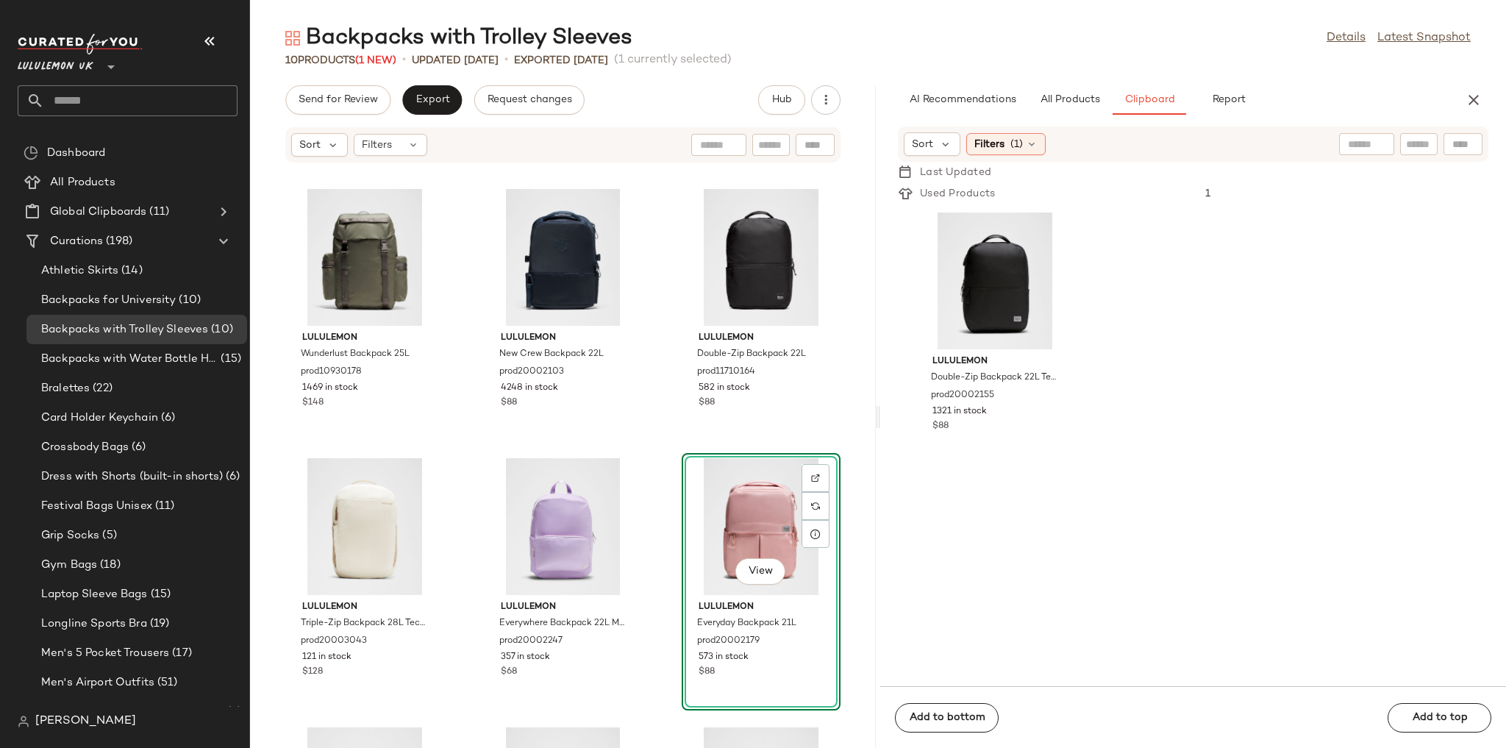
click at [639, 433] on div "lululemon Wunderlust Backpack 25L prod10930178 1469 in stock $148 lululemon New…" at bounding box center [563, 464] width 626 height 567
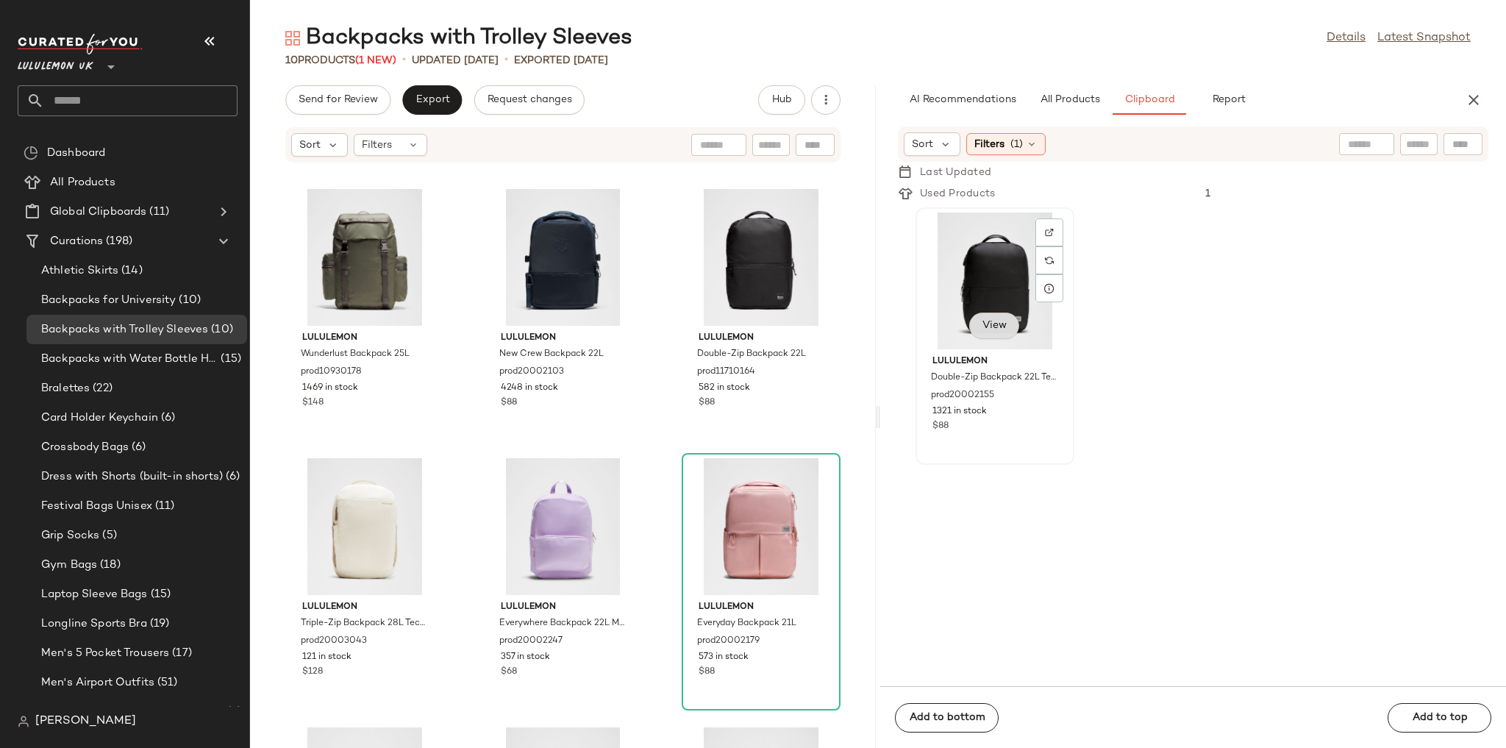
click at [995, 320] on span "View" at bounding box center [993, 326] width 25 height 12
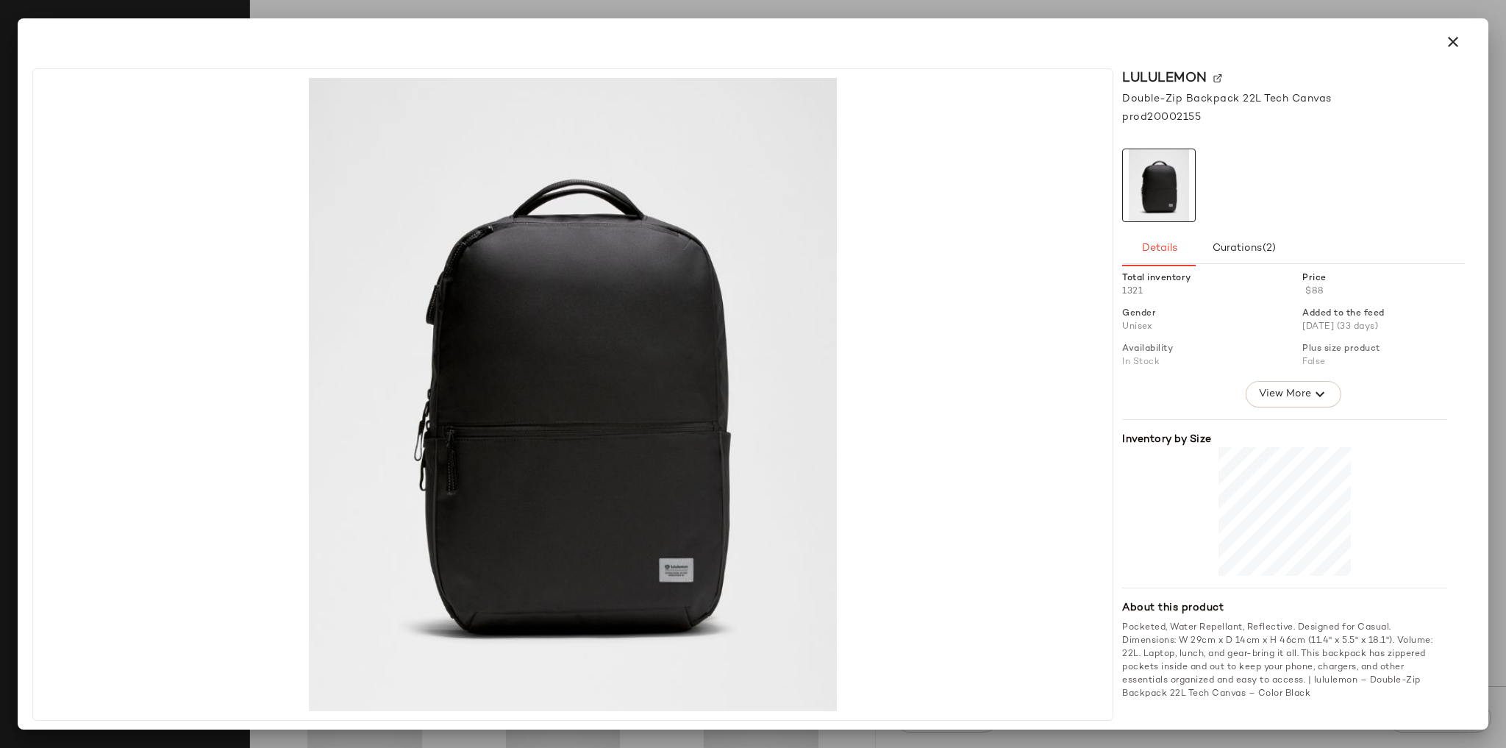
scroll to position [12, 0]
click at [1444, 45] on icon "button" at bounding box center [1453, 42] width 18 height 18
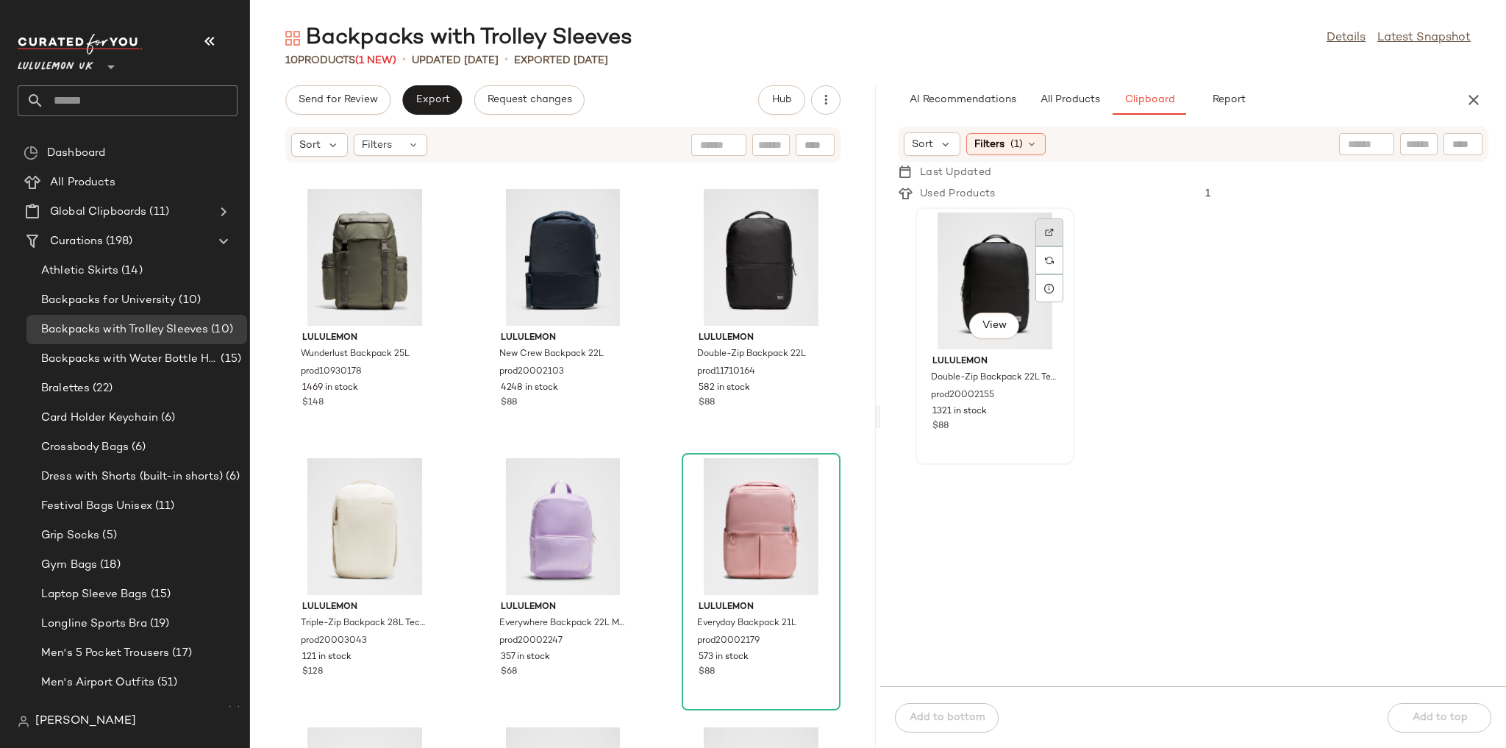
click at [1044, 246] on div at bounding box center [1049, 260] width 28 height 28
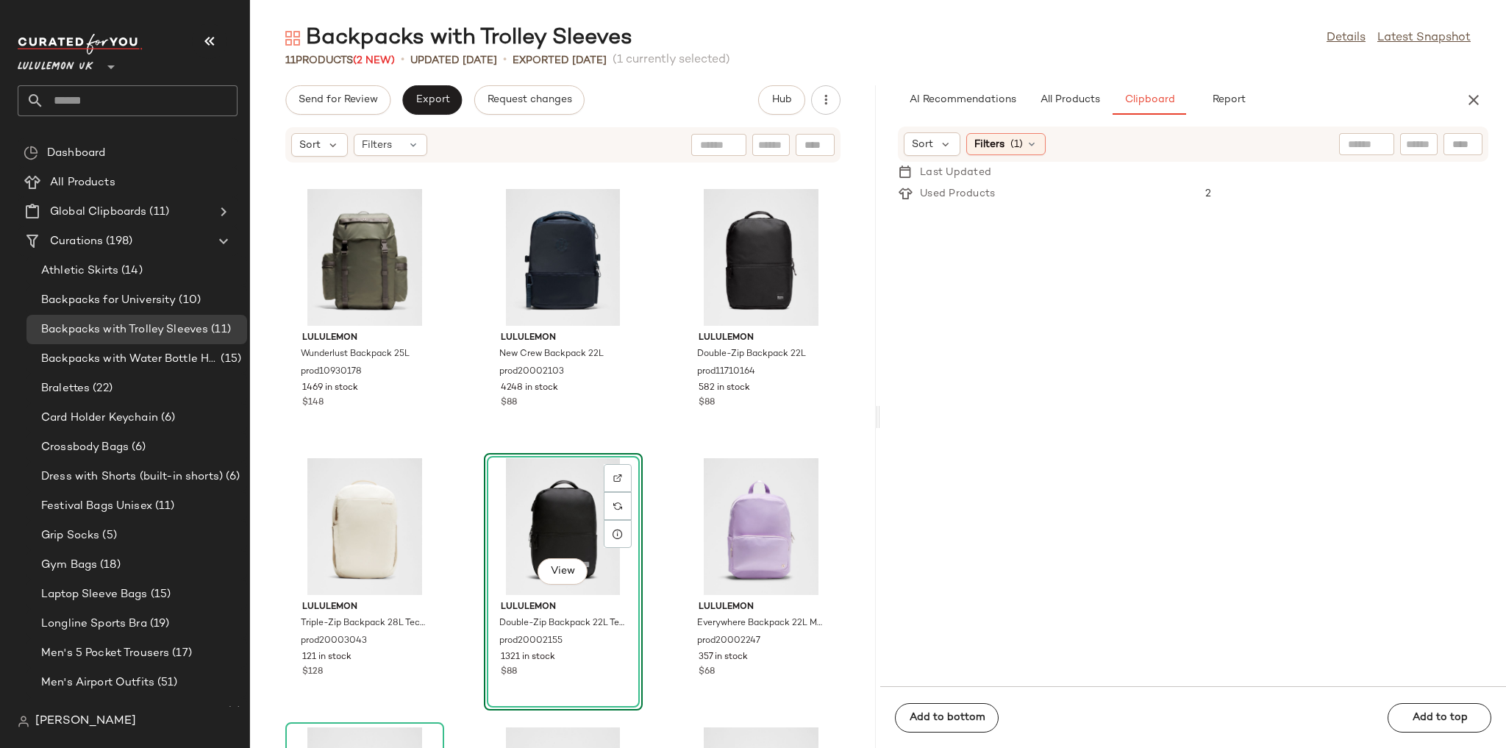
click at [471, 456] on div "lululemon Wunderlust Backpack 25L prod10930178 1469 in stock $148 lululemon New…" at bounding box center [563, 464] width 626 height 567
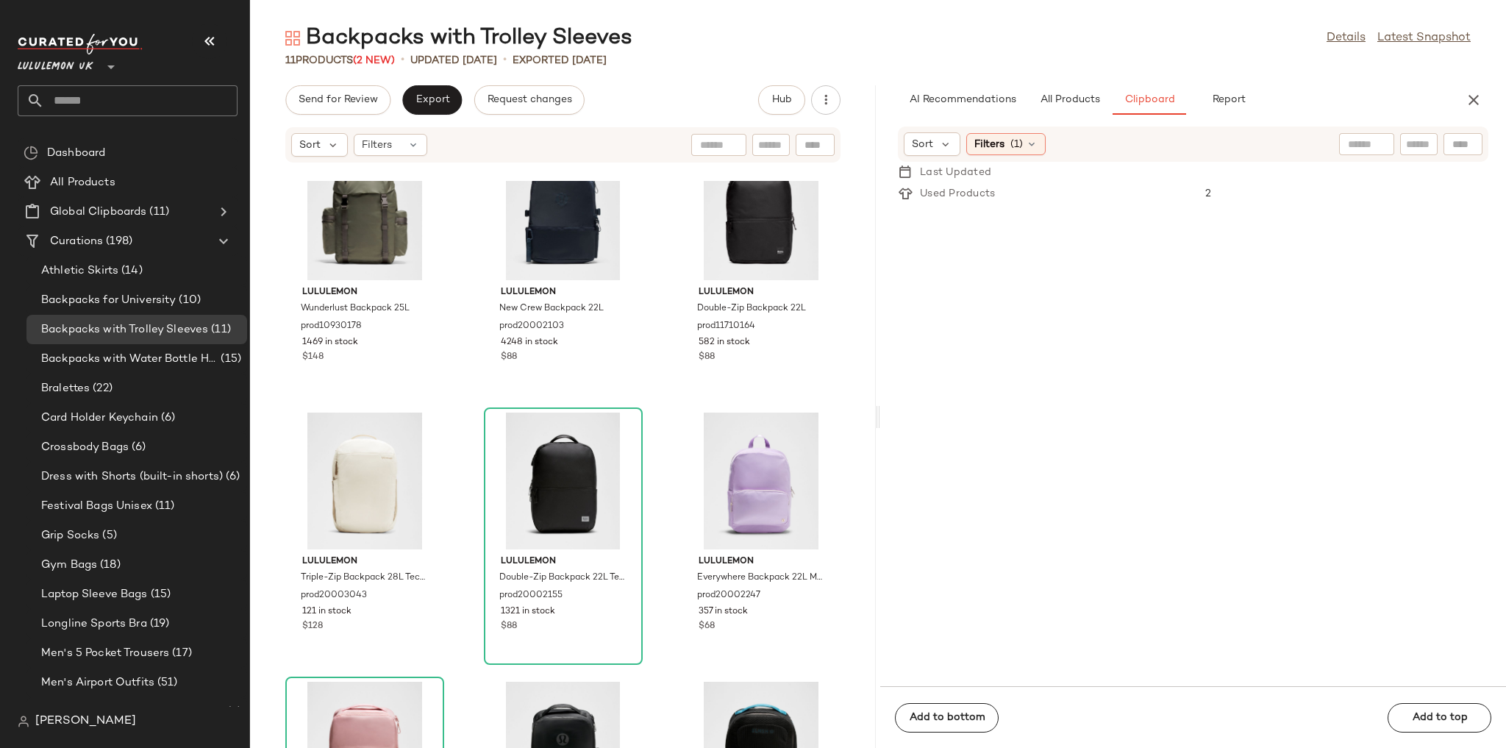
scroll to position [294, 0]
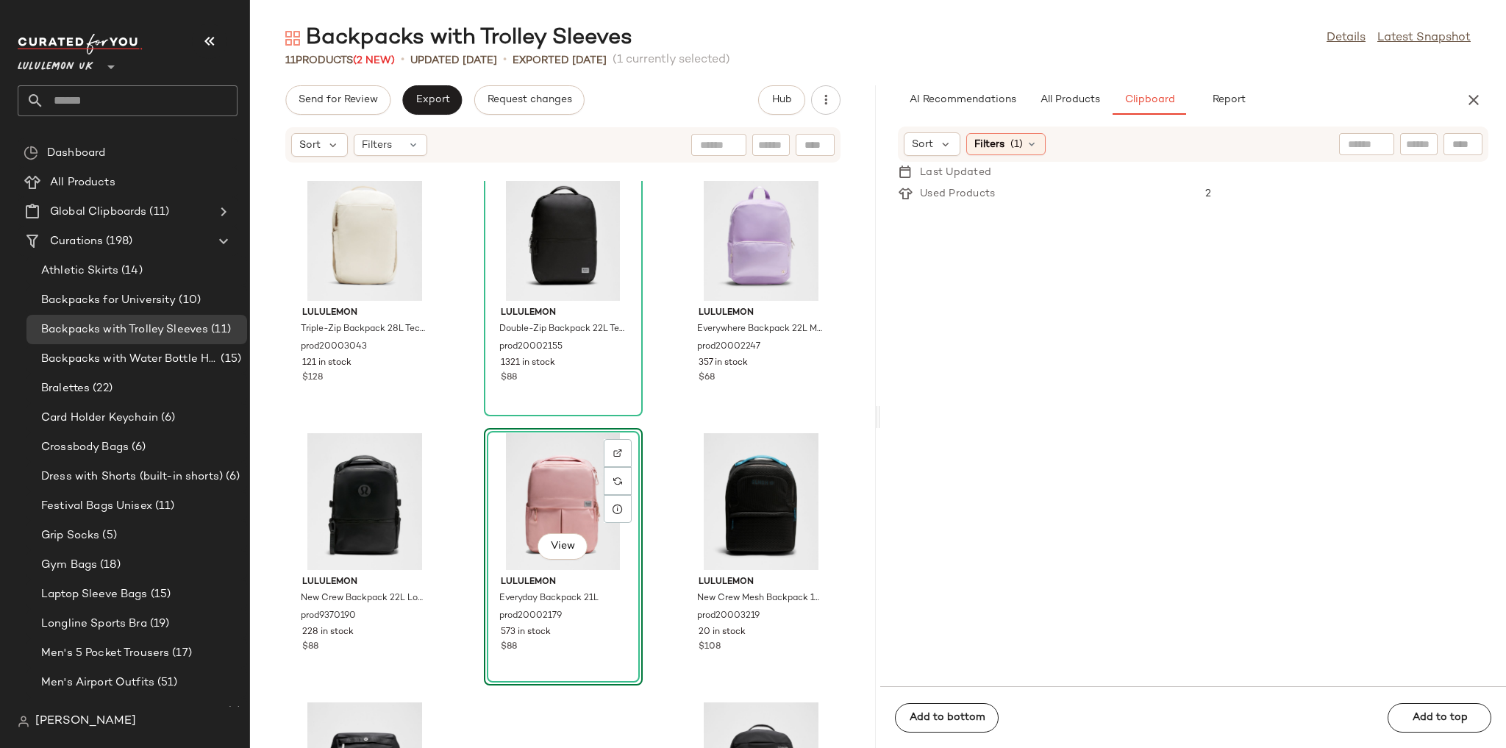
click at [654, 484] on div "lululemon Wunderlust Backpack 25L prod10930178 1469 in stock $148 lululemon New…" at bounding box center [563, 464] width 626 height 567
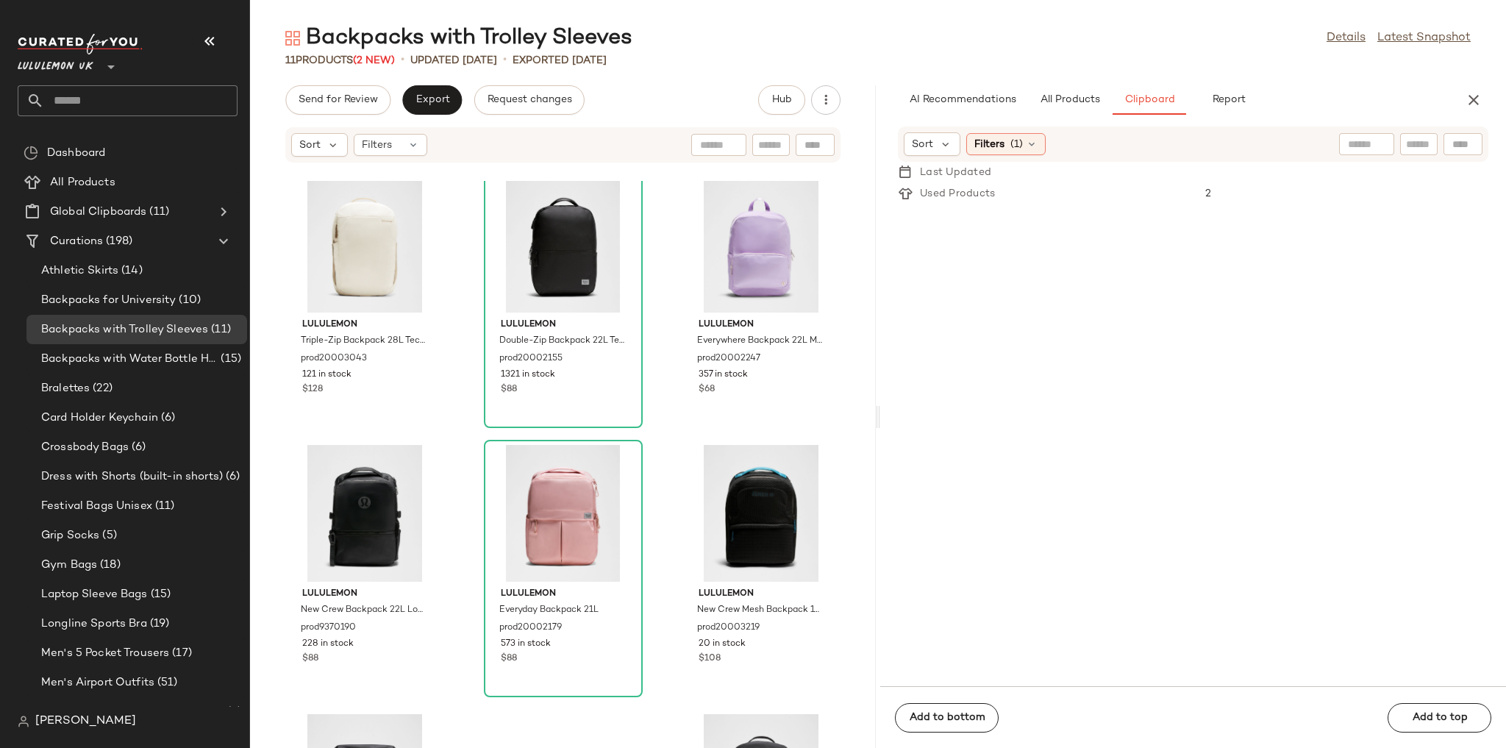
scroll to position [512, 0]
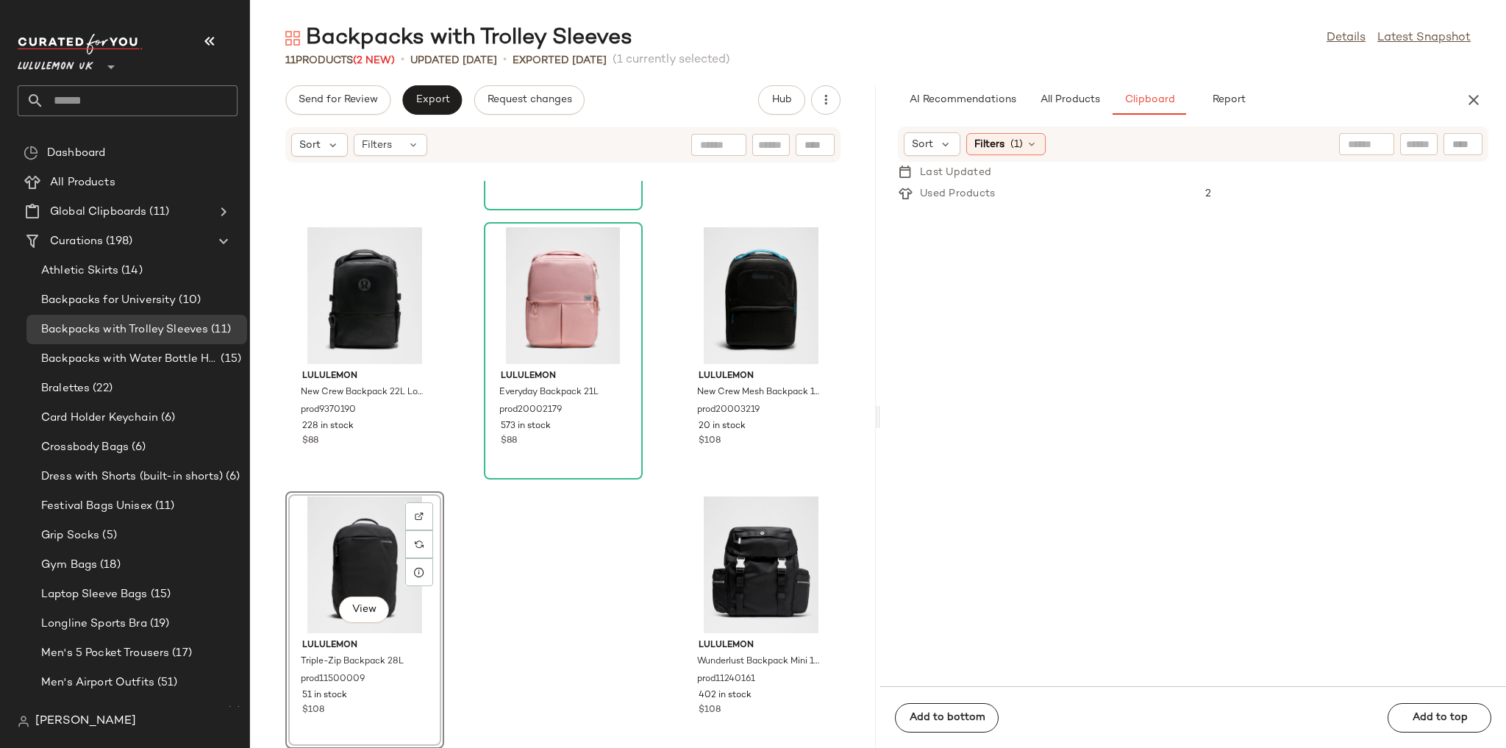
click at [542, 532] on div "lululemon Triple-Zip Backpack 28L Tech Canvas prod20003043 121 in stock $128 lu…" at bounding box center [563, 464] width 626 height 567
click at [162, 365] on span "Backpacks with Water Bottle Holder" at bounding box center [129, 359] width 176 height 17
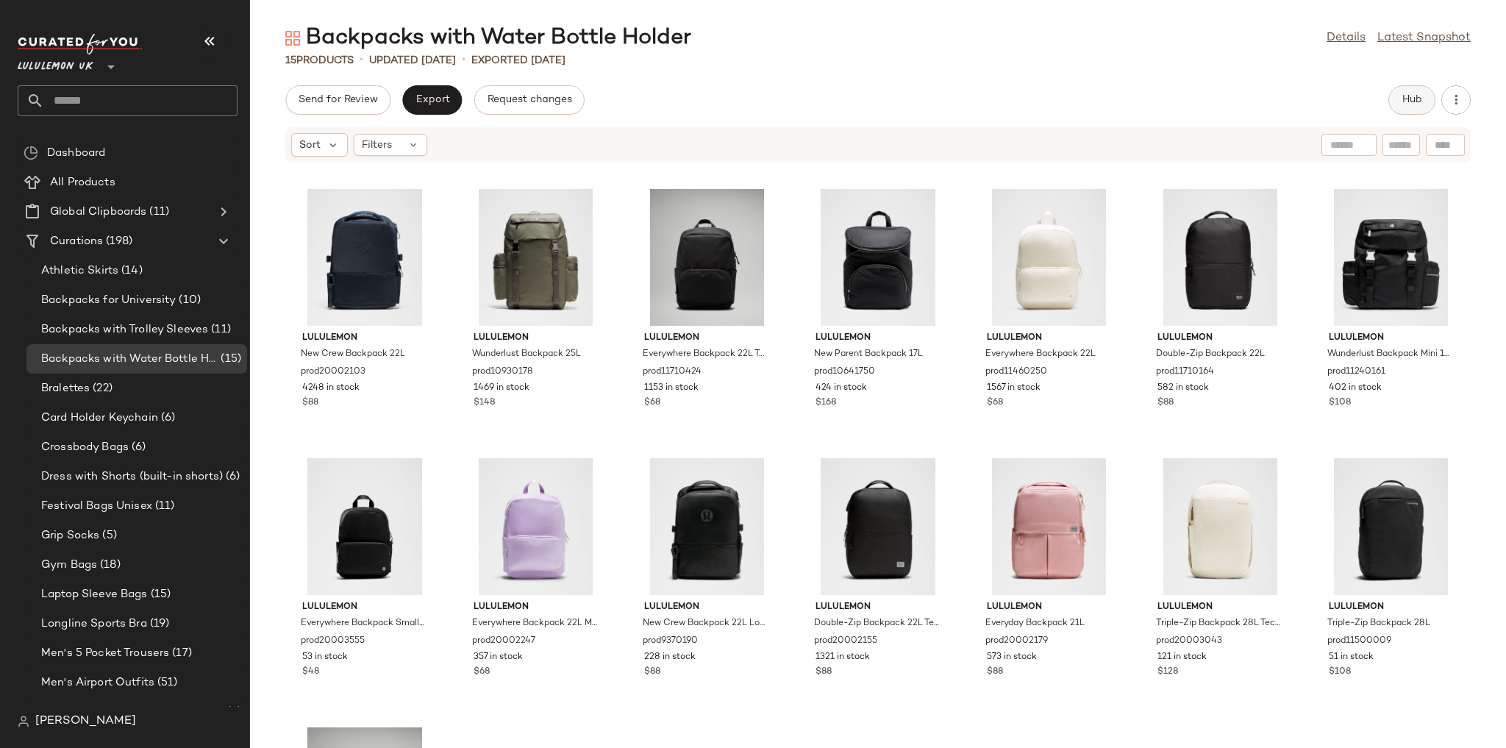
click at [1428, 91] on button "Hub" at bounding box center [1411, 99] width 47 height 29
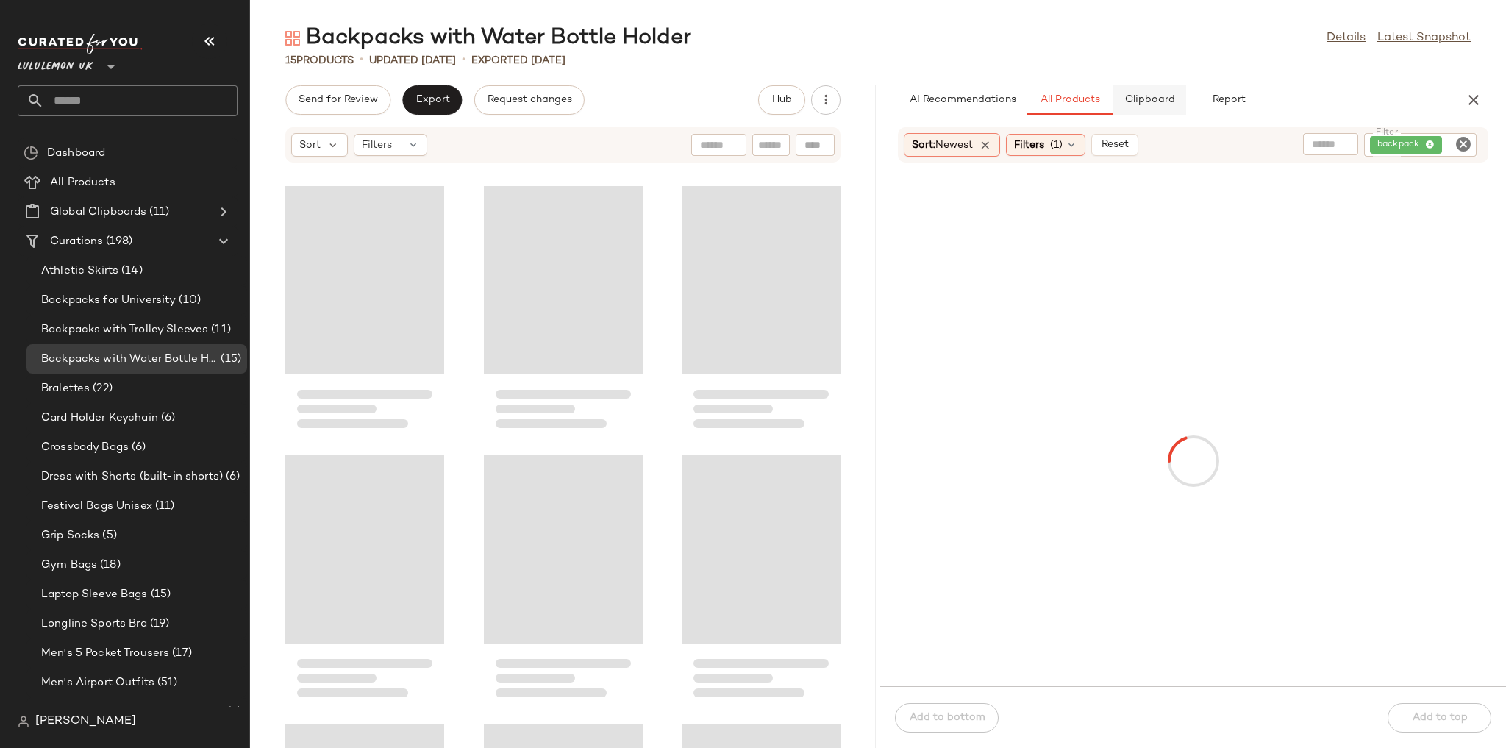
click at [1163, 95] on span "Clipboard" at bounding box center [1148, 100] width 51 height 12
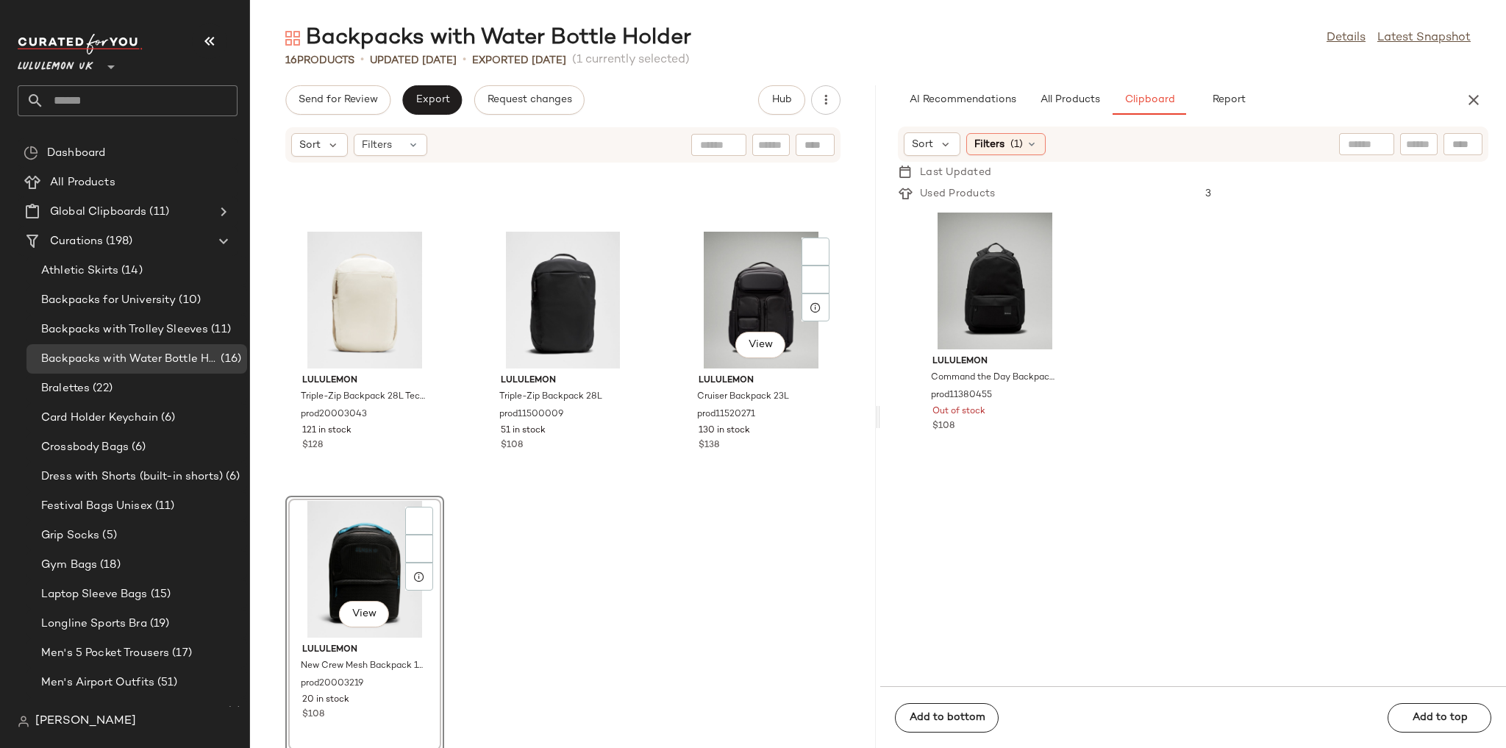
scroll to position [1050, 0]
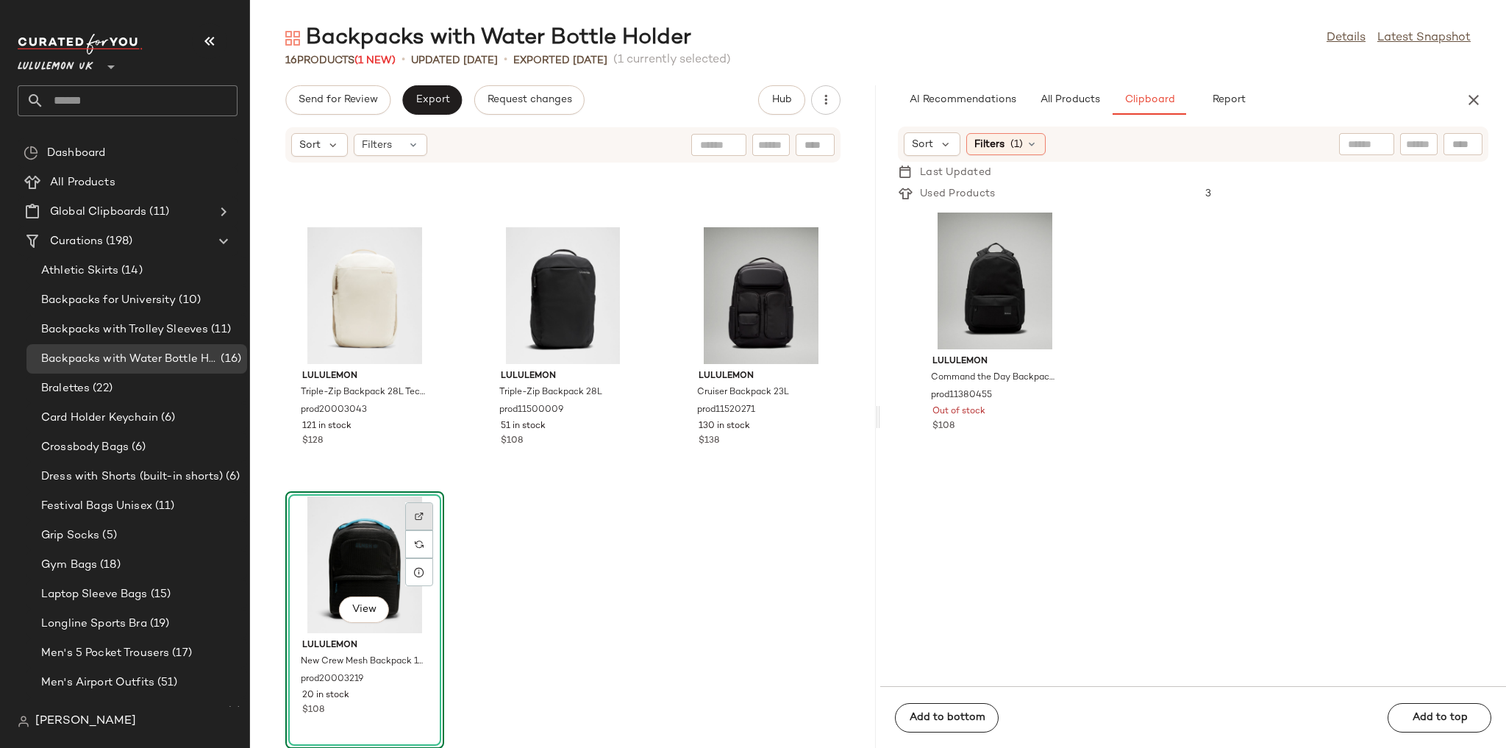
click at [420, 514] on img at bounding box center [419, 516] width 9 height 9
click at [724, 503] on div "lululemon New Crew Backpack 22L Logo prod9370190 228 in stock $88 lululemon Dou…" at bounding box center [563, 464] width 626 height 567
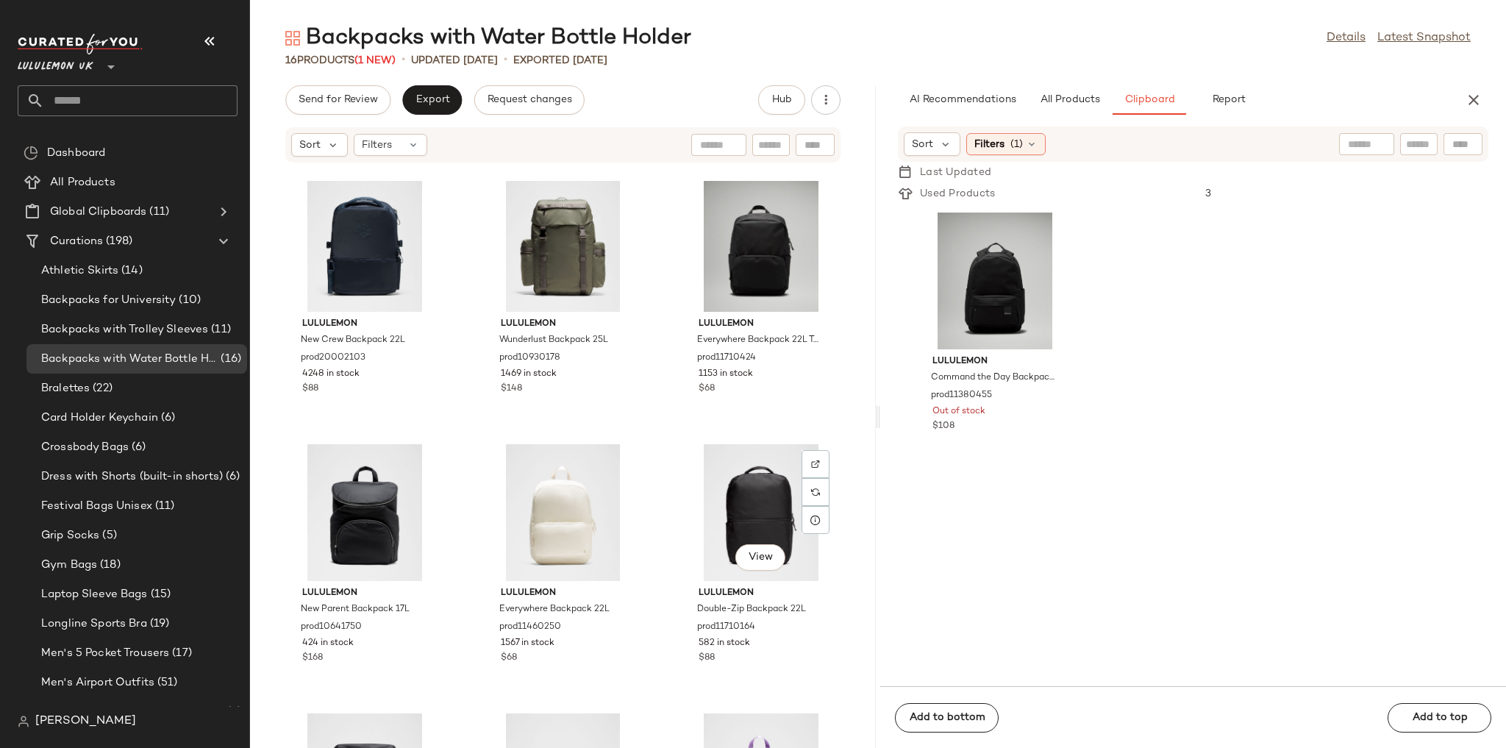
scroll to position [0, 0]
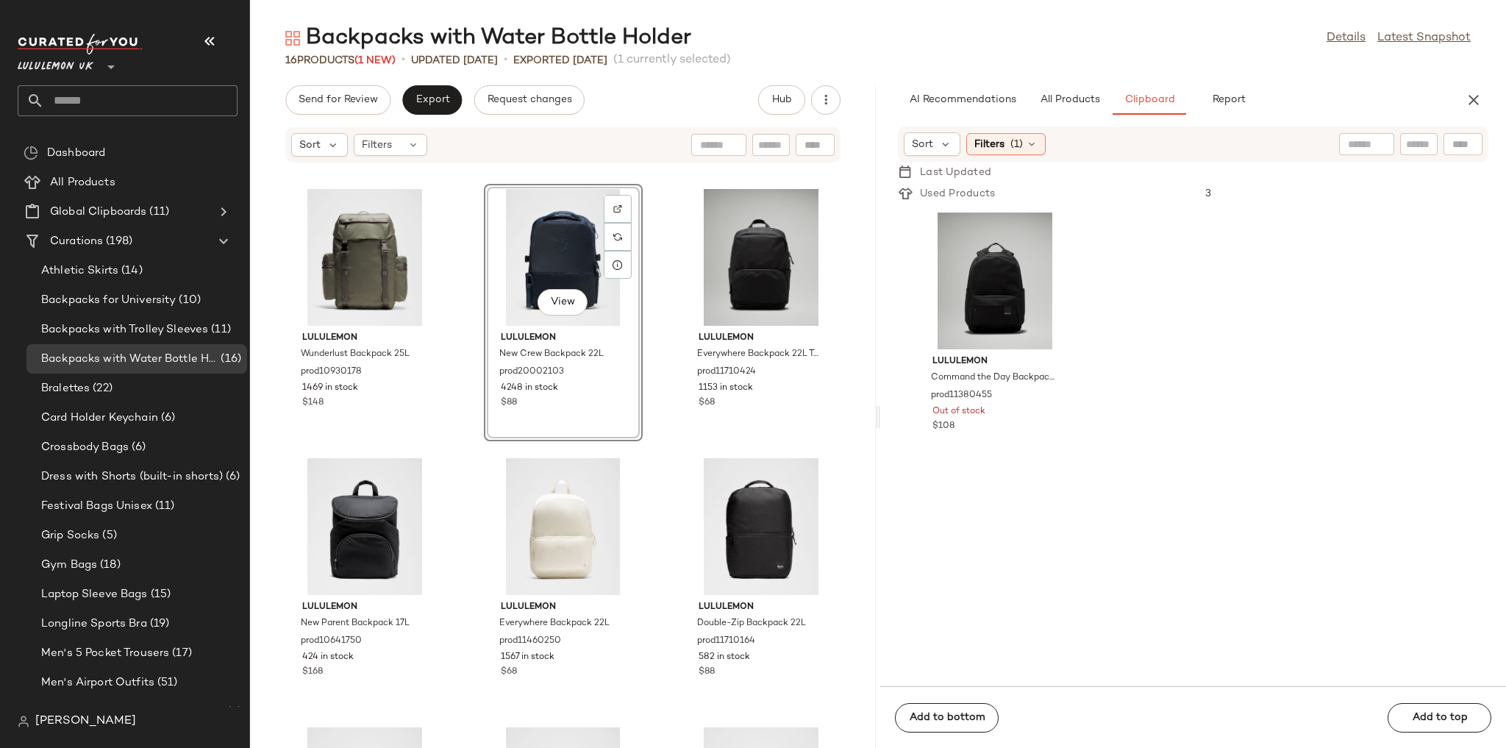
click at [629, 415] on div "View lululemon New Crew Backpack 22L prod20002103 4248 in stock $88" at bounding box center [563, 312] width 159 height 257
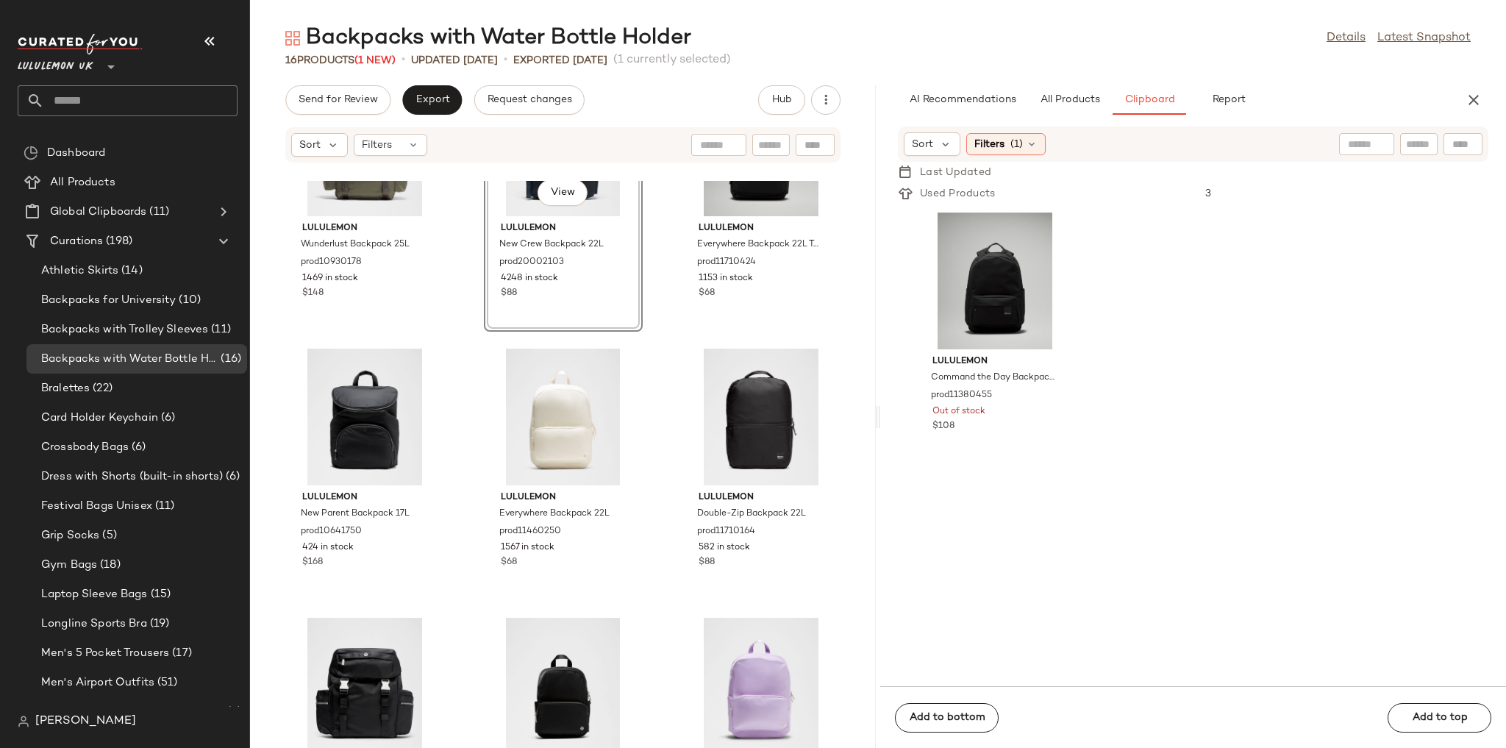
scroll to position [118, 0]
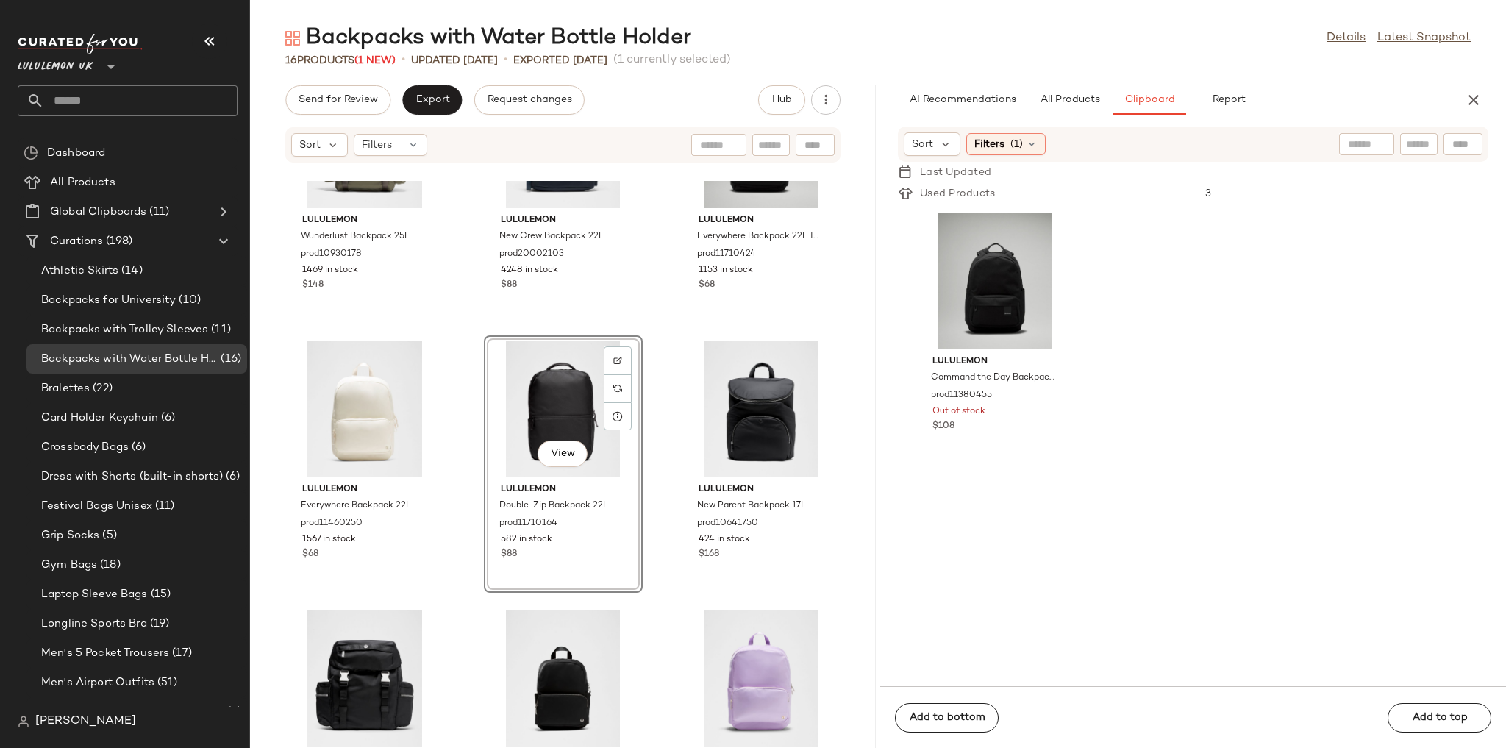
click at [647, 323] on div "lululemon Wunderlust Backpack 25L prod10930178 1469 in stock $148 lululemon New…" at bounding box center [563, 464] width 626 height 567
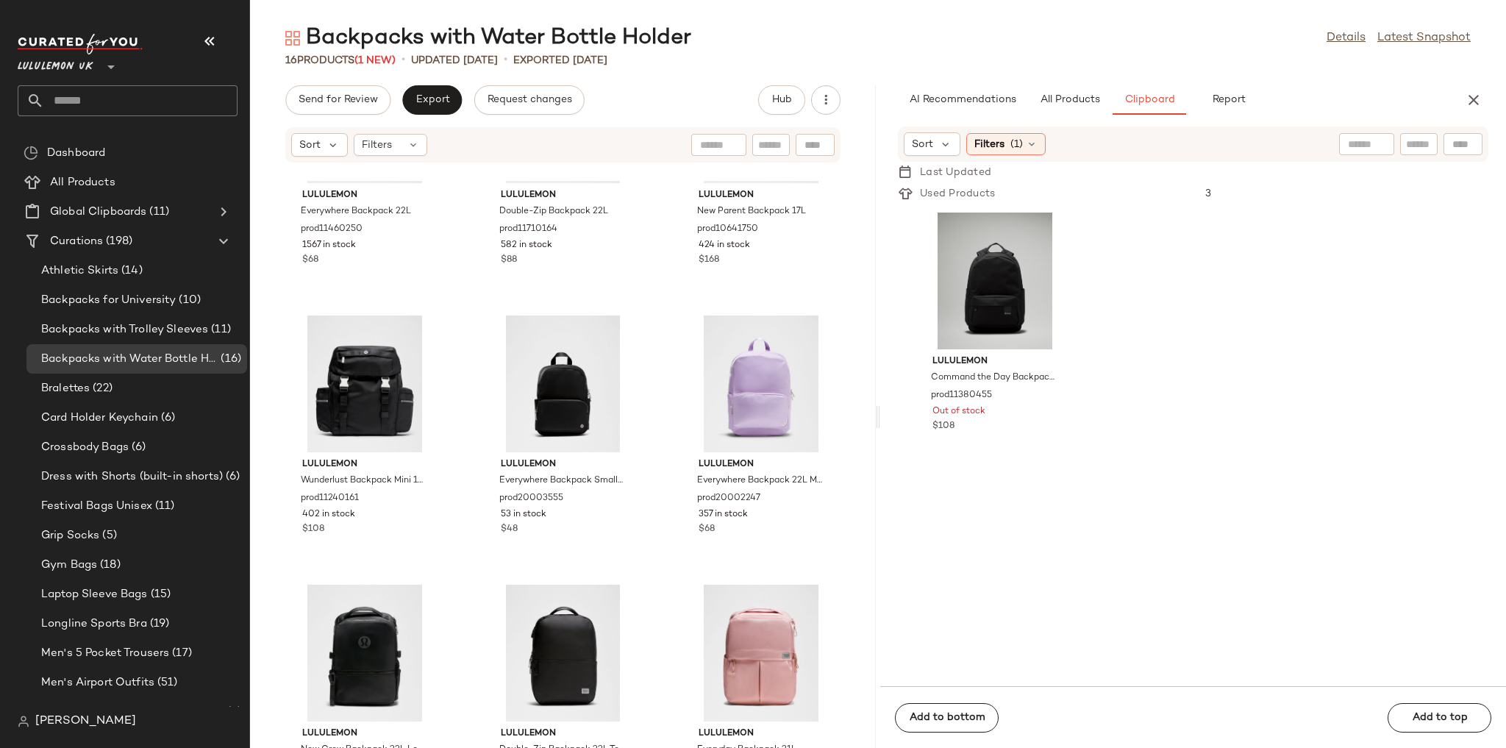
scroll to position [482, 0]
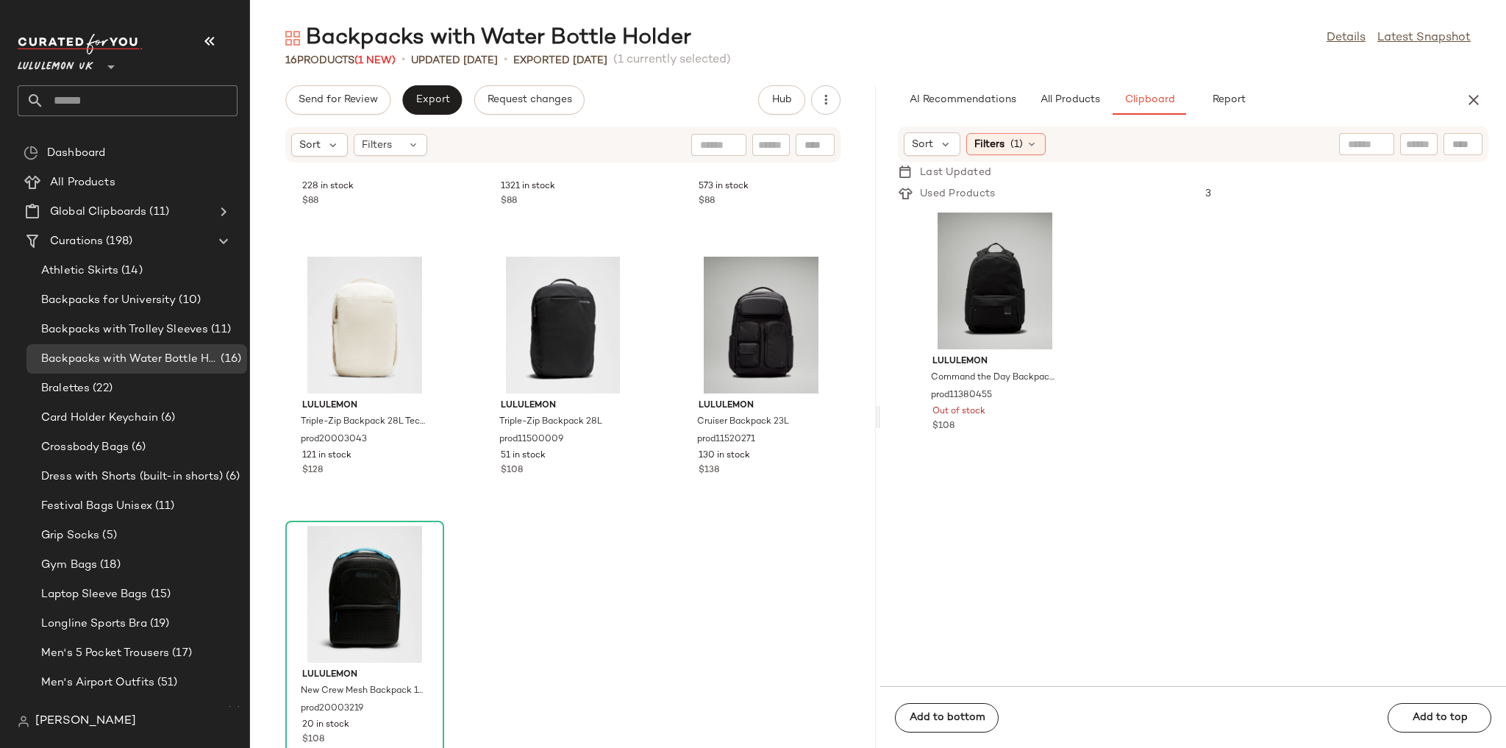
scroll to position [1050, 0]
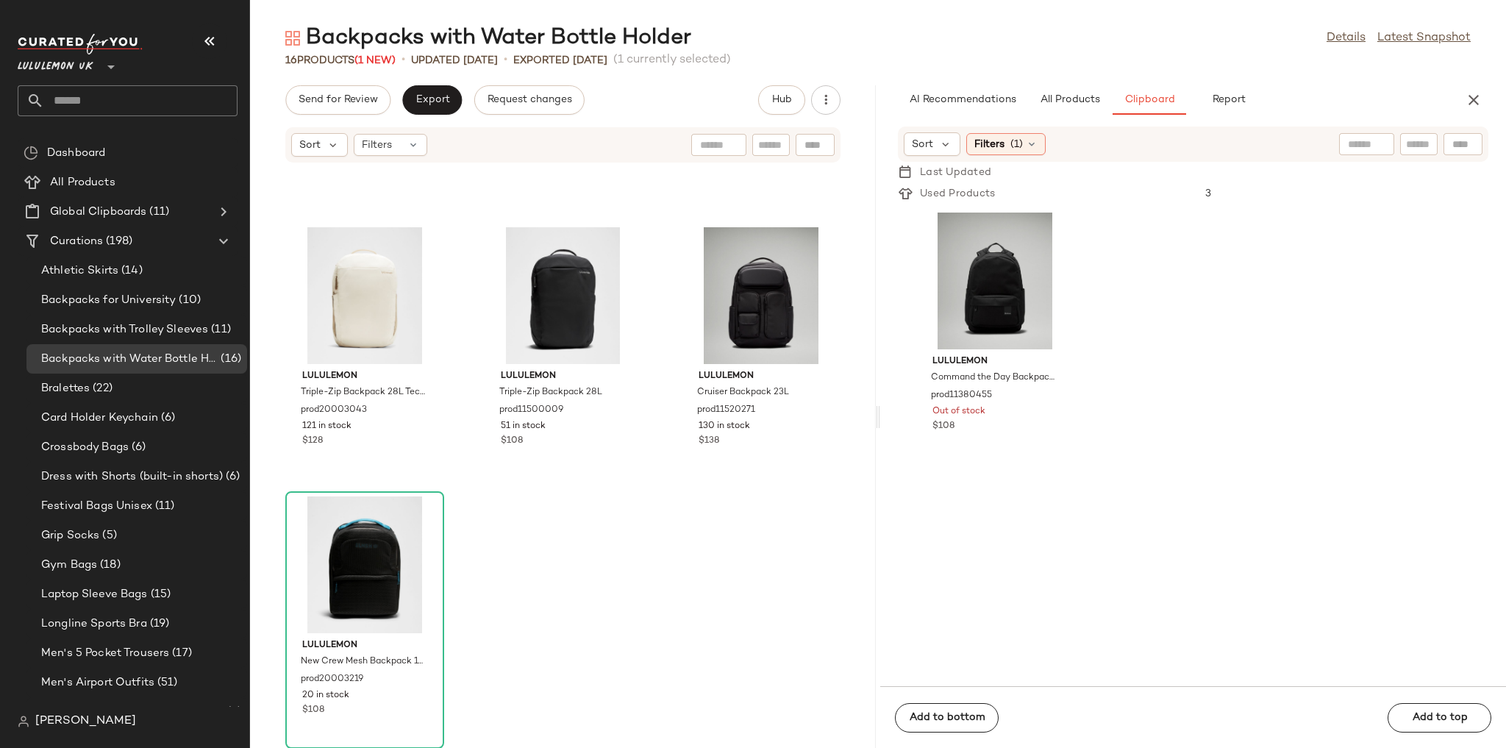
click at [643, 523] on div "lululemon New Crew Backpack 22L Logo prod9370190 228 in stock $88 lululemon Dou…" at bounding box center [563, 464] width 626 height 567
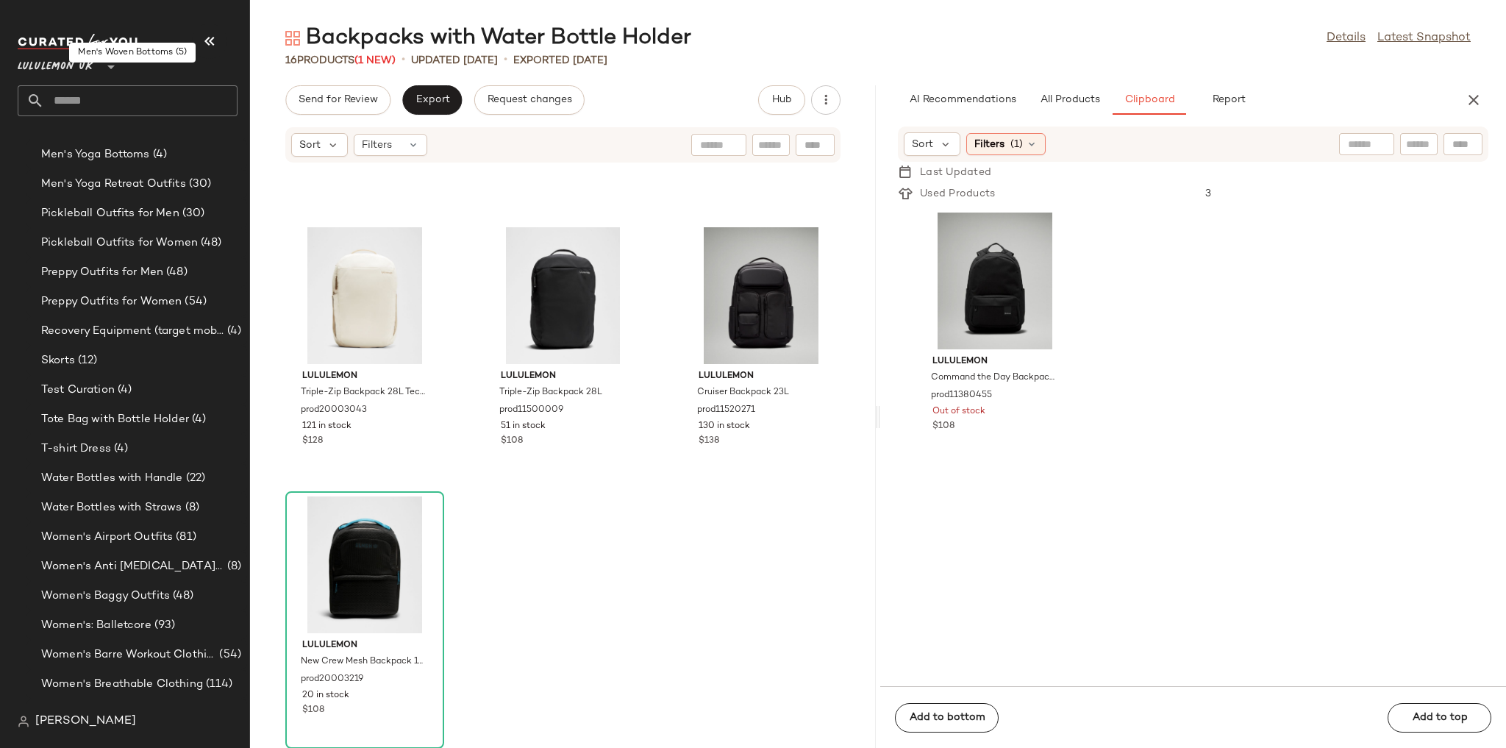
scroll to position [2764, 0]
click at [115, 415] on span "Tote Bag with Bottle Holder" at bounding box center [115, 417] width 148 height 17
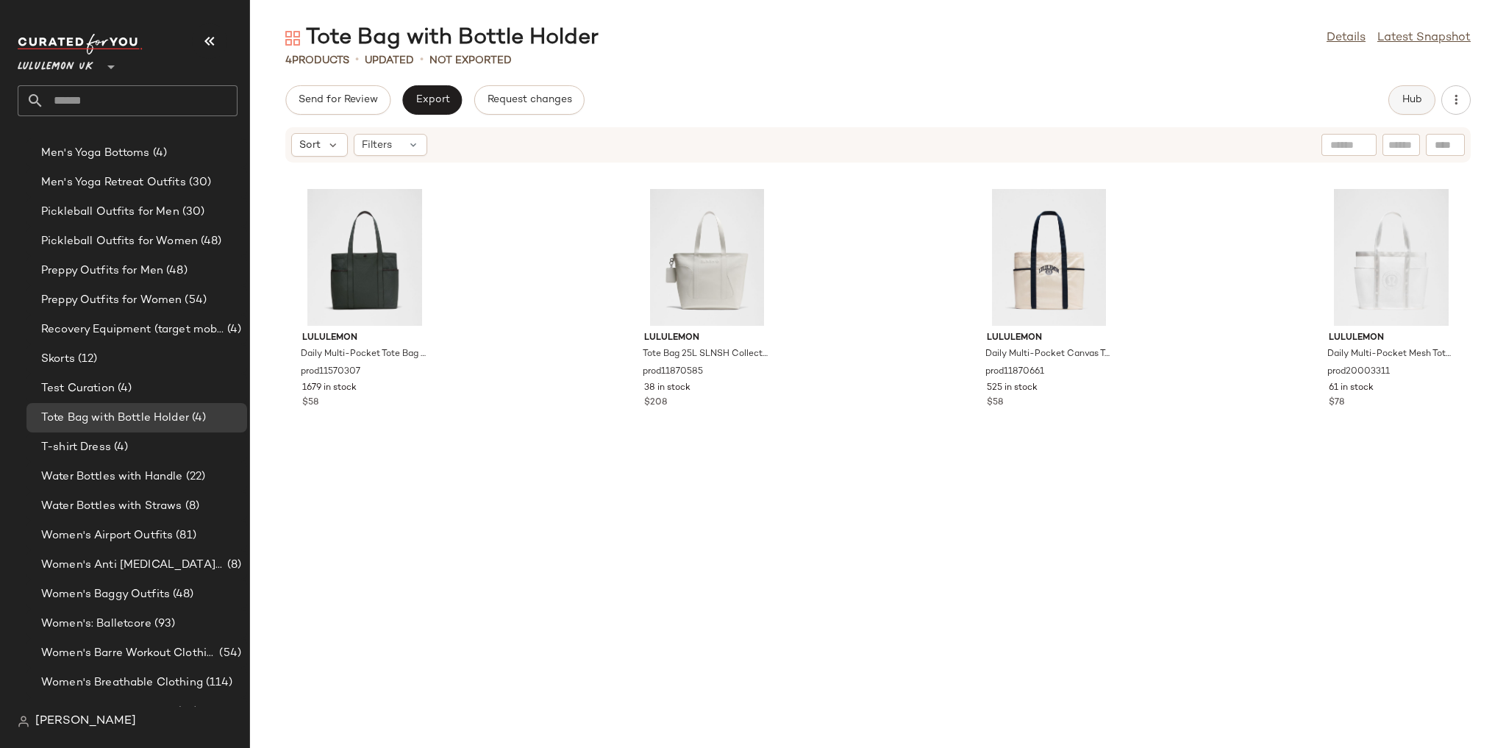
click at [1420, 102] on span "Hub" at bounding box center [1411, 100] width 21 height 12
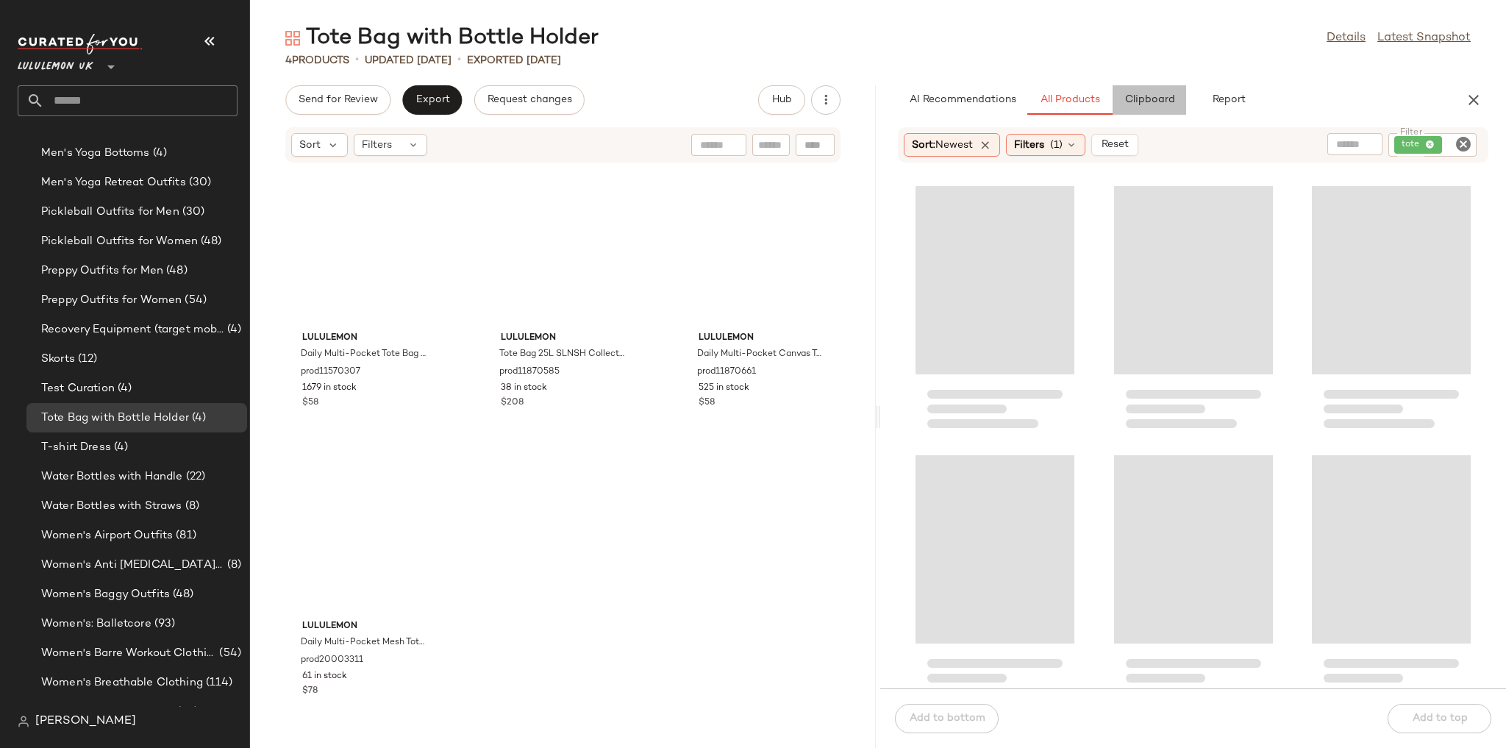
click at [1121, 101] on button "Clipboard" at bounding box center [1149, 99] width 74 height 29
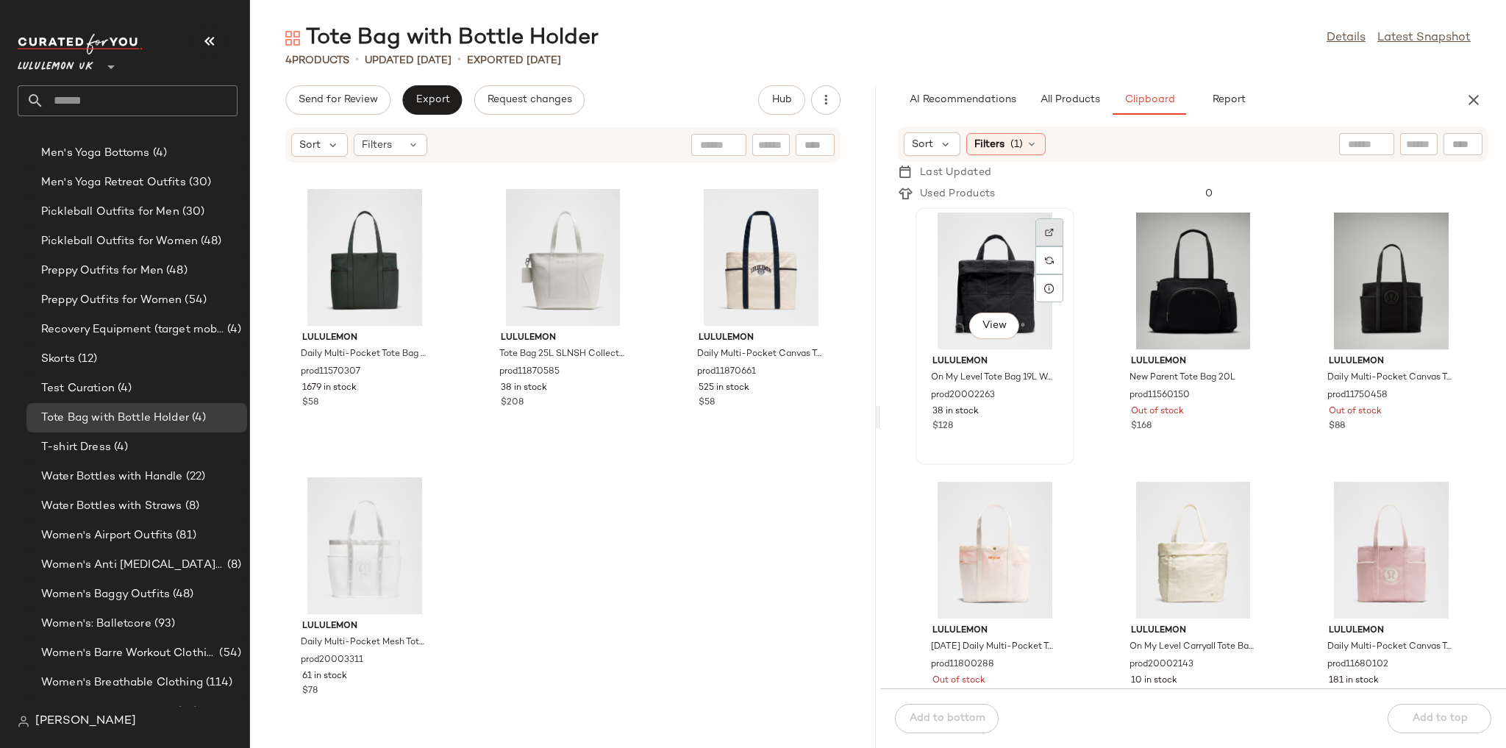
click at [1056, 246] on div at bounding box center [1049, 260] width 28 height 28
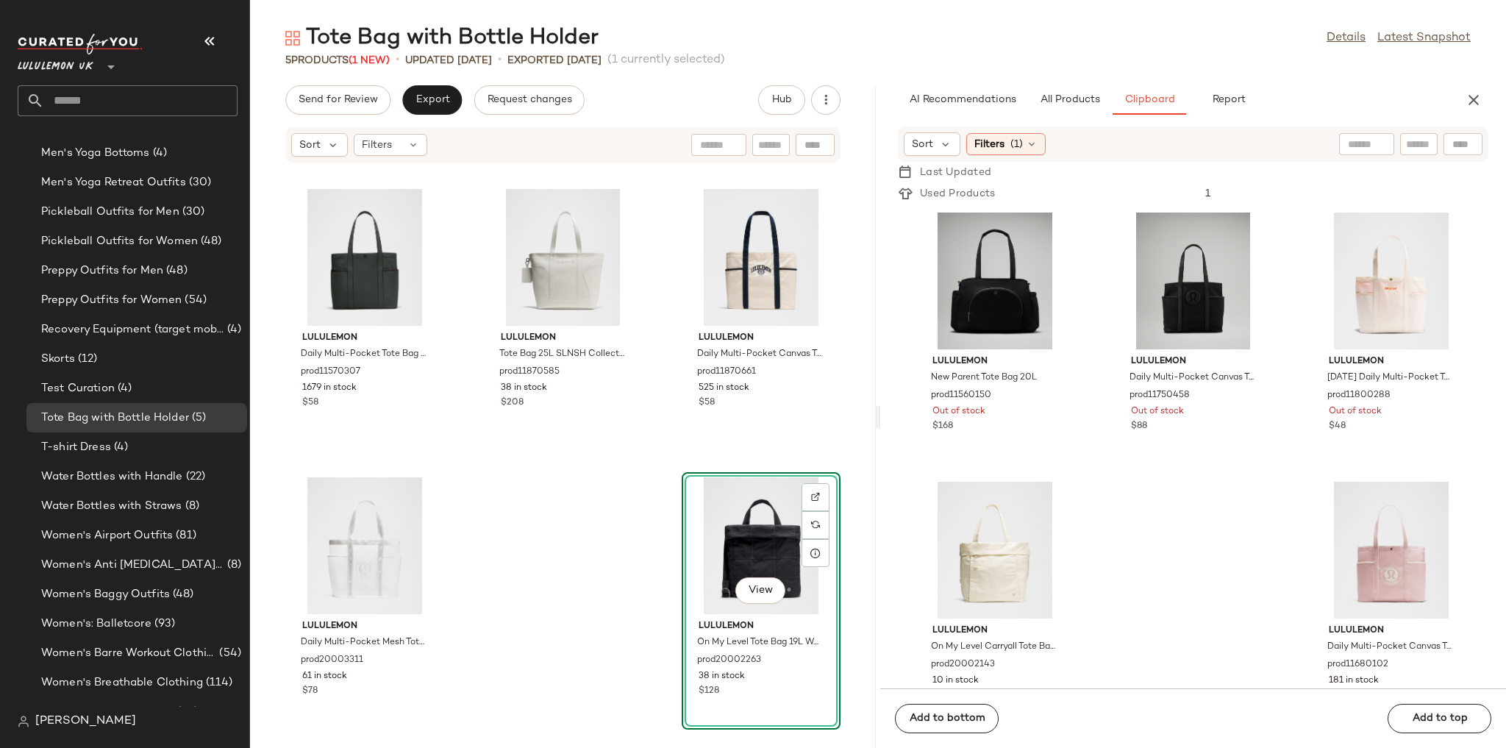
scroll to position [45, 0]
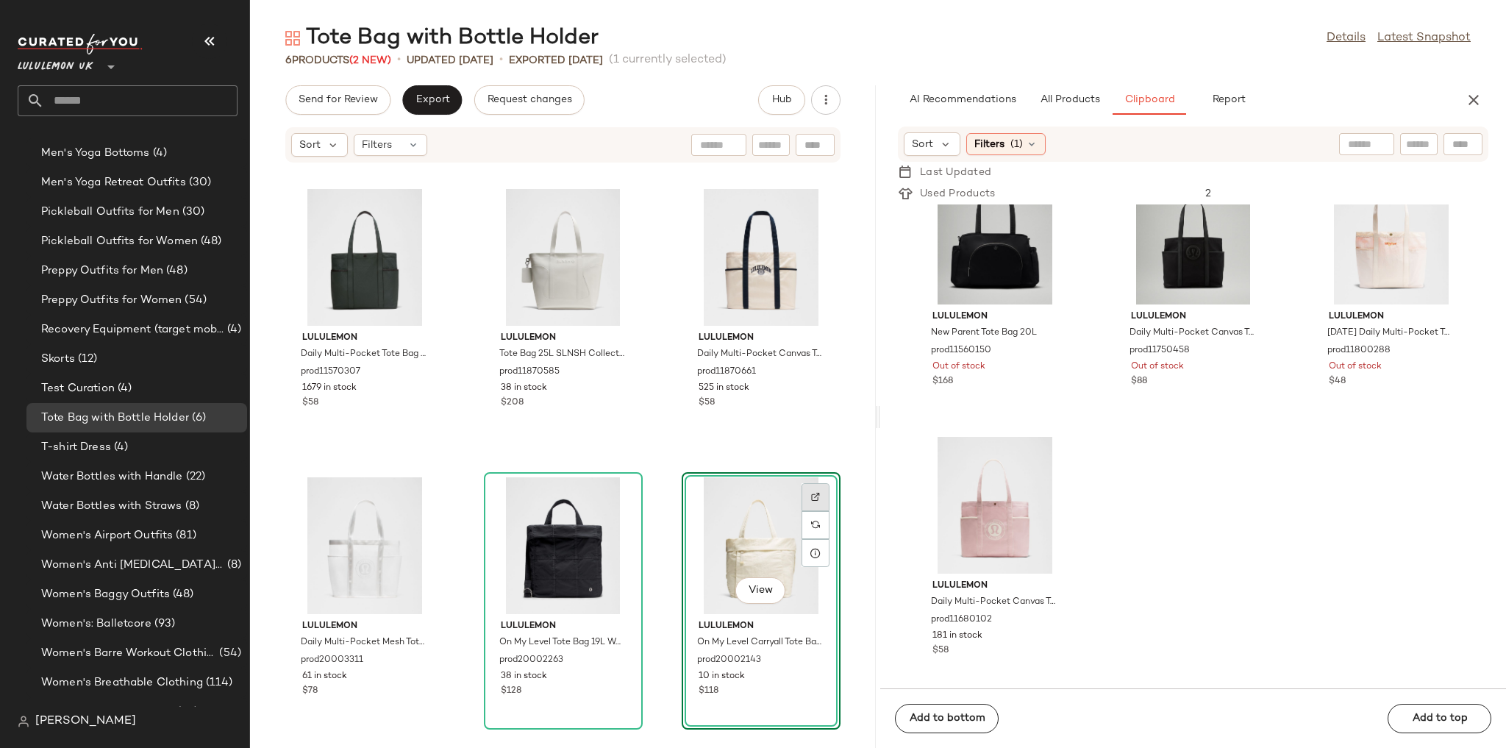
click at [812, 511] on div at bounding box center [815, 525] width 28 height 28
click at [1040, 471] on div at bounding box center [1049, 485] width 28 height 28
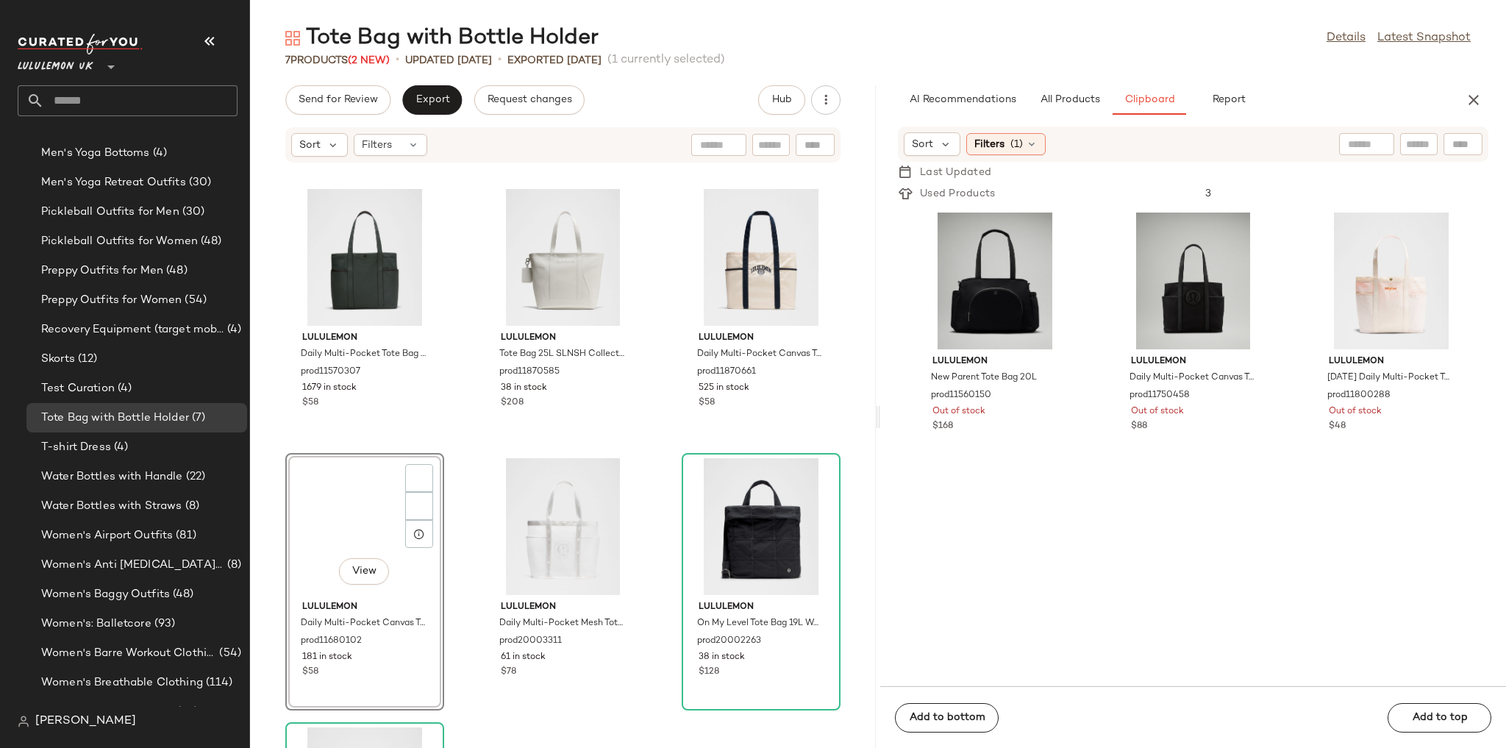
scroll to position [0, 0]
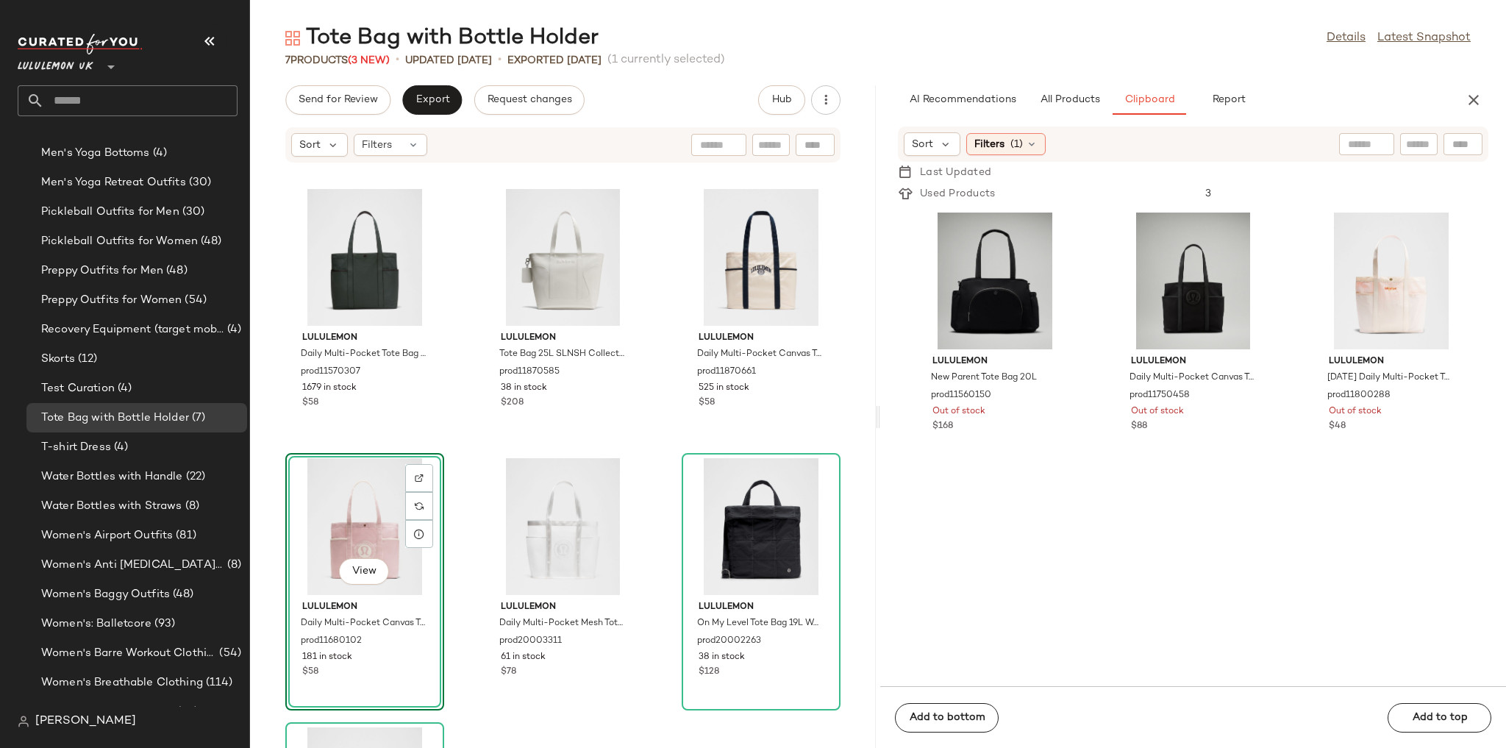
click at [668, 470] on div "lululemon Daily Multi-Pocket Tote Bag 20L prod11570307 1679 in stock $58 lulule…" at bounding box center [563, 464] width 626 height 567
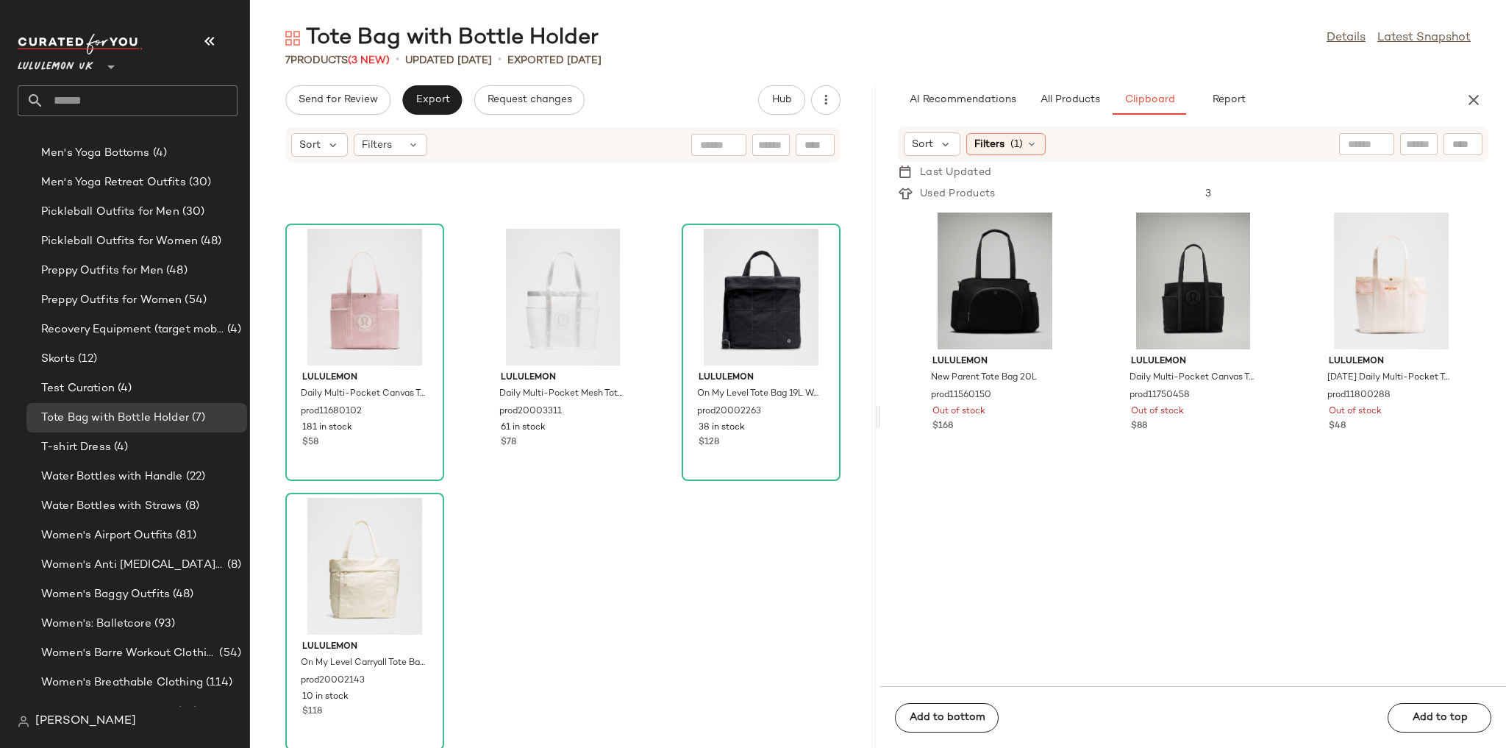
scroll to position [232, 0]
click at [658, 627] on div "lululemon Daily Multi-Pocket Tote Bag 20L prod11570307 1679 in stock $58 lulule…" at bounding box center [563, 464] width 626 height 567
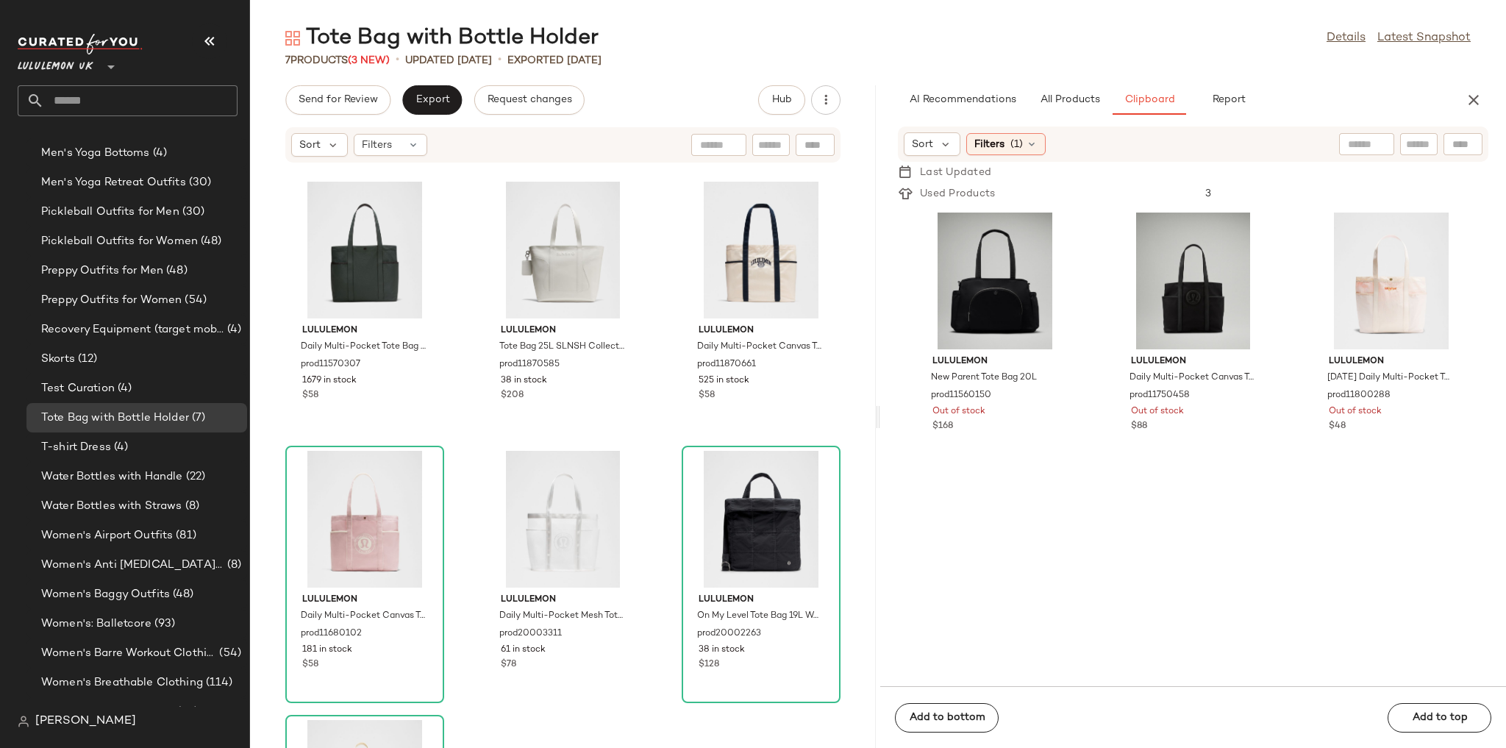
scroll to position [0, 0]
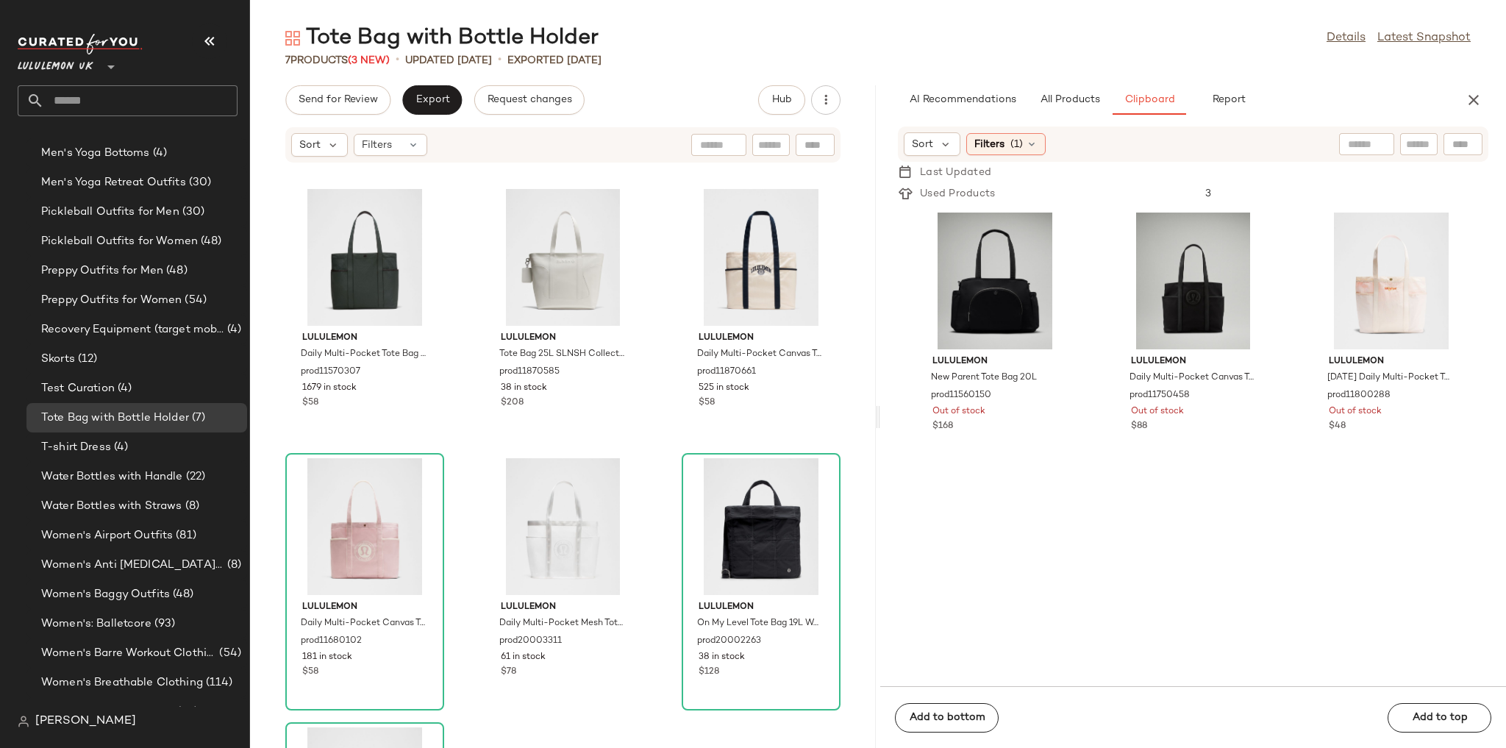
click at [1169, 609] on div "lululemon Daily Multi-Pocket Canvas Tote Bag 20L Leather Alternative prod117504…" at bounding box center [1193, 446] width 159 height 479
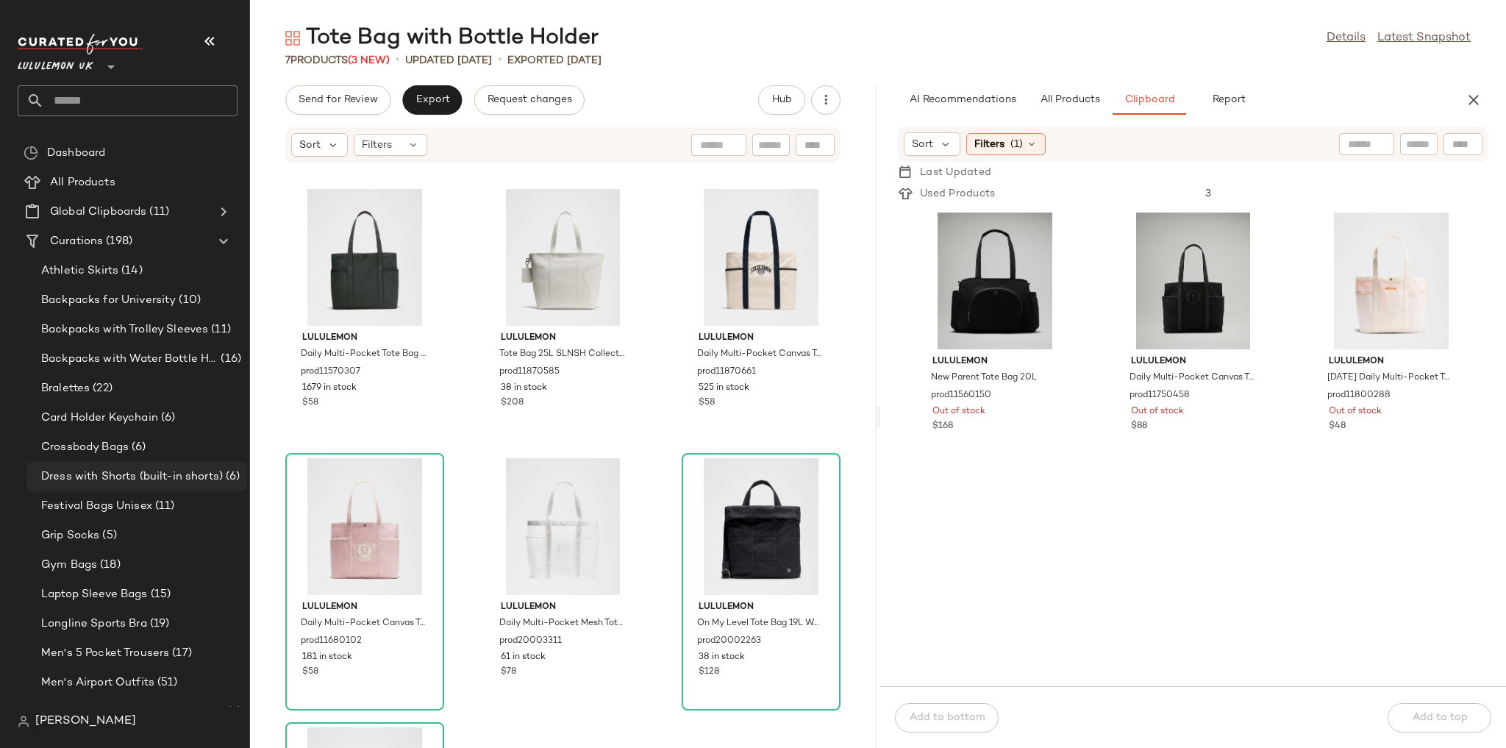
click at [159, 471] on span "Dress with Shorts (built-in shorts)" at bounding box center [132, 476] width 182 height 17
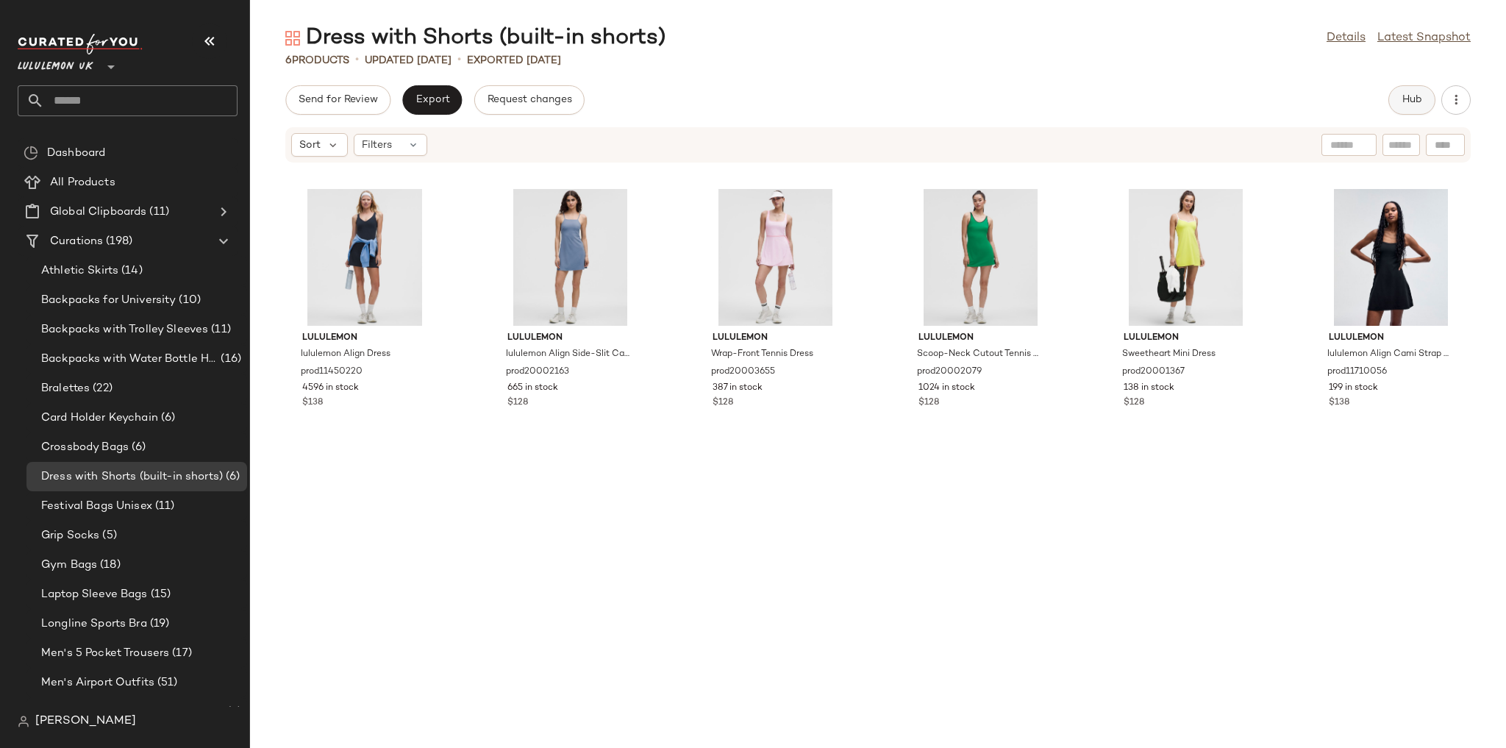
click at [1406, 94] on span "Hub" at bounding box center [1411, 100] width 21 height 12
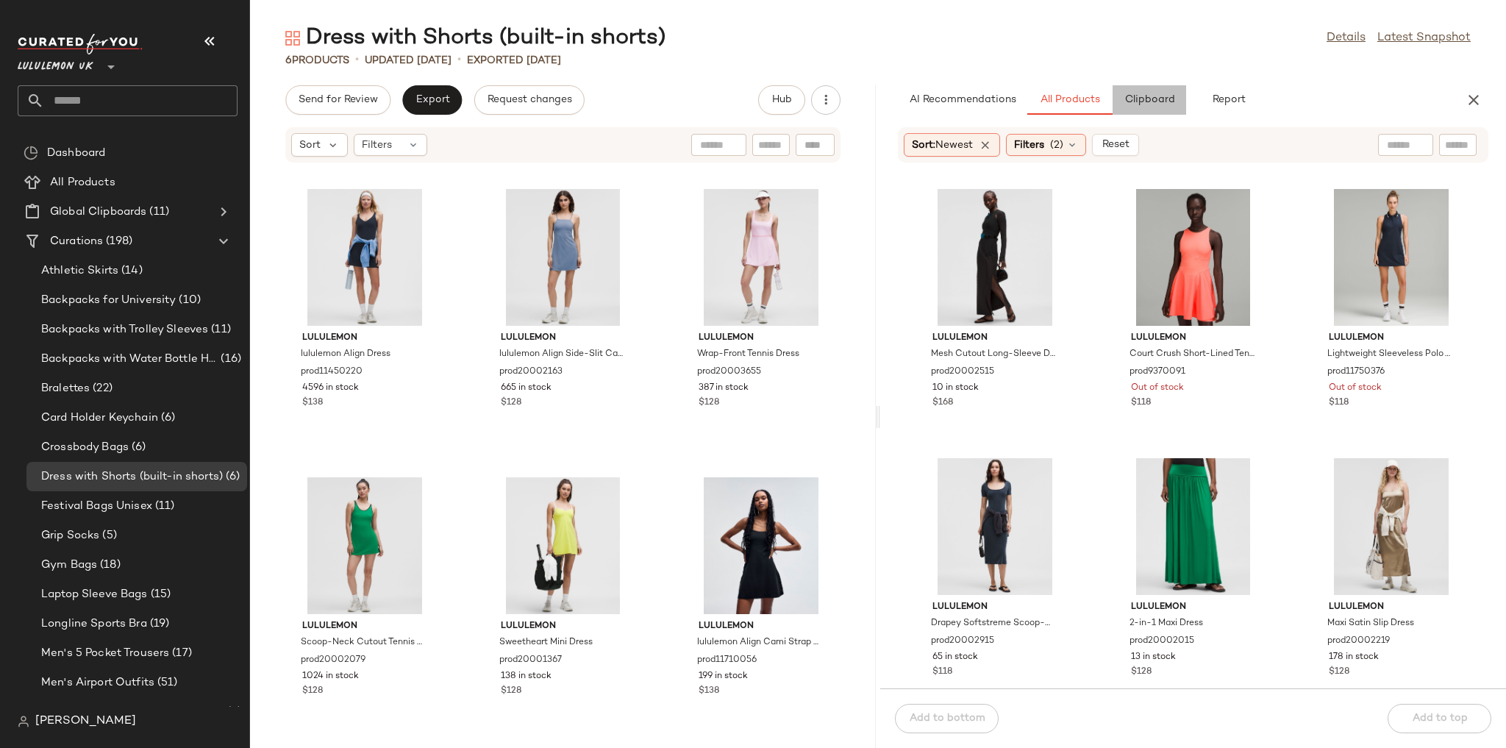
click at [1145, 92] on button "Clipboard" at bounding box center [1149, 99] width 74 height 29
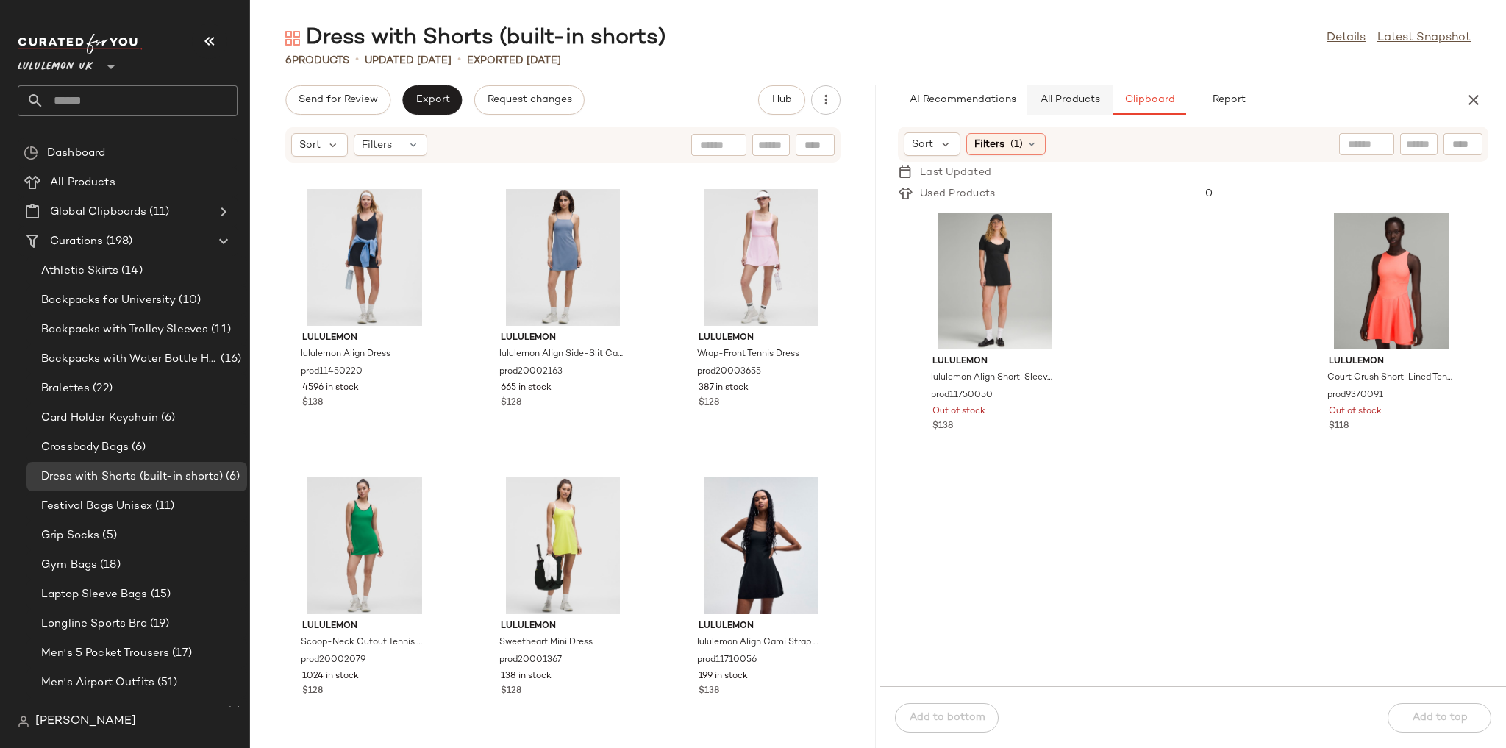
click at [1062, 104] on span "All Products" at bounding box center [1070, 100] width 60 height 12
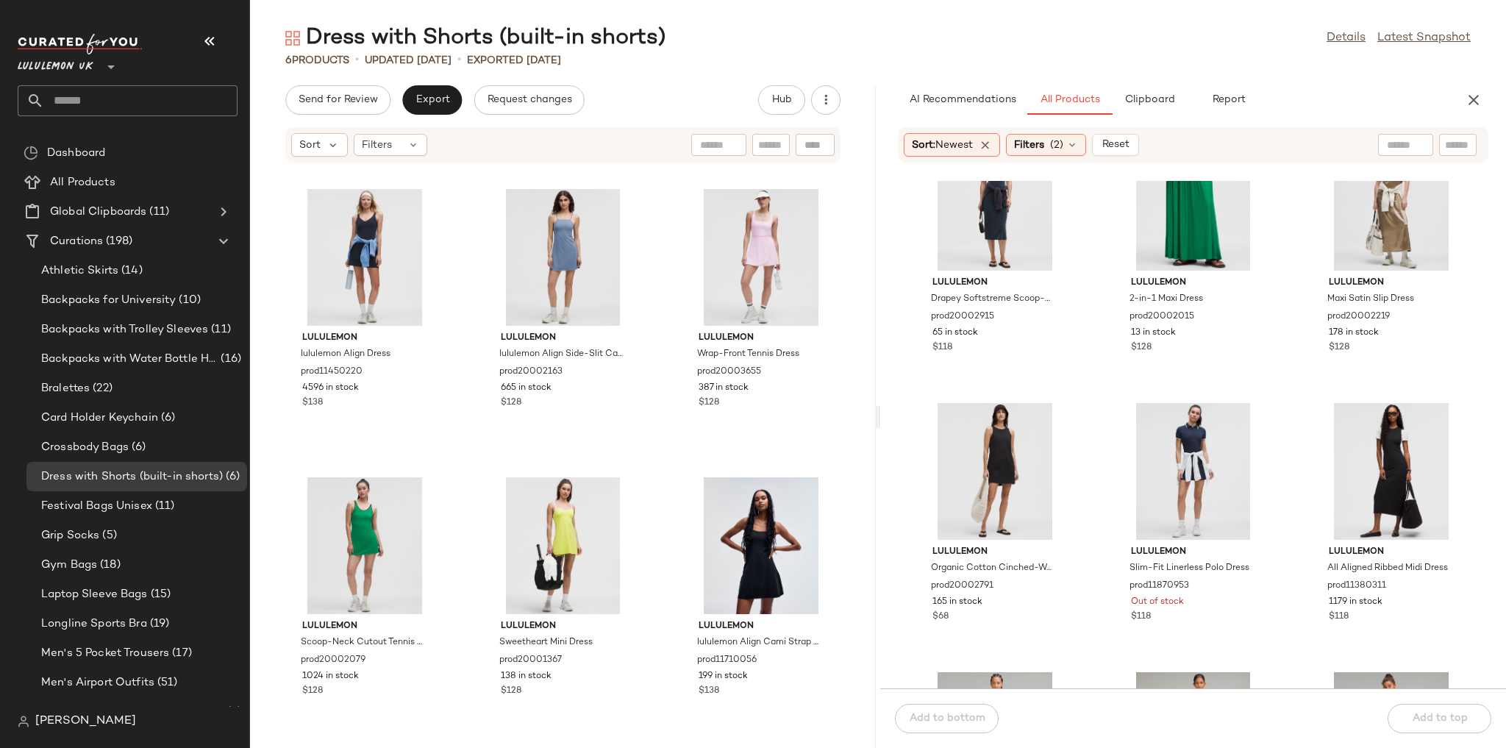
scroll to position [541, 0]
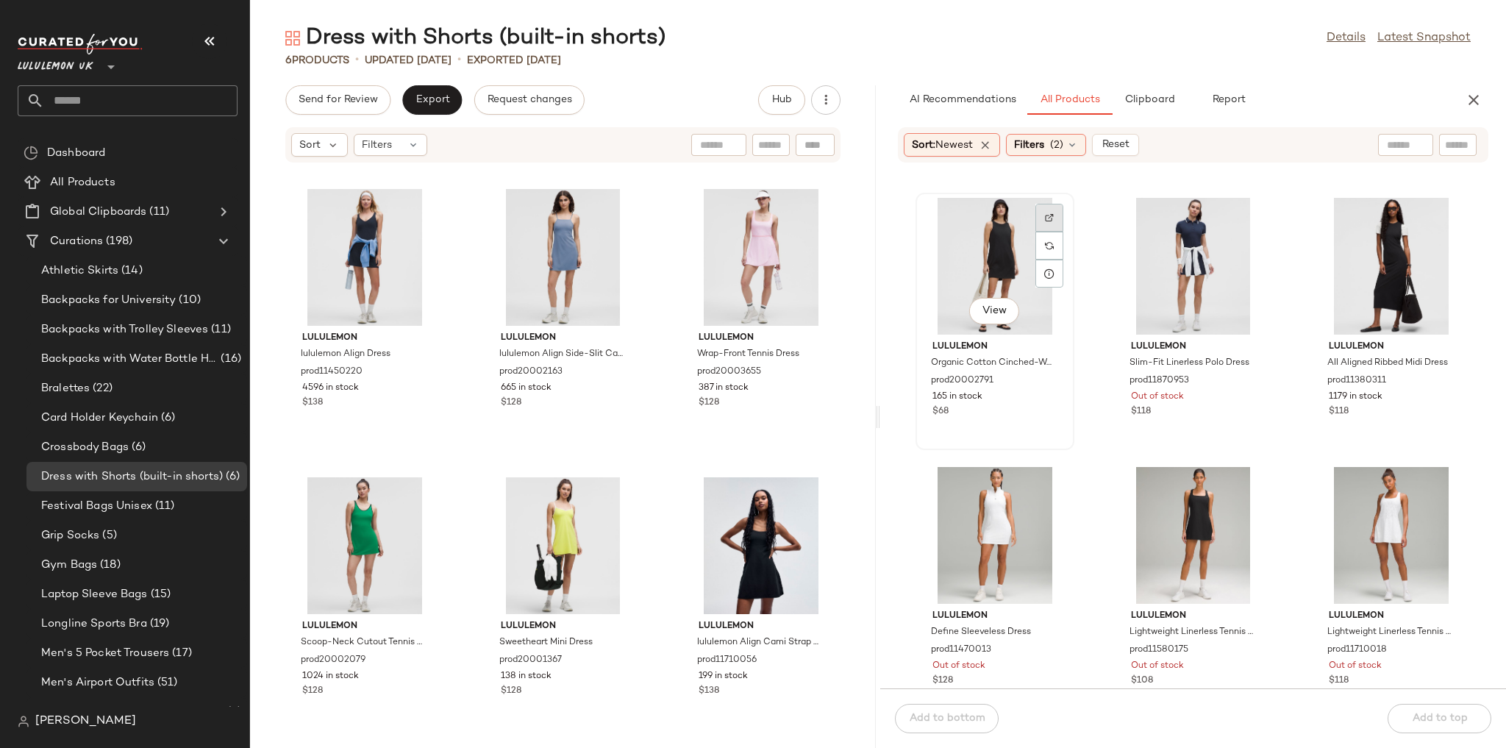
click at [1055, 232] on div at bounding box center [1049, 246] width 28 height 28
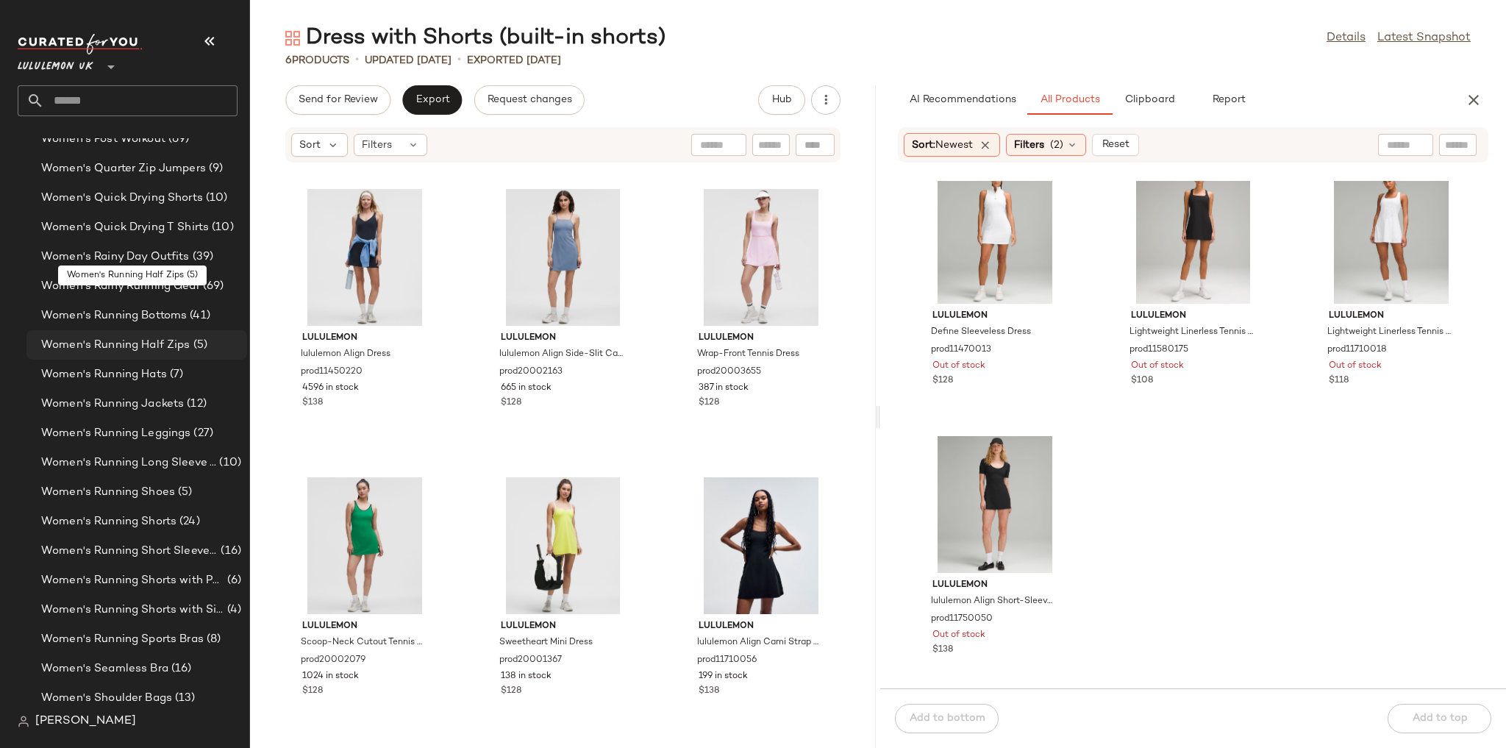
scroll to position [4705, 0]
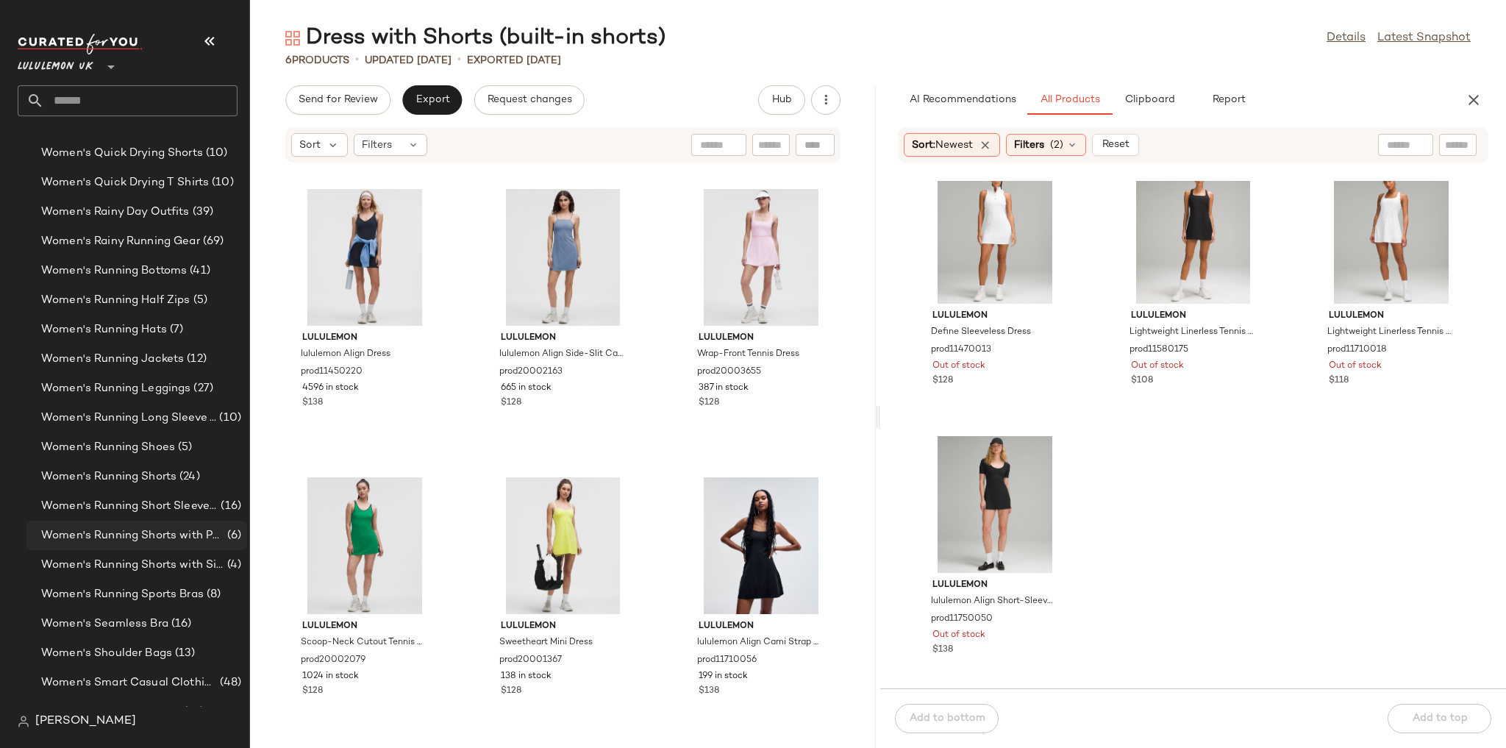
click at [147, 530] on span "Women's Running Shorts with Phone Pocket" at bounding box center [132, 535] width 183 height 17
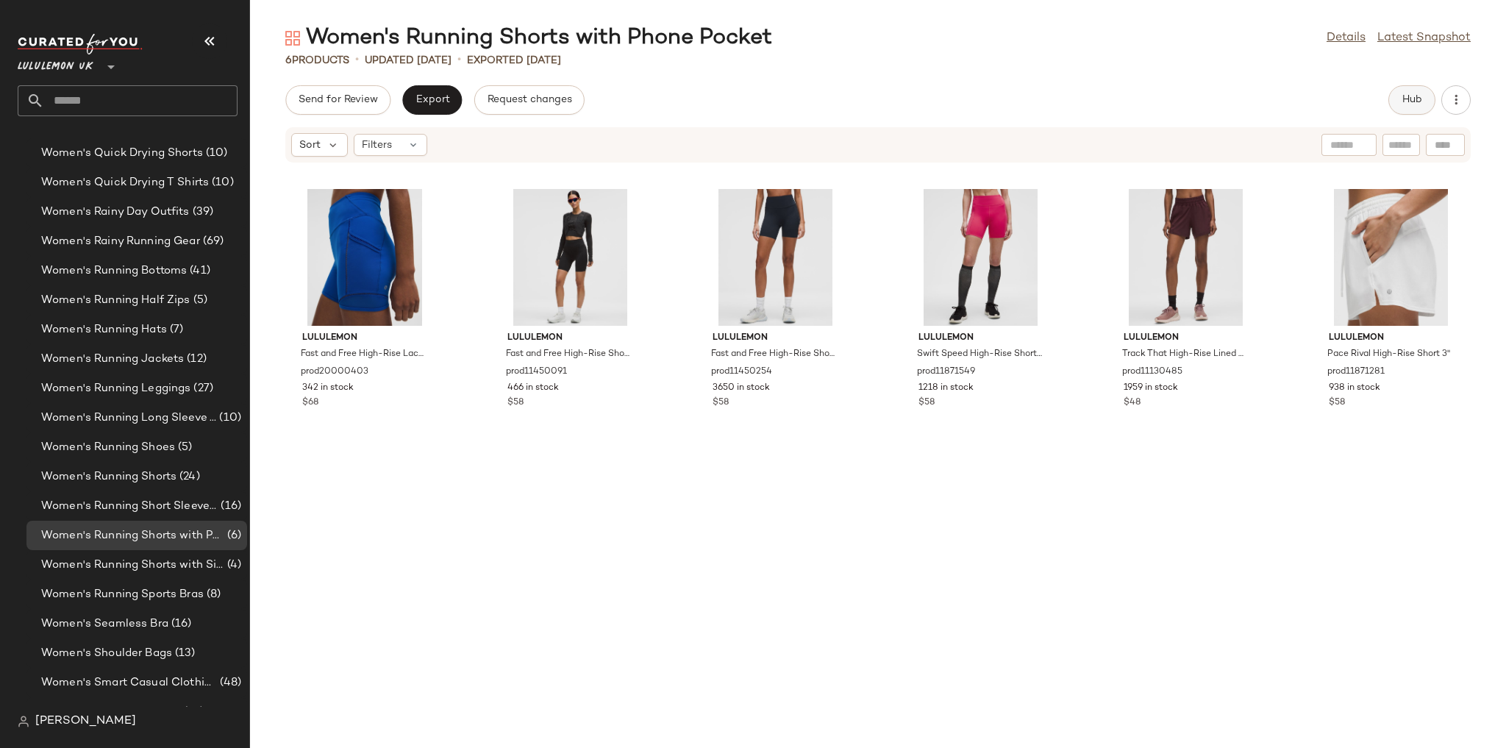
click at [1414, 94] on span "Hub" at bounding box center [1411, 100] width 21 height 12
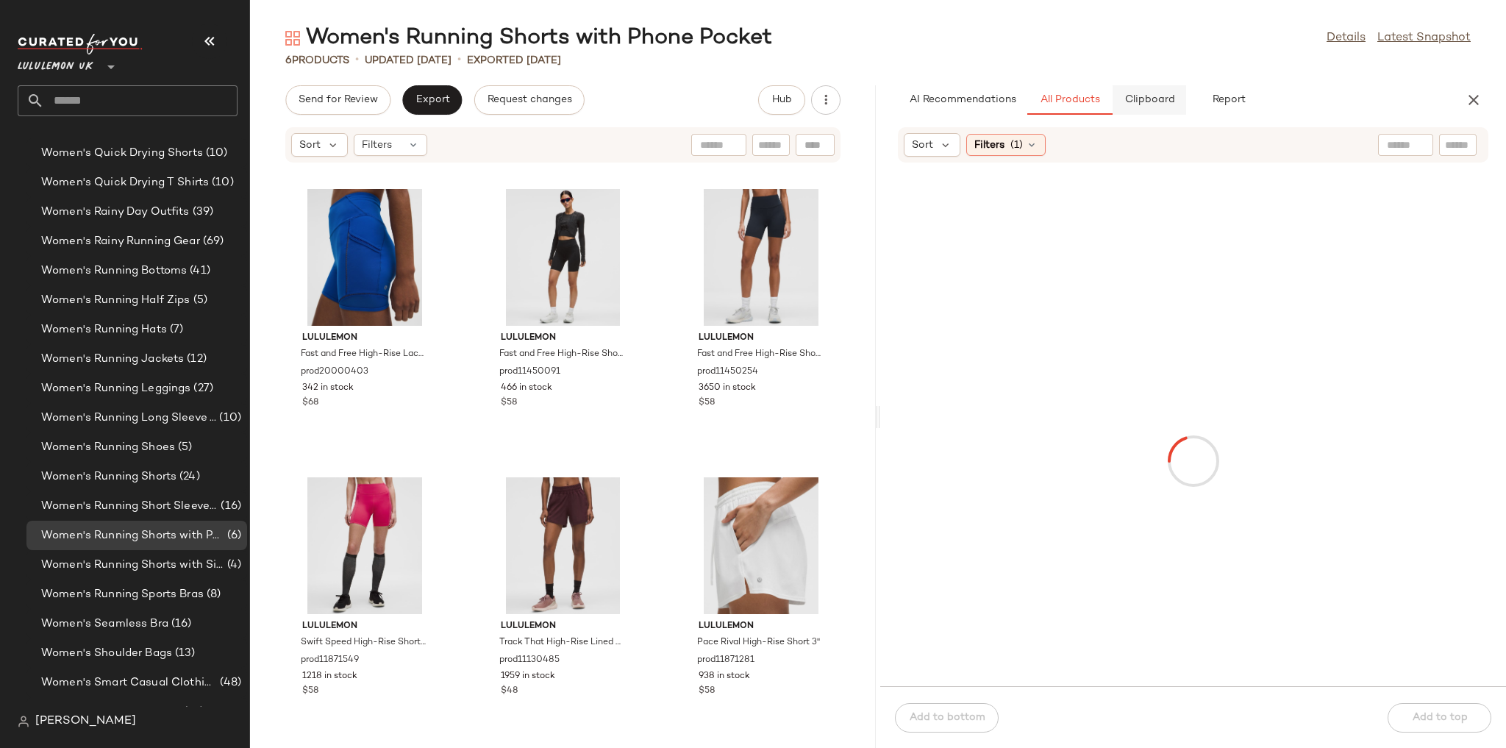
click at [1144, 107] on button "Clipboard" at bounding box center [1149, 99] width 74 height 29
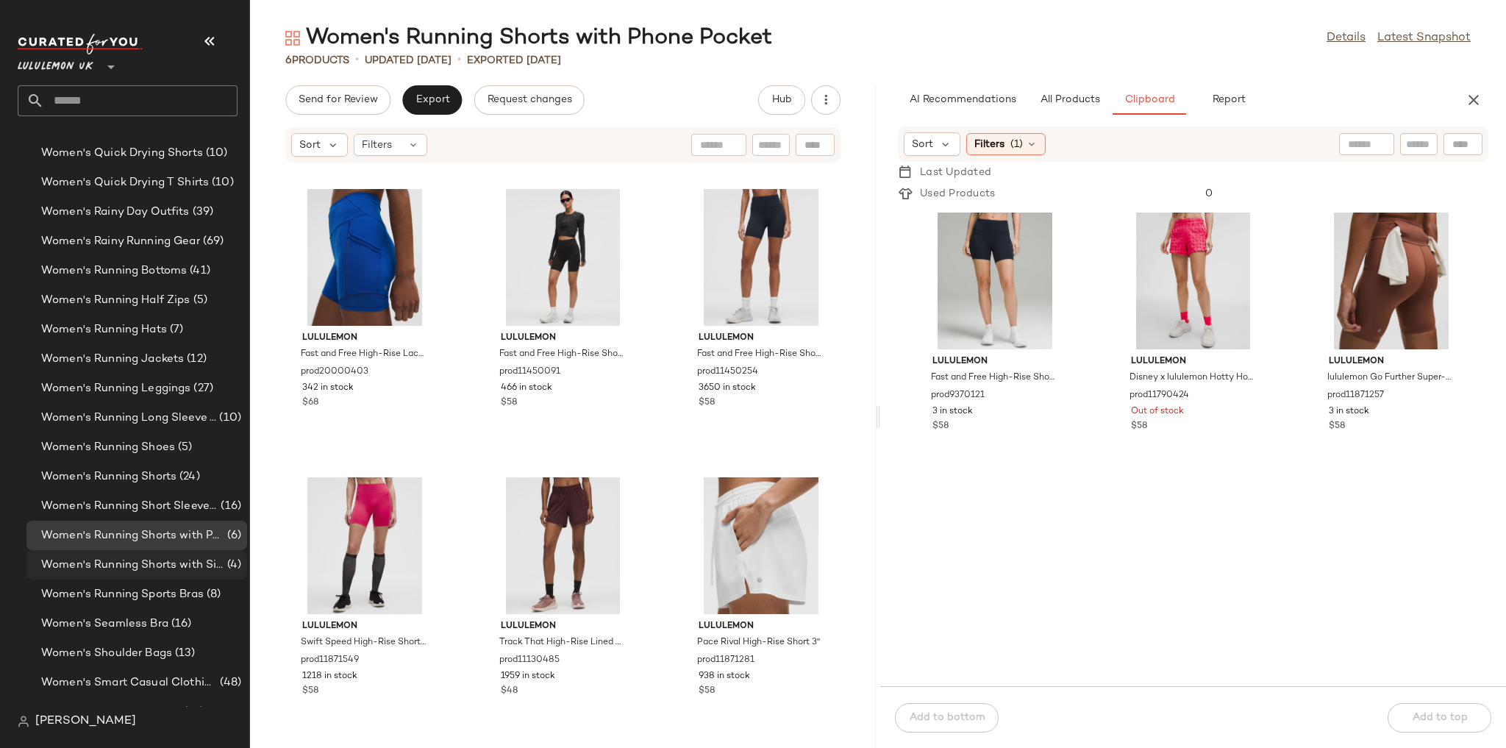
click at [149, 567] on span "Women's Running Shorts with Silicone Grip" at bounding box center [132, 565] width 183 height 17
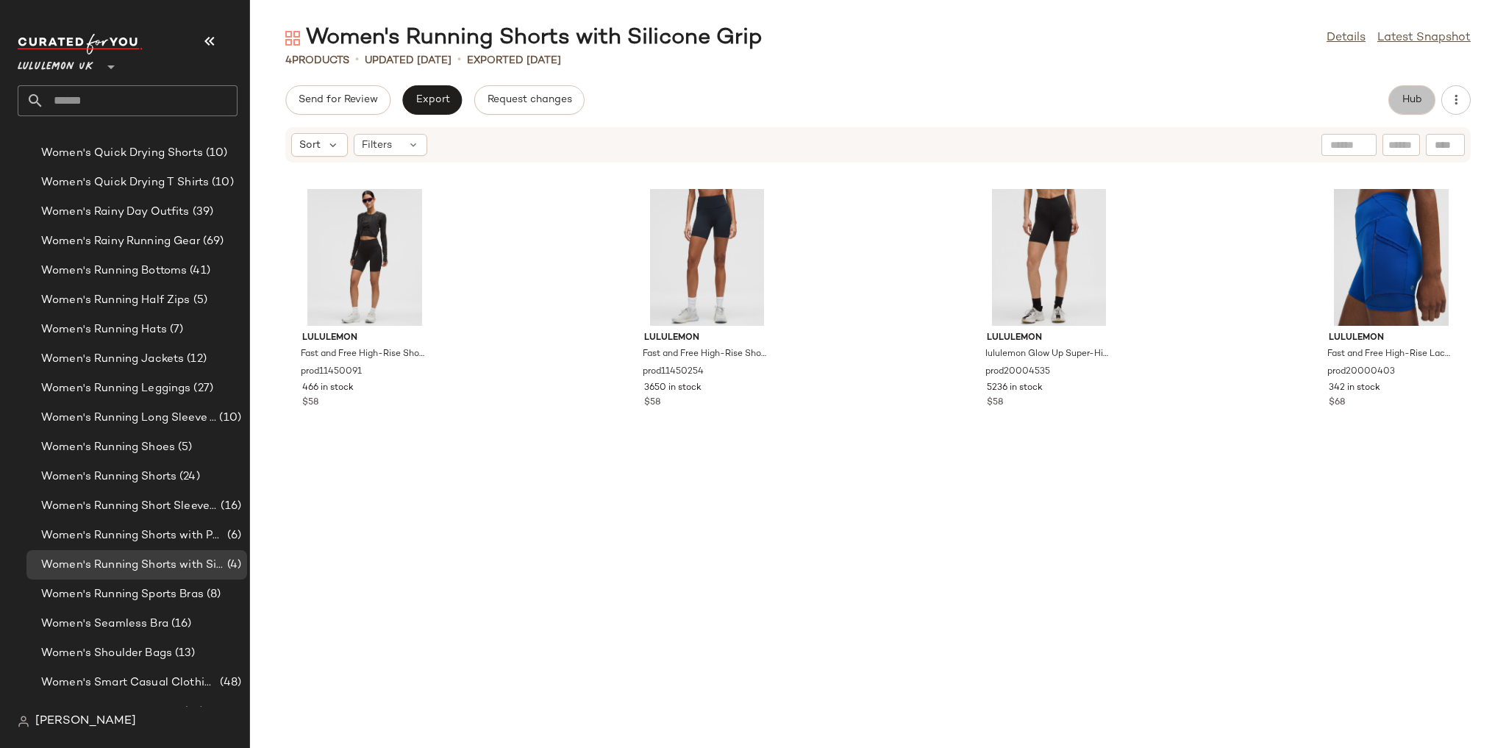
click at [1402, 99] on span "Hub" at bounding box center [1411, 100] width 21 height 12
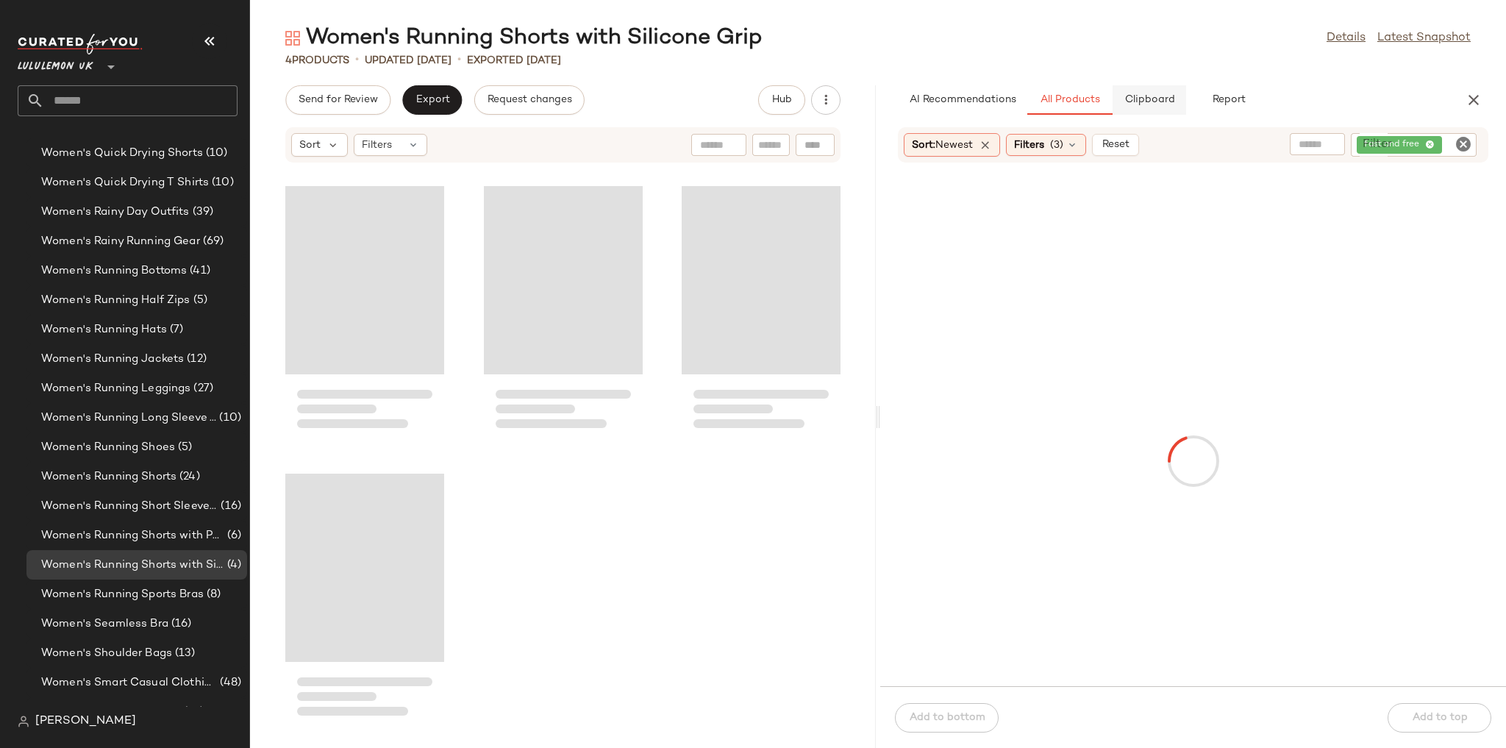
click at [1167, 104] on span "Clipboard" at bounding box center [1148, 100] width 51 height 12
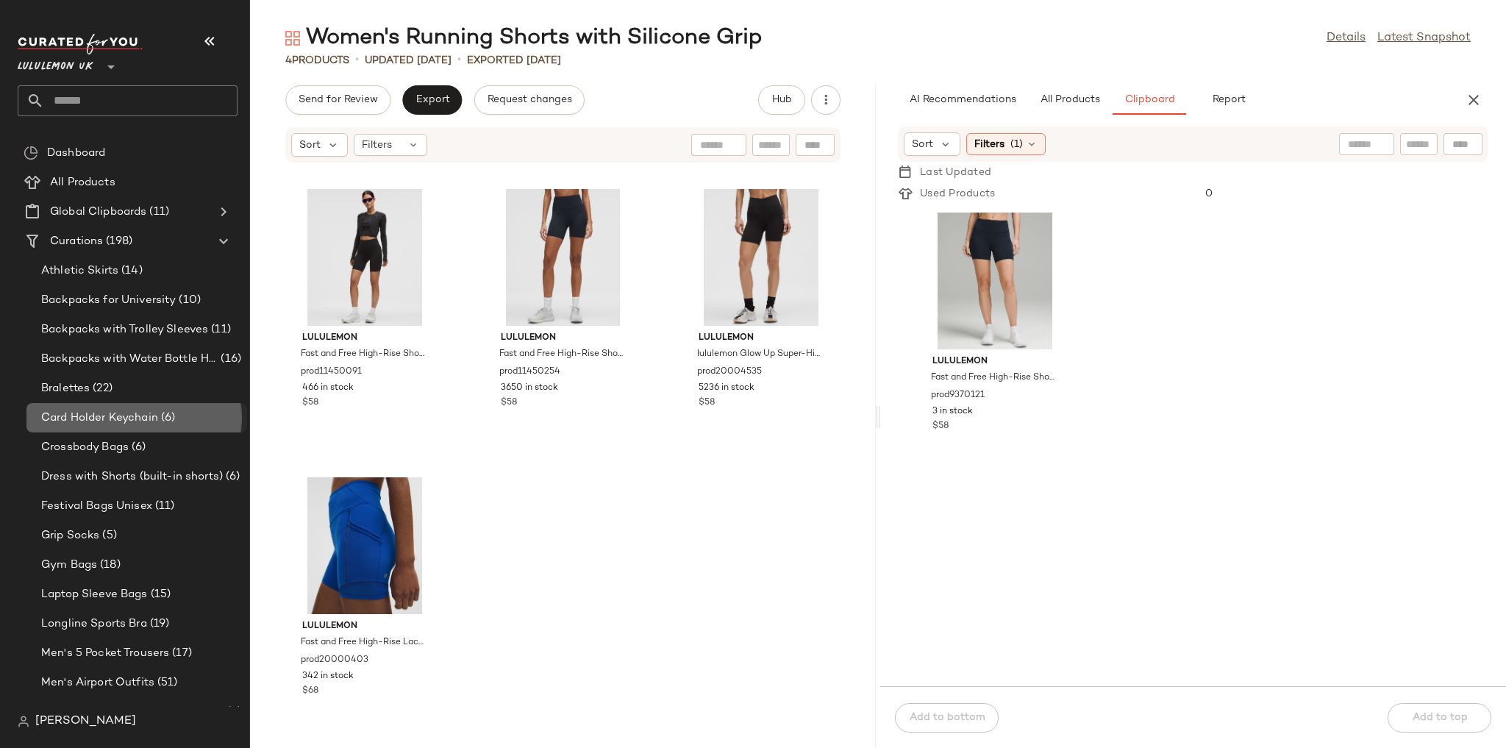
click at [150, 423] on span "Card Holder Keychain" at bounding box center [99, 417] width 117 height 17
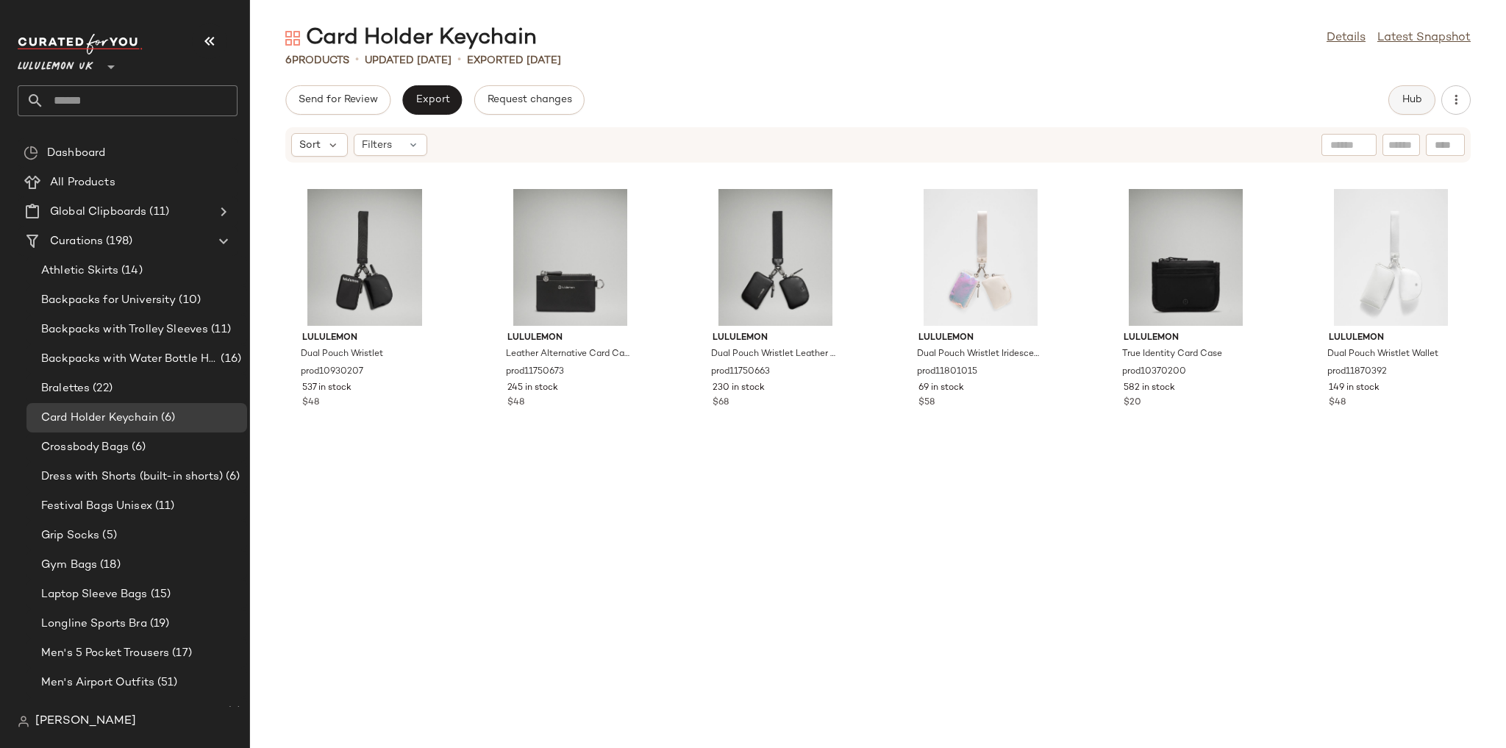
click at [1423, 87] on button "Hub" at bounding box center [1411, 99] width 47 height 29
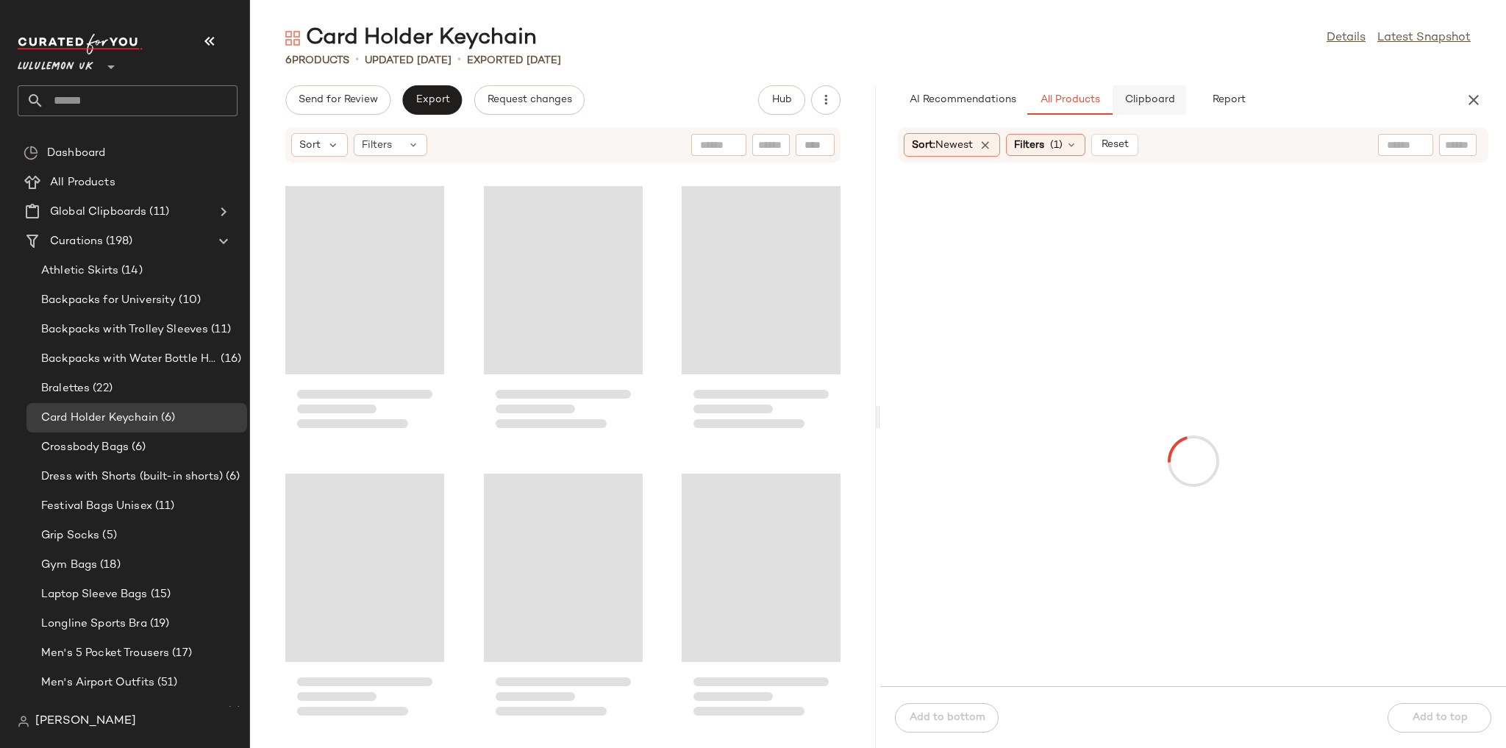
click at [1143, 100] on span "Clipboard" at bounding box center [1148, 100] width 51 height 12
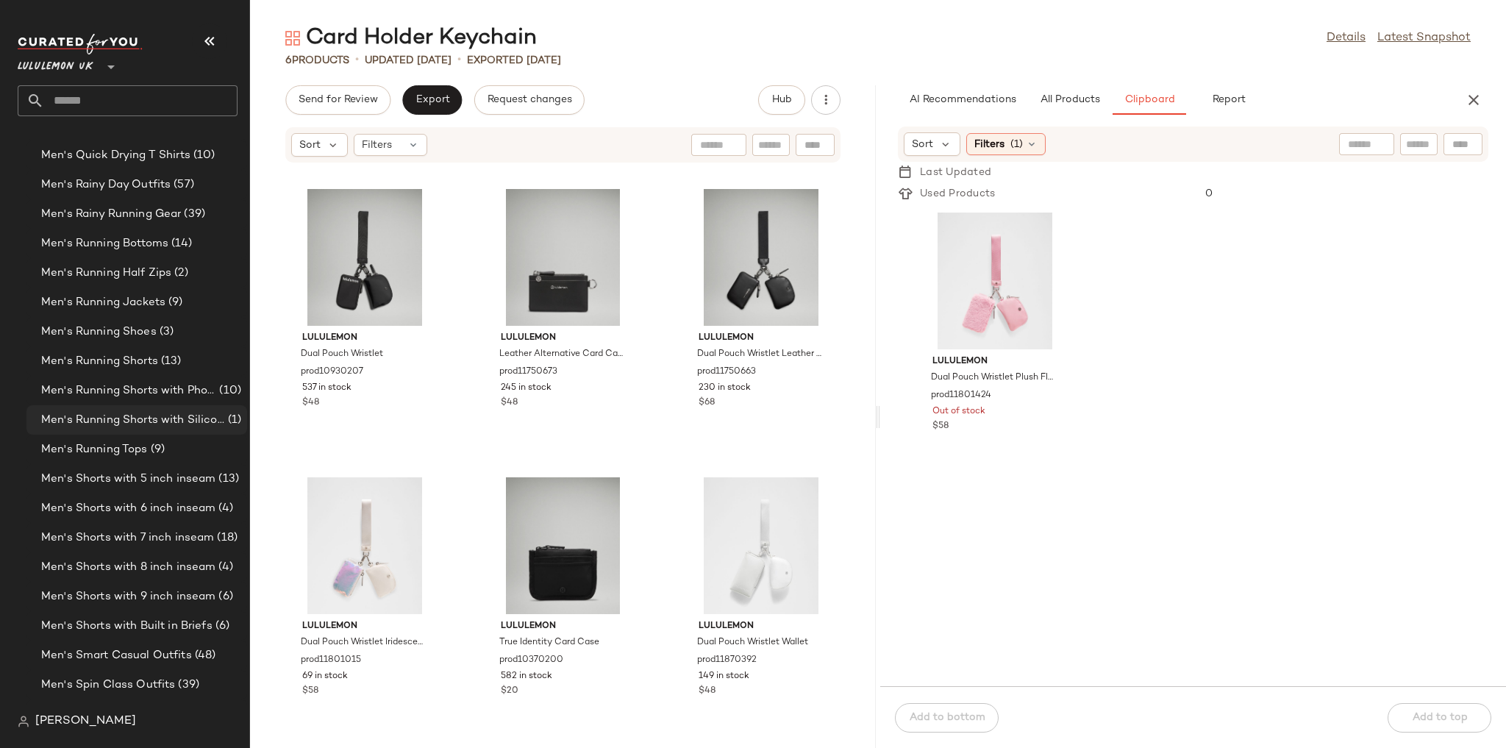
scroll to position [1706, 0]
click at [156, 418] on span "Men's Running Shorts with Phone Pocket" at bounding box center [128, 417] width 175 height 17
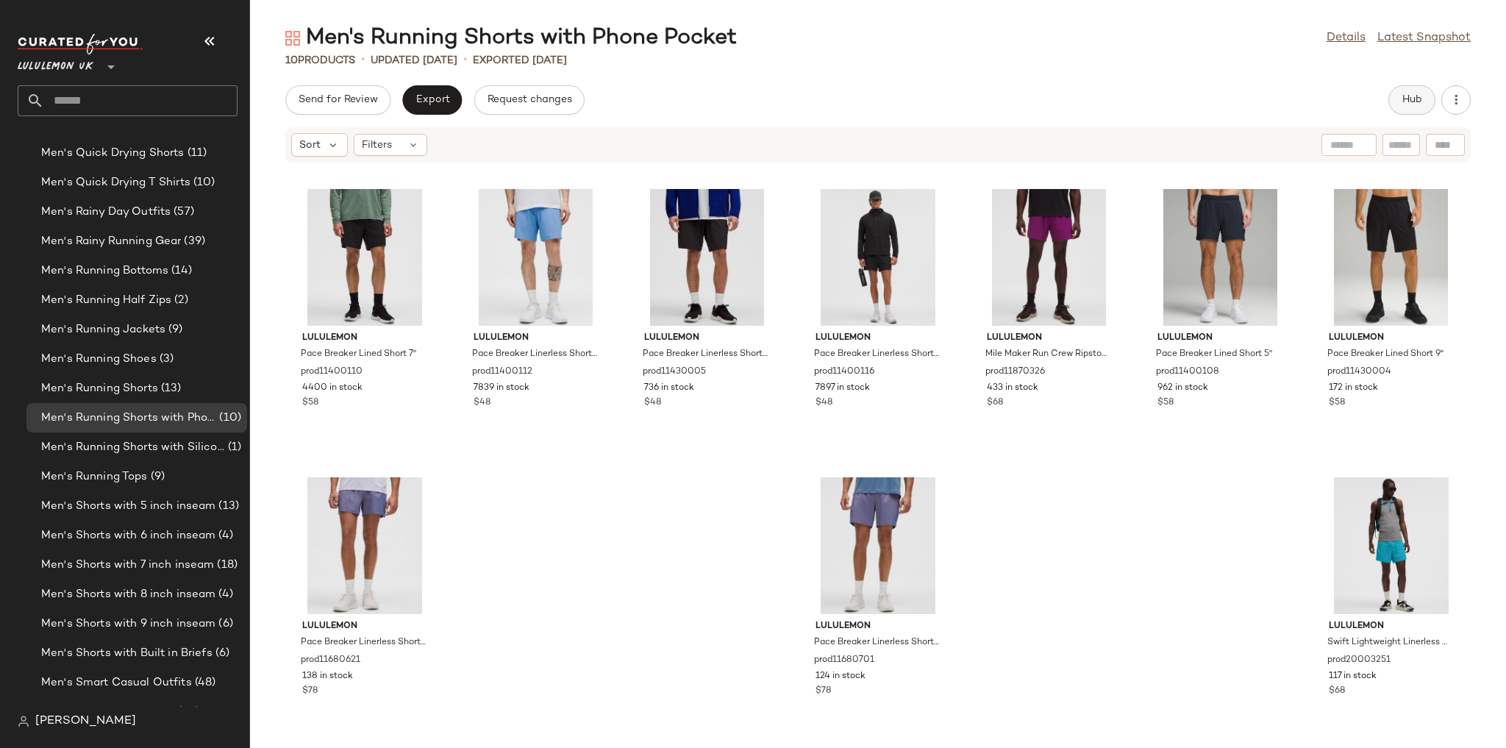
click at [1406, 107] on button "Hub" at bounding box center [1411, 99] width 47 height 29
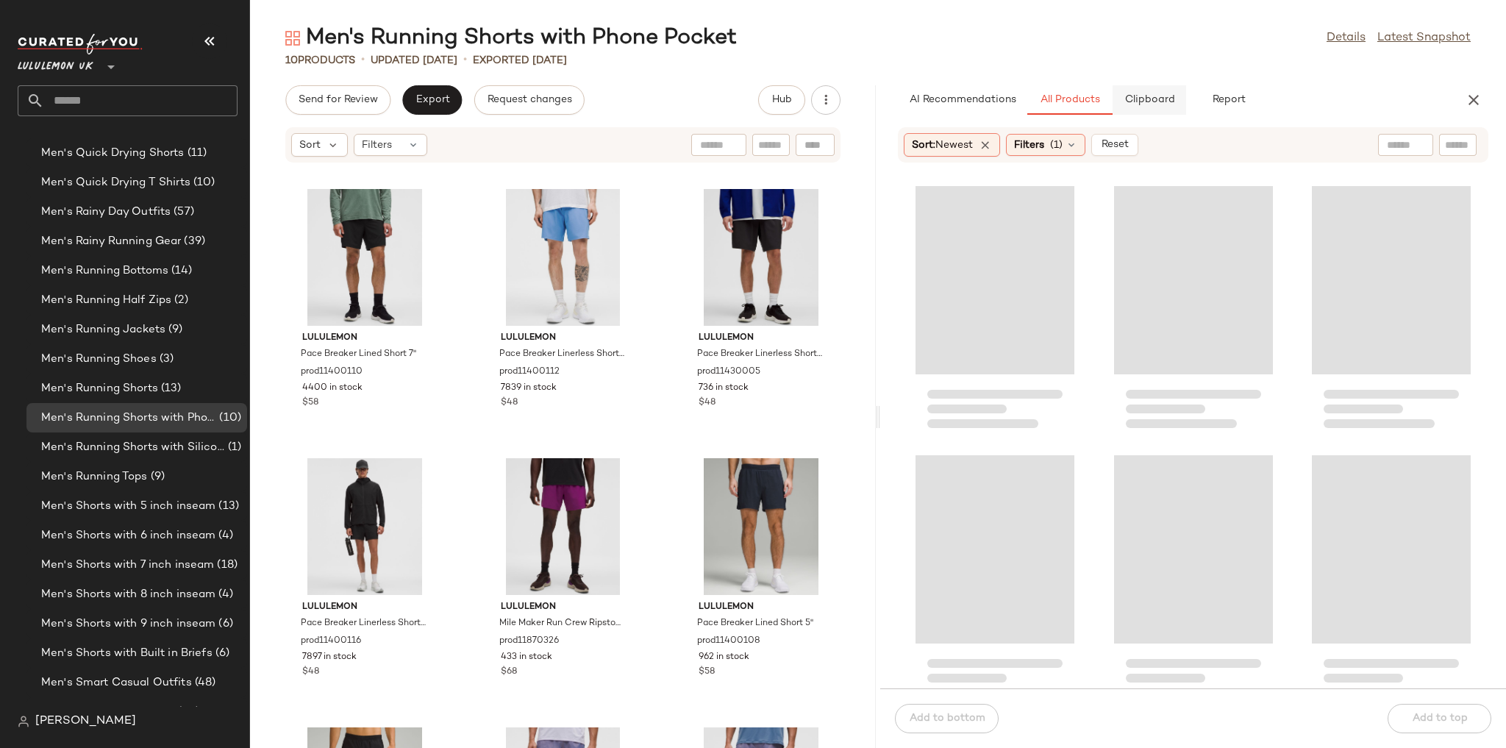
click at [1137, 107] on button "Clipboard" at bounding box center [1149, 99] width 74 height 29
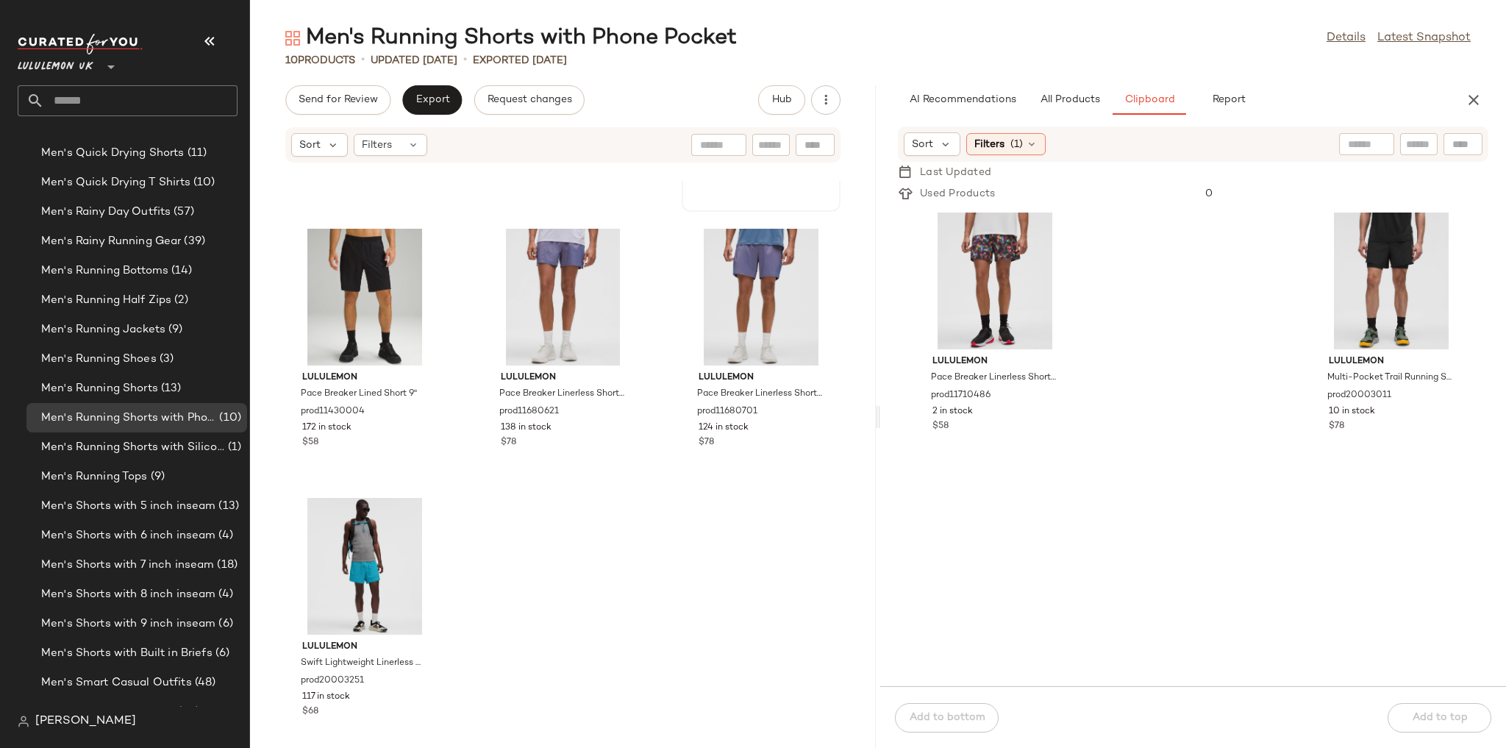
scroll to position [512, 0]
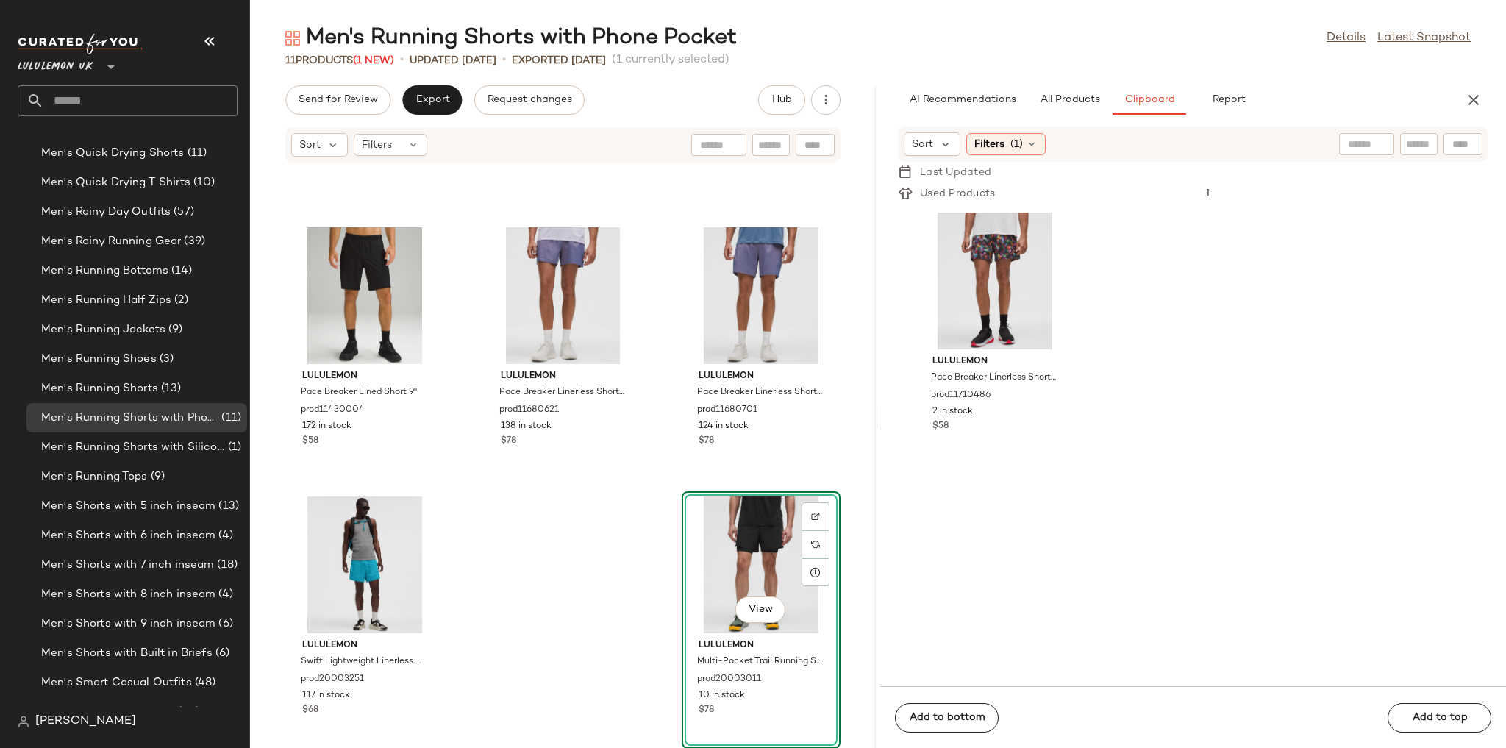
click at [563, 500] on div "lululemon Pace Breaker Linerless Short 5" prod11400116 7897 in stock $48 lulule…" at bounding box center [563, 464] width 626 height 567
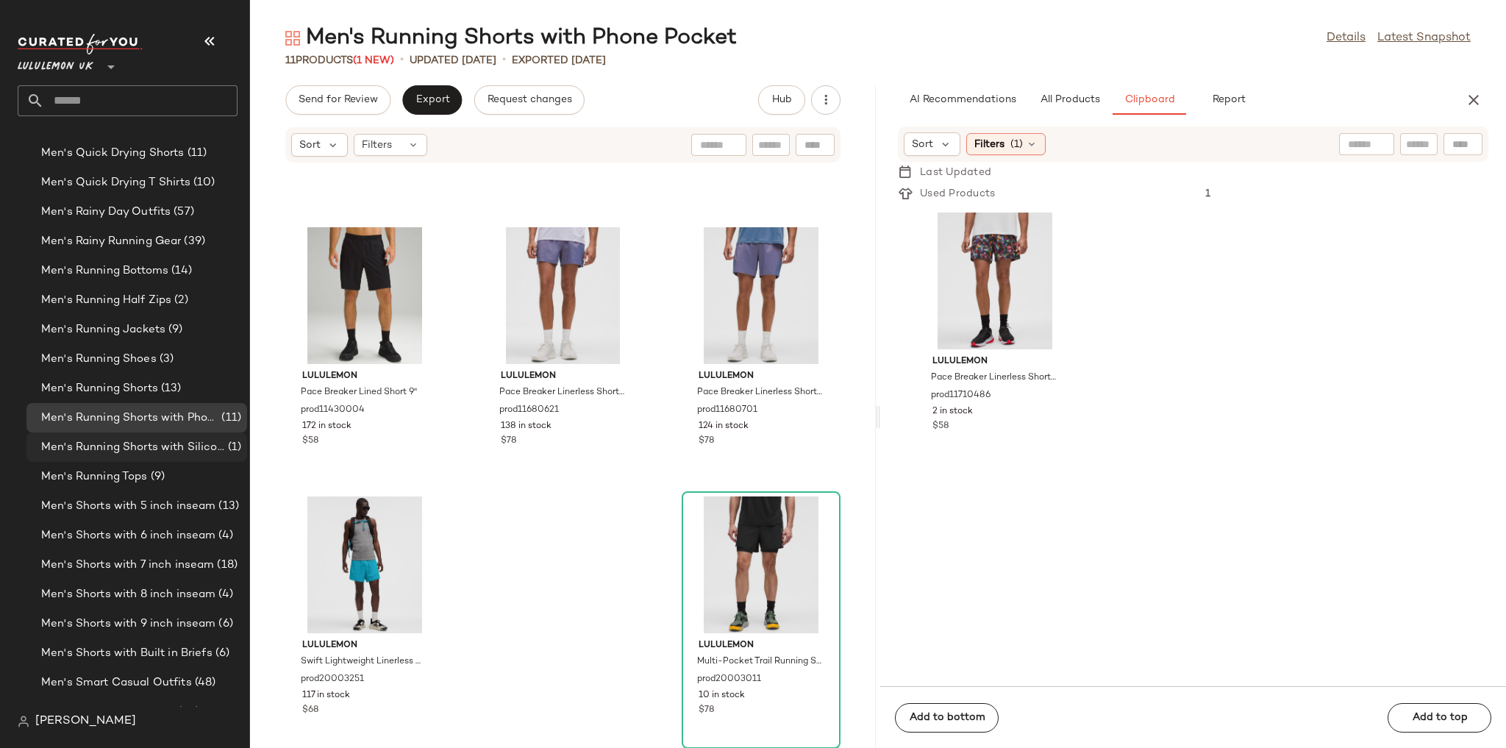
click at [156, 446] on span "Men's Running Shorts with Silicone Grip" at bounding box center [133, 447] width 184 height 17
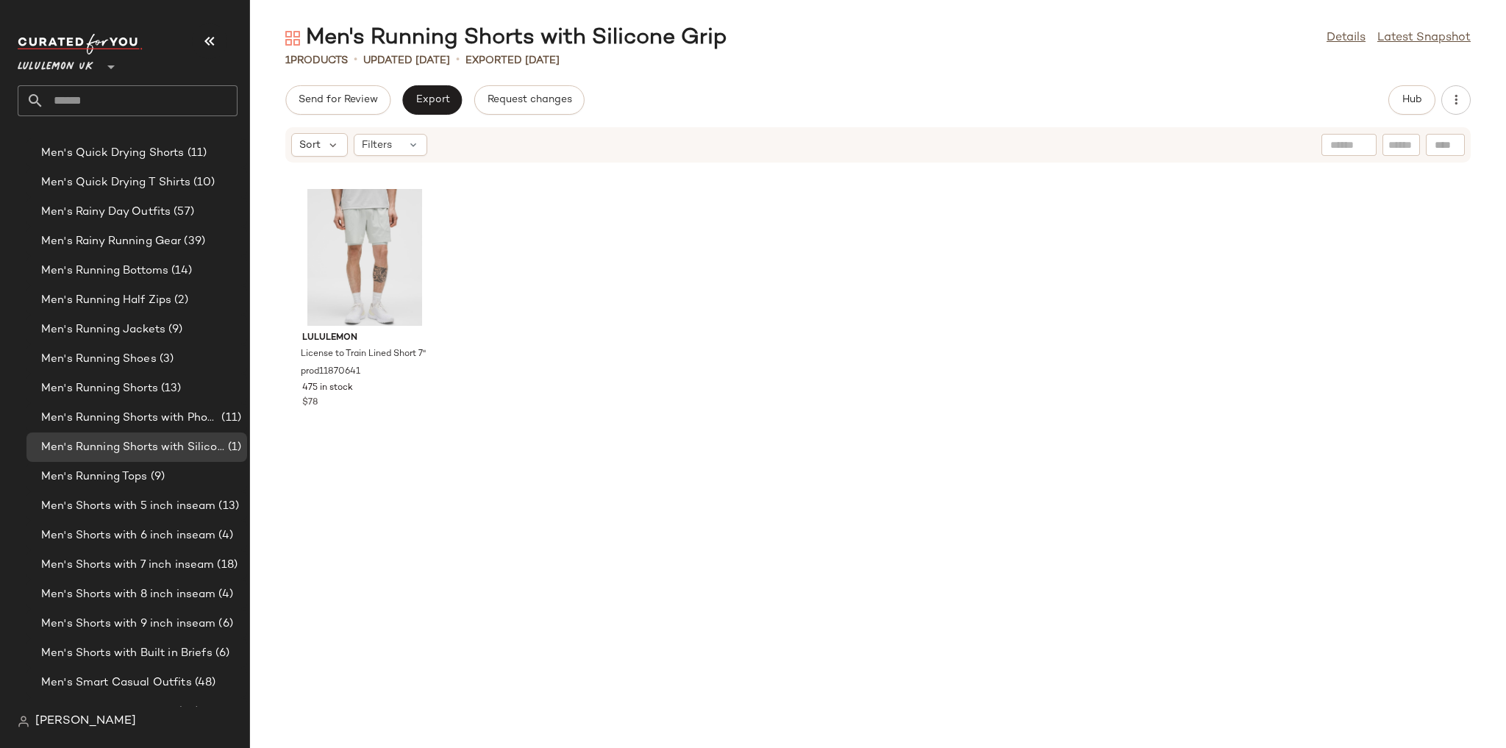
click at [1439, 104] on div "Hub" at bounding box center [1429, 99] width 82 height 29
click at [1405, 101] on span "Hub" at bounding box center [1411, 100] width 21 height 12
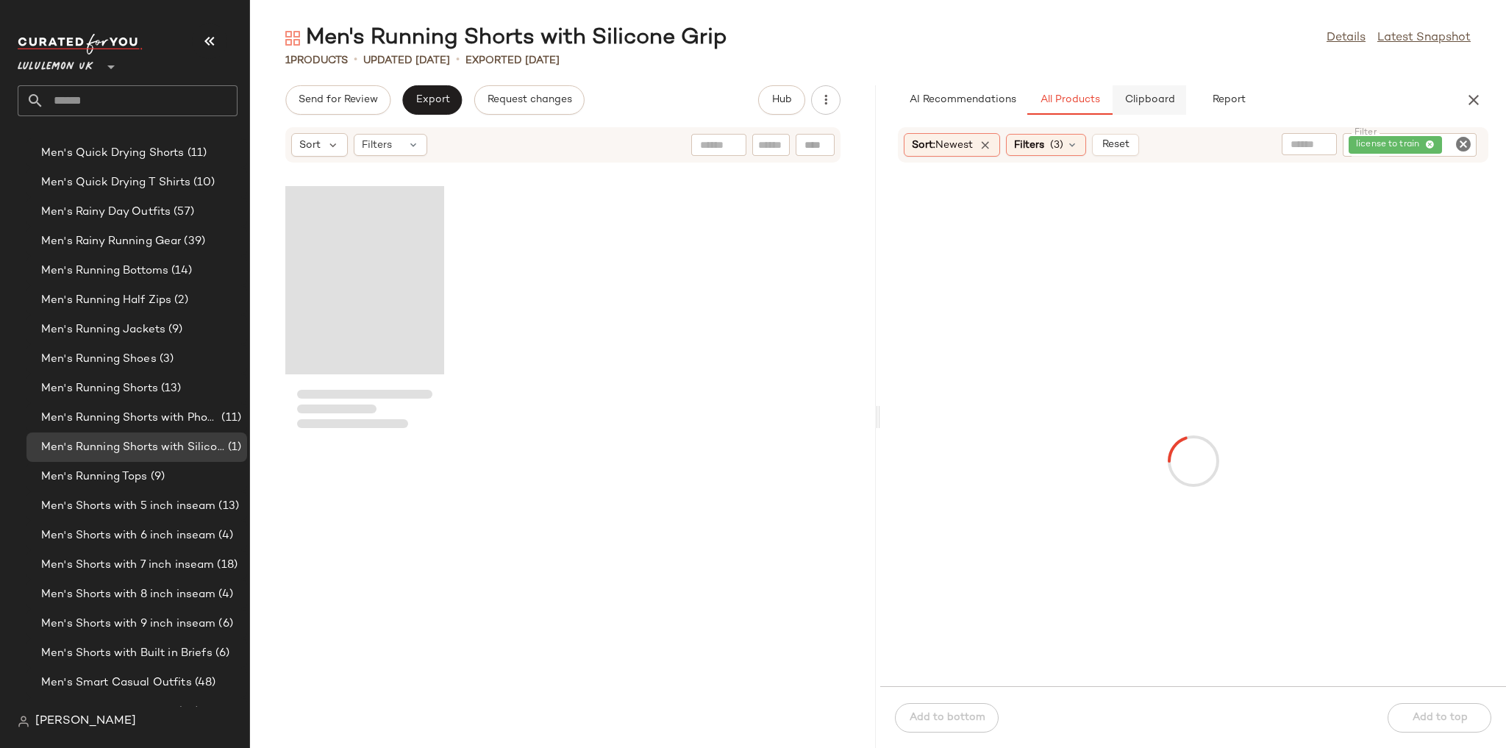
click at [1163, 107] on button "Clipboard" at bounding box center [1149, 99] width 74 height 29
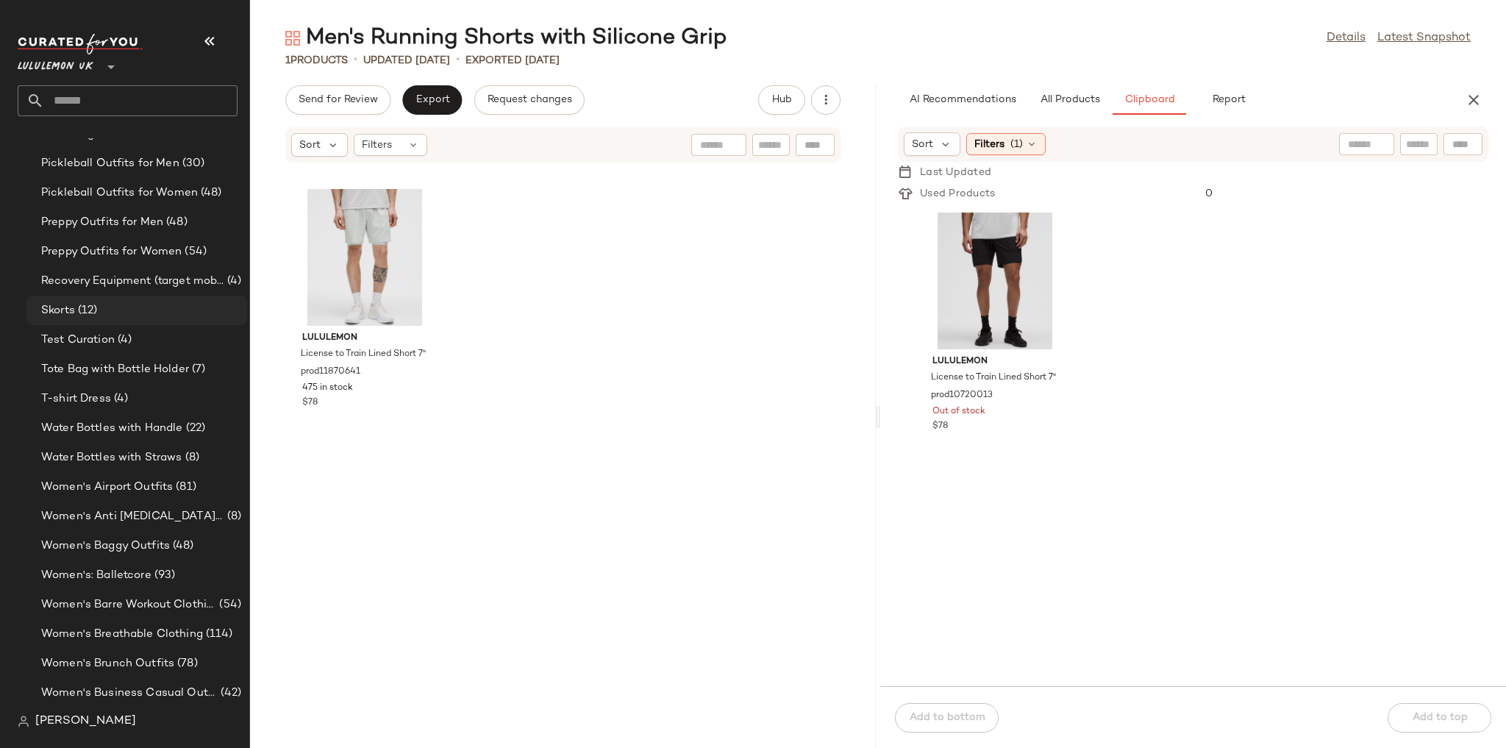
scroll to position [2823, 0]
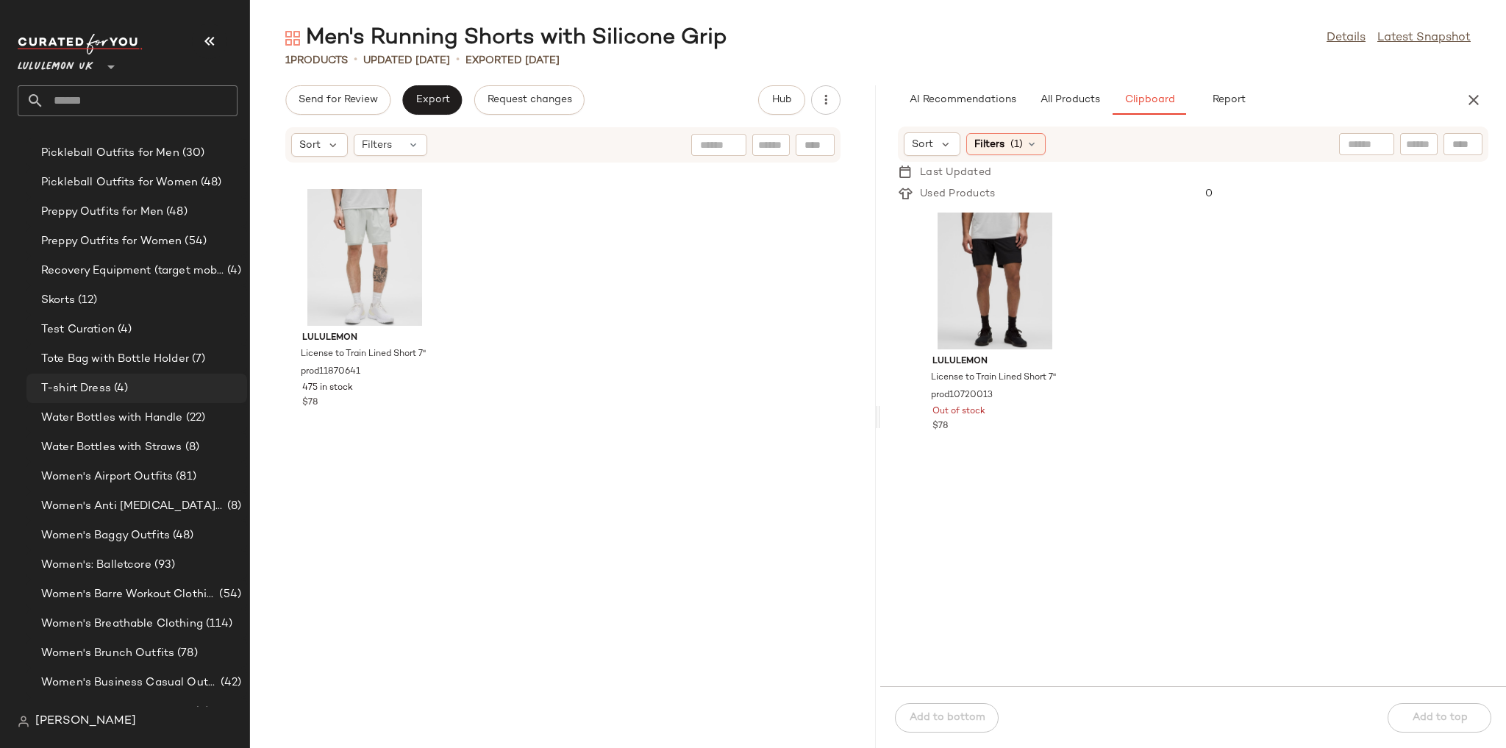
click at [179, 381] on div "T-shirt Dress (4)" at bounding box center [139, 388] width 204 height 17
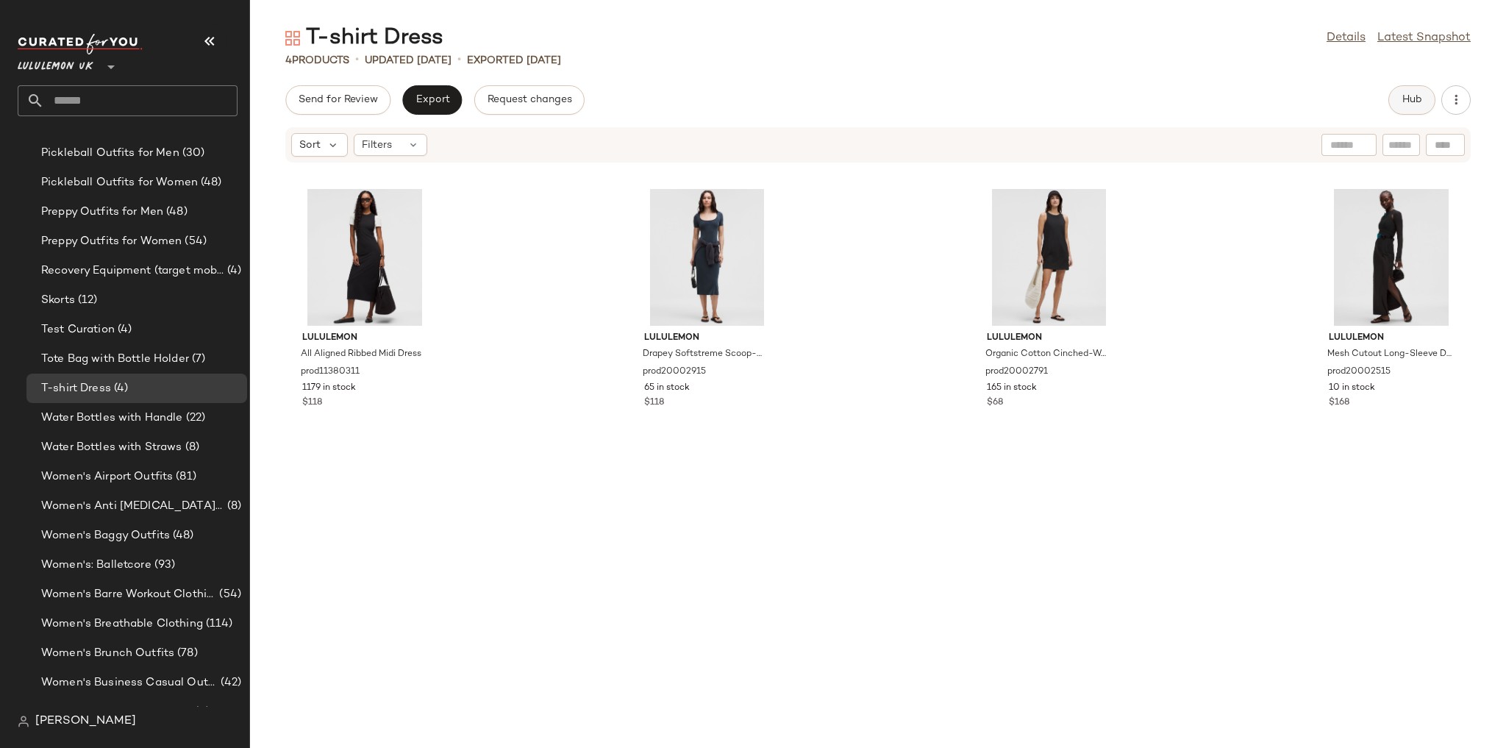
click at [1401, 101] on span "Hub" at bounding box center [1411, 100] width 21 height 12
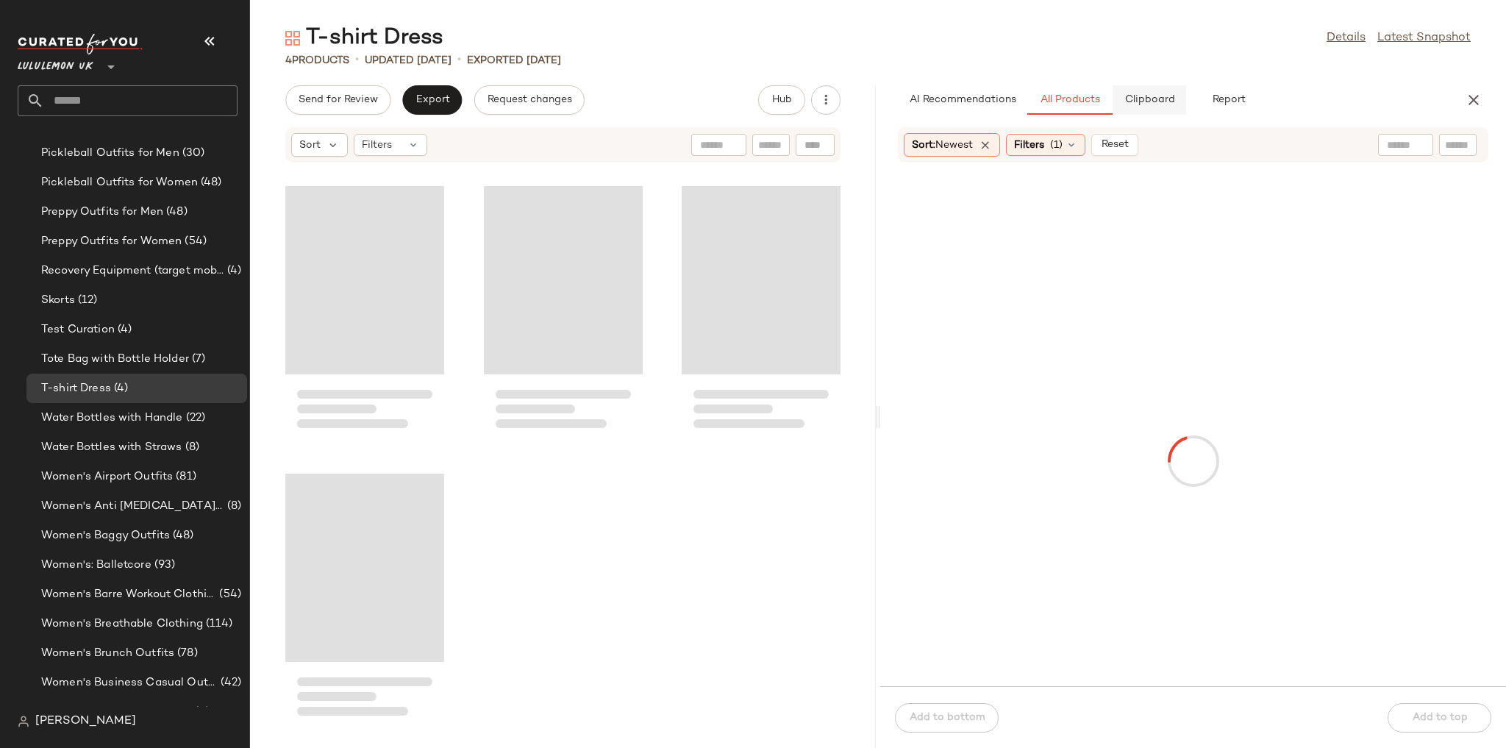
click at [1117, 85] on button "Clipboard" at bounding box center [1149, 99] width 74 height 29
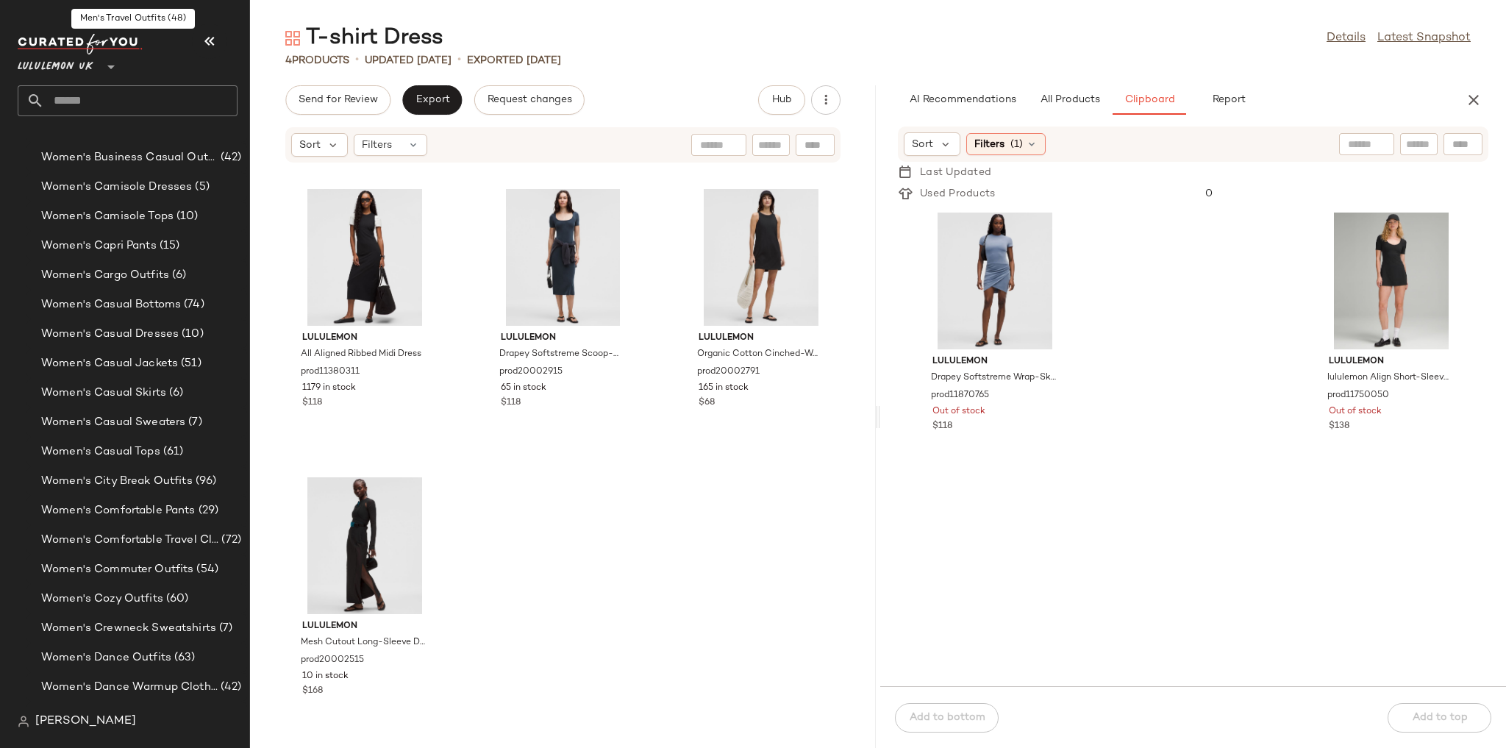
scroll to position [3352, 0]
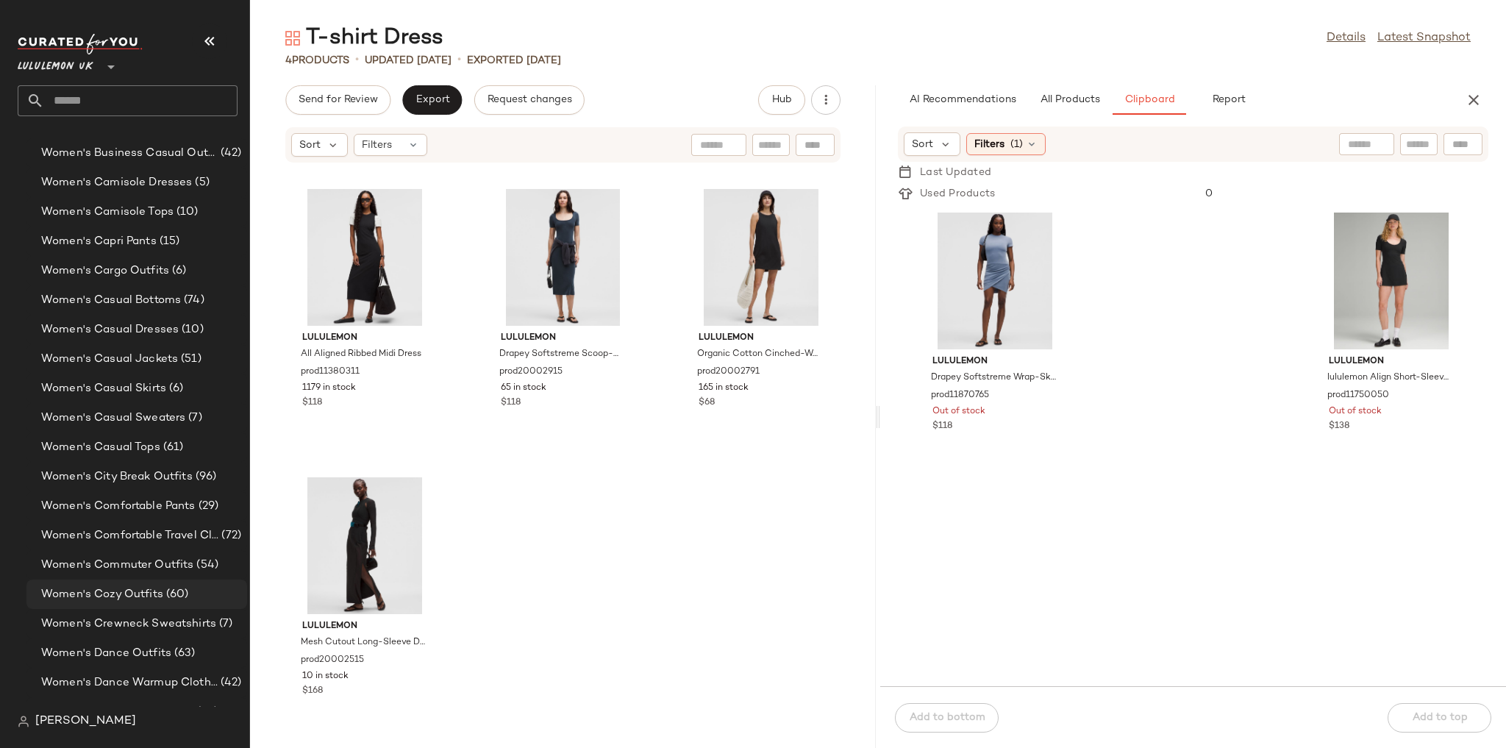
click at [107, 598] on span "Women's Cozy Outfits" at bounding box center [102, 594] width 122 height 17
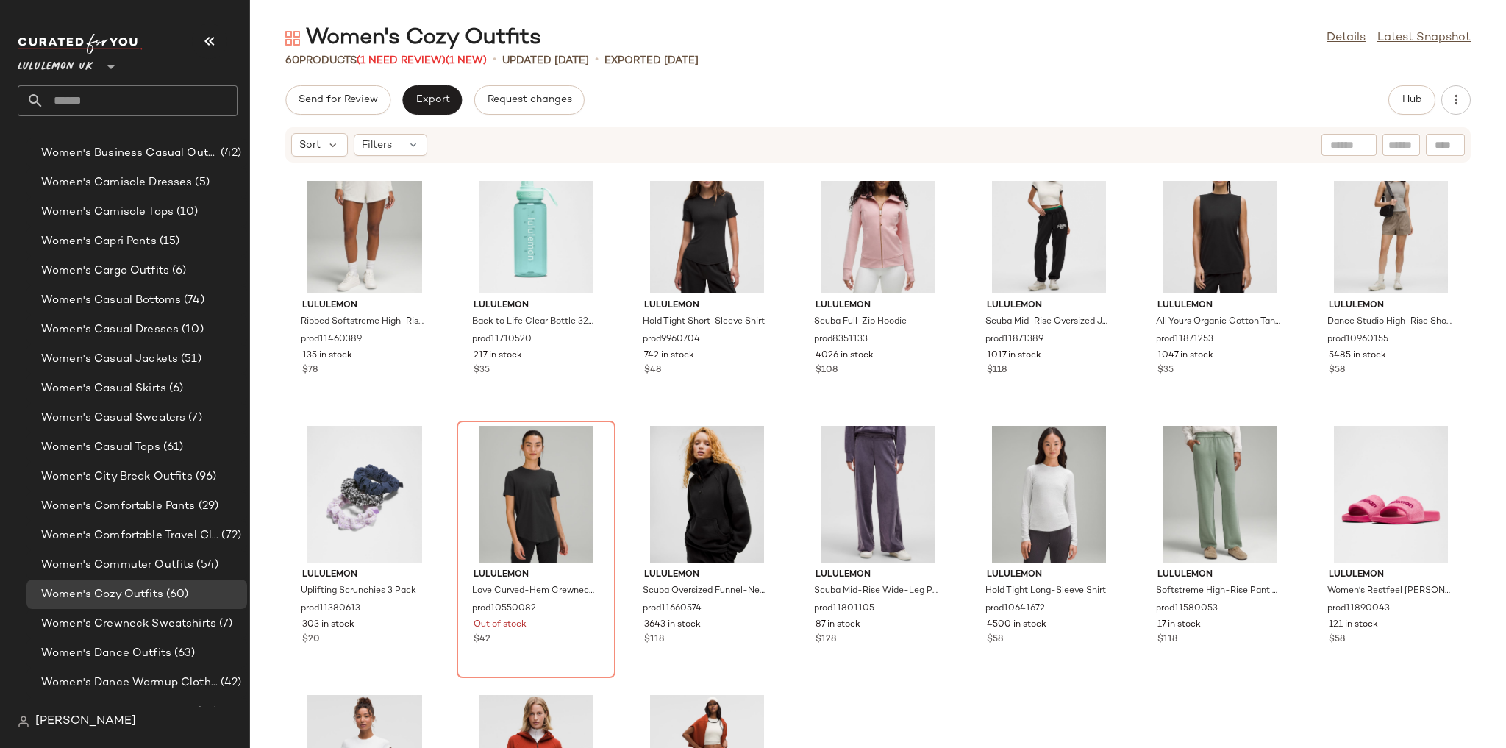
scroll to position [1600, 0]
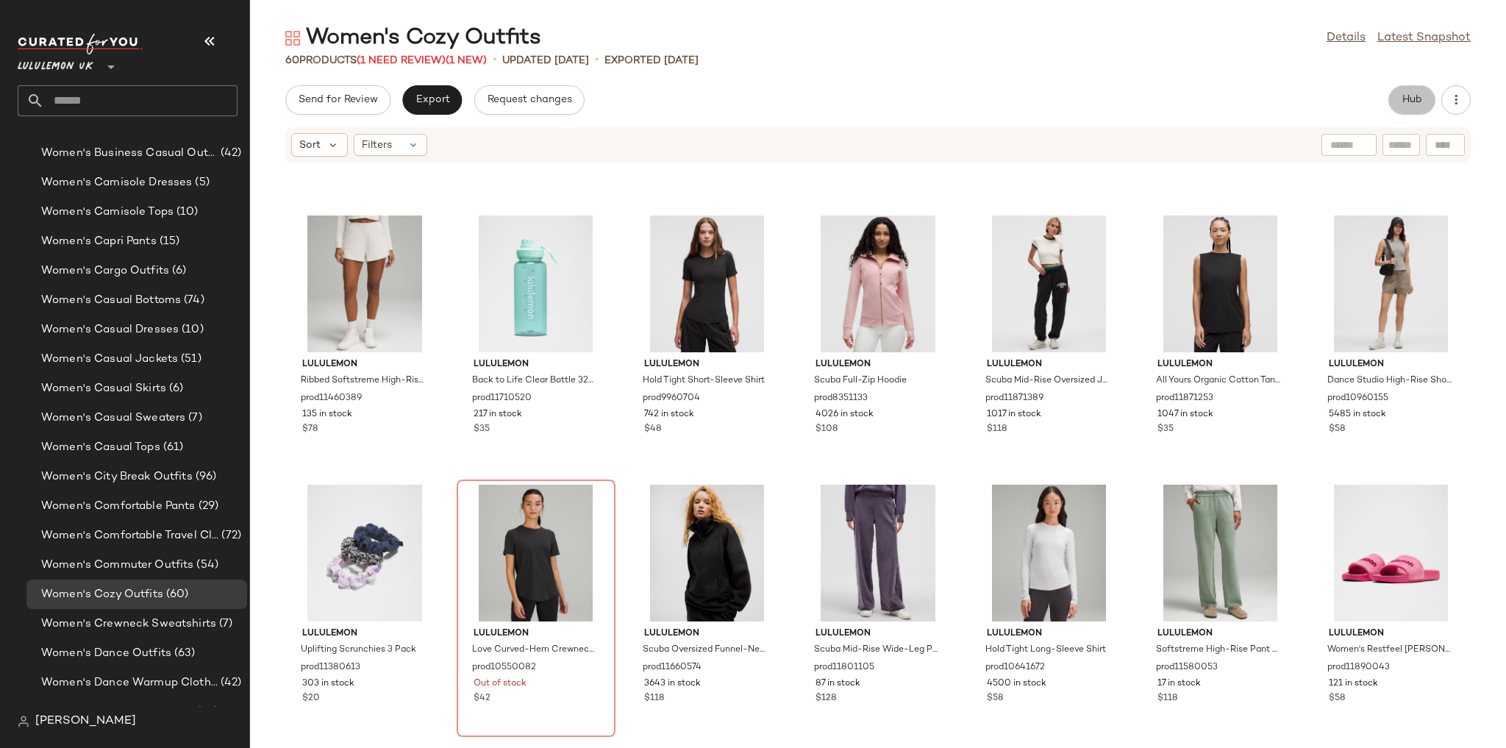
click at [1412, 103] on span "Hub" at bounding box center [1411, 100] width 21 height 12
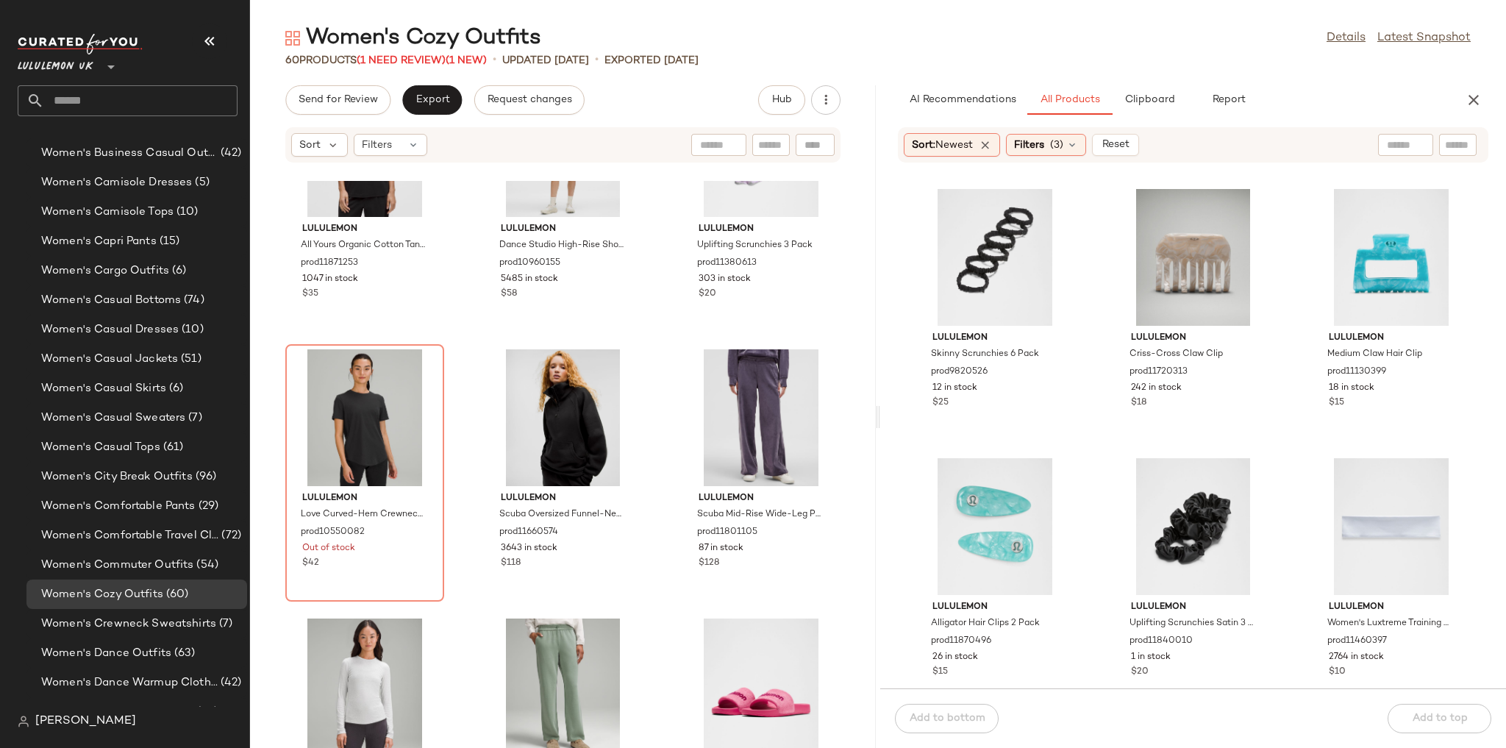
scroll to position [3925, 0]
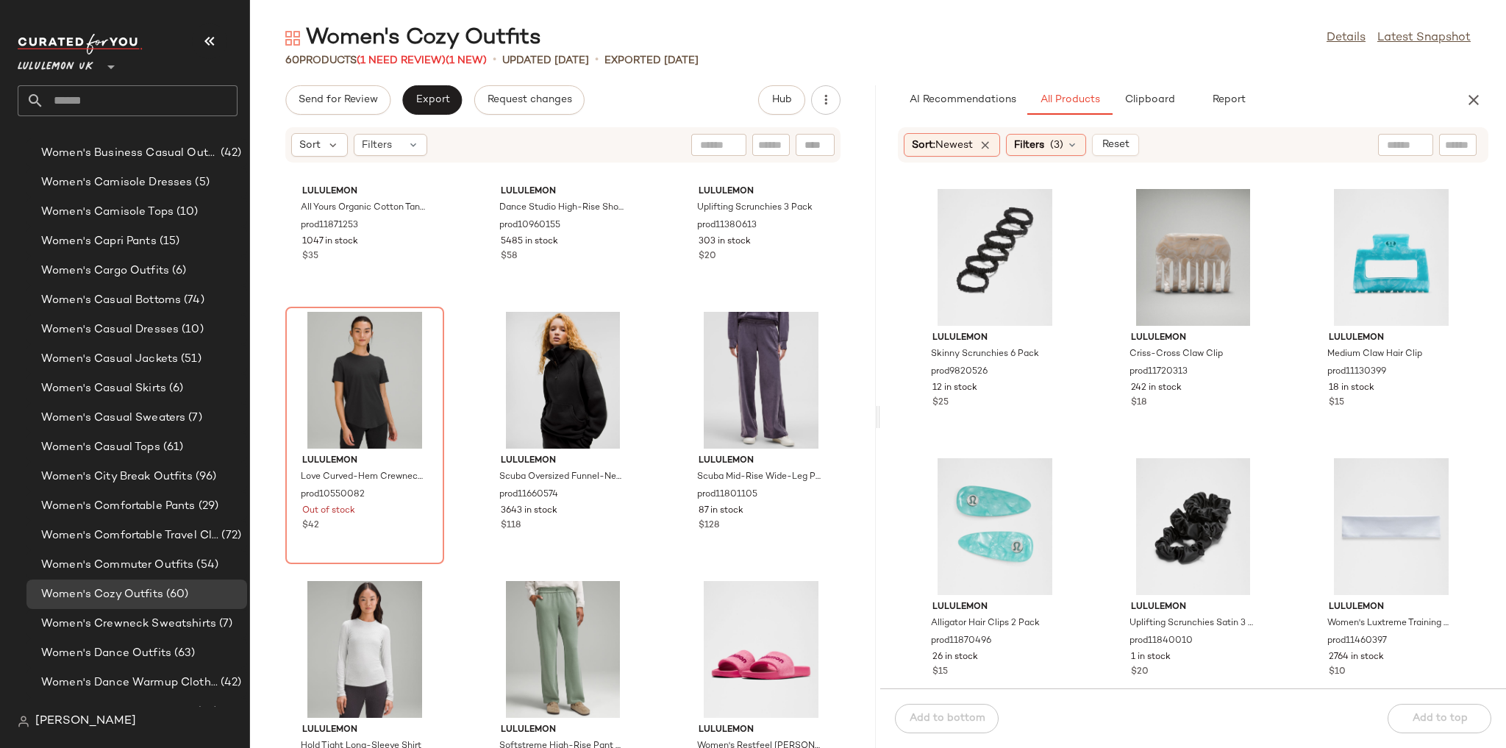
click at [1151, 115] on div "AI Recommendations All Products Clipboard Report Sort: Newest Filters (3) Reset…" at bounding box center [1193, 416] width 626 height 662
click at [1153, 104] on span "Clipboard" at bounding box center [1148, 100] width 51 height 12
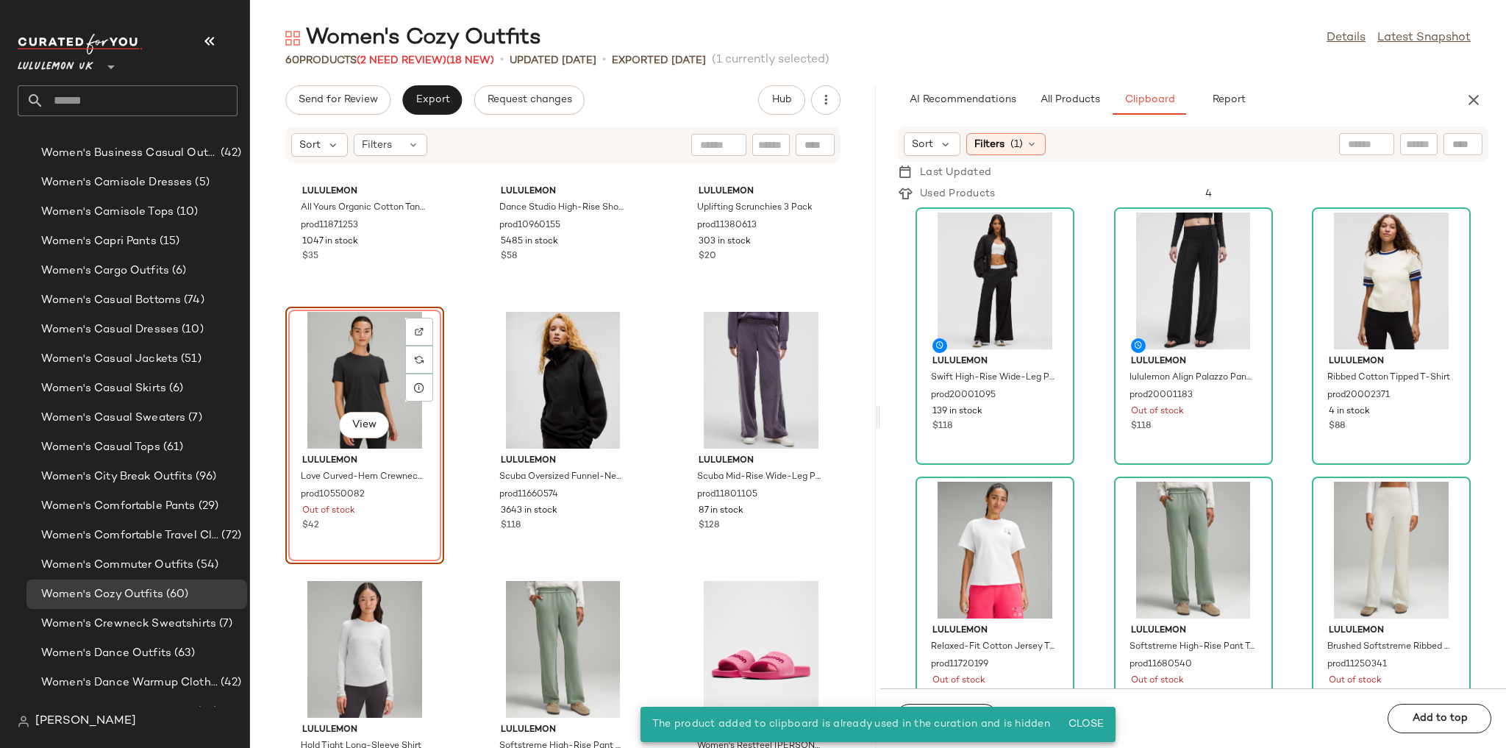
click at [1089, 462] on div "lululemon Swift High-Rise Wide-Leg Pant Logo Waistband prod20001095 139 in stoc…" at bounding box center [1193, 446] width 626 height 484
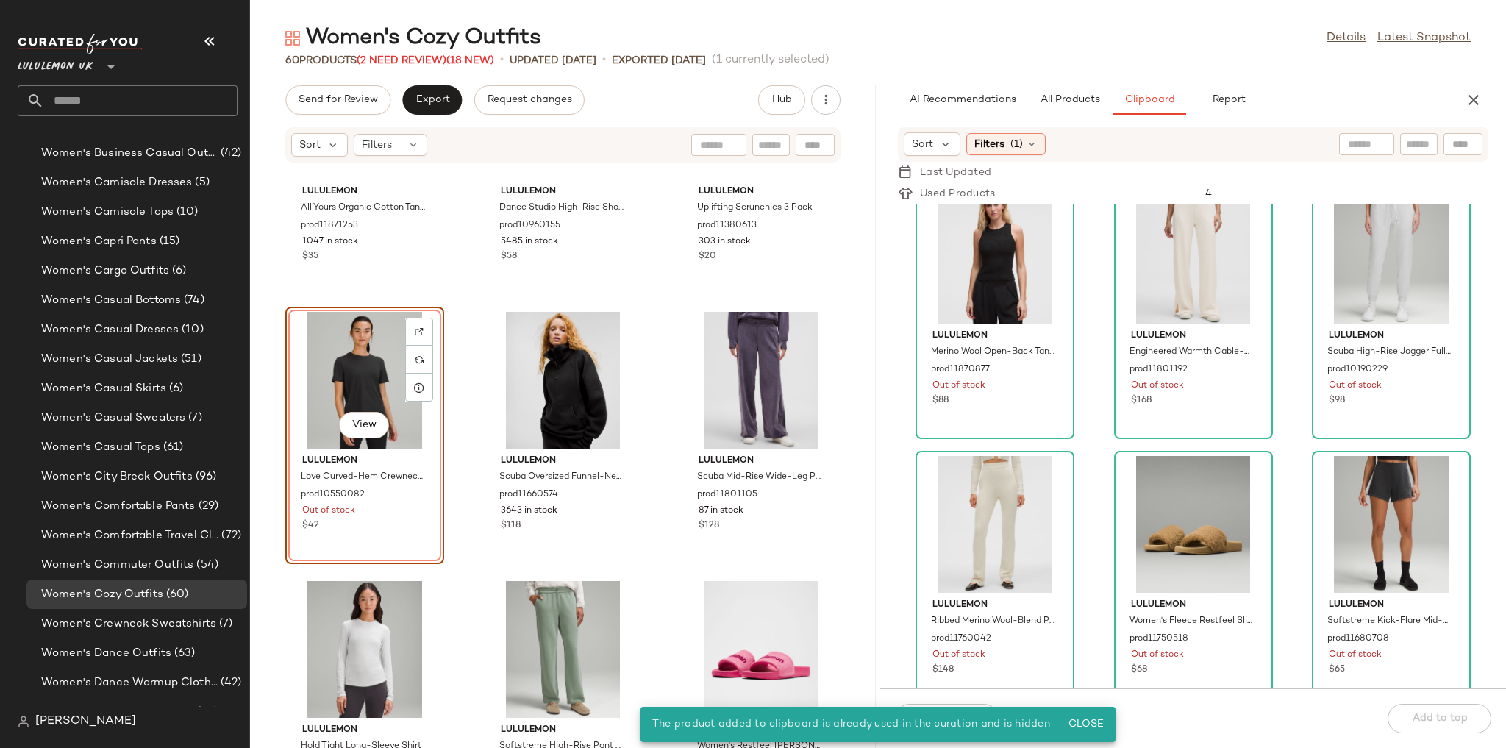
scroll to position [1133, 0]
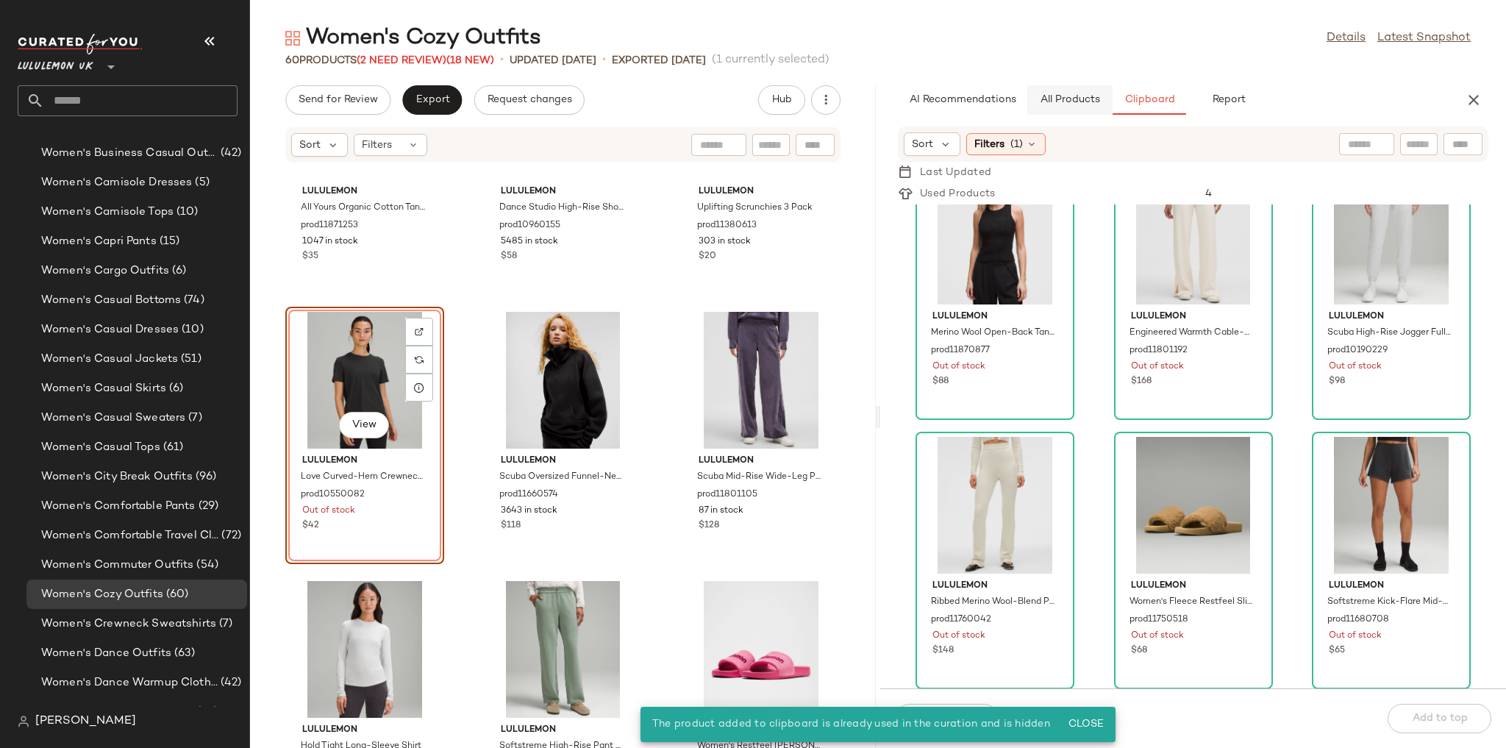
click at [1083, 113] on button "All Products" at bounding box center [1069, 99] width 85 height 29
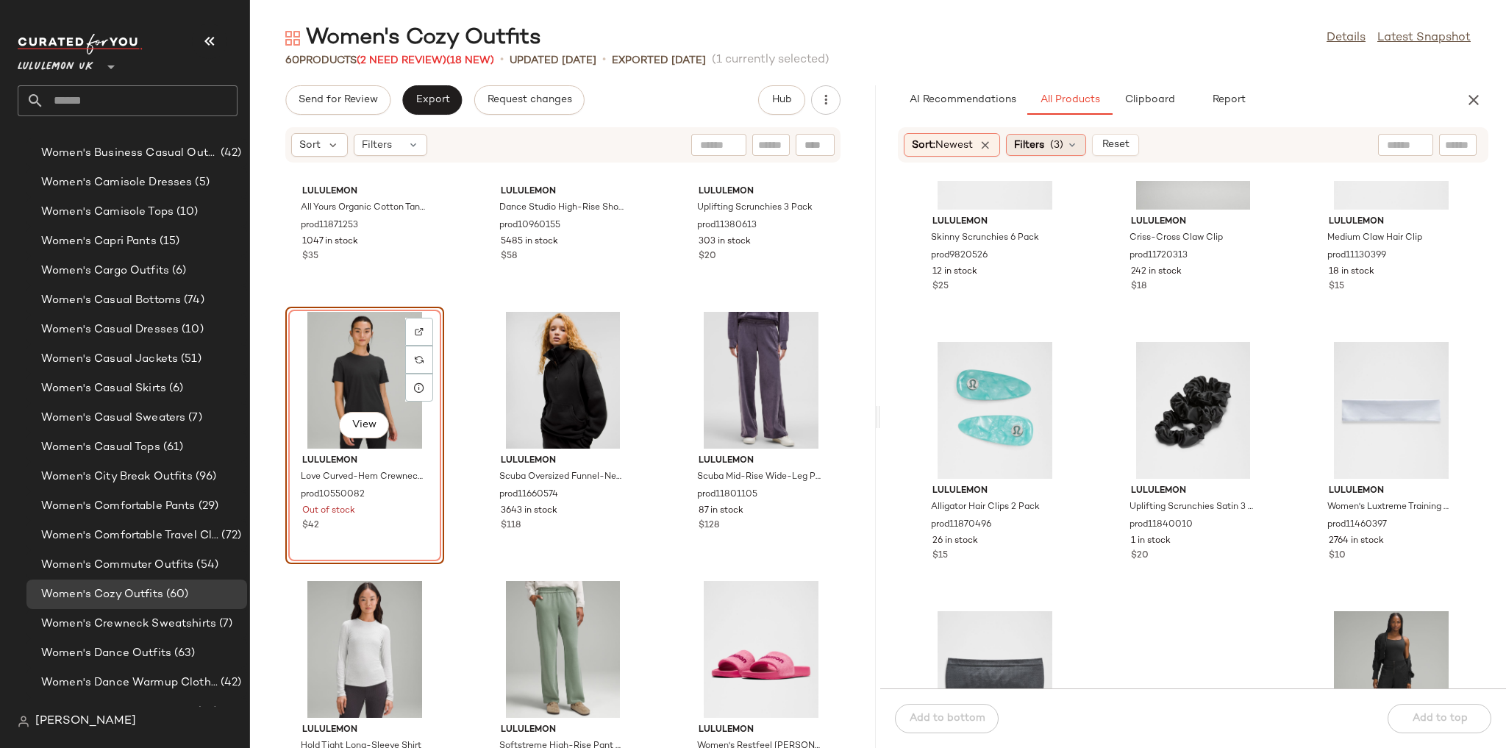
scroll to position [118, 0]
click at [1053, 138] on div "Filters (3)" at bounding box center [1046, 145] width 80 height 22
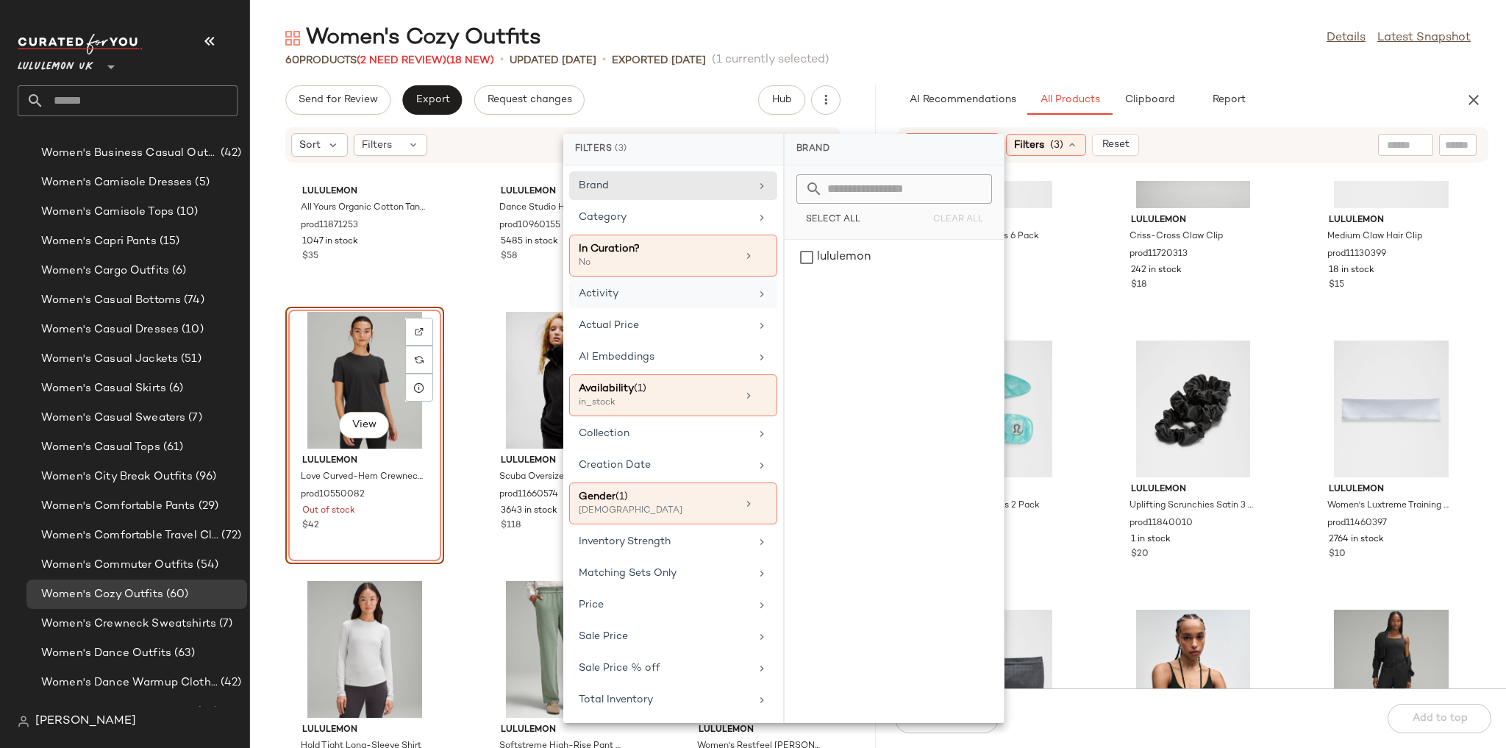
click at [669, 298] on div "Activity" at bounding box center [664, 293] width 171 height 15
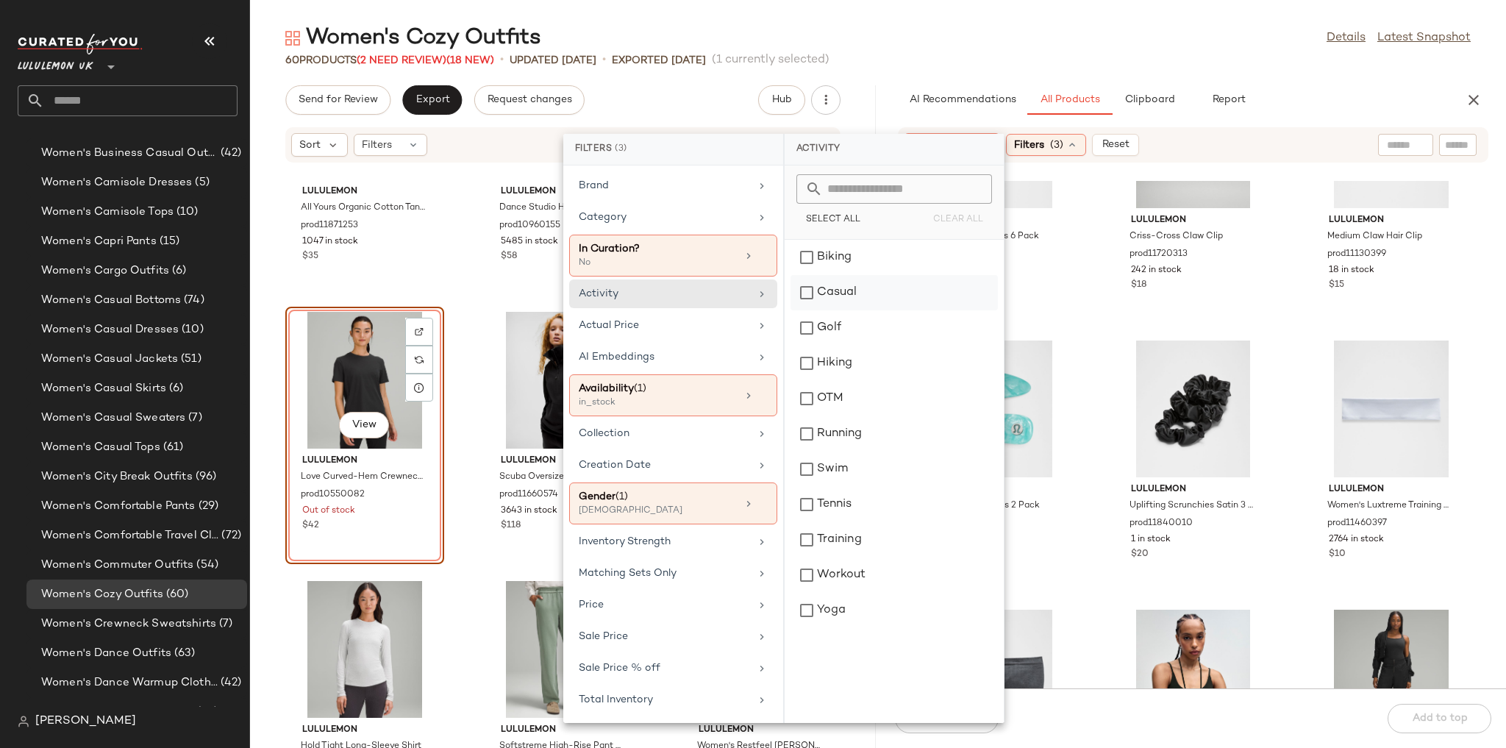
click at [853, 310] on div "Casual" at bounding box center [893, 327] width 207 height 35
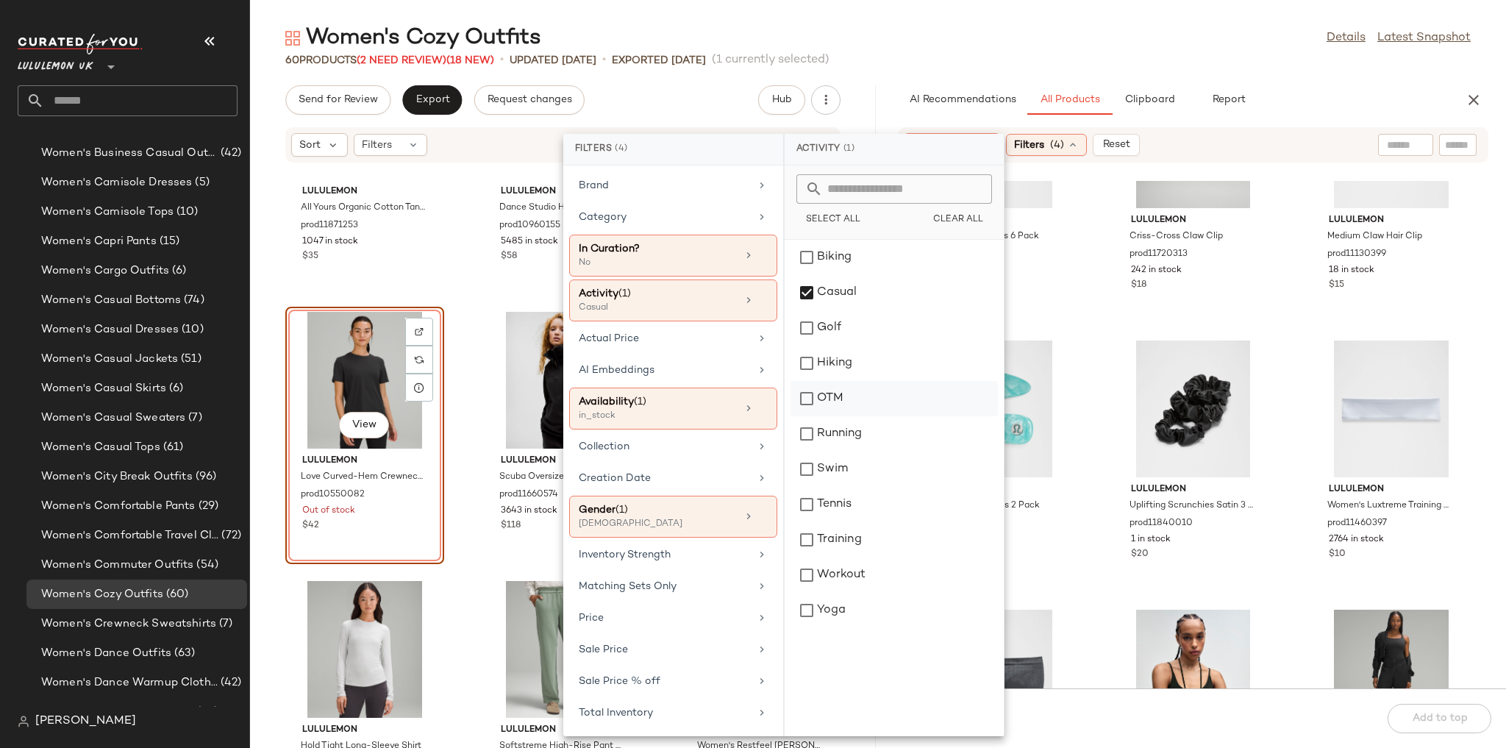
click at [848, 416] on div "OTM" at bounding box center [893, 433] width 207 height 35
click at [680, 210] on div "Category" at bounding box center [664, 217] width 171 height 15
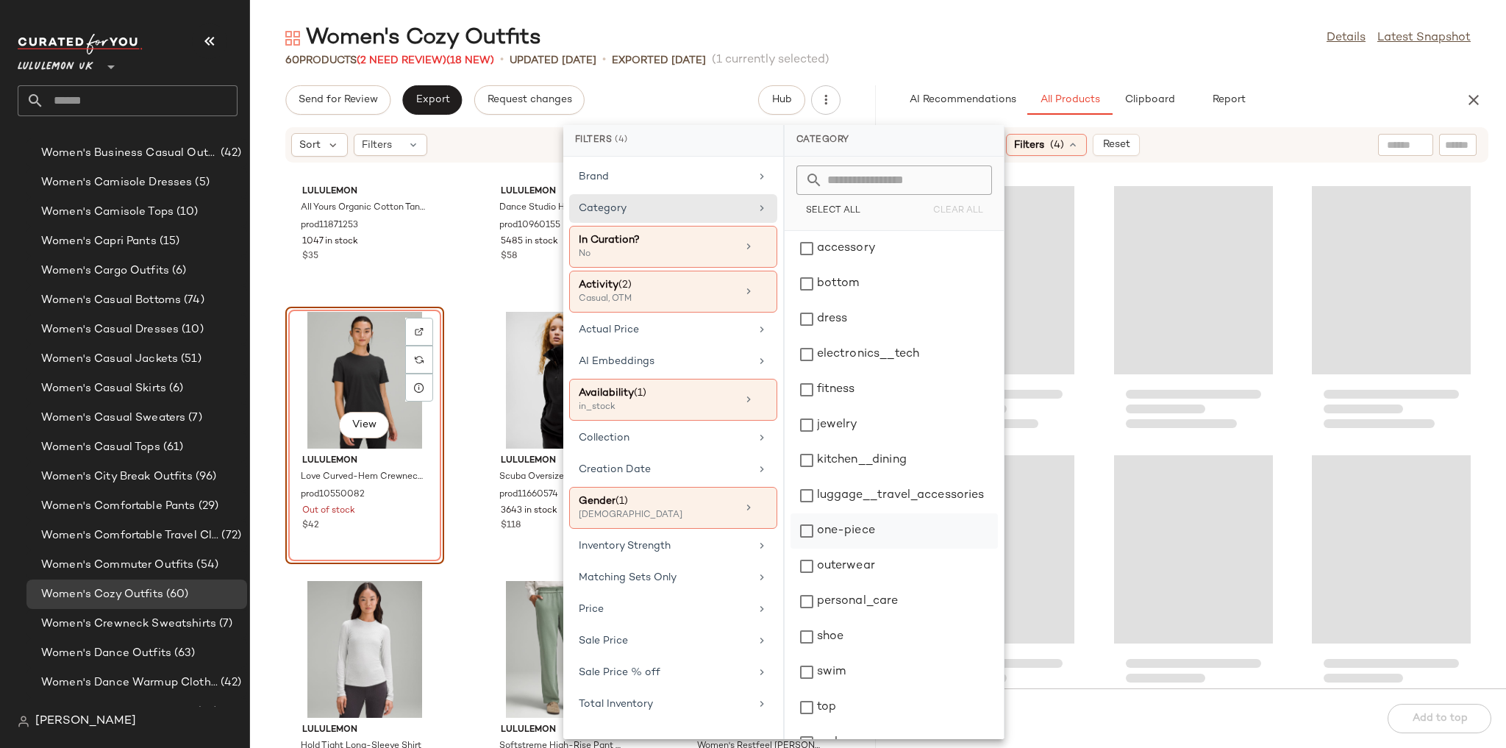
scroll to position [26, 0]
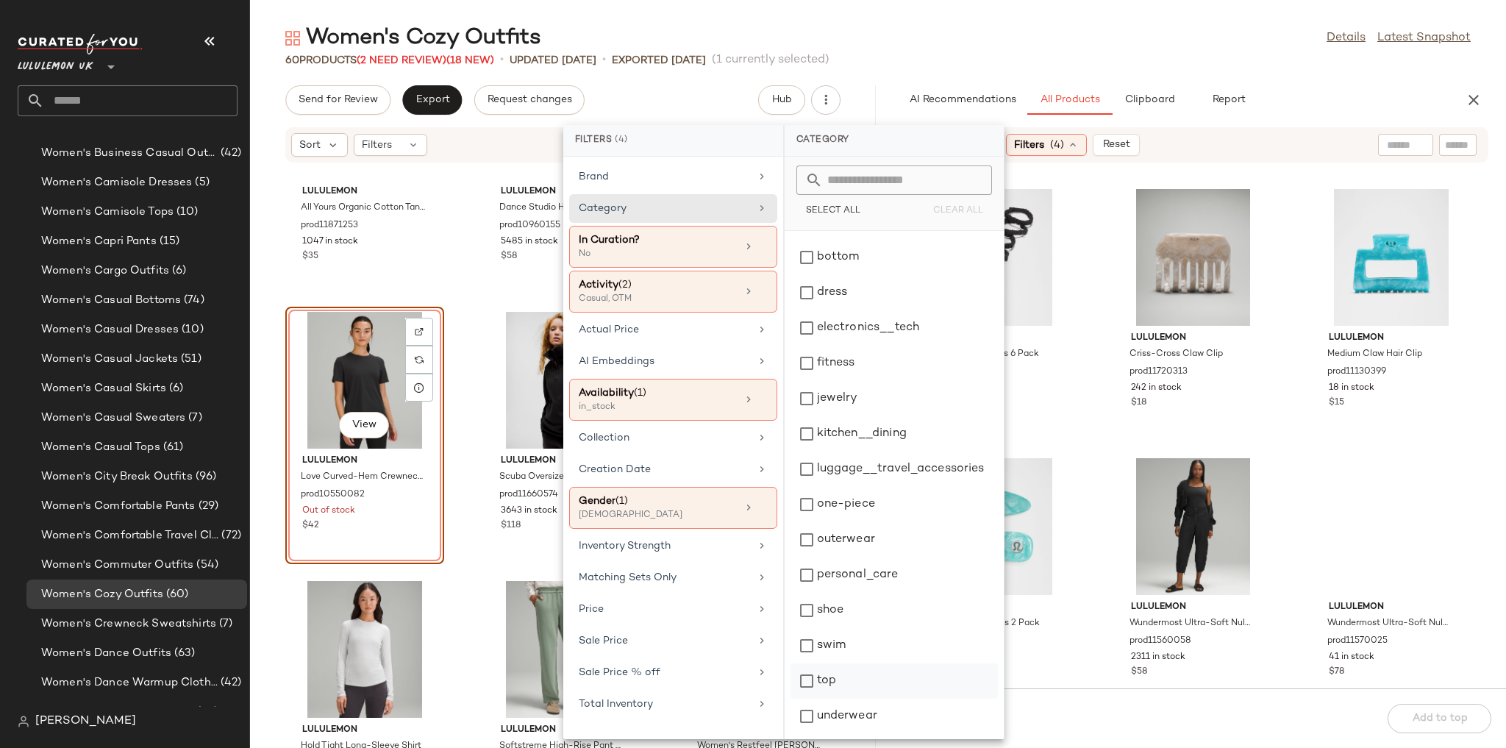
click at [812, 698] on div "top" at bounding box center [893, 715] width 207 height 35
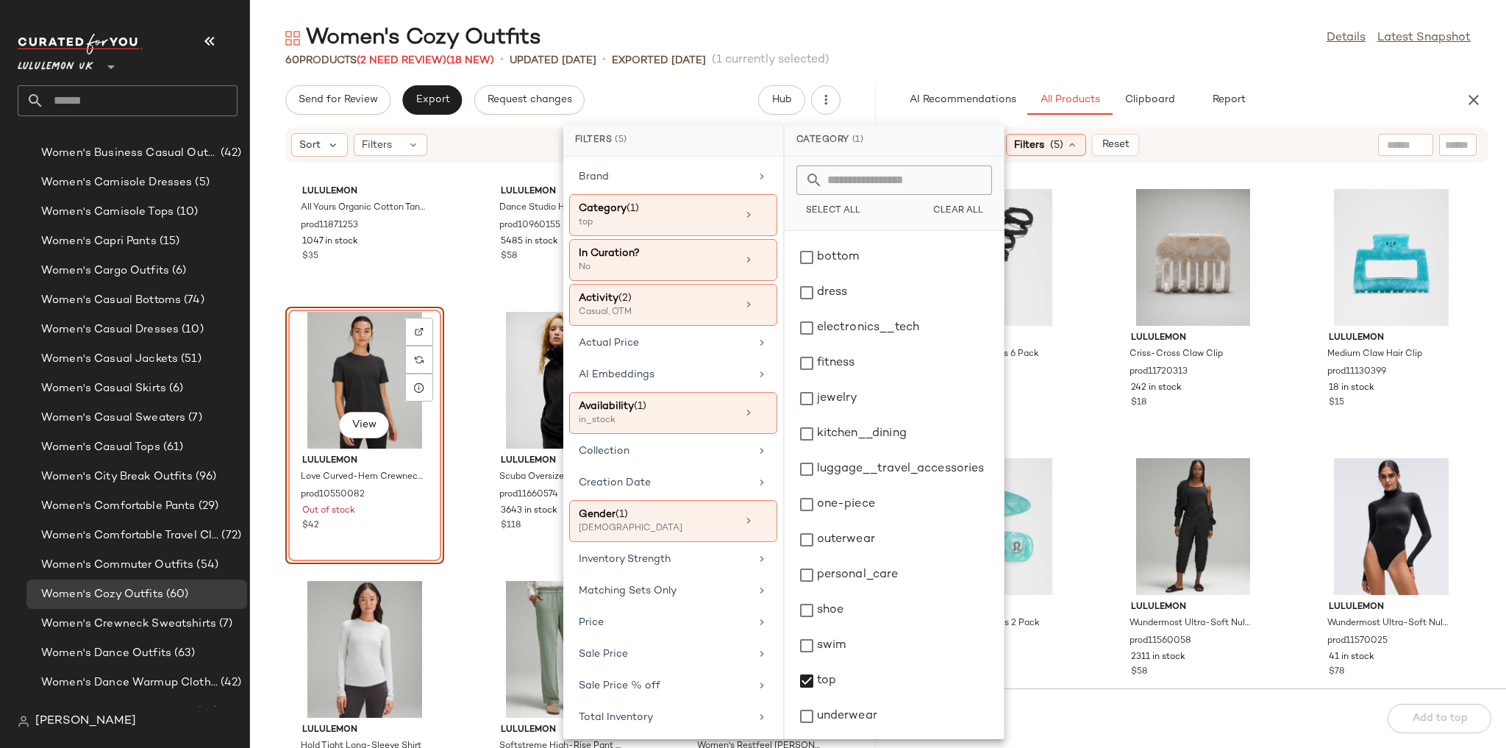
click at [1149, 49] on div "Women's Cozy Outfits Details Latest Snapshot" at bounding box center [878, 38] width 1256 height 29
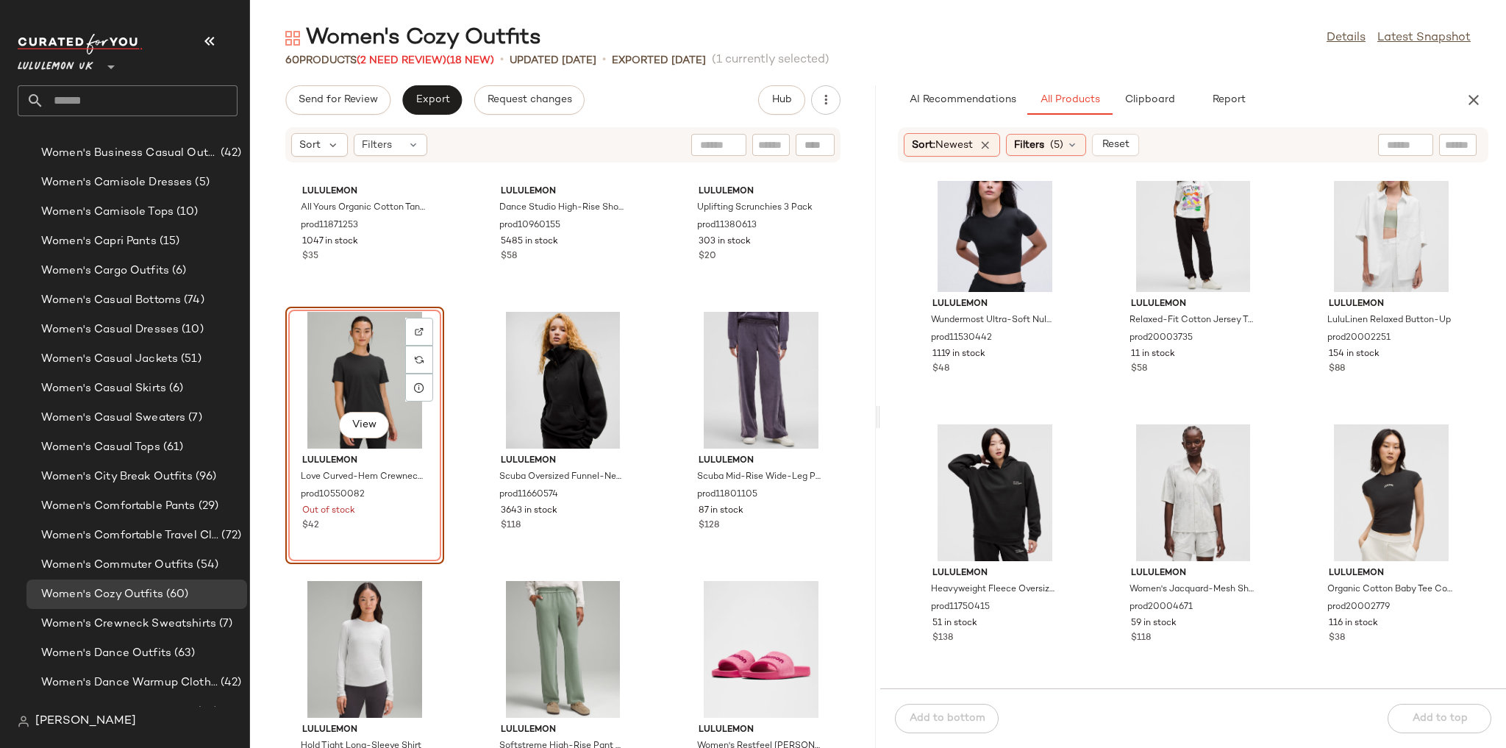
scroll to position [365, 0]
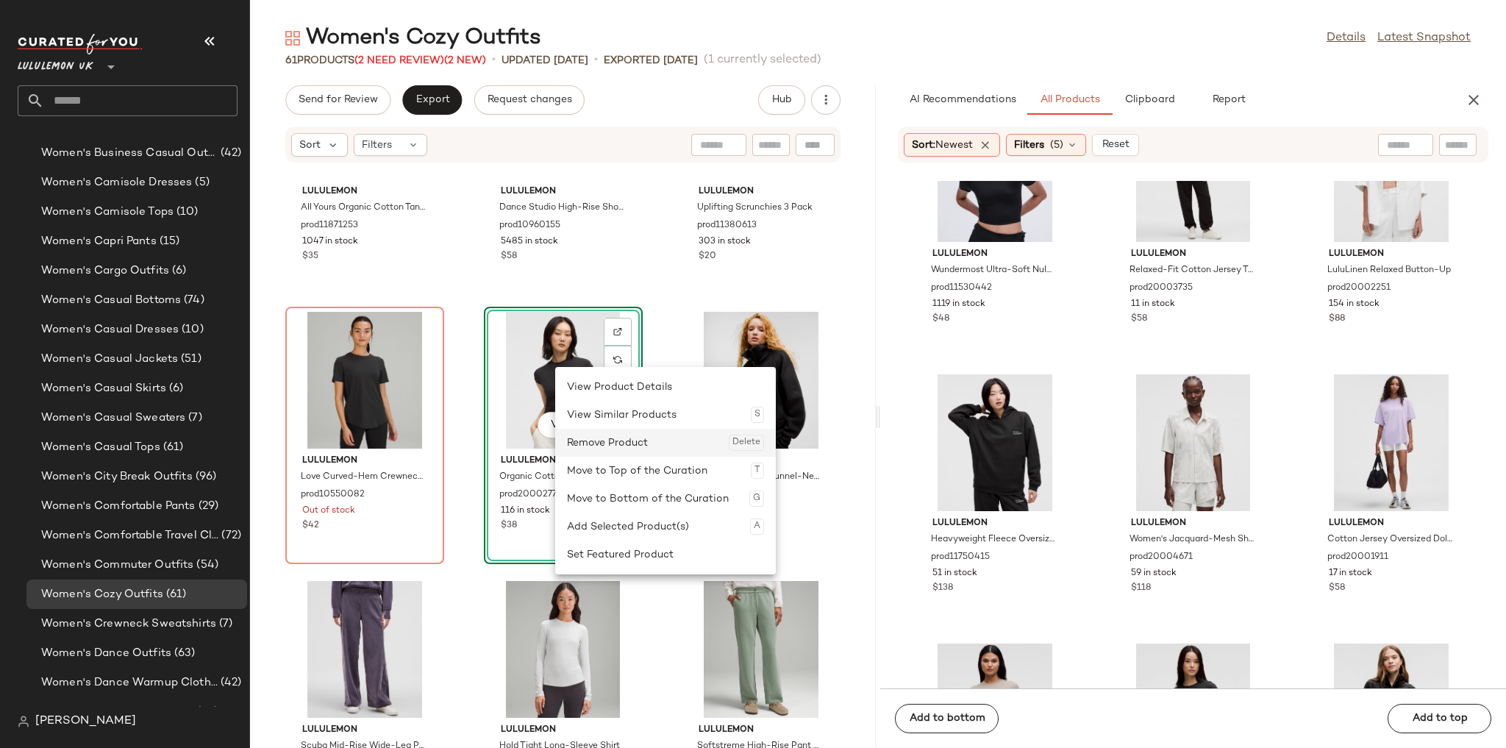
click at [595, 437] on div "Remove Product Delete" at bounding box center [665, 443] width 197 height 28
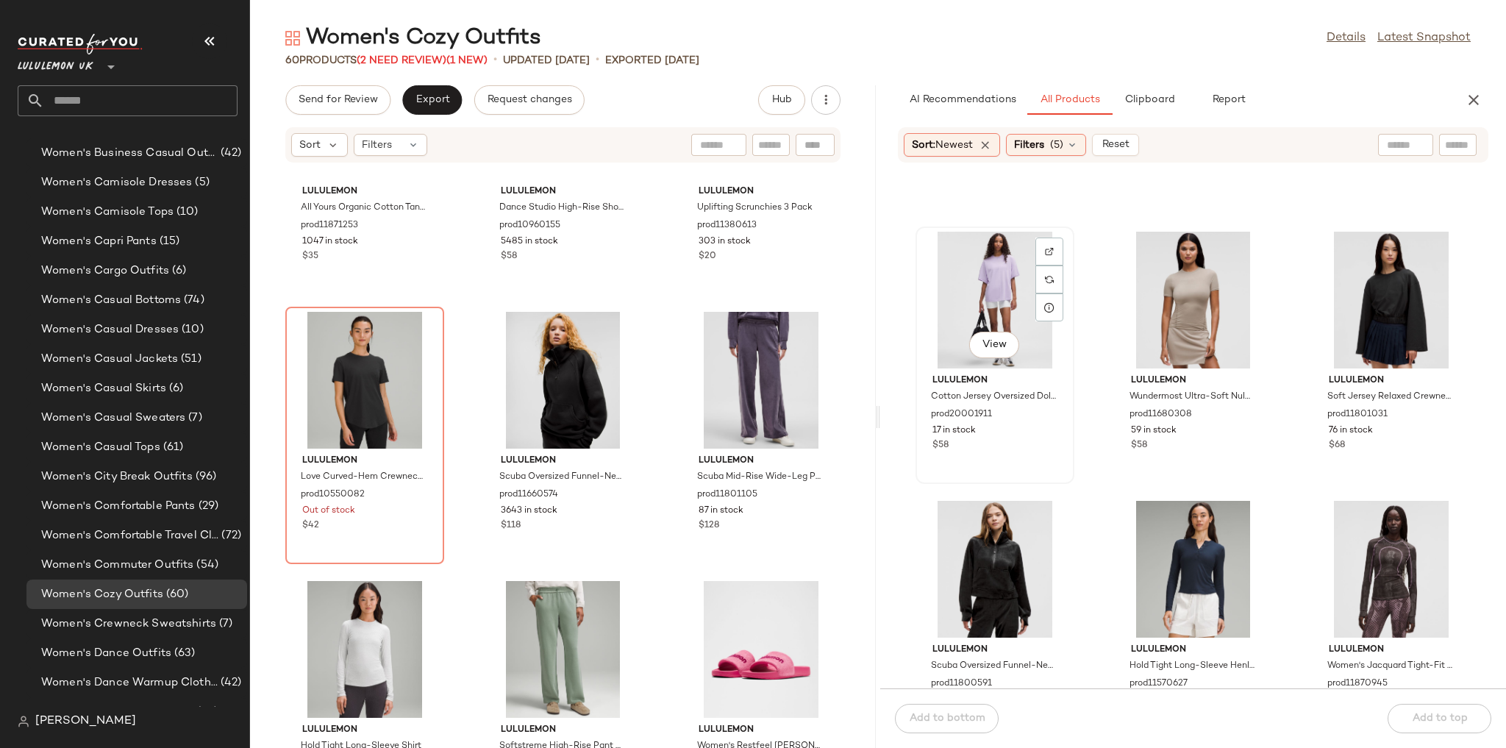
scroll to position [775, 0]
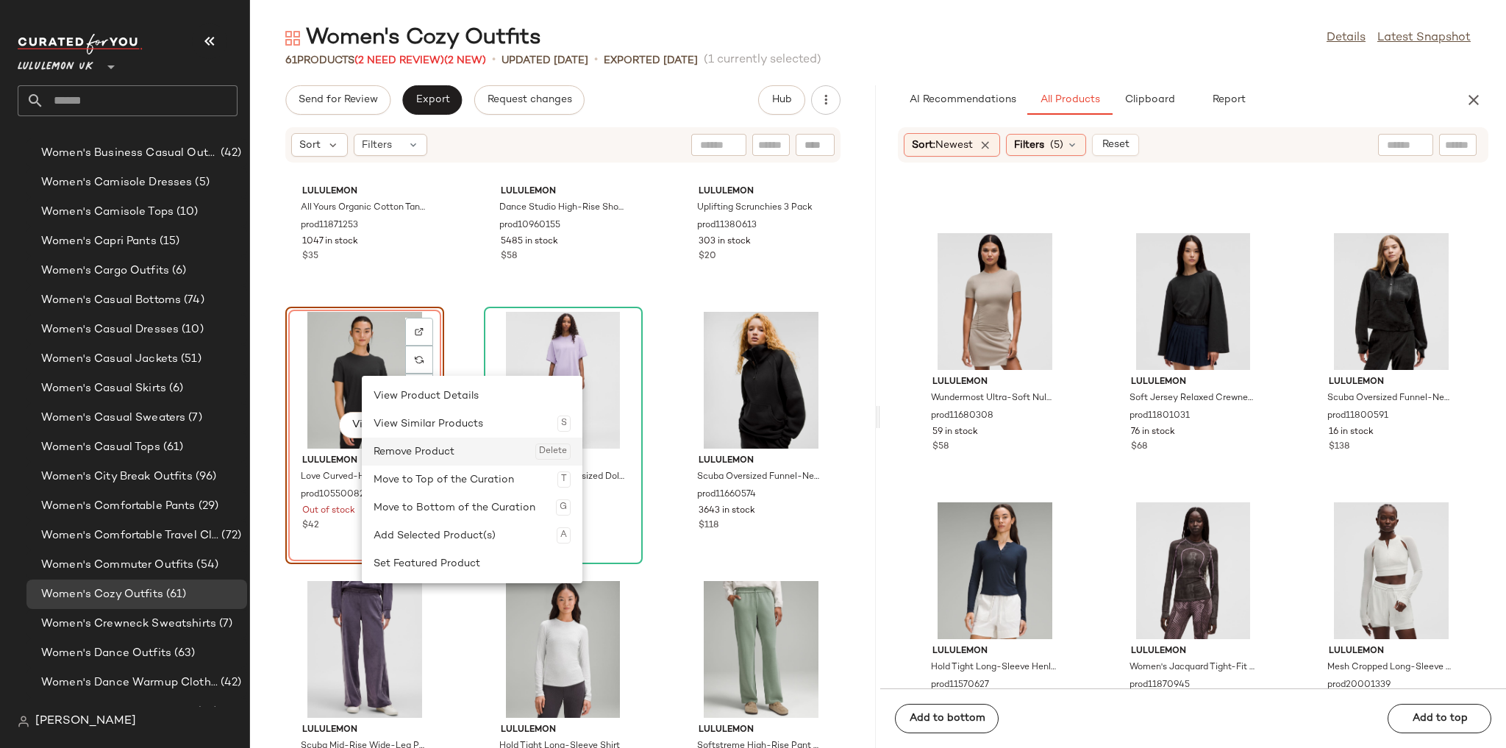
click at [423, 462] on div "Remove Product Delete" at bounding box center [471, 451] width 197 height 28
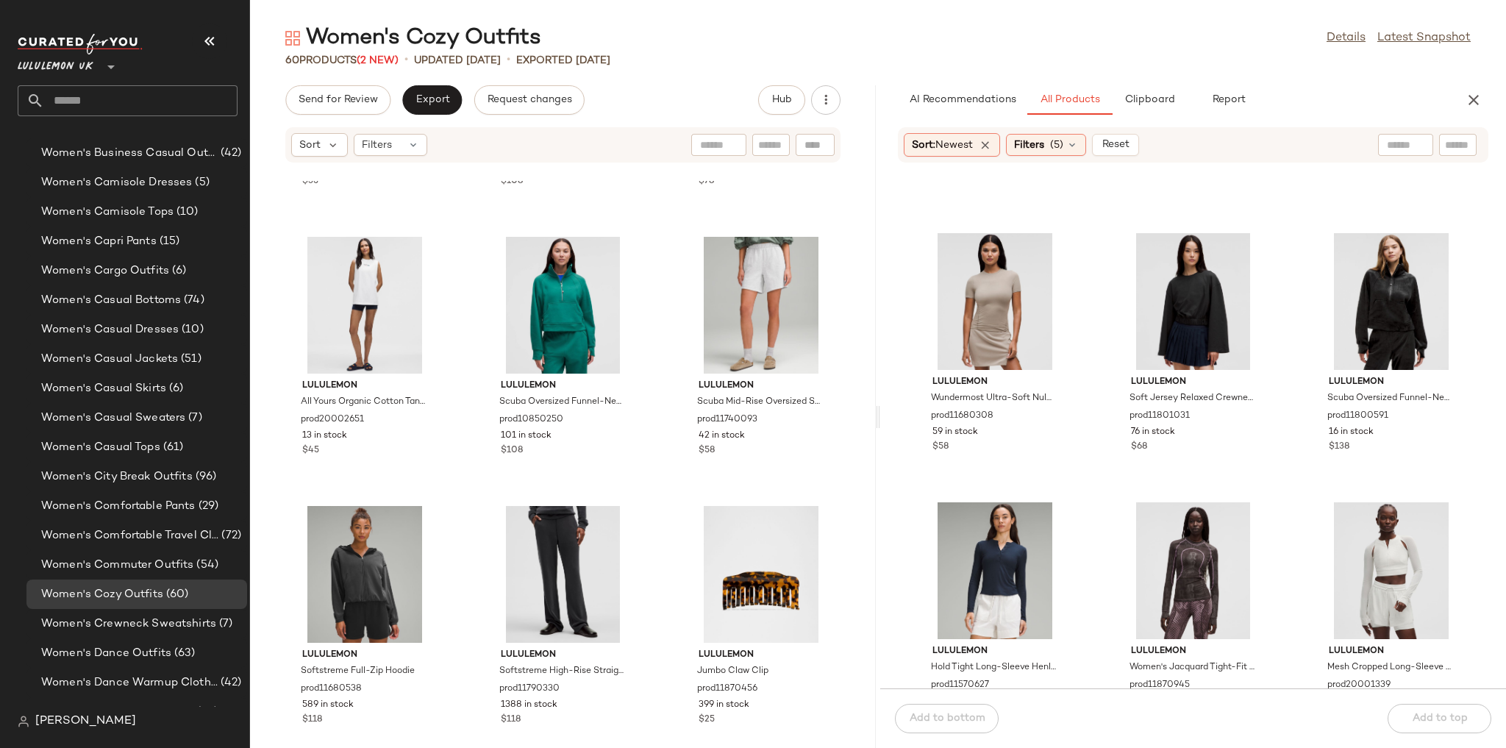
scroll to position [4817, 0]
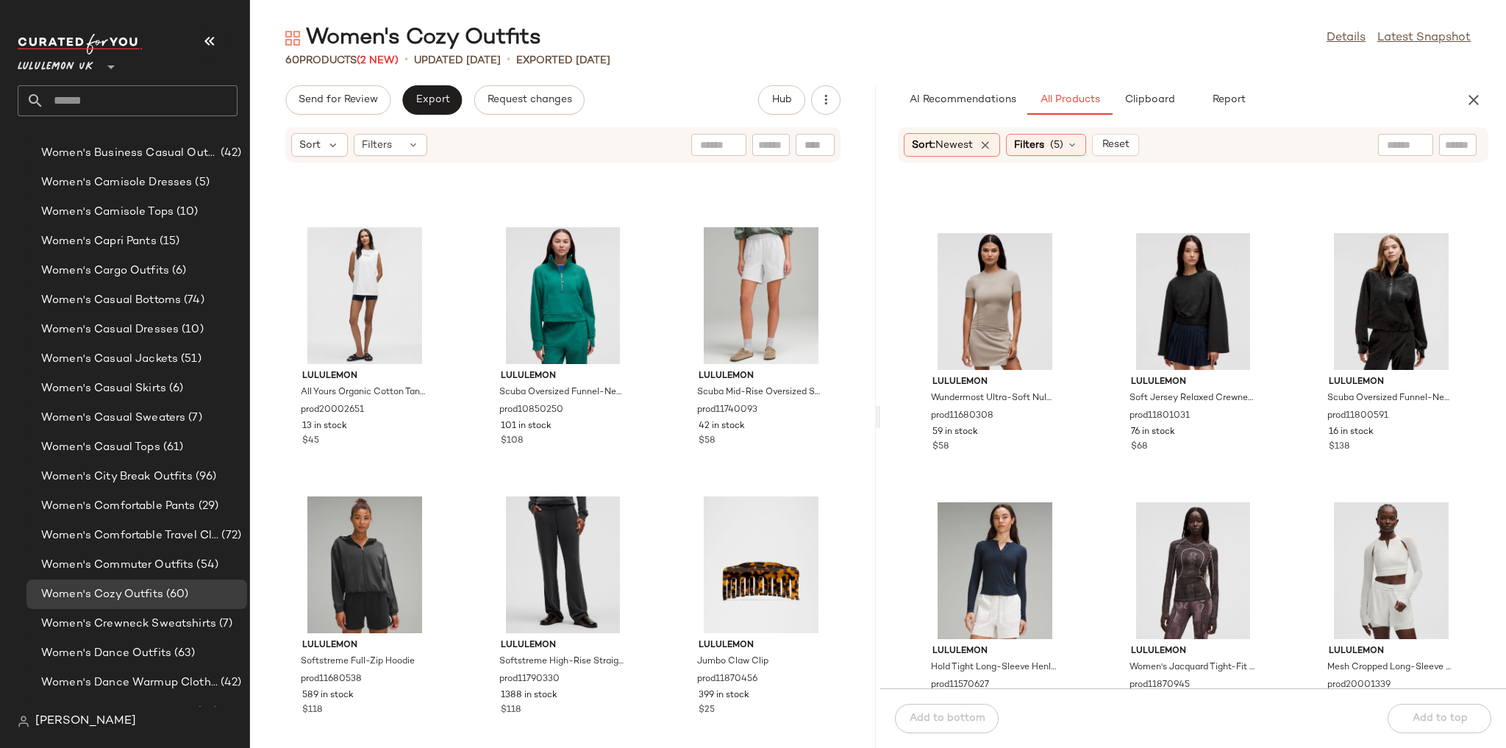
click at [1147, 79] on div "Women's Cozy Outfits Details Latest Snapshot 60 Products (2 New) • updated [DAT…" at bounding box center [878, 386] width 1256 height 724
click at [1150, 112] on button "Clipboard" at bounding box center [1149, 99] width 74 height 29
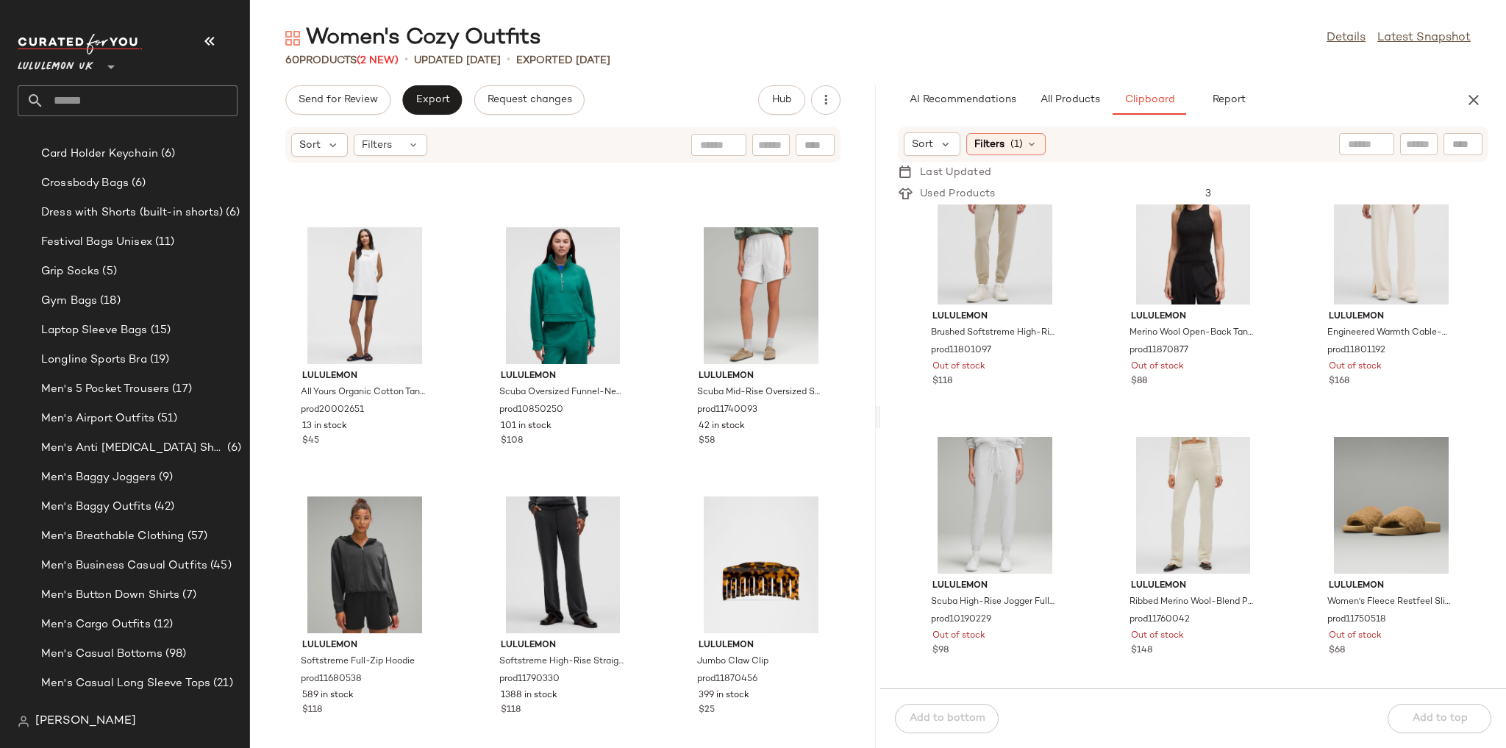
scroll to position [85, 0]
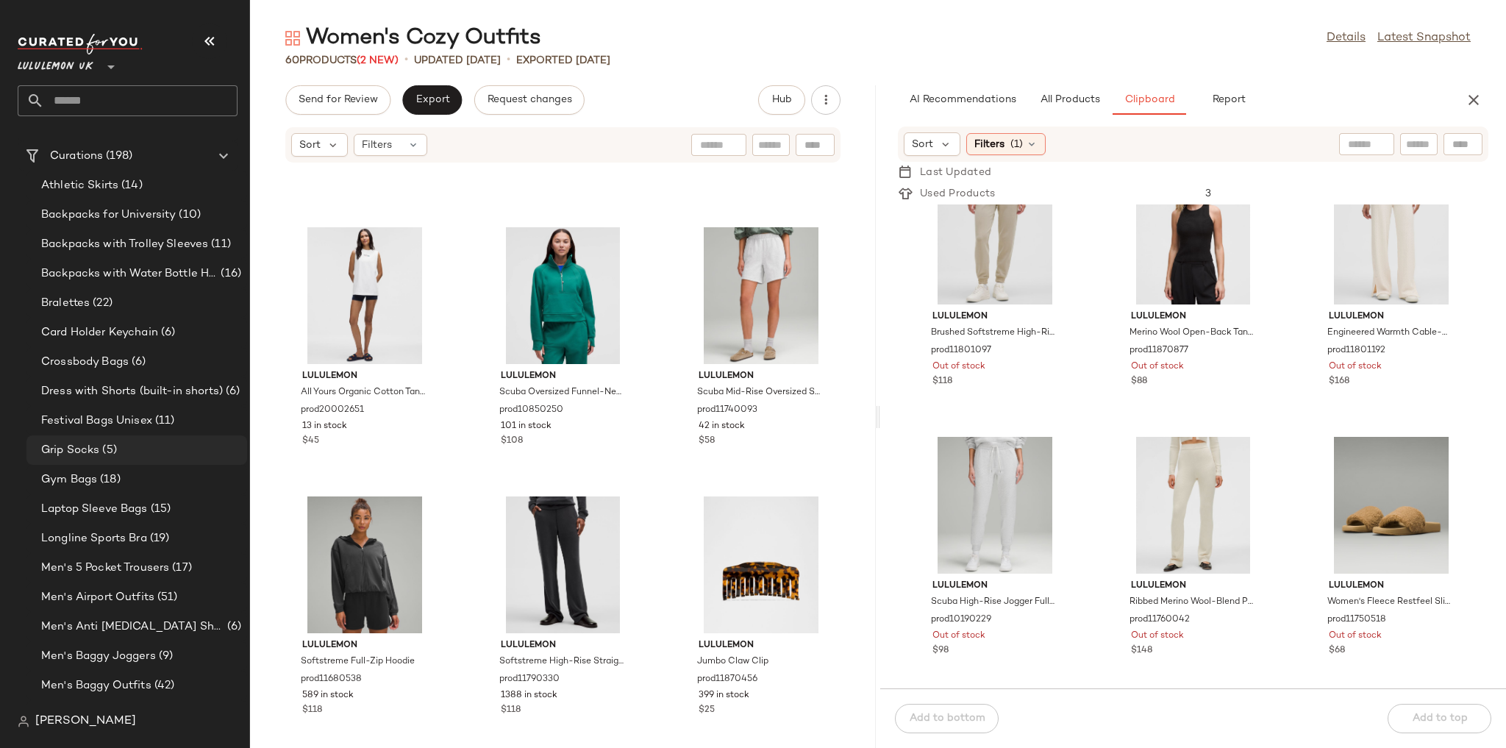
click at [135, 445] on div "Grip Socks (5)" at bounding box center [139, 450] width 204 height 17
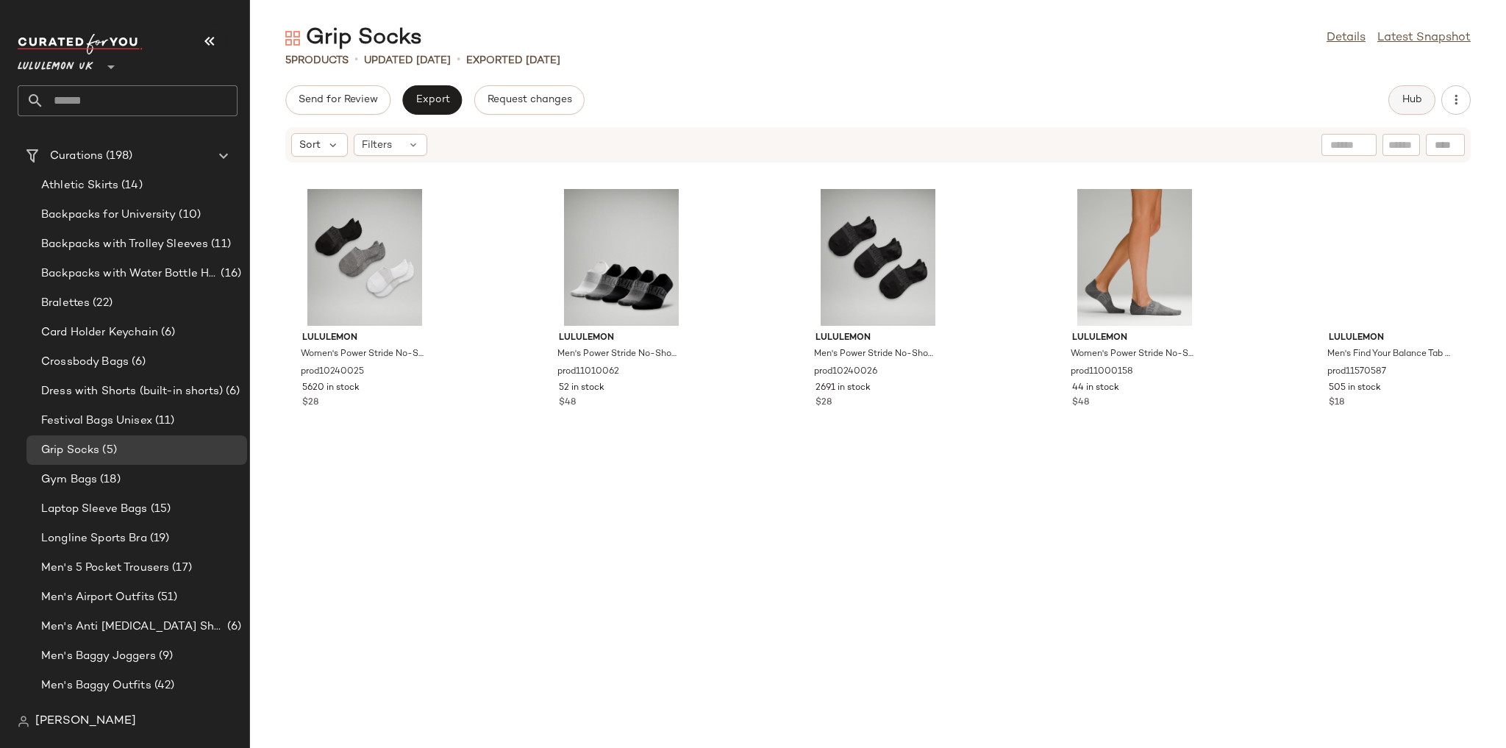
click at [1397, 93] on button "Hub" at bounding box center [1411, 99] width 47 height 29
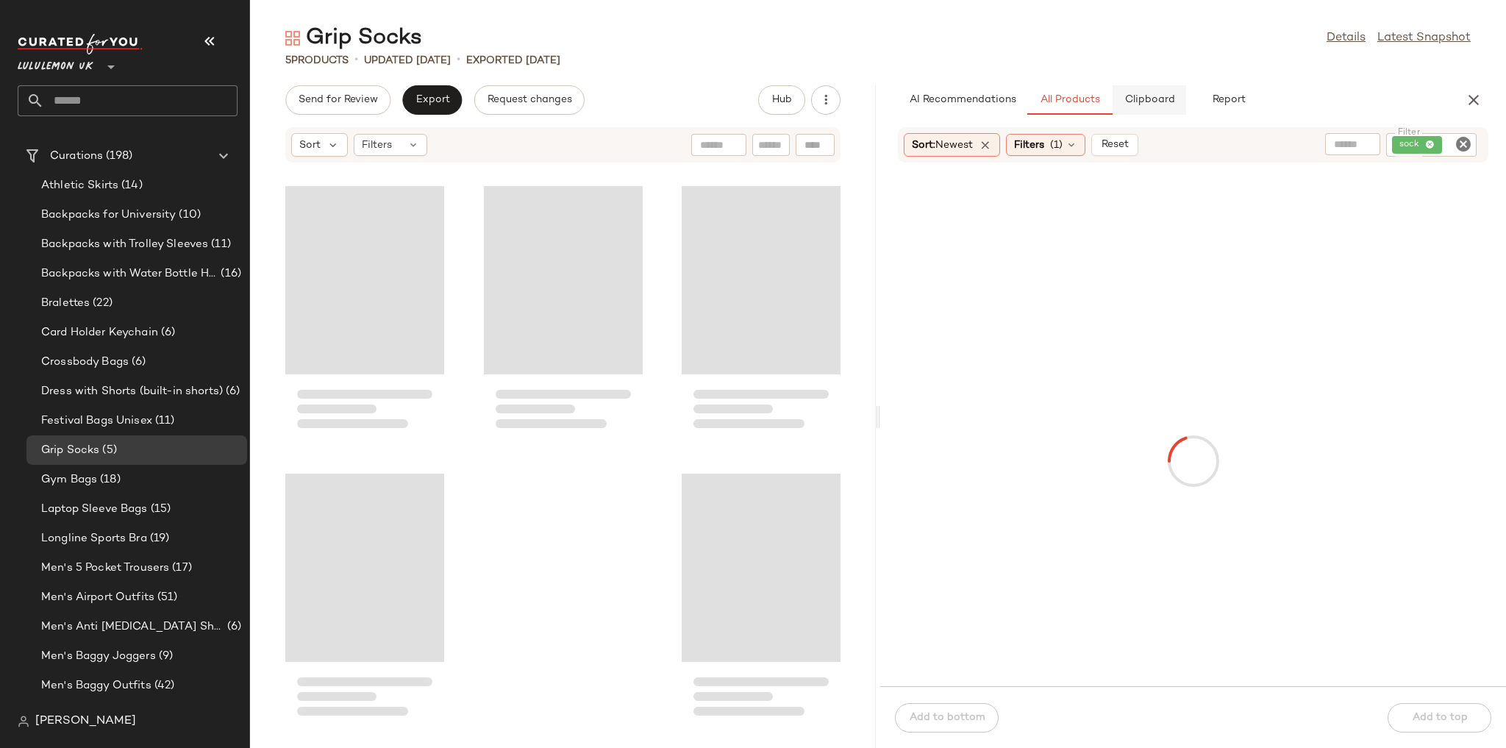
click at [1150, 105] on span "Clipboard" at bounding box center [1148, 100] width 51 height 12
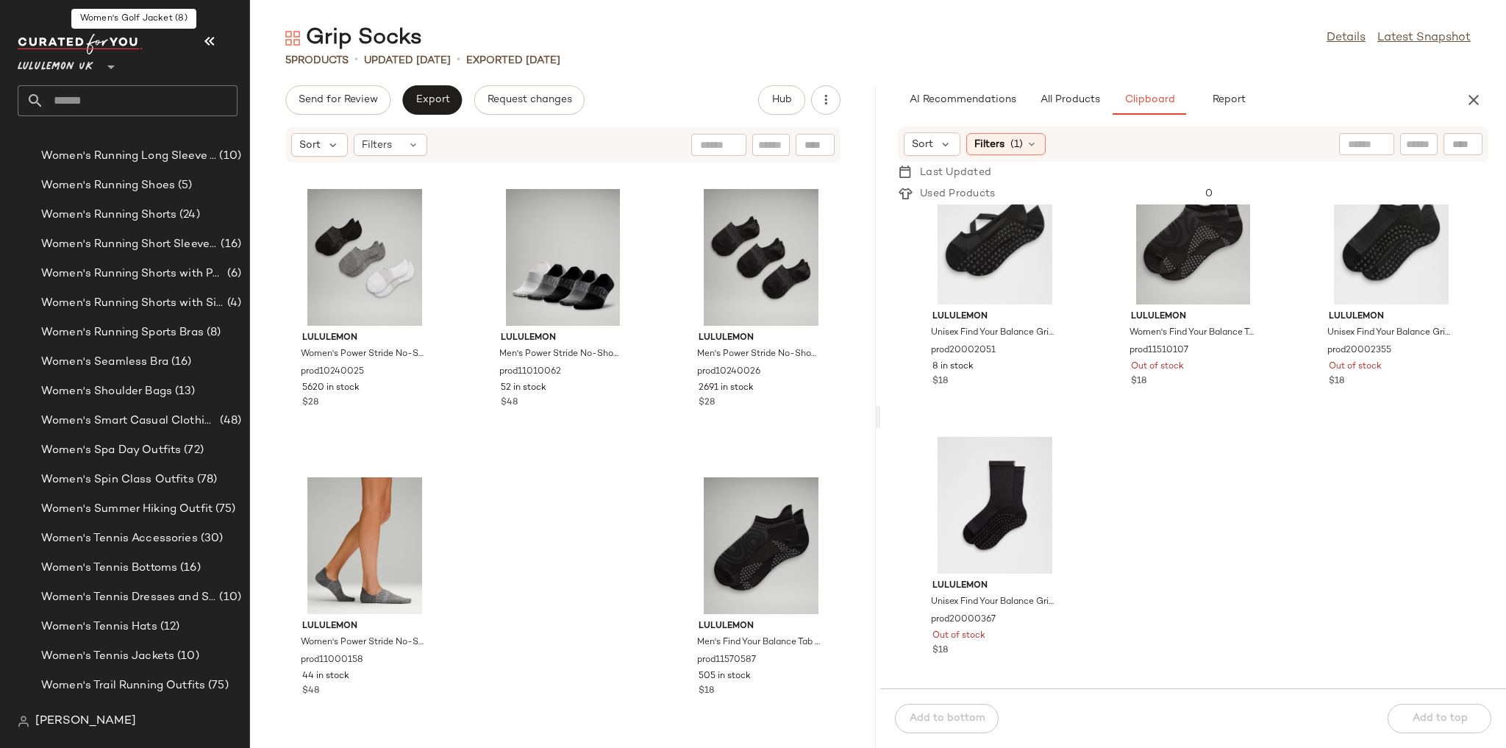
scroll to position [4967, 0]
click at [172, 387] on span "(13)" at bounding box center [184, 391] width 24 height 17
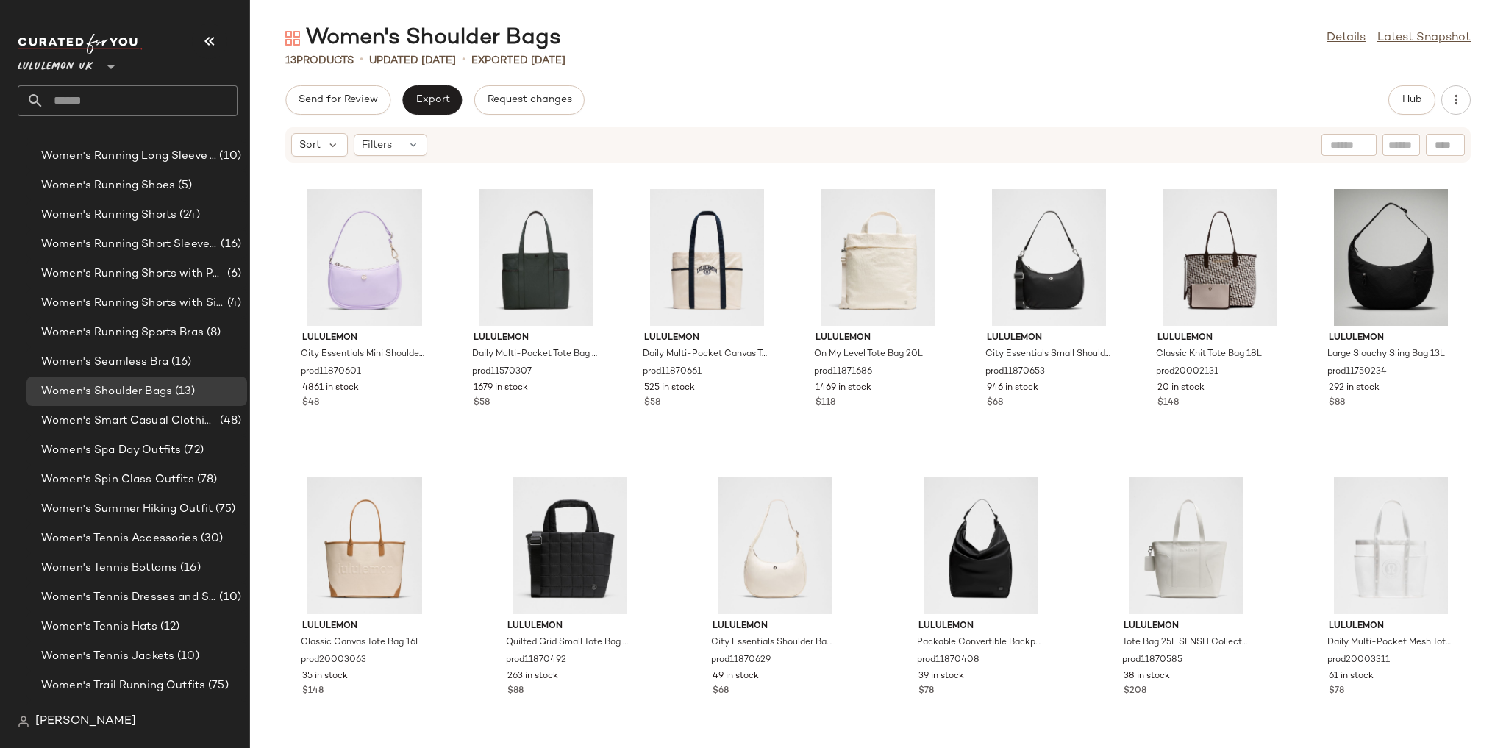
scroll to position [232, 0]
click at [1406, 115] on div "Send for Review Export Request changes Hub Sort Filters lululemon City Essentia…" at bounding box center [878, 416] width 1256 height 662
click at [1409, 96] on span "Hub" at bounding box center [1411, 100] width 21 height 12
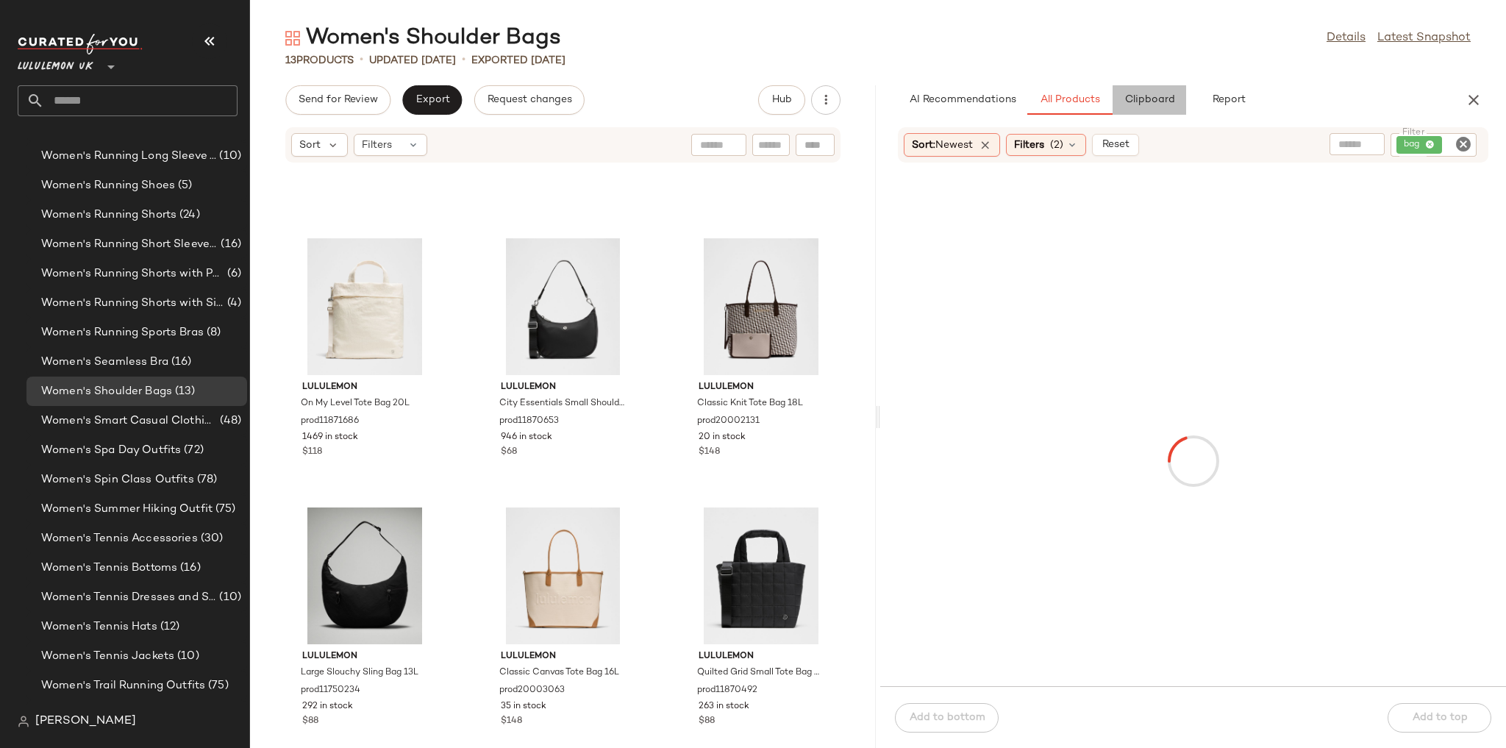
click at [1165, 96] on span "Clipboard" at bounding box center [1148, 100] width 51 height 12
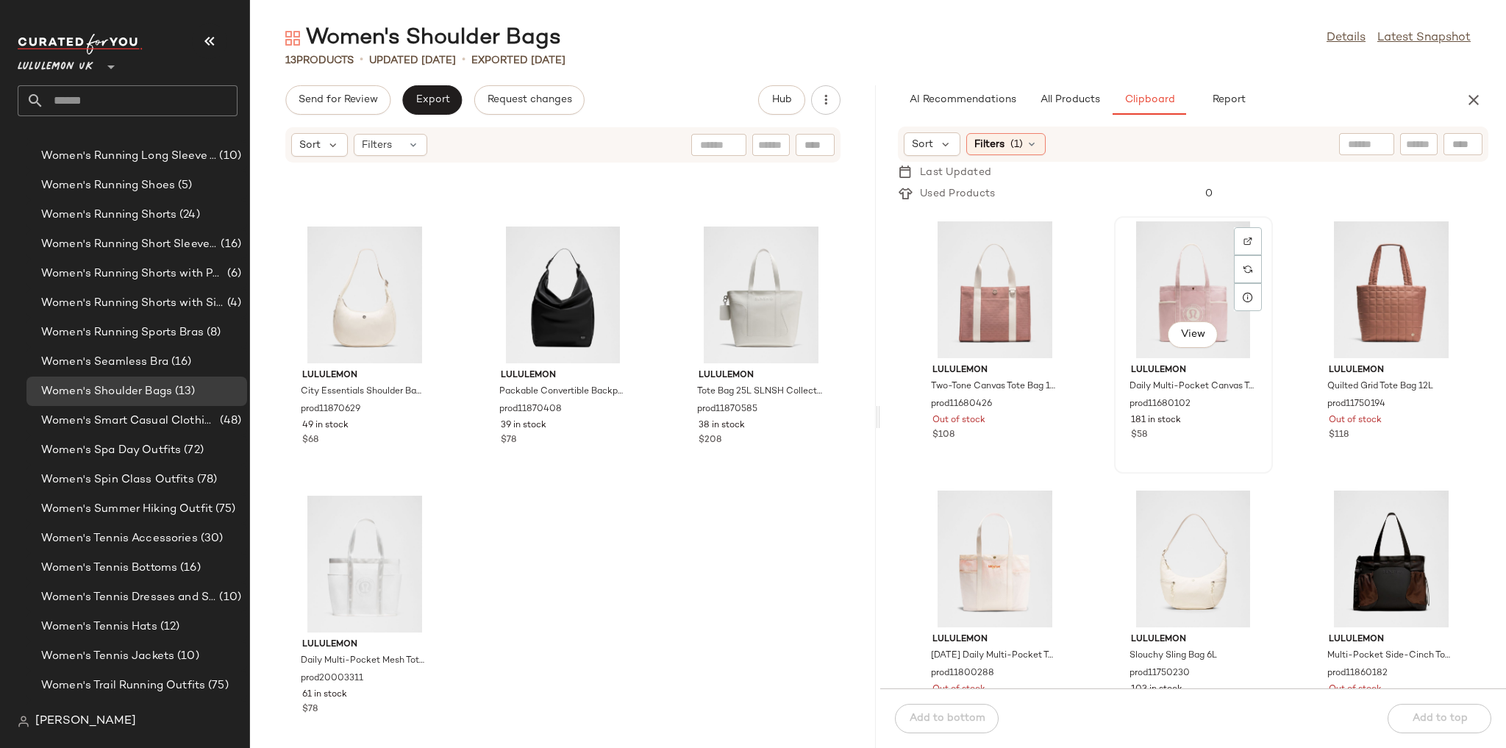
scroll to position [540, 0]
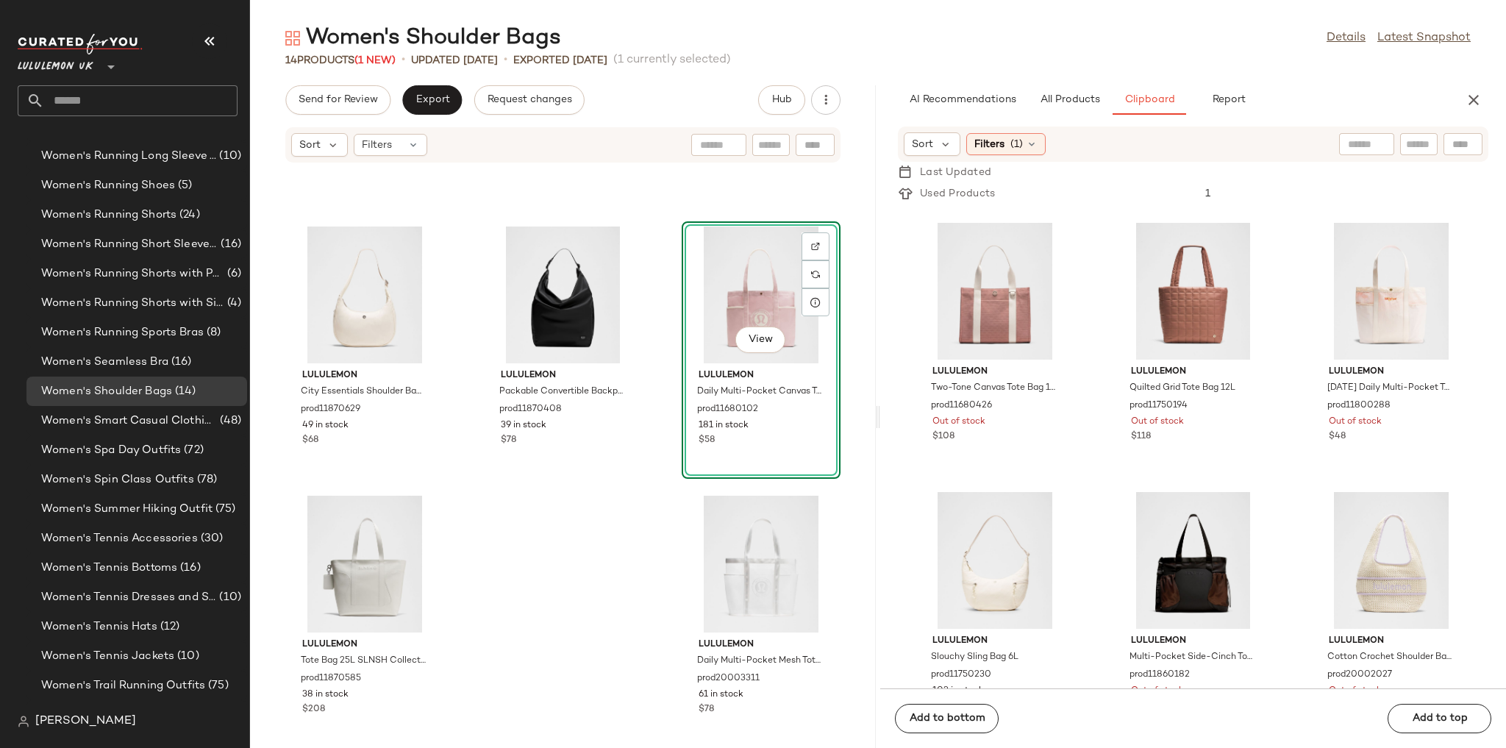
click at [643, 556] on div "lululemon Large Slouchy Sling Bag 13L prod11750234 292 in stock $88 lululemon C…" at bounding box center [563, 464] width 626 height 567
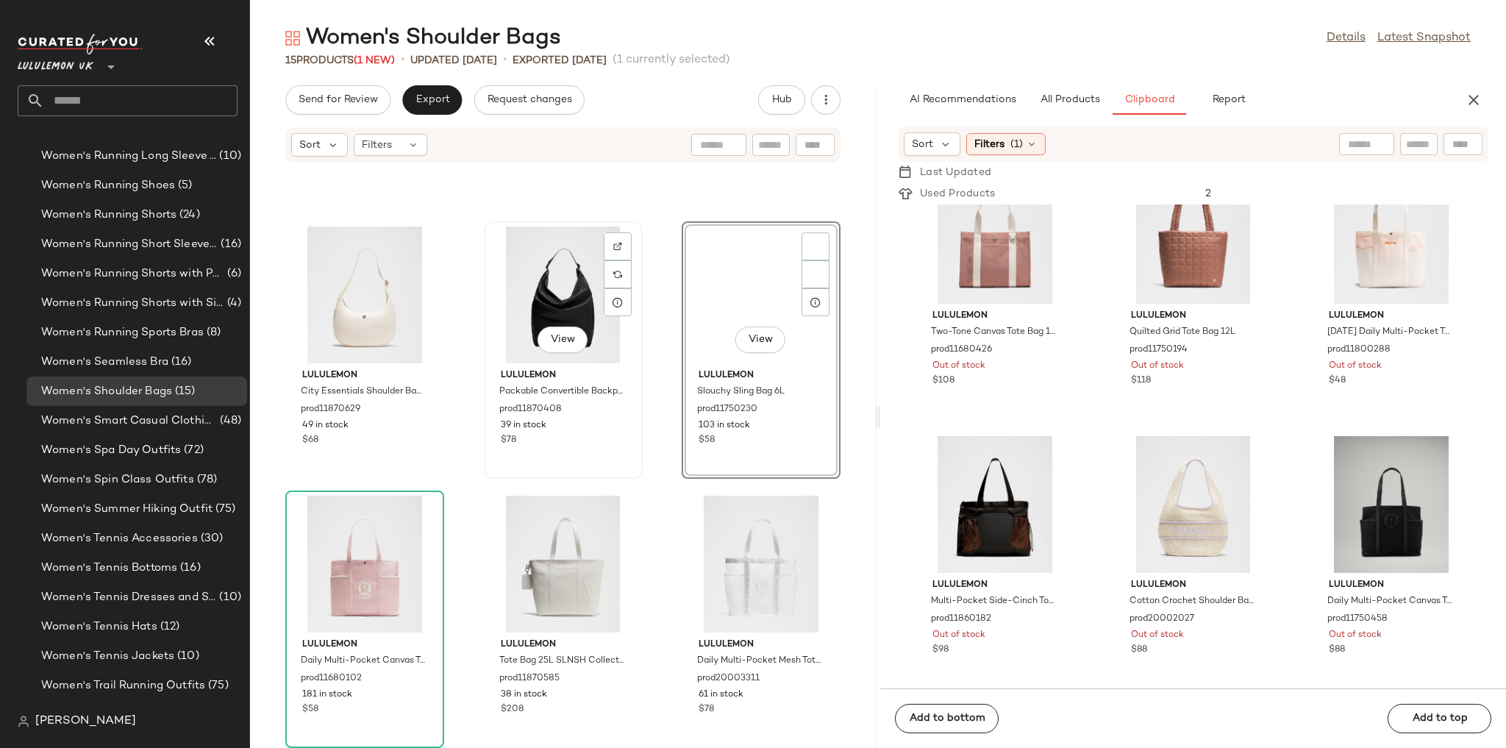
scroll to position [595, 0]
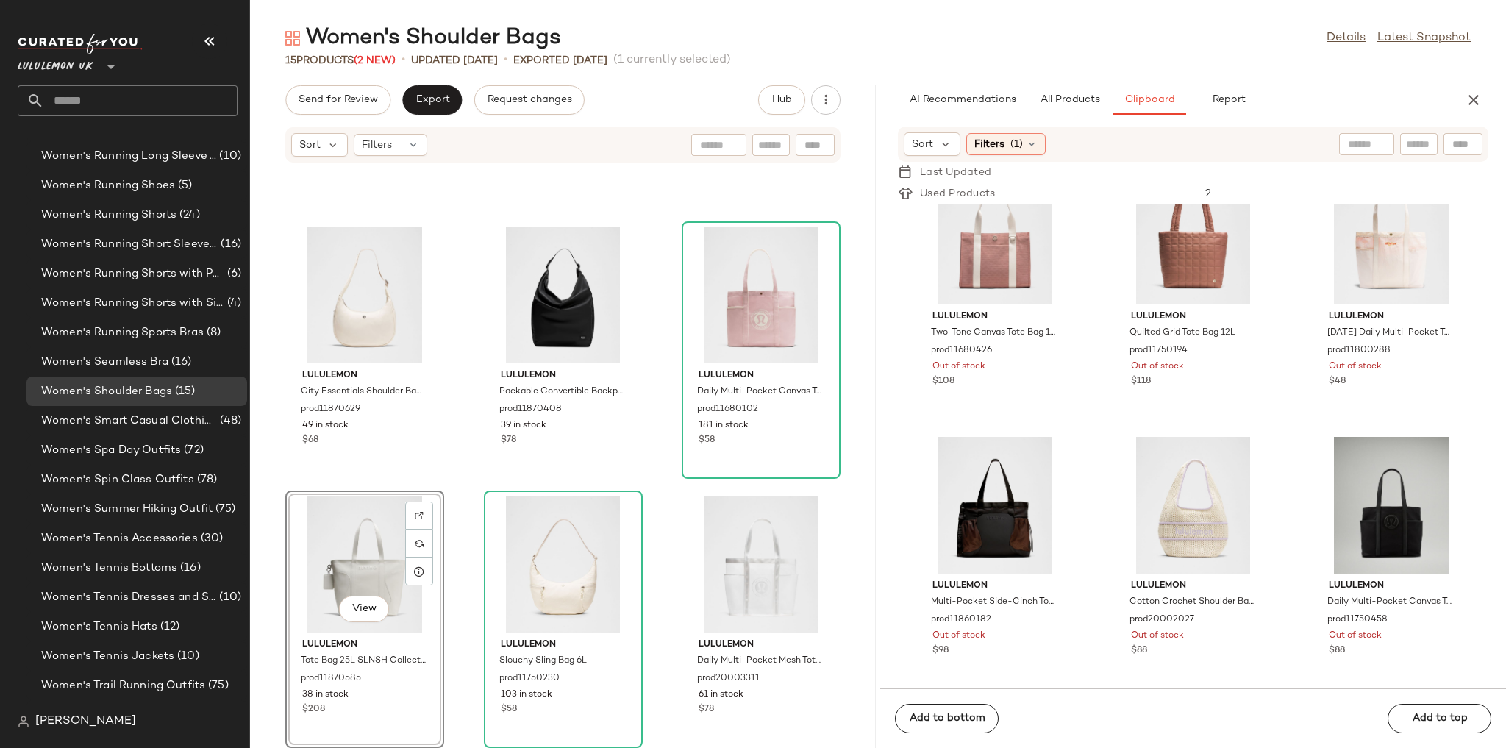
click at [651, 485] on div "lululemon Large Slouchy Sling Bag 13L prod11750234 292 in stock $88 lululemon C…" at bounding box center [563, 464] width 626 height 567
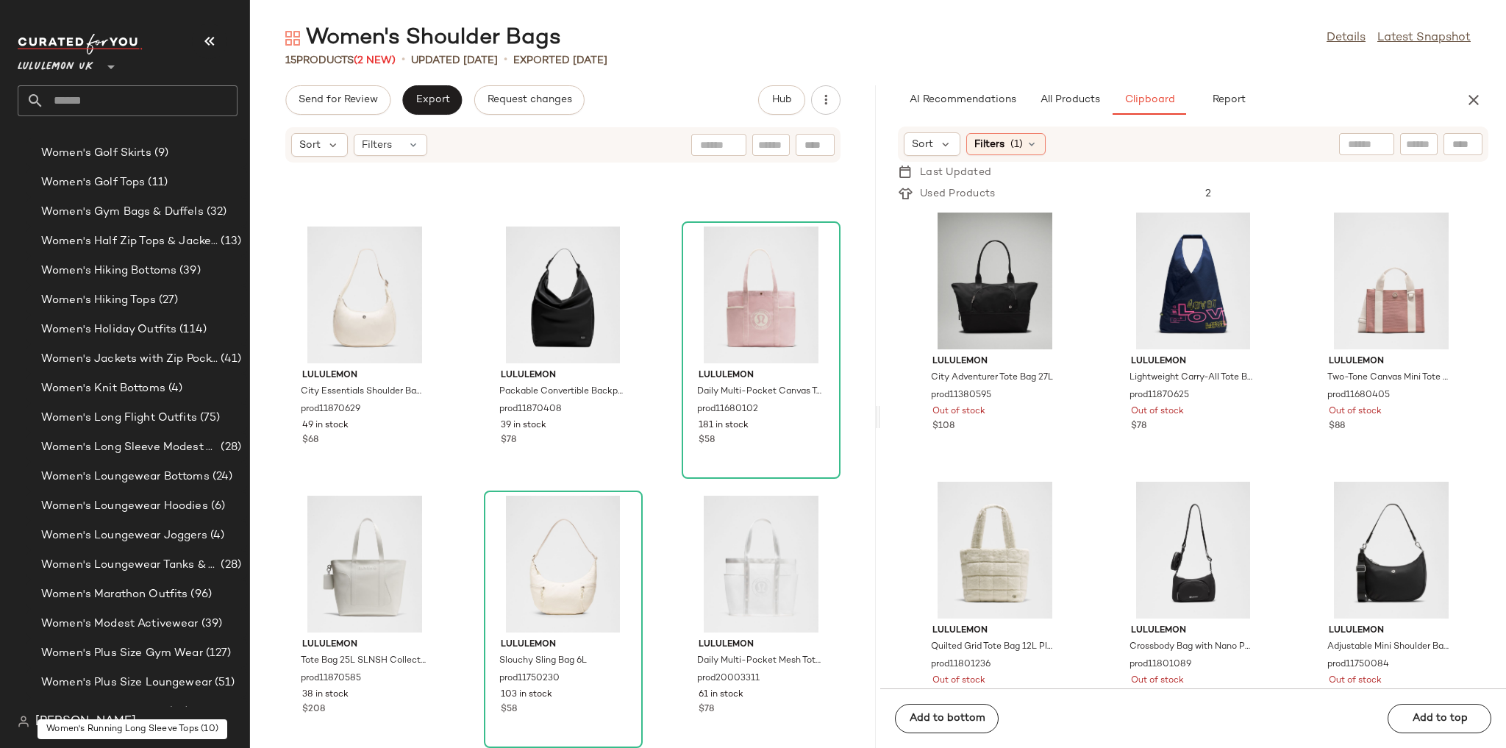
scroll to position [4085, 0]
click at [179, 243] on span "Women's Half Zip Tops & Jackets" at bounding box center [129, 244] width 176 height 17
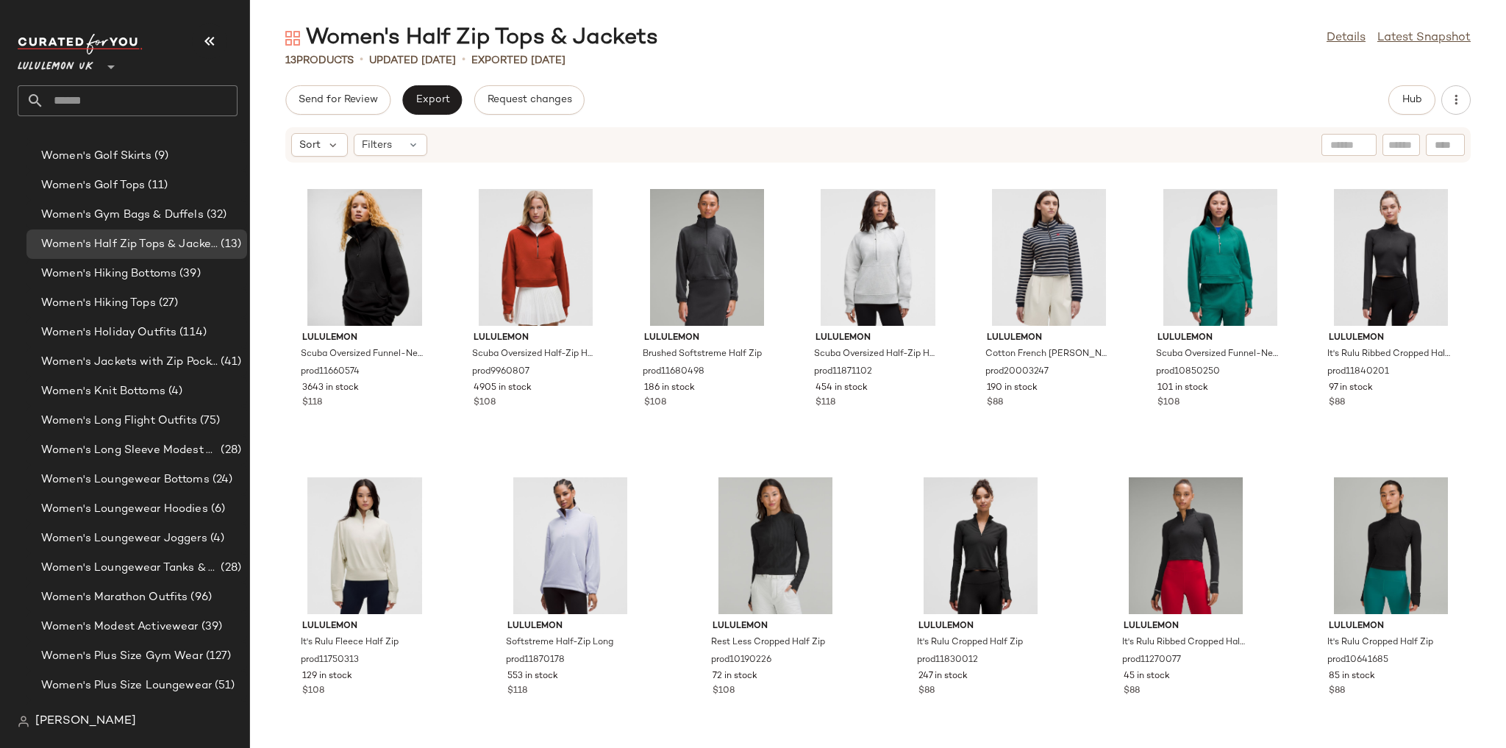
scroll to position [232, 0]
click at [1415, 109] on button "Hub" at bounding box center [1411, 99] width 47 height 29
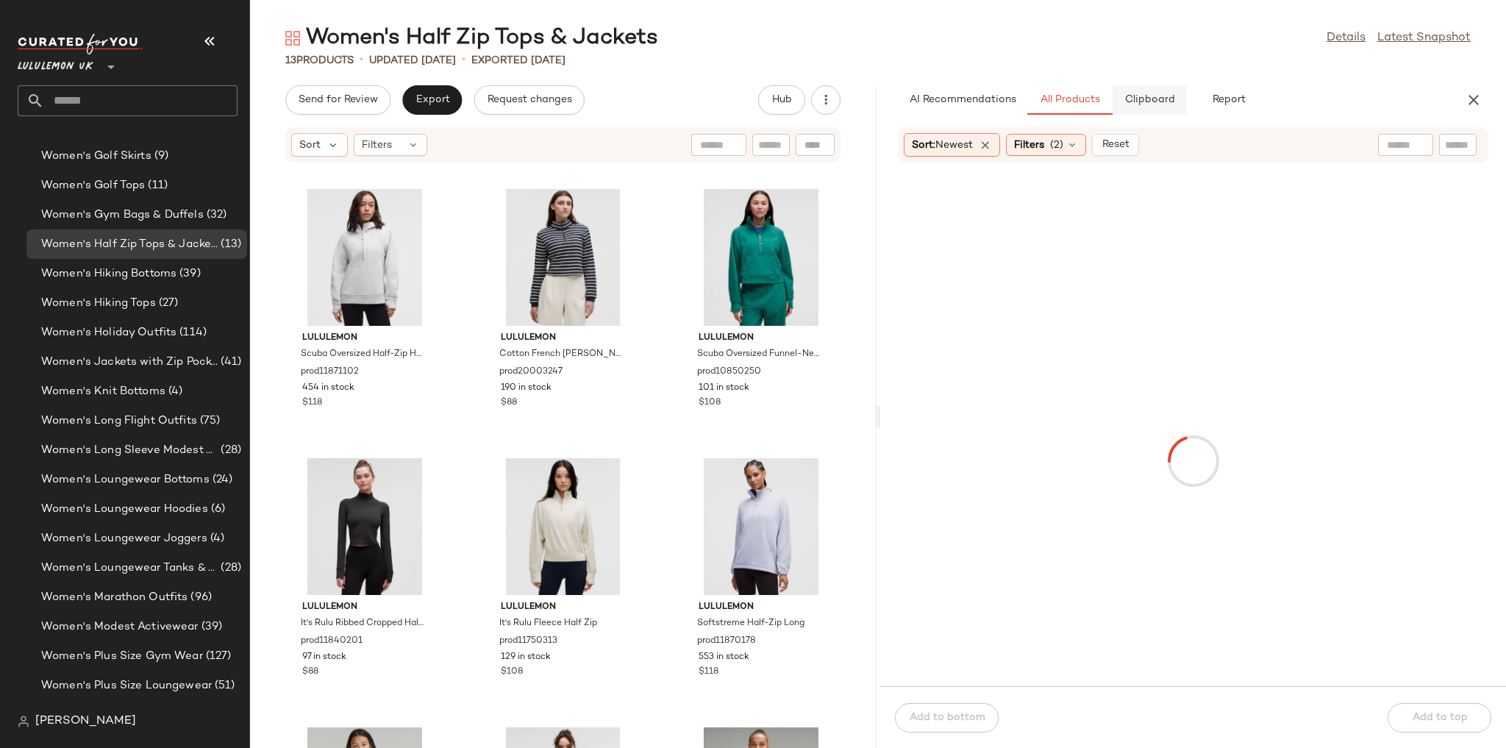
click at [1162, 106] on button "Clipboard" at bounding box center [1149, 99] width 74 height 29
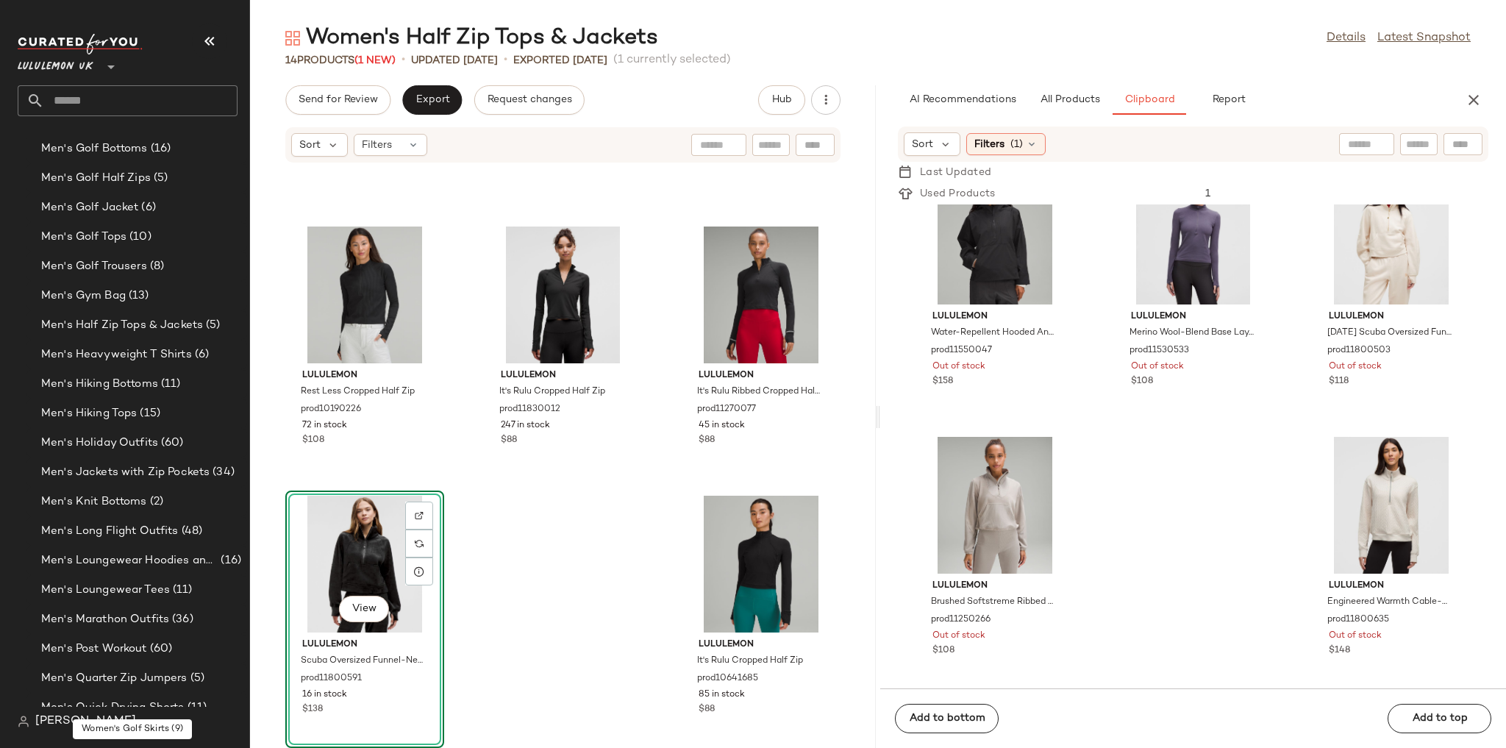
scroll to position [1144, 0]
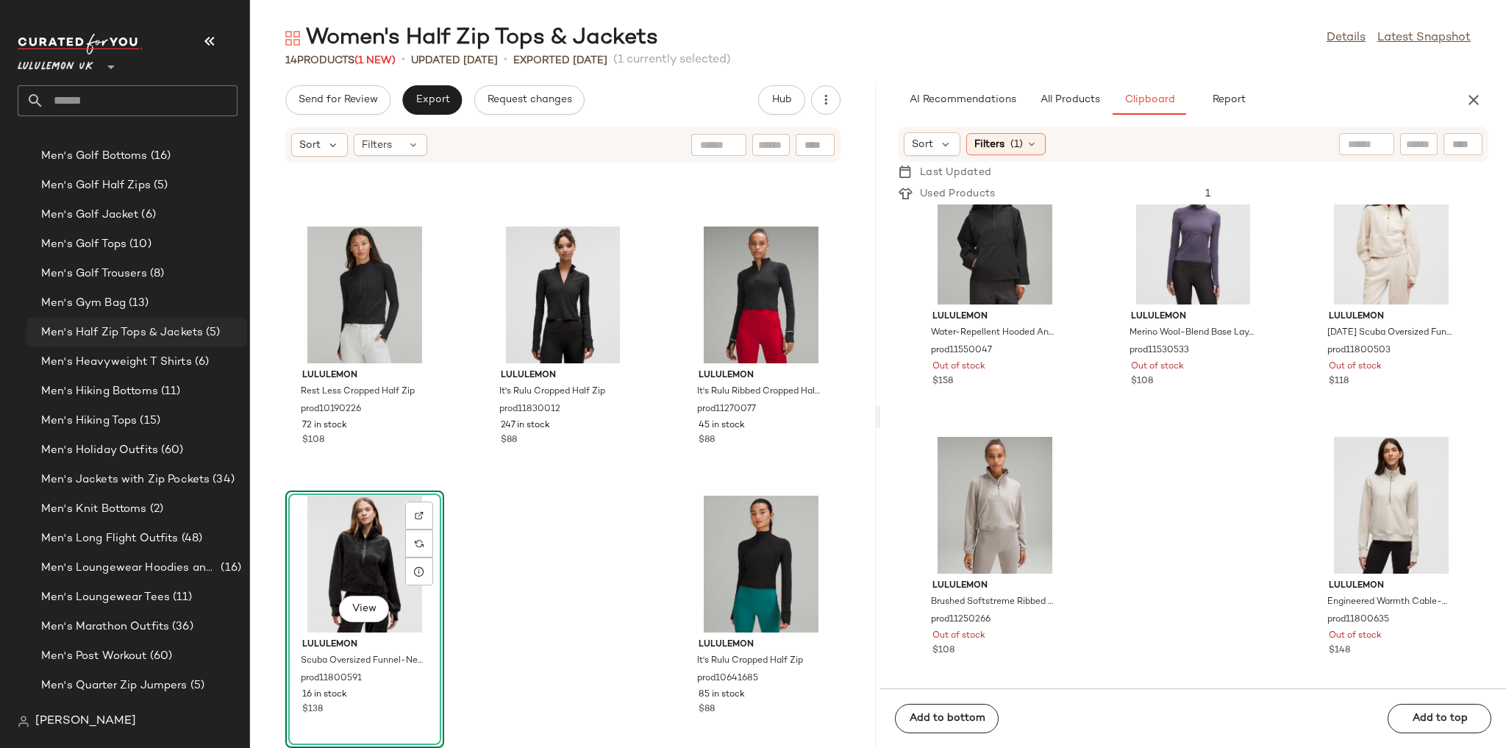
click at [221, 328] on div "Men's Half Zip Tops & Jackets (5)" at bounding box center [139, 332] width 204 height 17
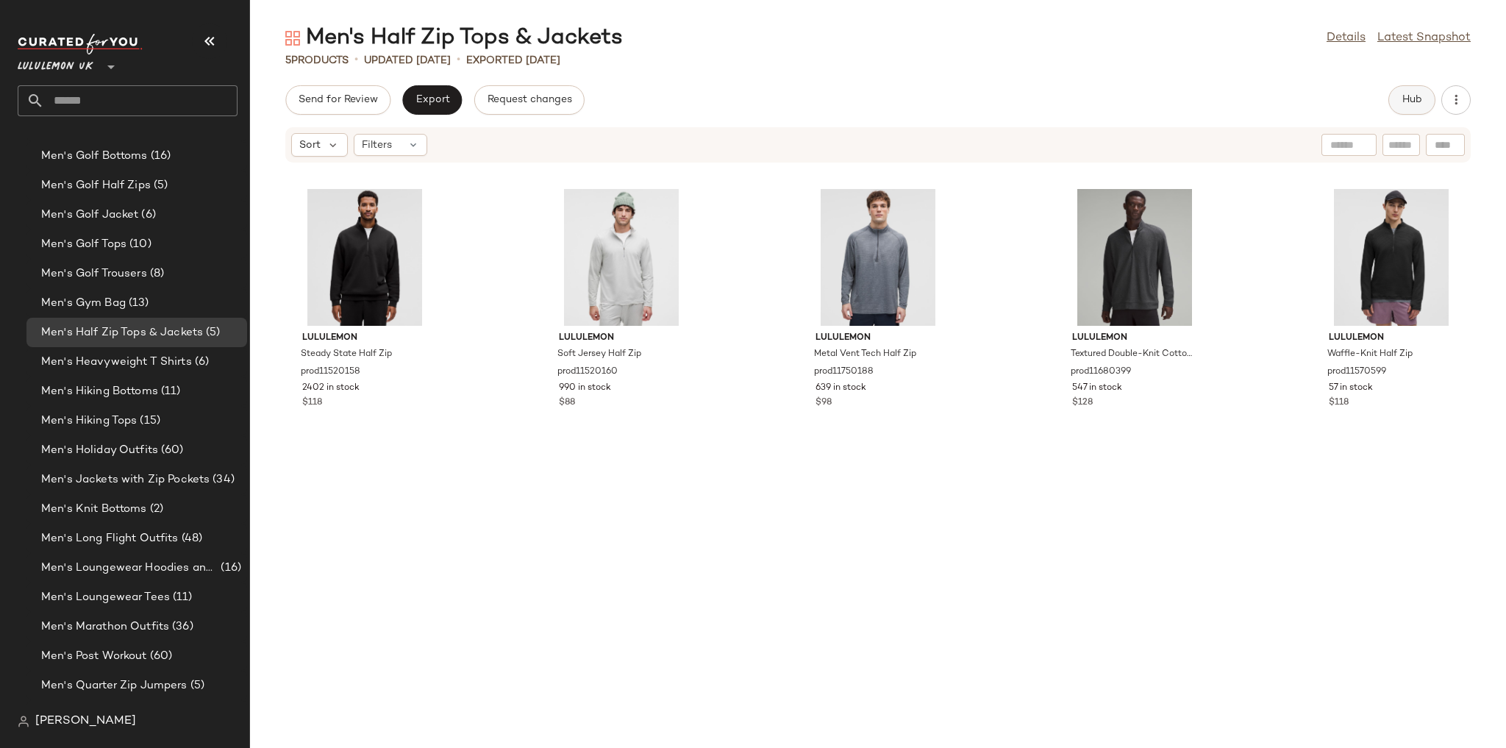
click at [1388, 97] on button "Hub" at bounding box center [1411, 99] width 47 height 29
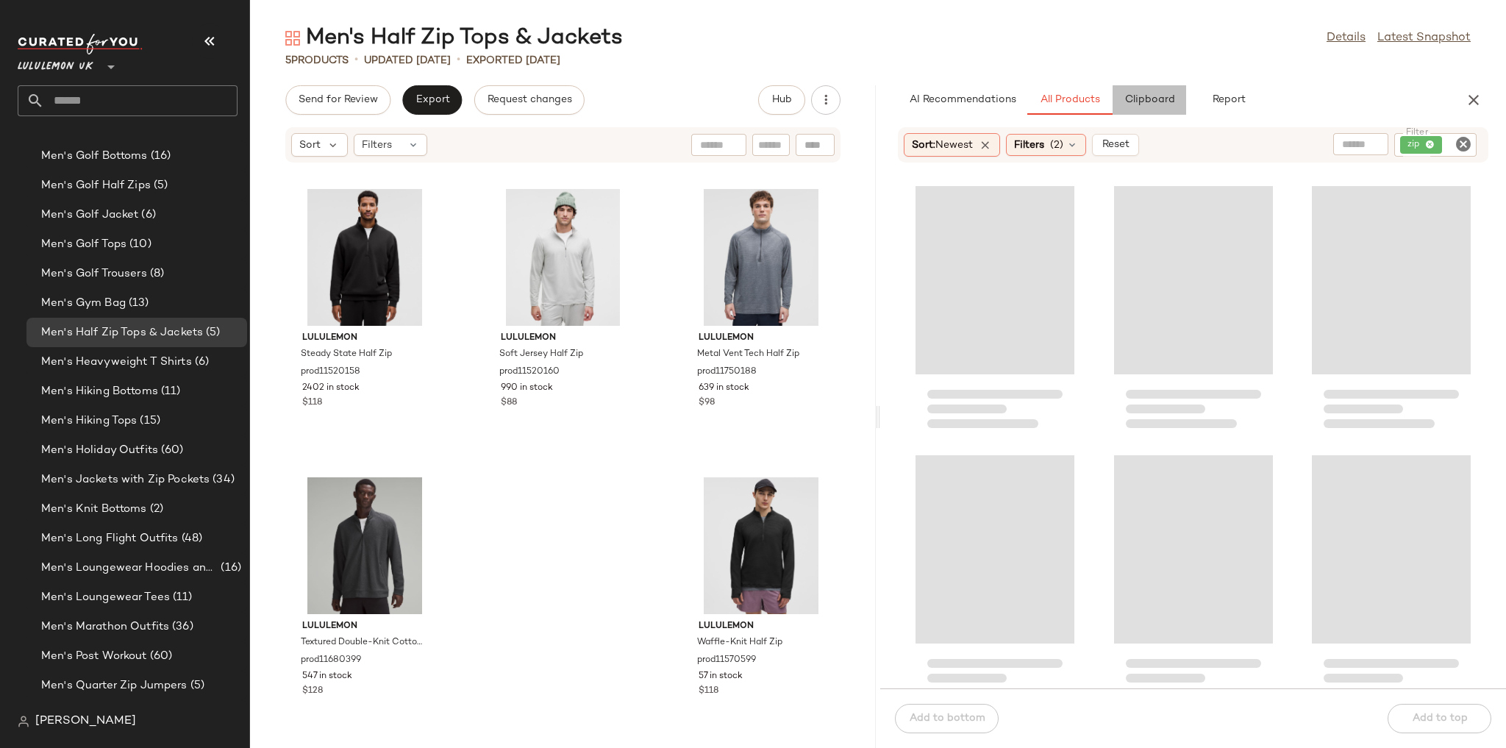
click at [1165, 101] on span "Clipboard" at bounding box center [1148, 100] width 51 height 12
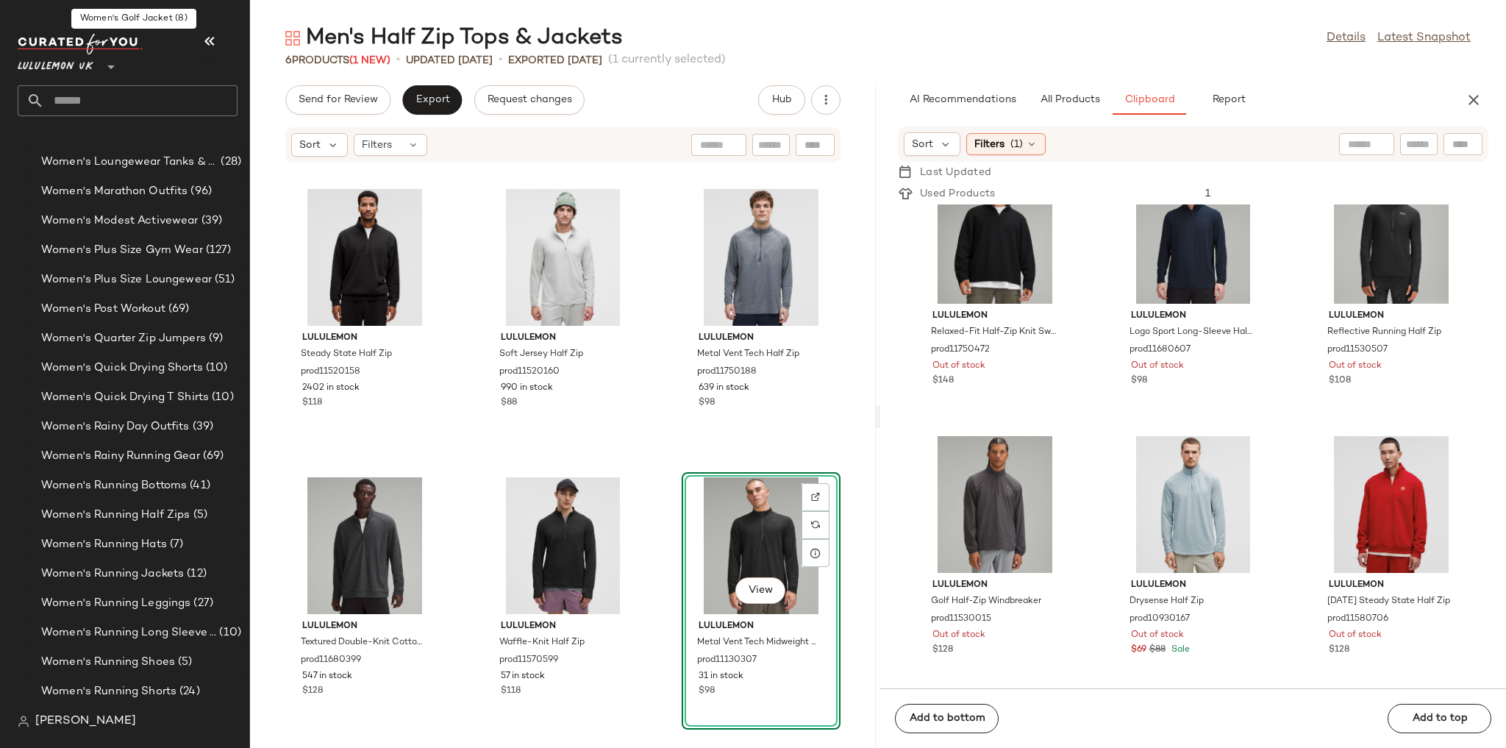
scroll to position [4496, 0]
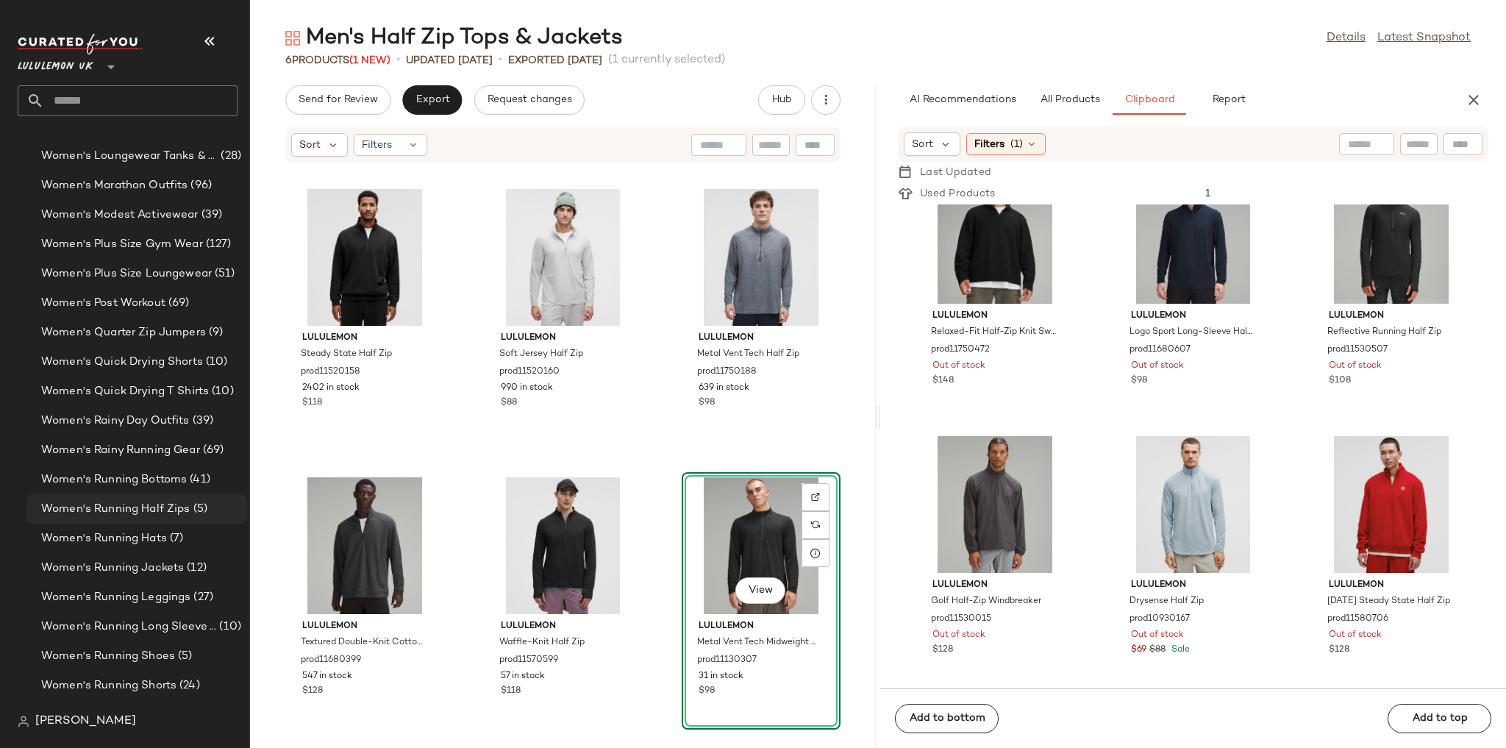
click at [162, 514] on span "Women's Running Half Zips" at bounding box center [115, 509] width 149 height 17
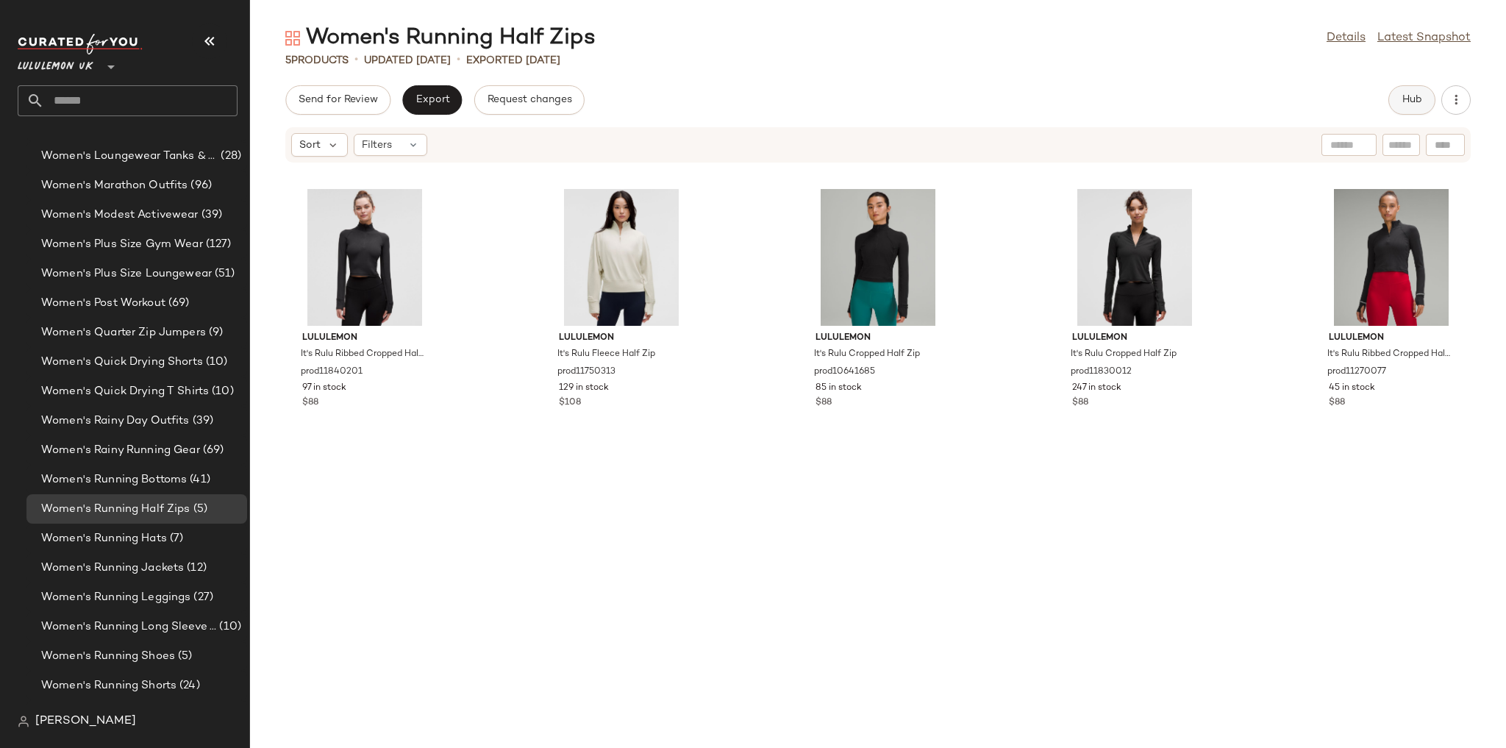
click at [1426, 99] on button "Hub" at bounding box center [1411, 99] width 47 height 29
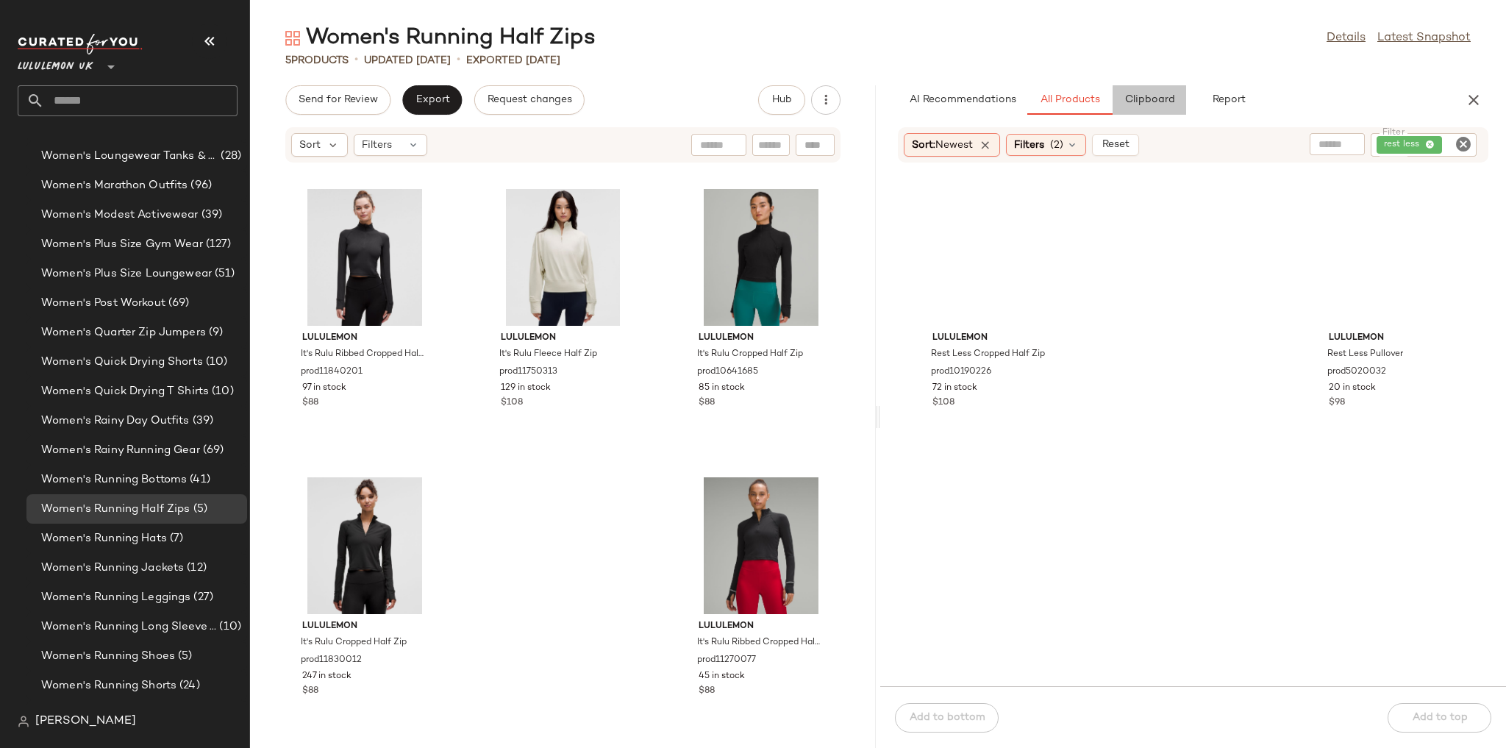
drag, startPoint x: 1139, startPoint y: 94, endPoint x: 1146, endPoint y: 82, distance: 14.5
click at [1145, 83] on div "Women's Running Half Zips Details Latest Snapshot 5 Products • updated [DATE] •…" at bounding box center [878, 386] width 1256 height 724
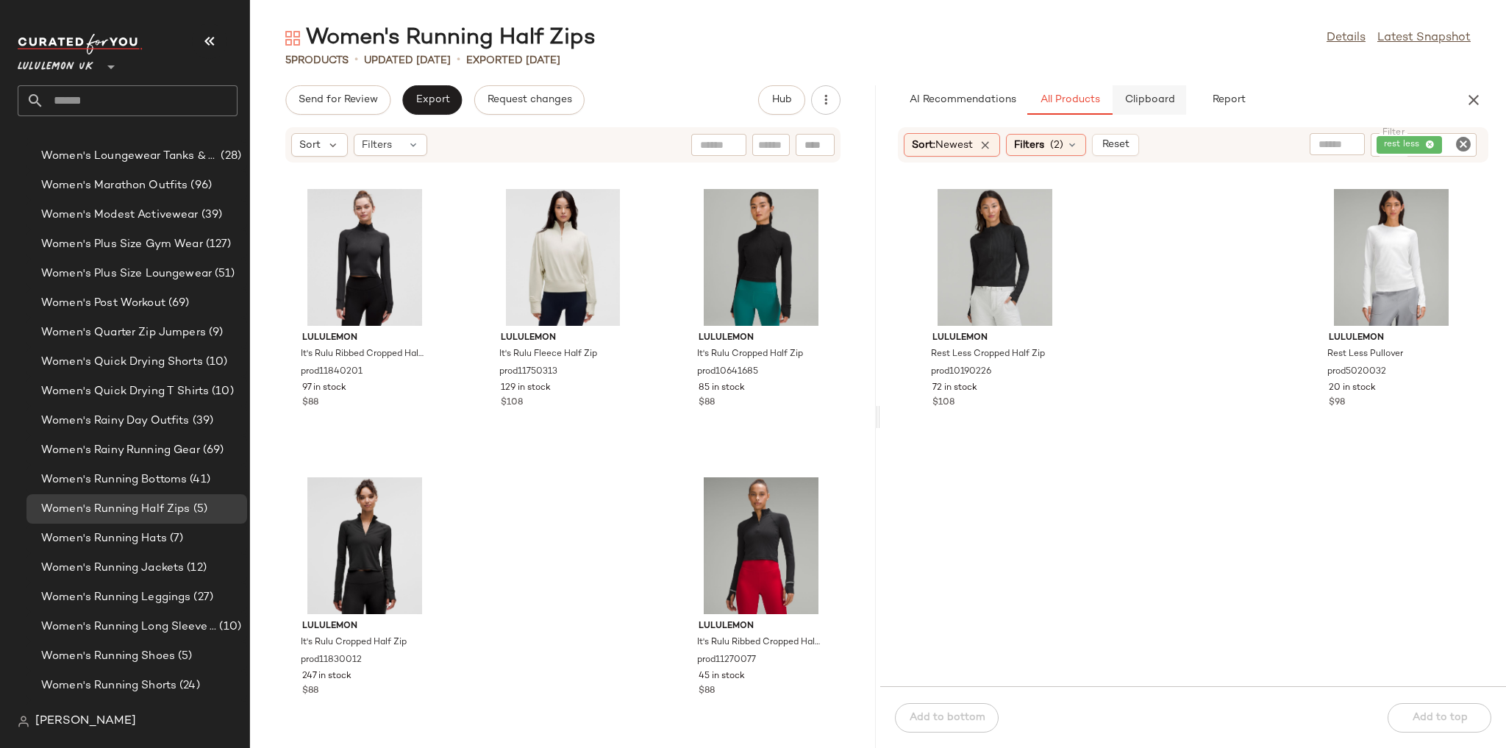
click at [1148, 107] on button "Clipboard" at bounding box center [1149, 99] width 74 height 29
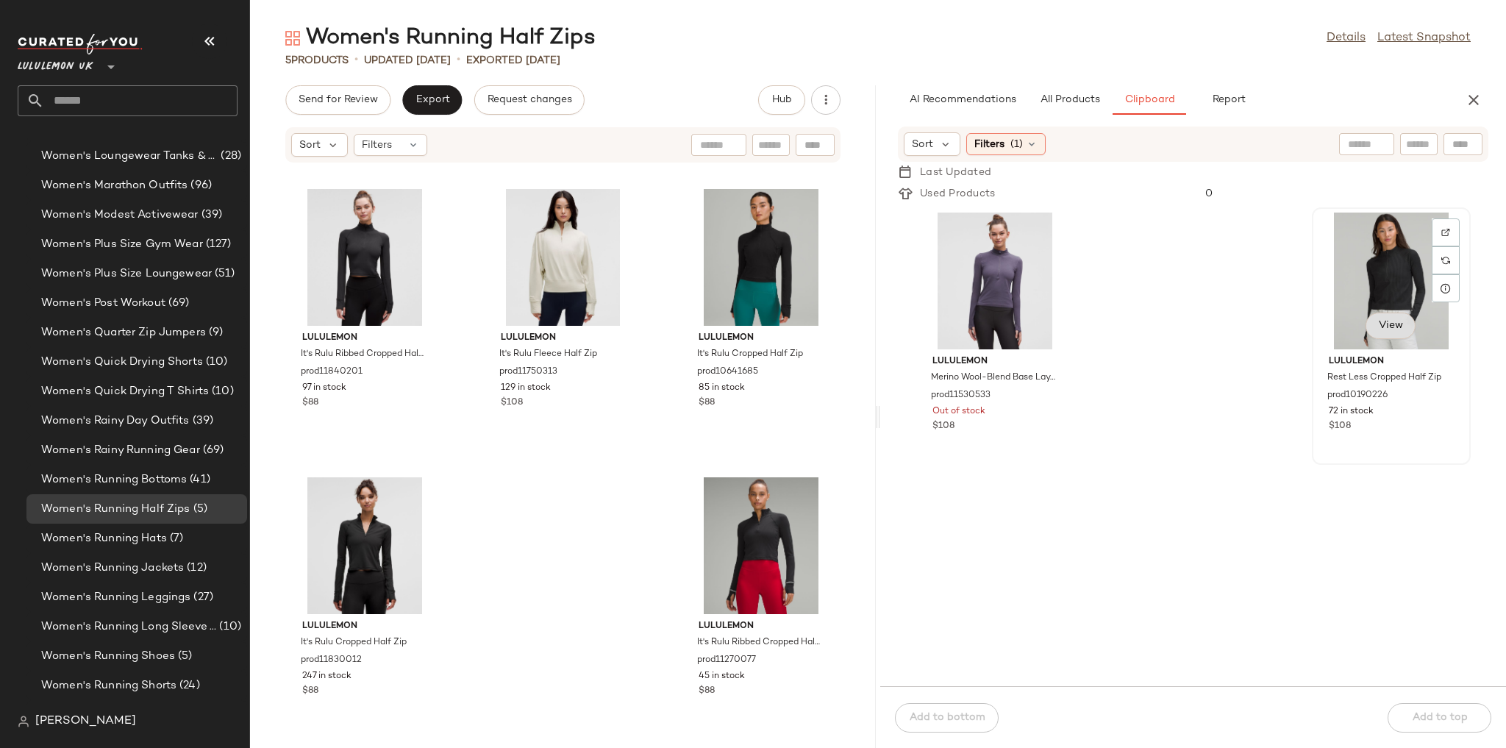
click at [1380, 315] on button "View" at bounding box center [1390, 325] width 50 height 26
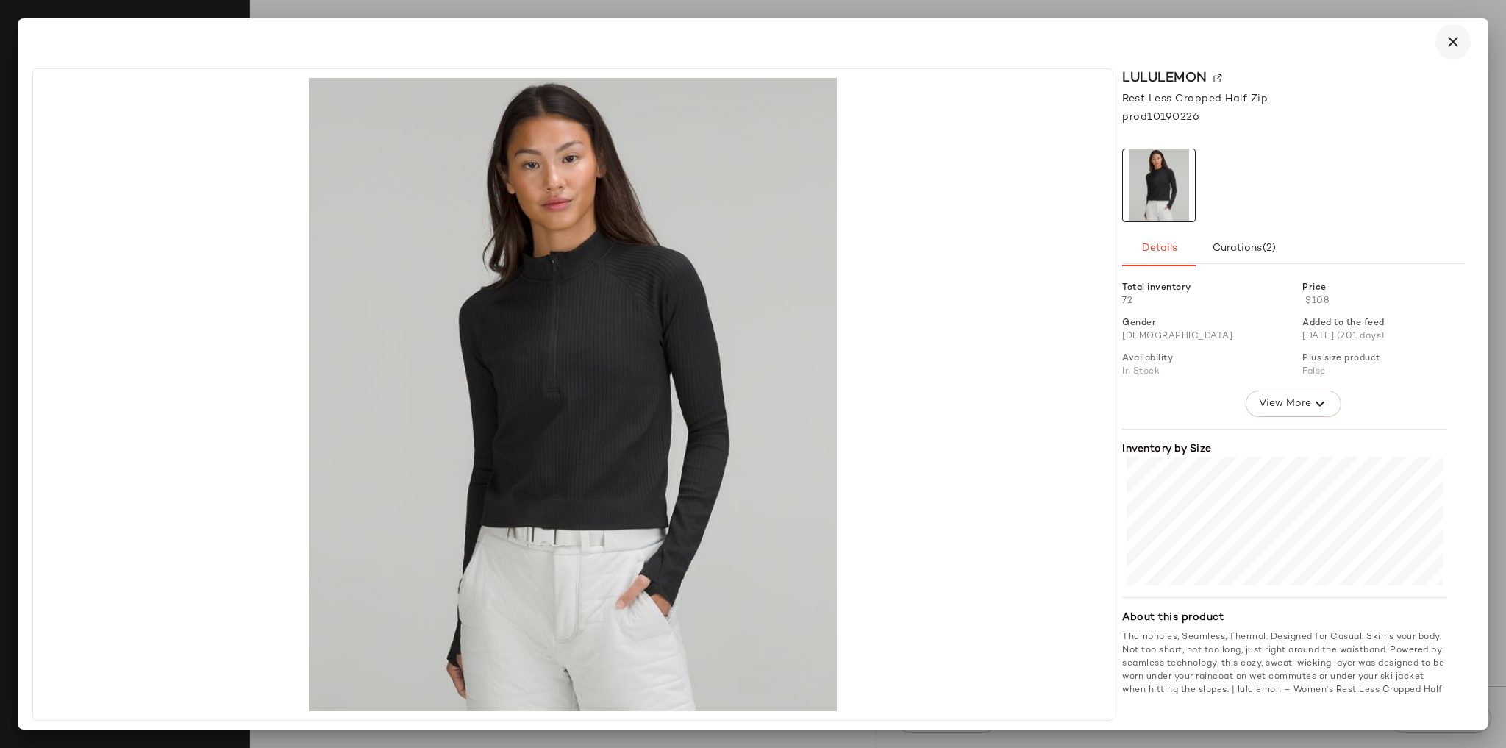
click at [1467, 40] on button "button" at bounding box center [1452, 41] width 35 height 35
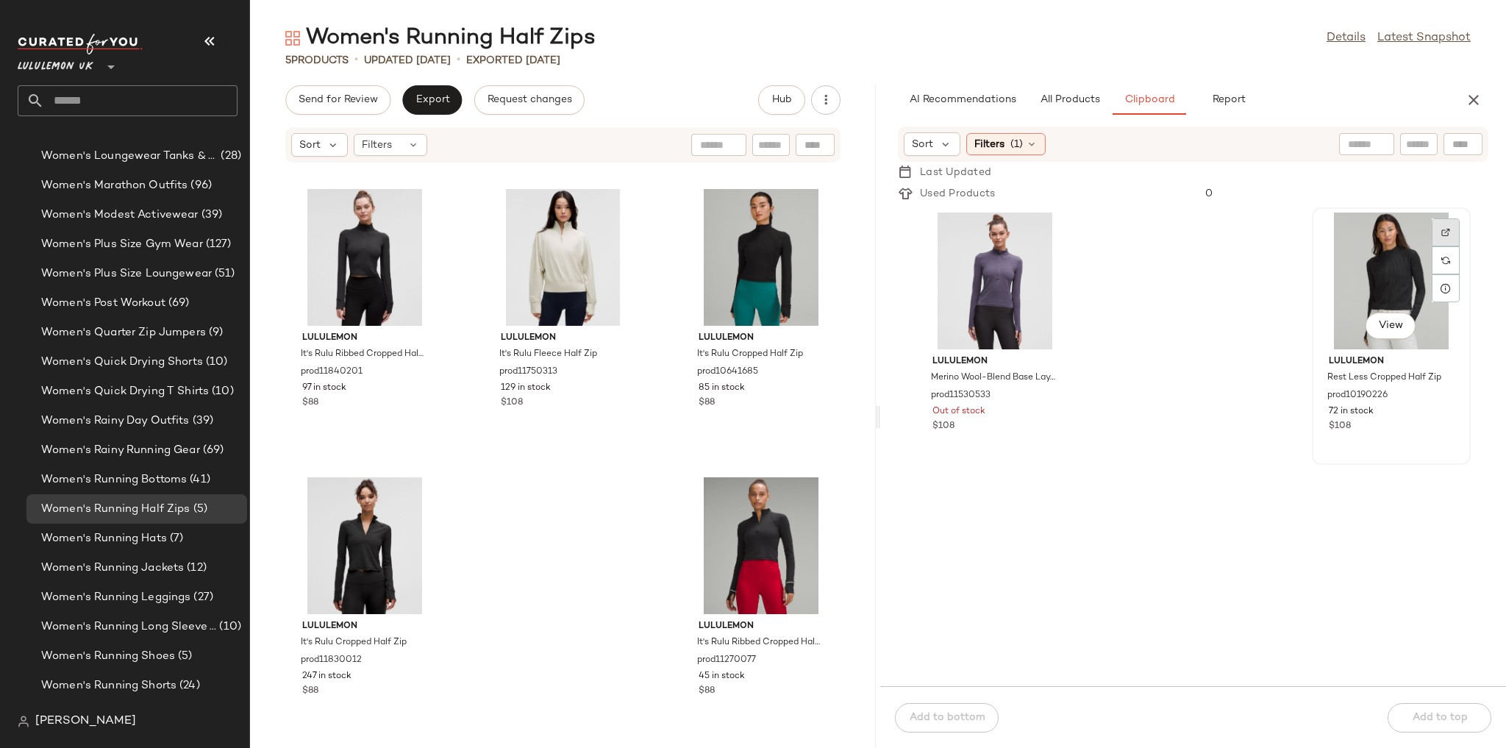
click at [1448, 246] on div at bounding box center [1445, 260] width 28 height 28
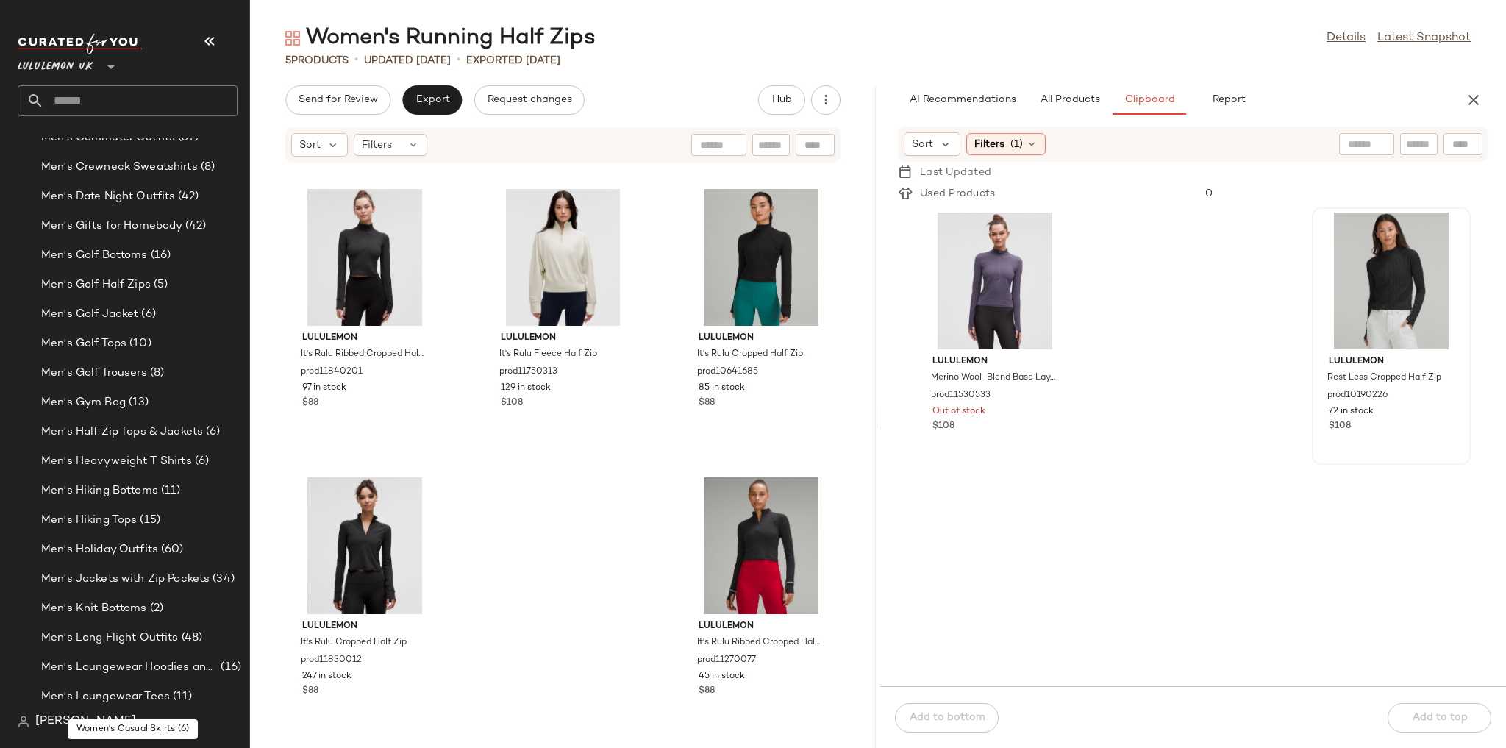
scroll to position [1085, 0]
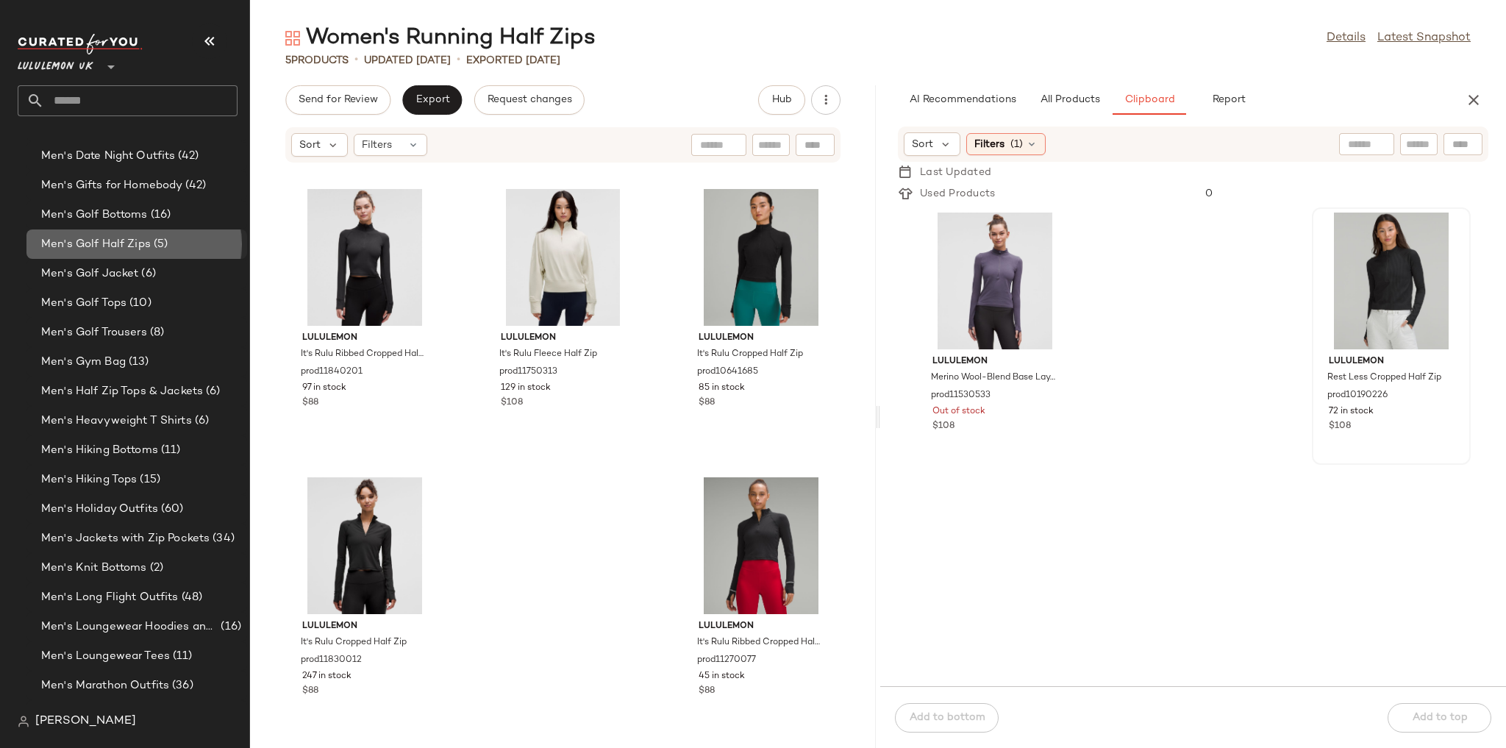
click at [182, 242] on div "Men's Golf Half Zips (5)" at bounding box center [139, 244] width 204 height 17
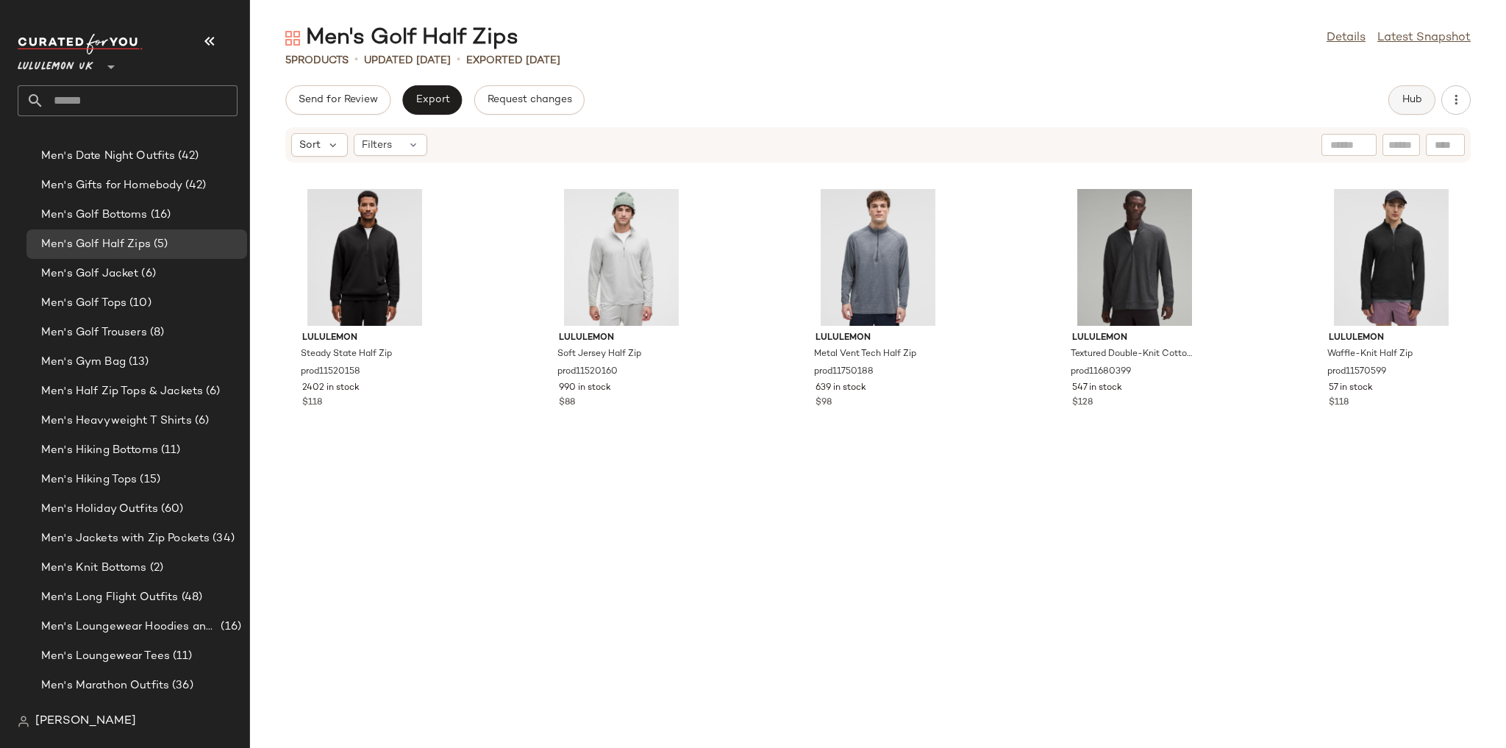
click at [1404, 105] on span "Hub" at bounding box center [1411, 100] width 21 height 12
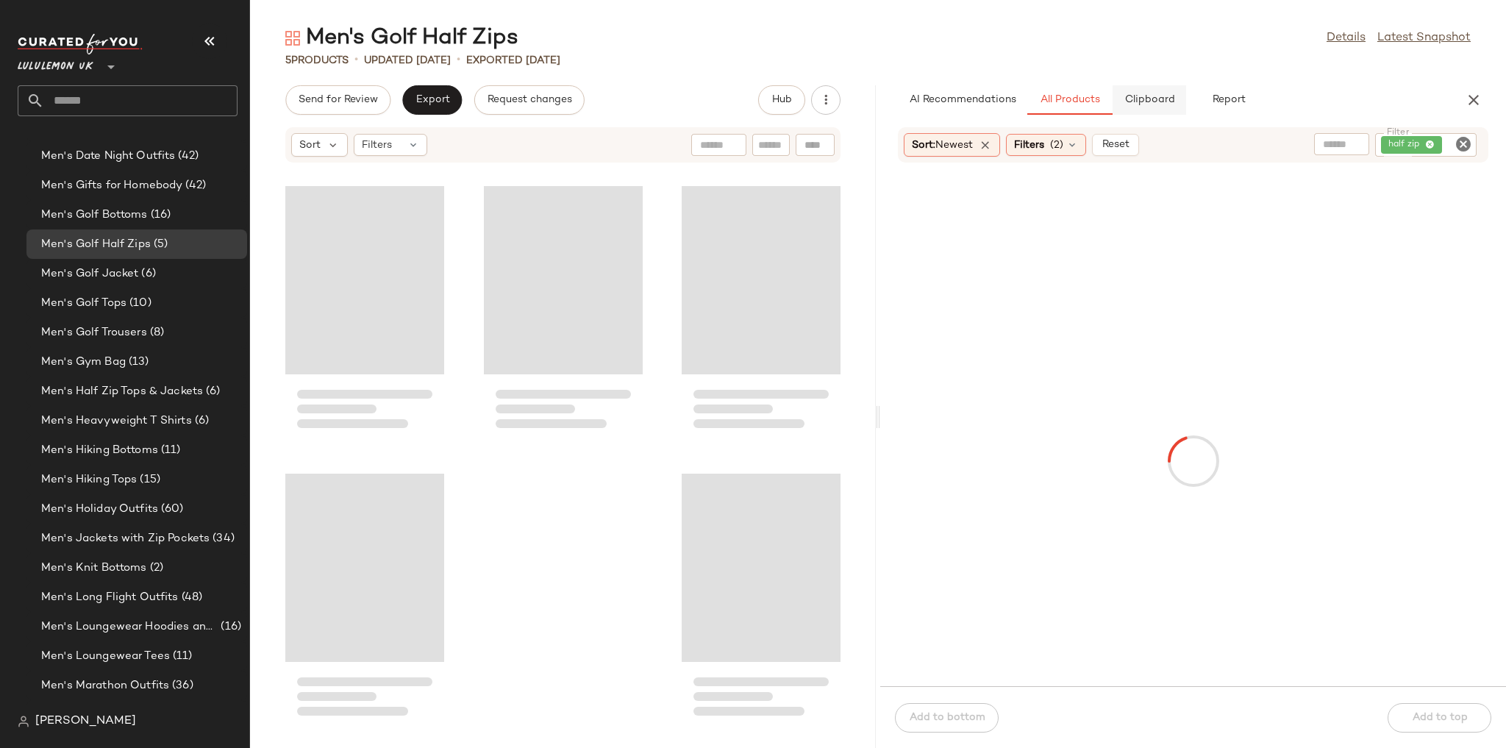
click at [1162, 103] on span "Clipboard" at bounding box center [1148, 100] width 51 height 12
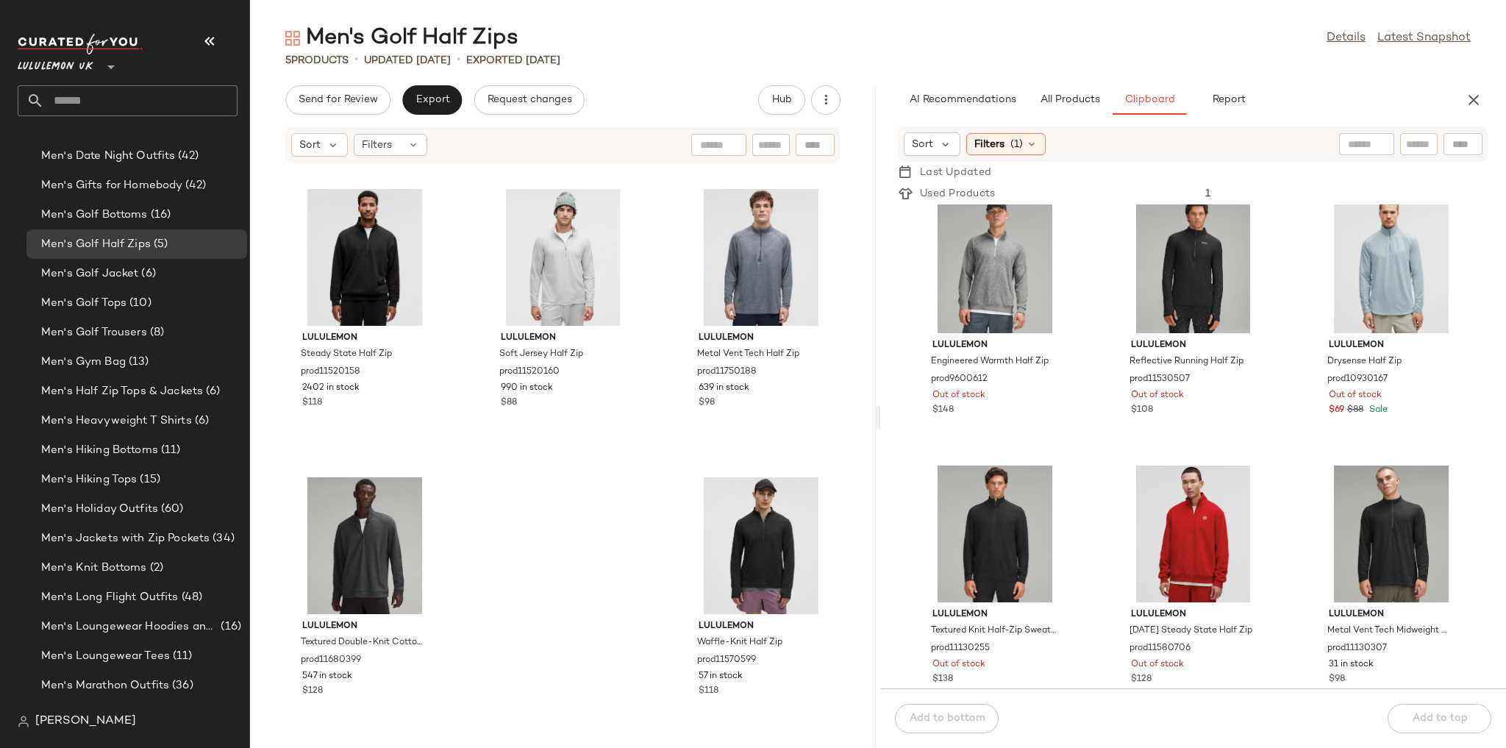
scroll to position [326, 0]
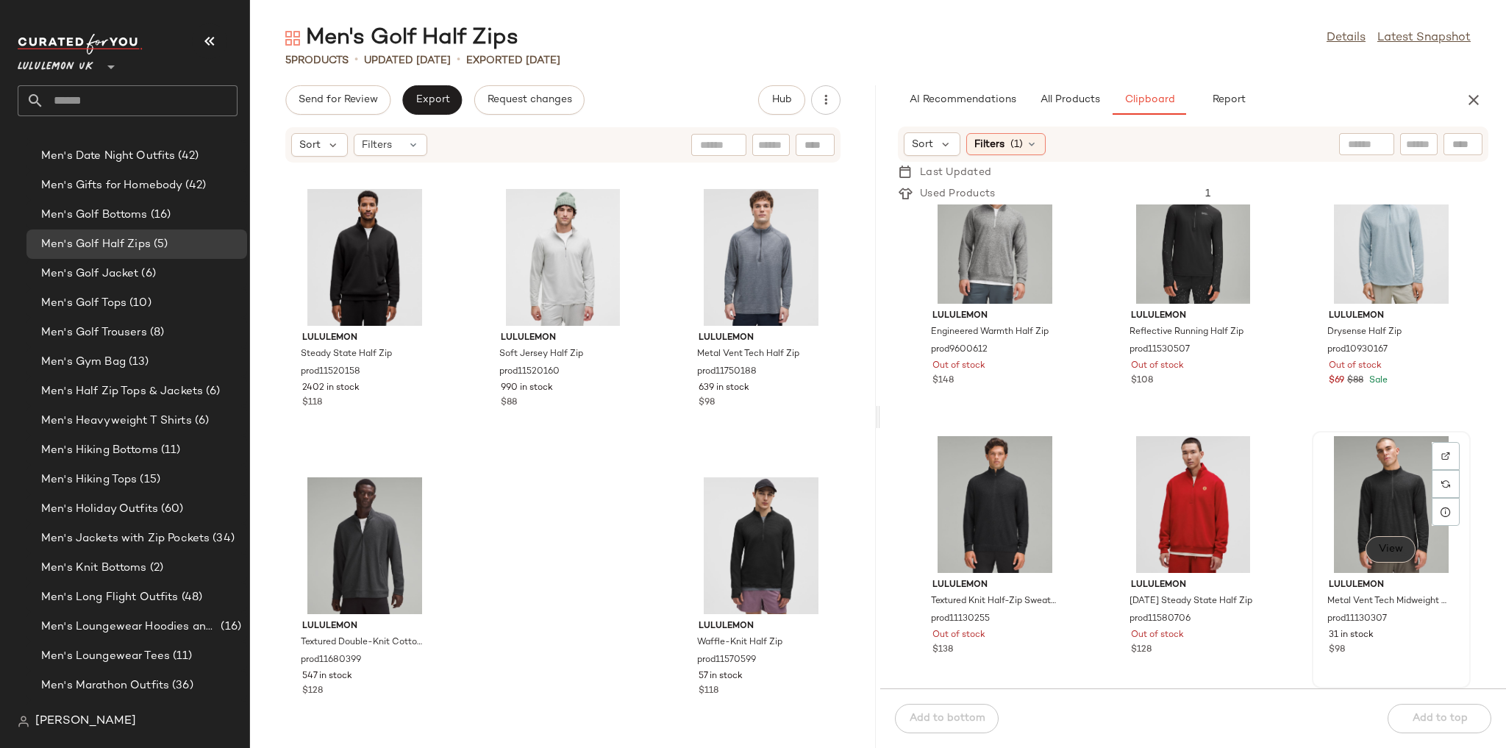
click at [1385, 547] on span "View" at bounding box center [1390, 549] width 25 height 12
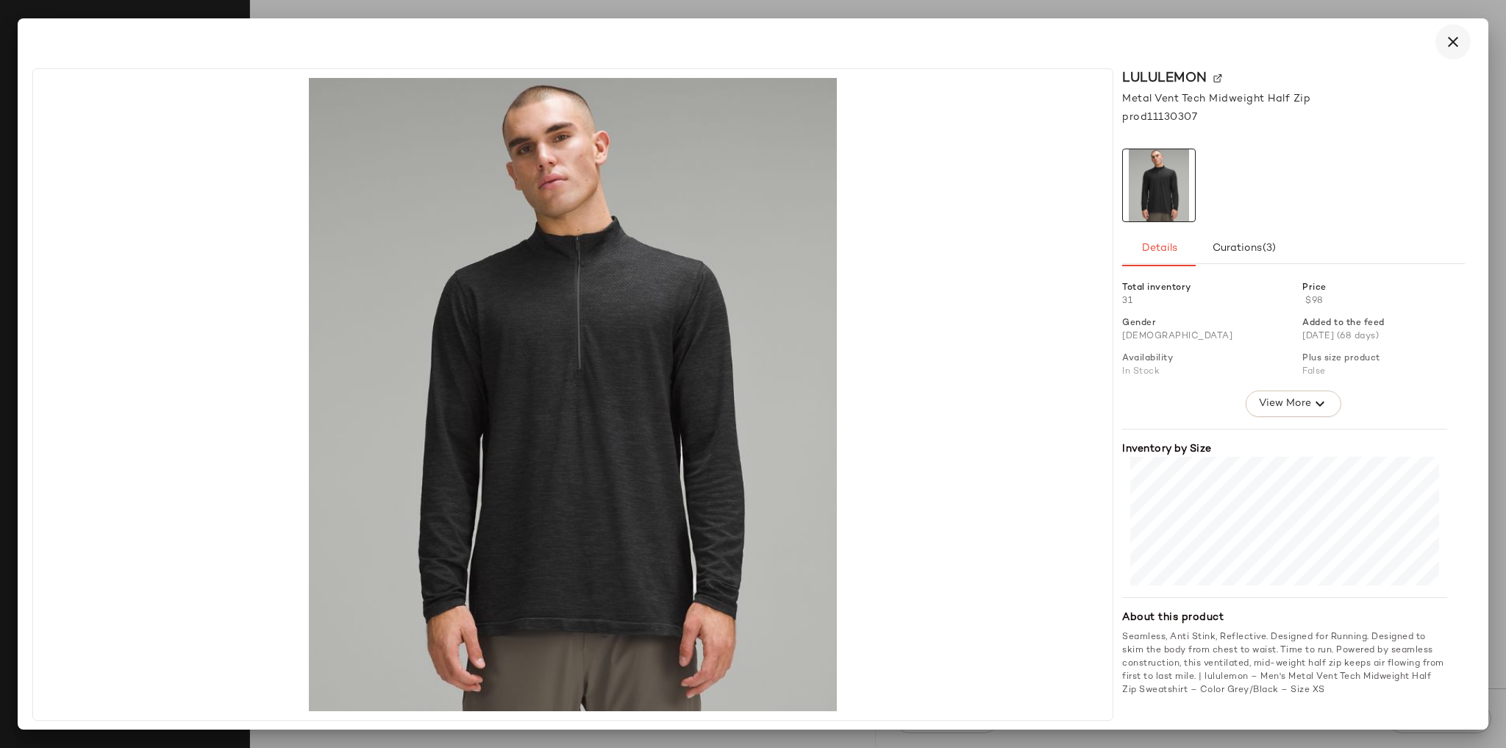
click at [1457, 44] on icon "button" at bounding box center [1453, 42] width 18 height 18
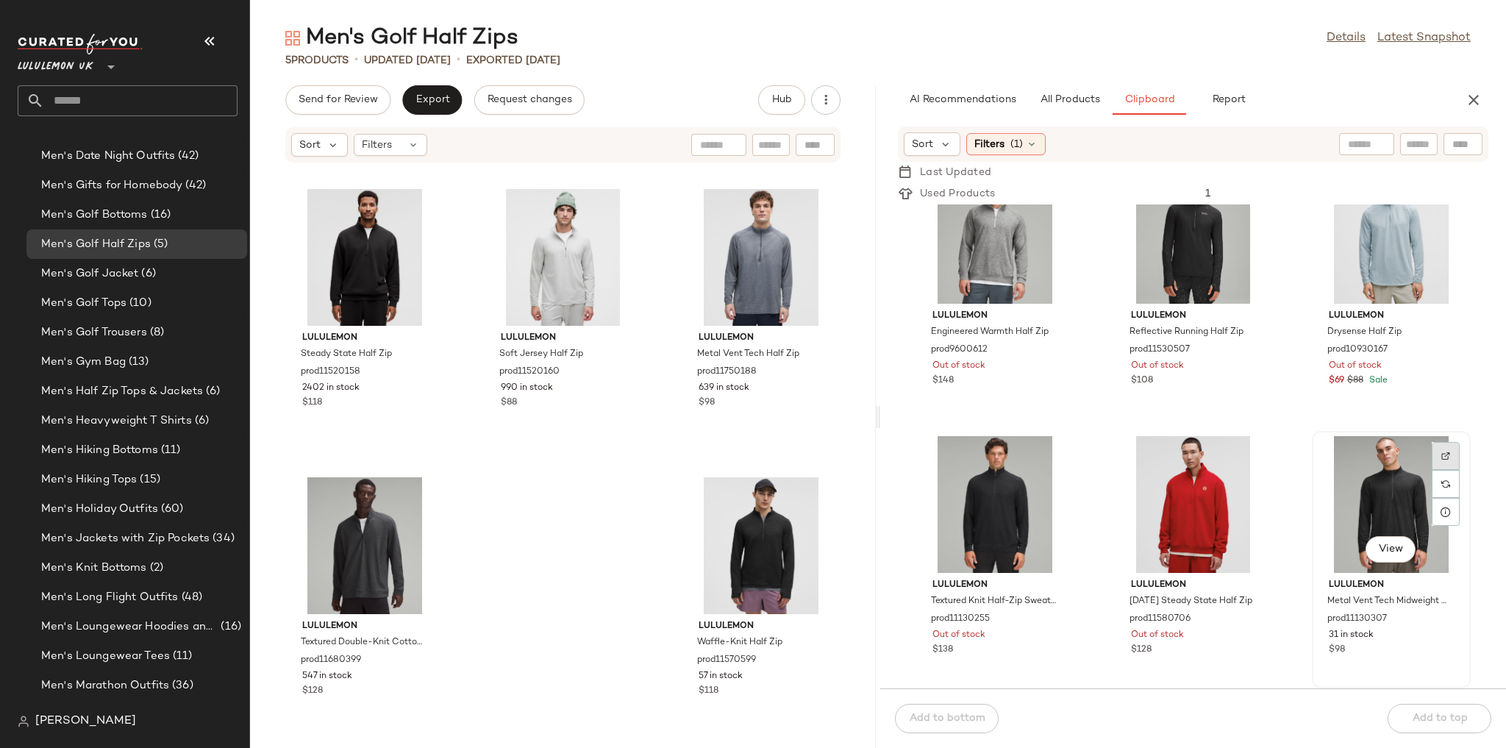
click at [1444, 470] on div at bounding box center [1445, 484] width 28 height 28
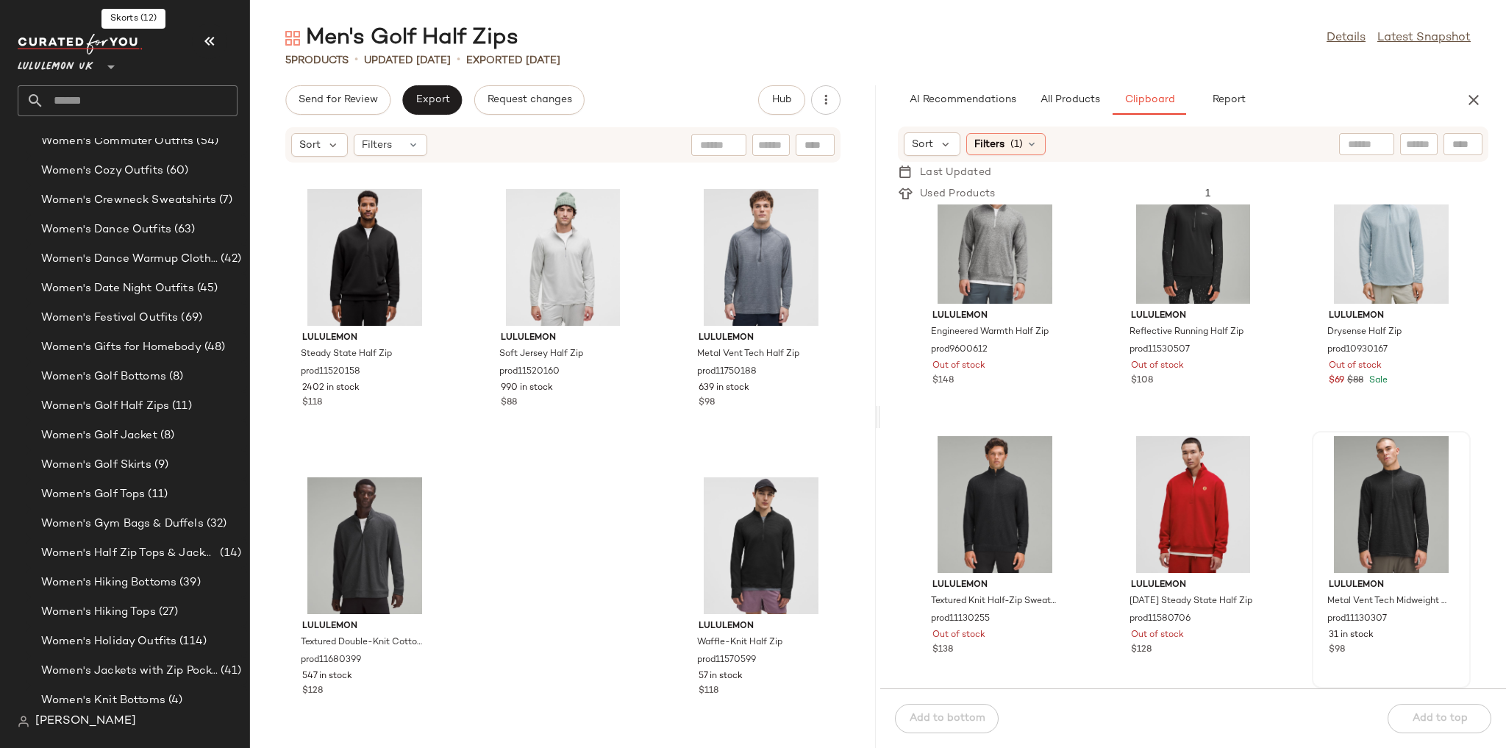
scroll to position [3791, 0]
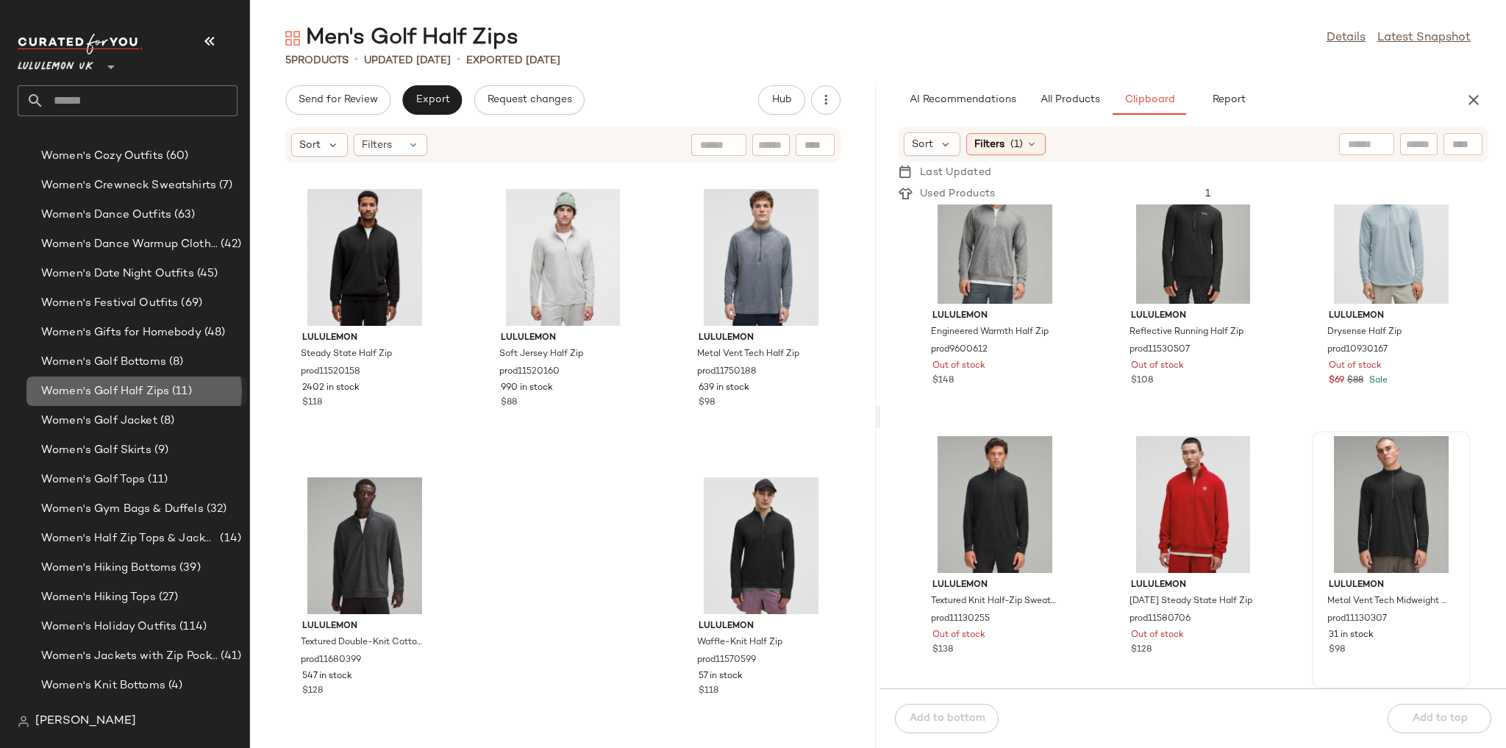
click at [155, 388] on span "Women's Golf Half Zips" at bounding box center [105, 391] width 128 height 17
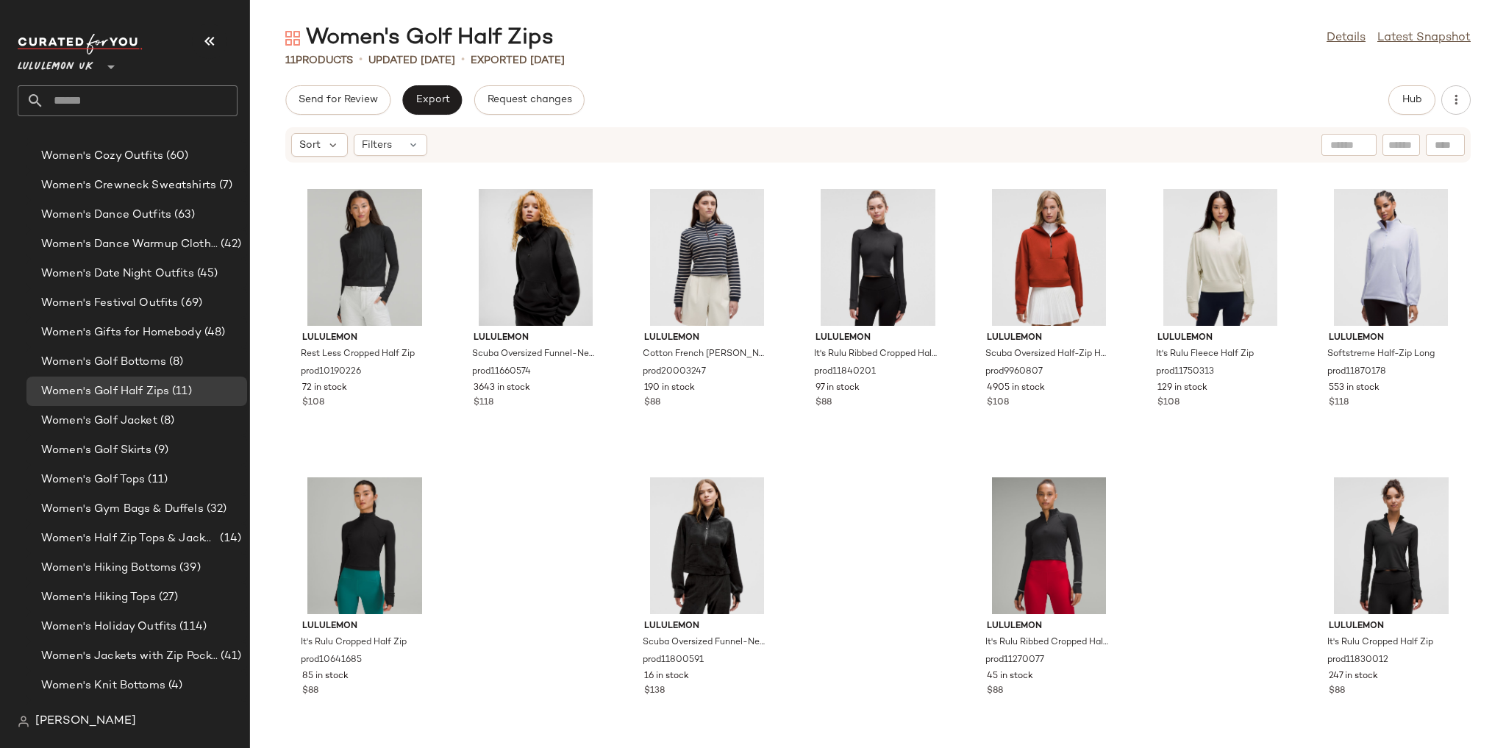
click at [1406, 79] on div "Women's Golf Half Zips Details Latest Snapshot 11 Products • updated [DATE] • E…" at bounding box center [878, 386] width 1256 height 724
click at [1406, 91] on button "Hub" at bounding box center [1411, 99] width 47 height 29
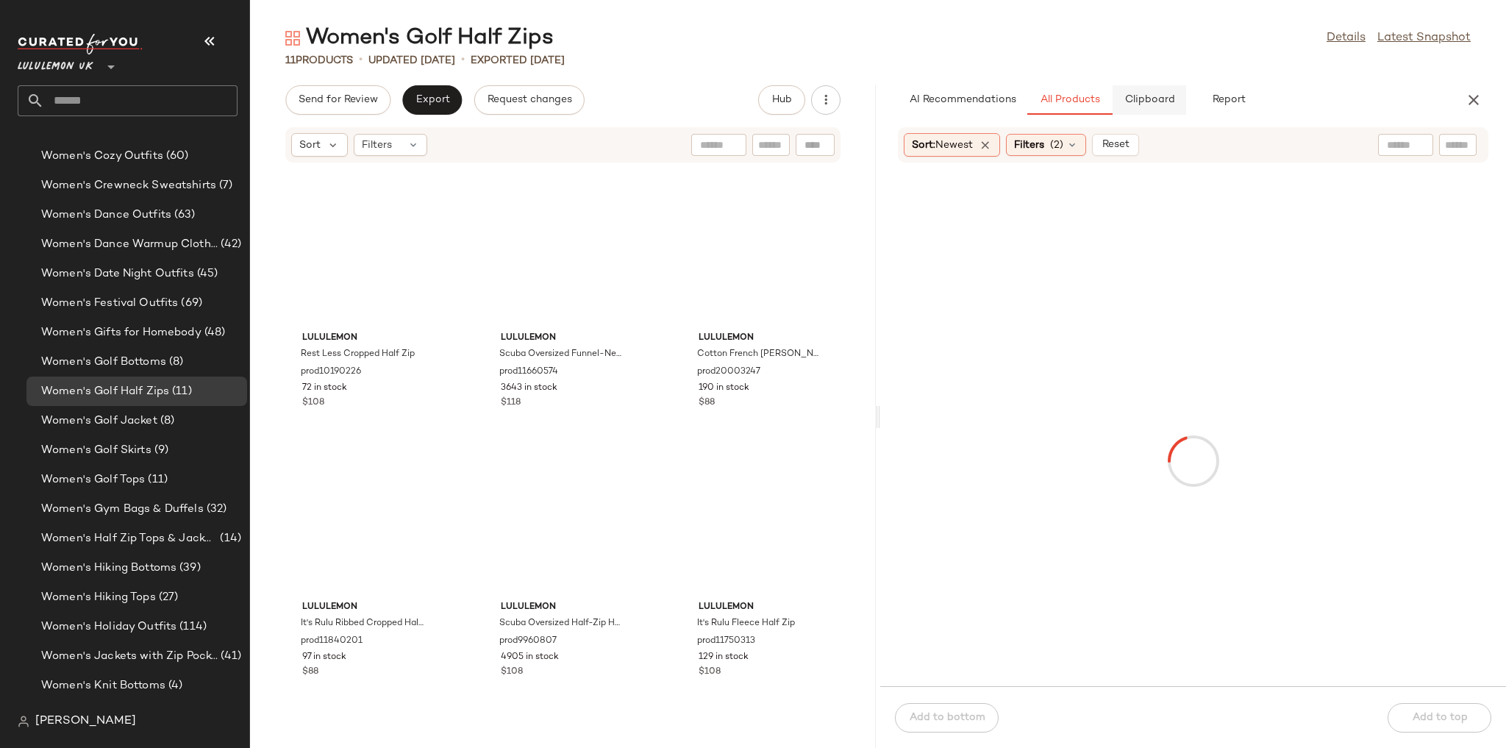
click at [1150, 103] on span "Clipboard" at bounding box center [1148, 100] width 51 height 12
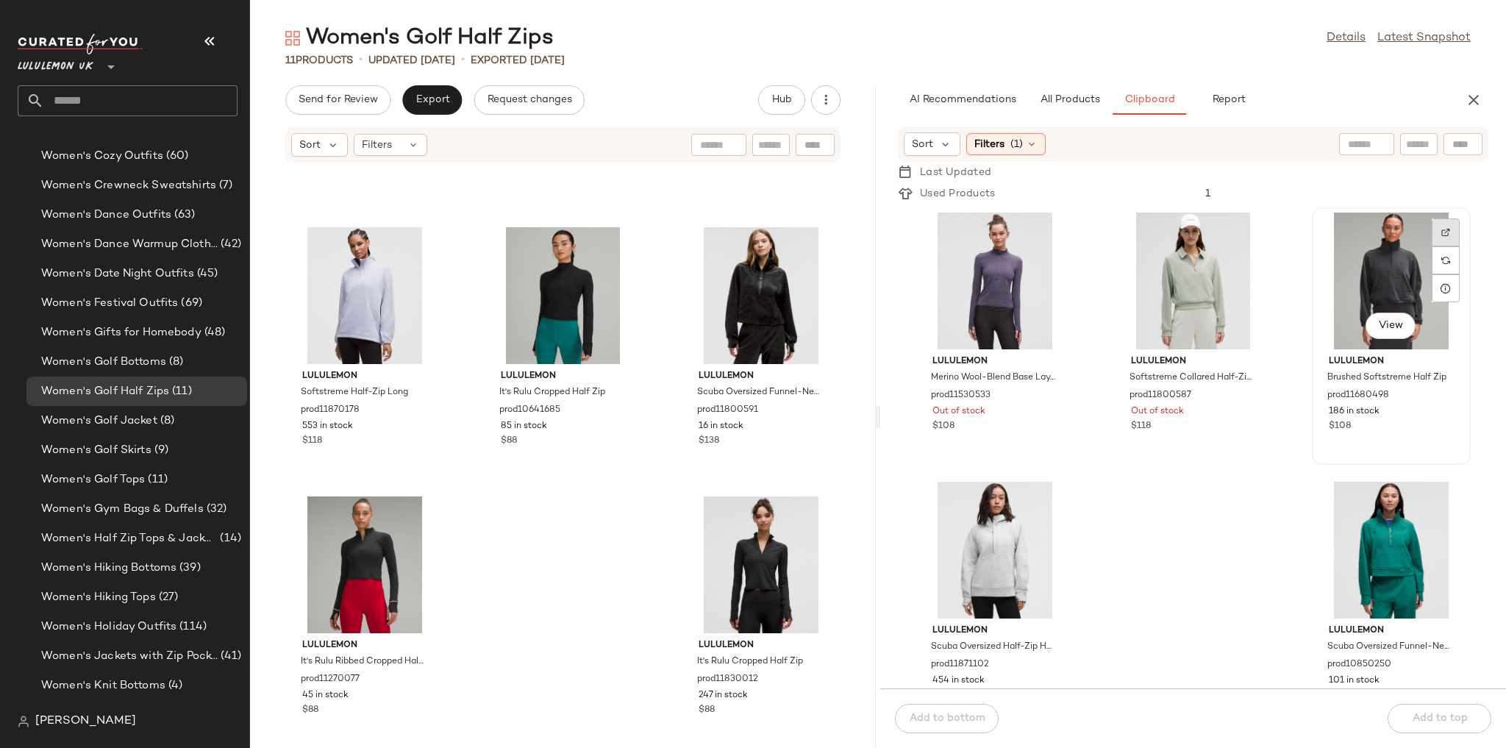
click at [1431, 246] on div at bounding box center [1445, 260] width 28 height 28
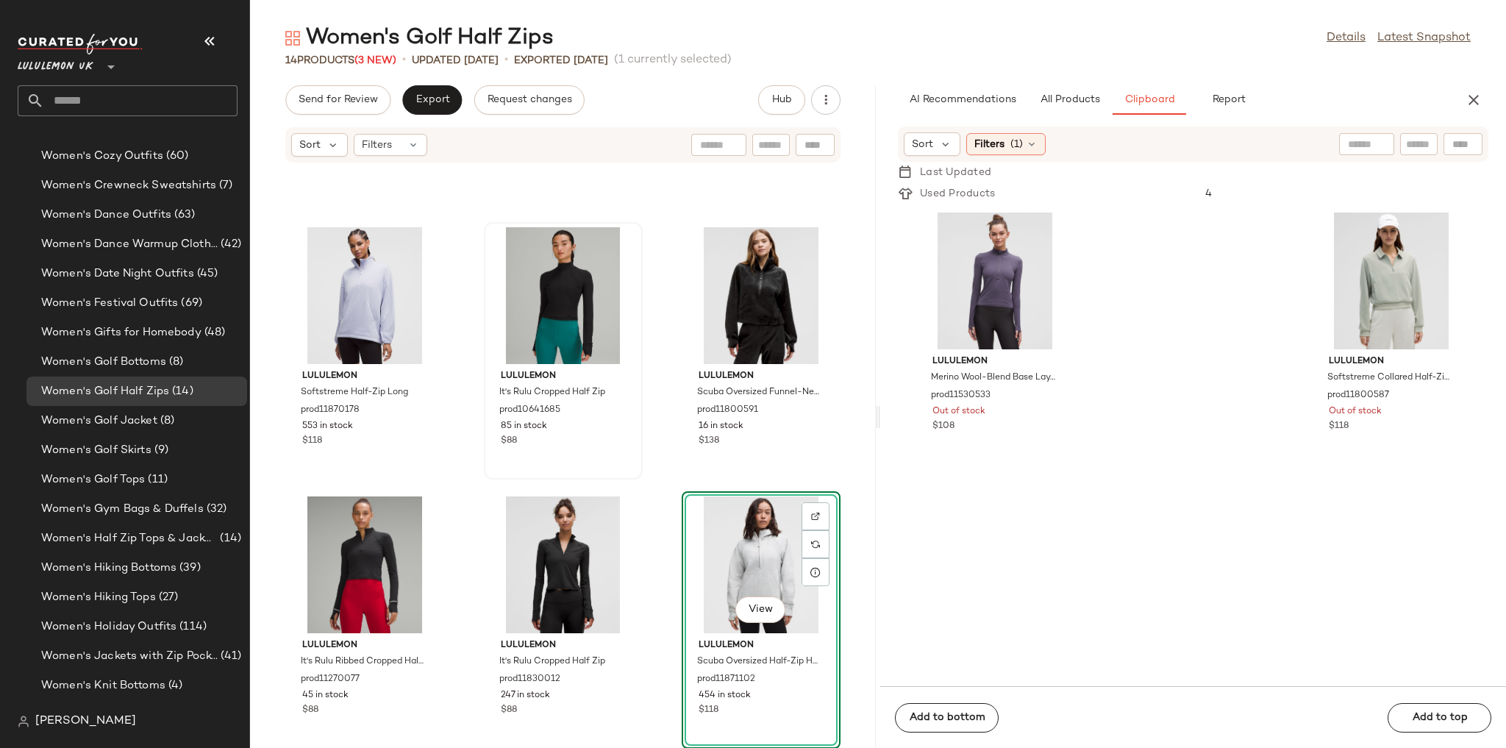
click at [681, 491] on div "View lululemon Scuba Oversized Half-Zip Hoodie Long prod11871102 454 in stock $…" at bounding box center [760, 619] width 159 height 257
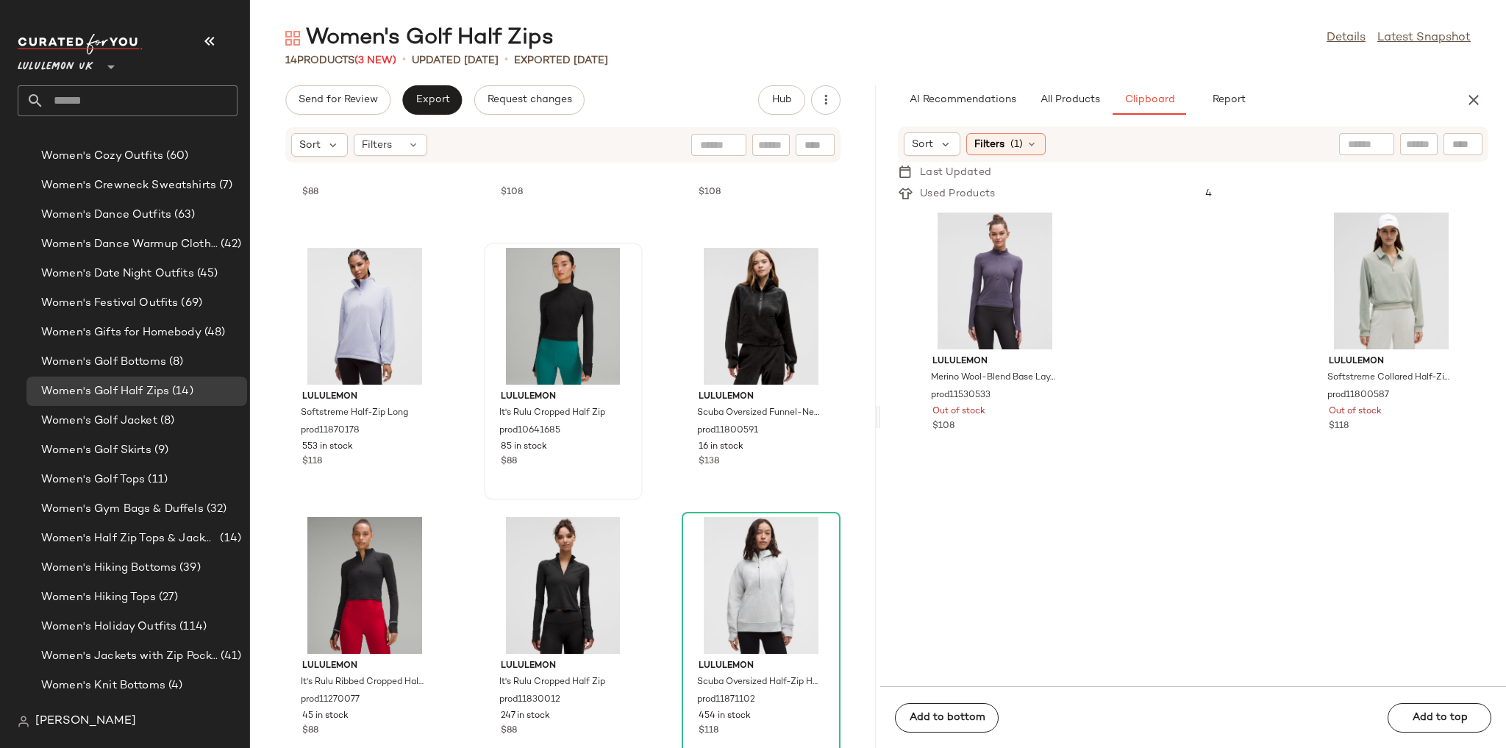
scroll to position [487, 0]
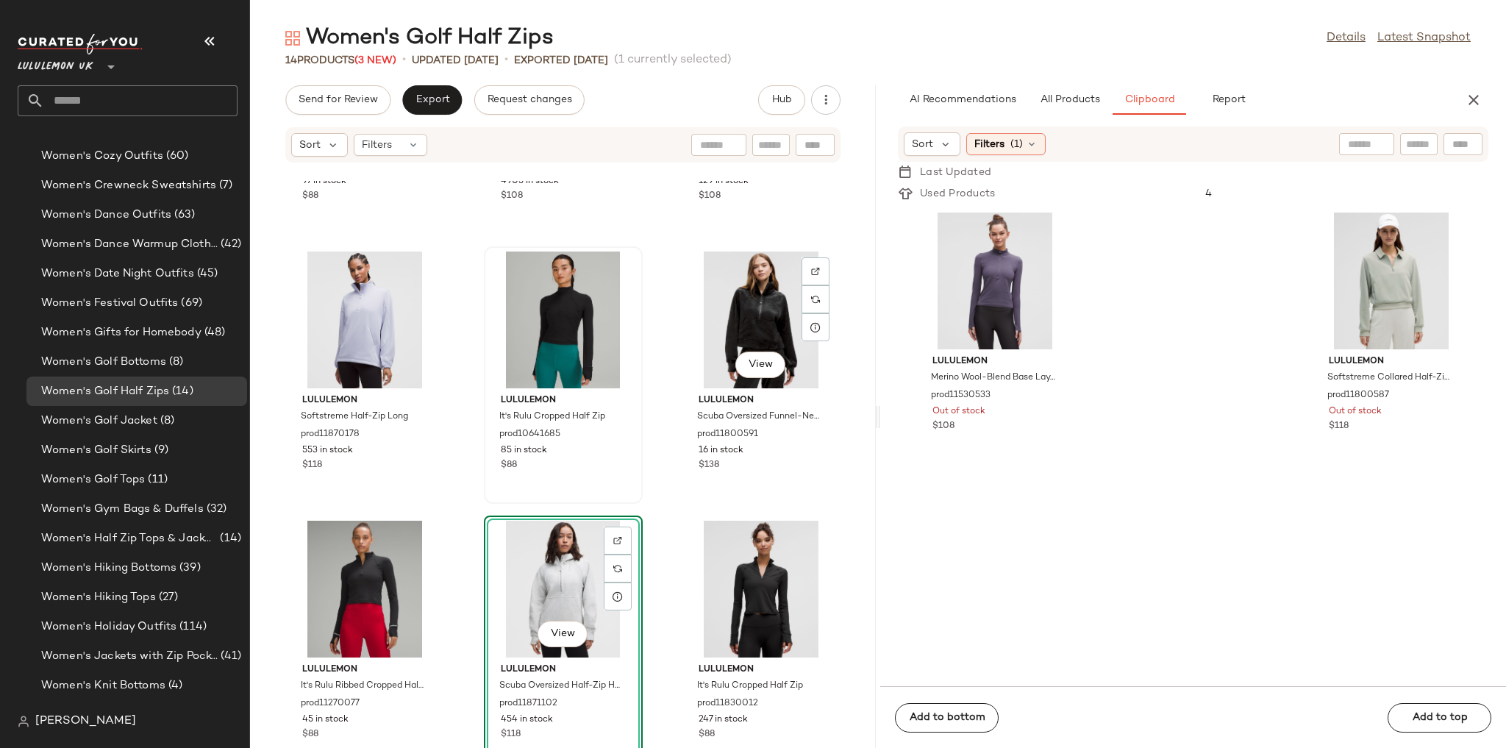
click at [681, 498] on div "View lululemon Scuba Oversized Funnel-Neck Half Zip Velvet prod11800591 16 in s…" at bounding box center [760, 374] width 159 height 257
